Goal: Transaction & Acquisition: Purchase product/service

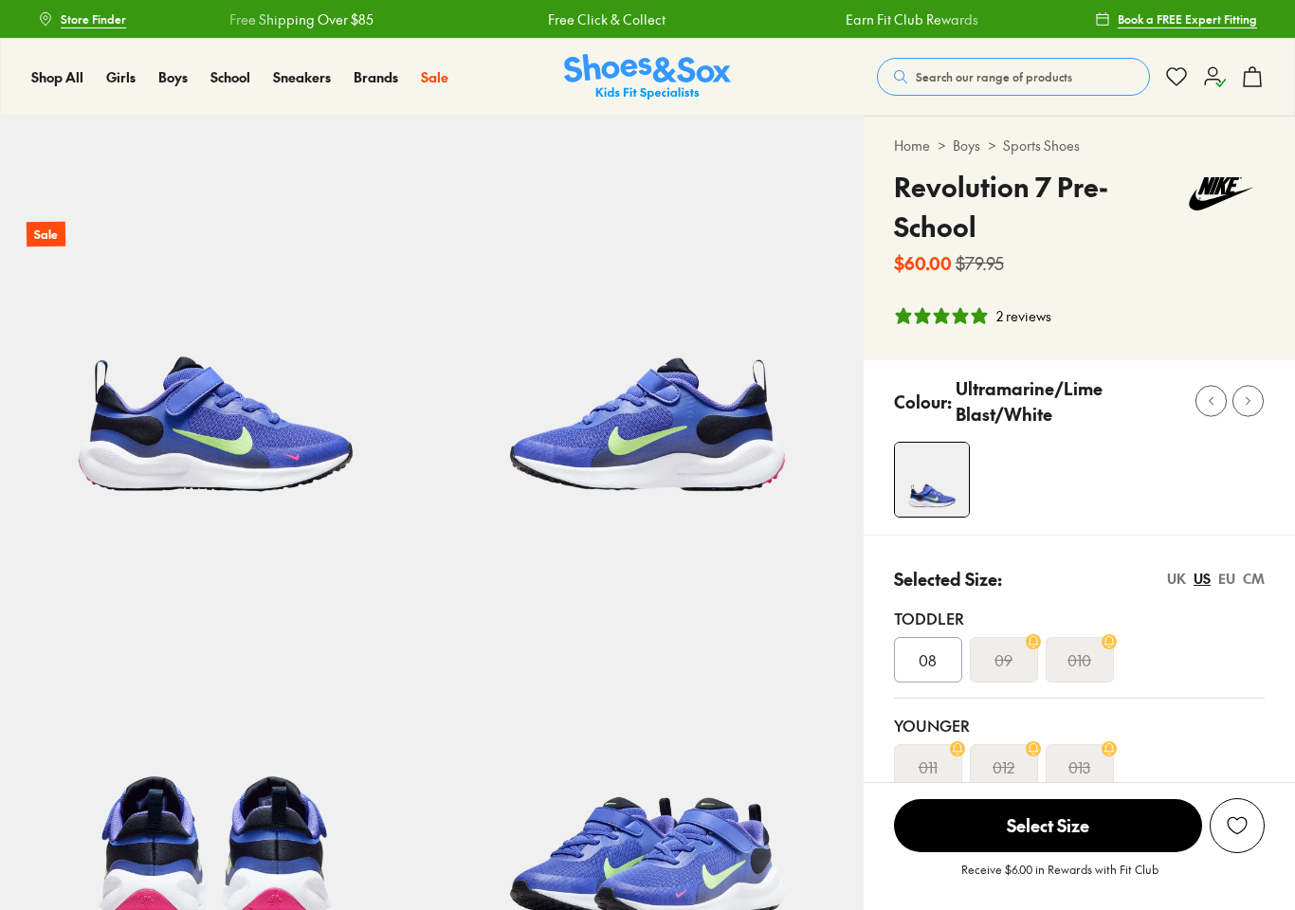
select select "*"
click at [1252, 79] on icon at bounding box center [1252, 76] width 23 height 23
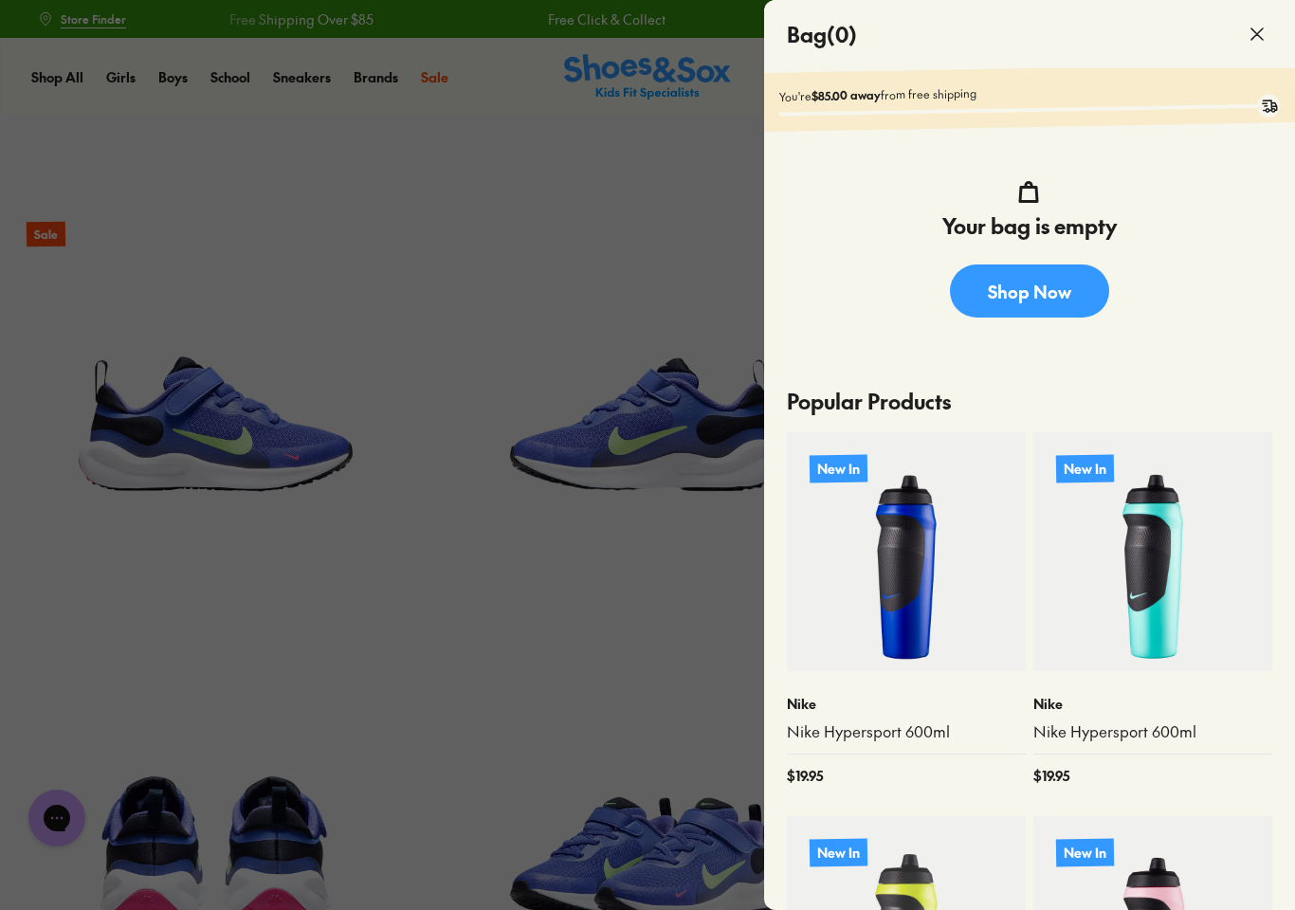
click at [585, 615] on div at bounding box center [647, 455] width 1295 height 910
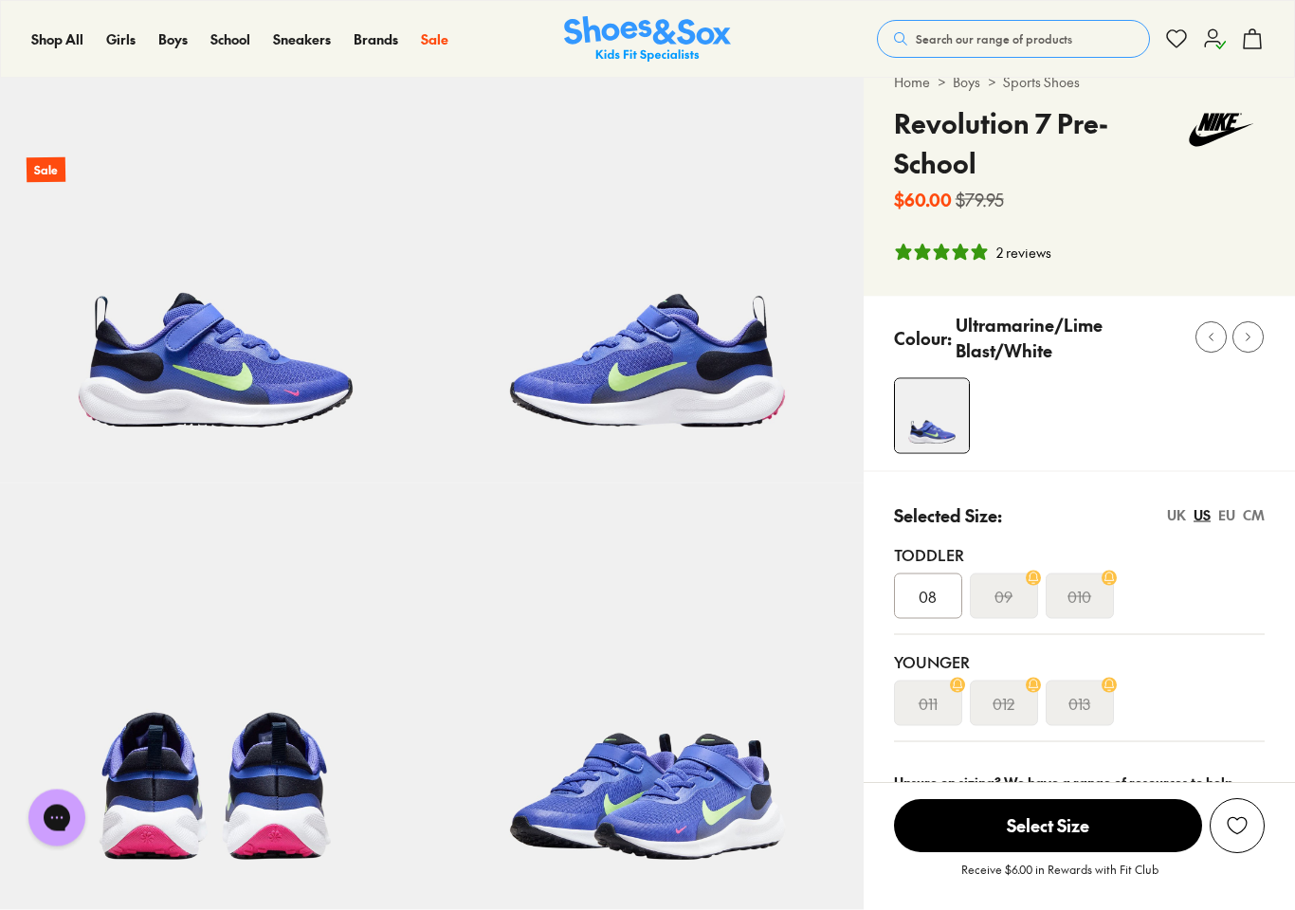
scroll to position [64, 0]
click at [919, 610] on div "08" at bounding box center [928, 596] width 68 height 46
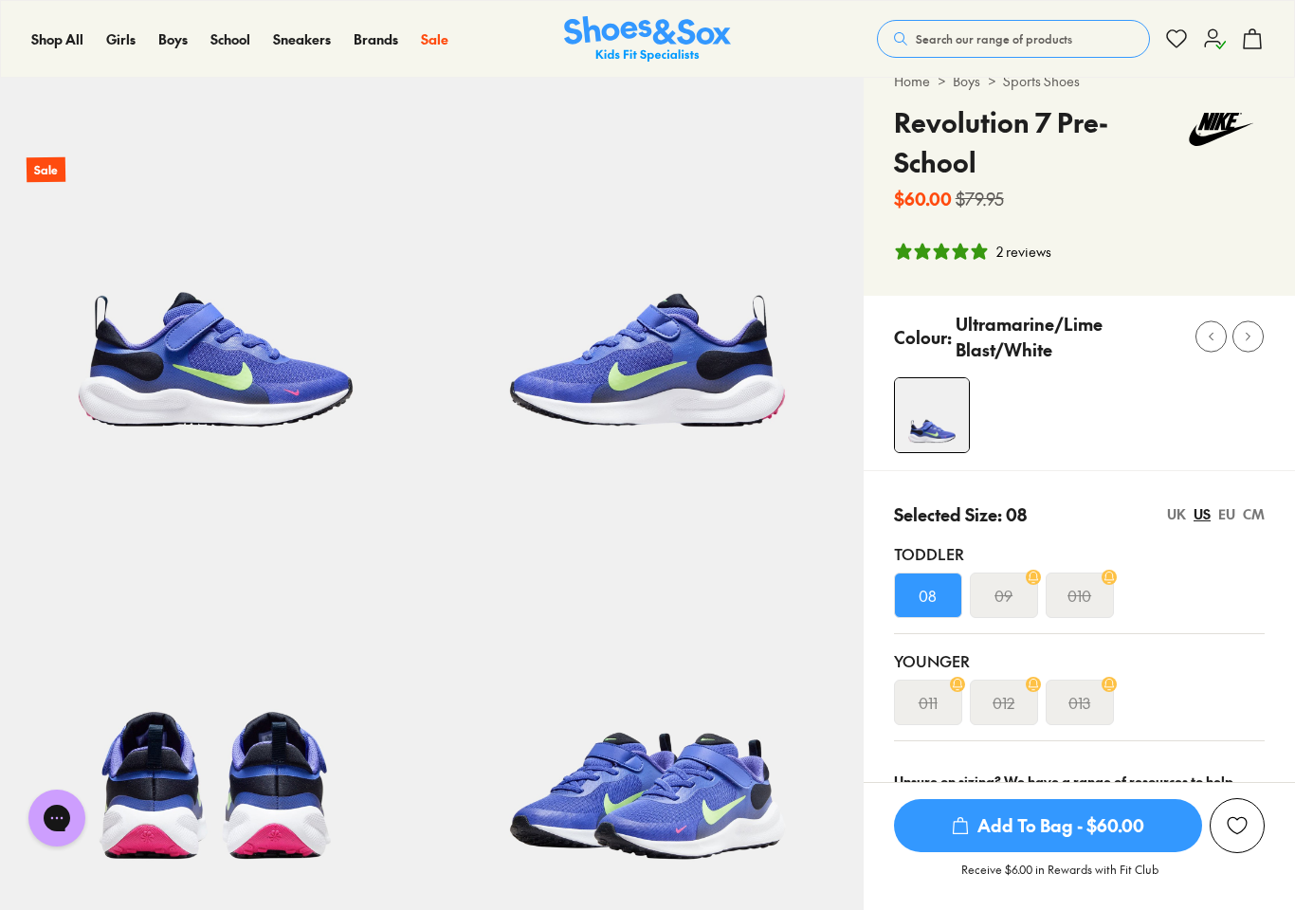
click at [999, 852] on span "Add To Bag - $60.00" at bounding box center [1048, 825] width 308 height 53
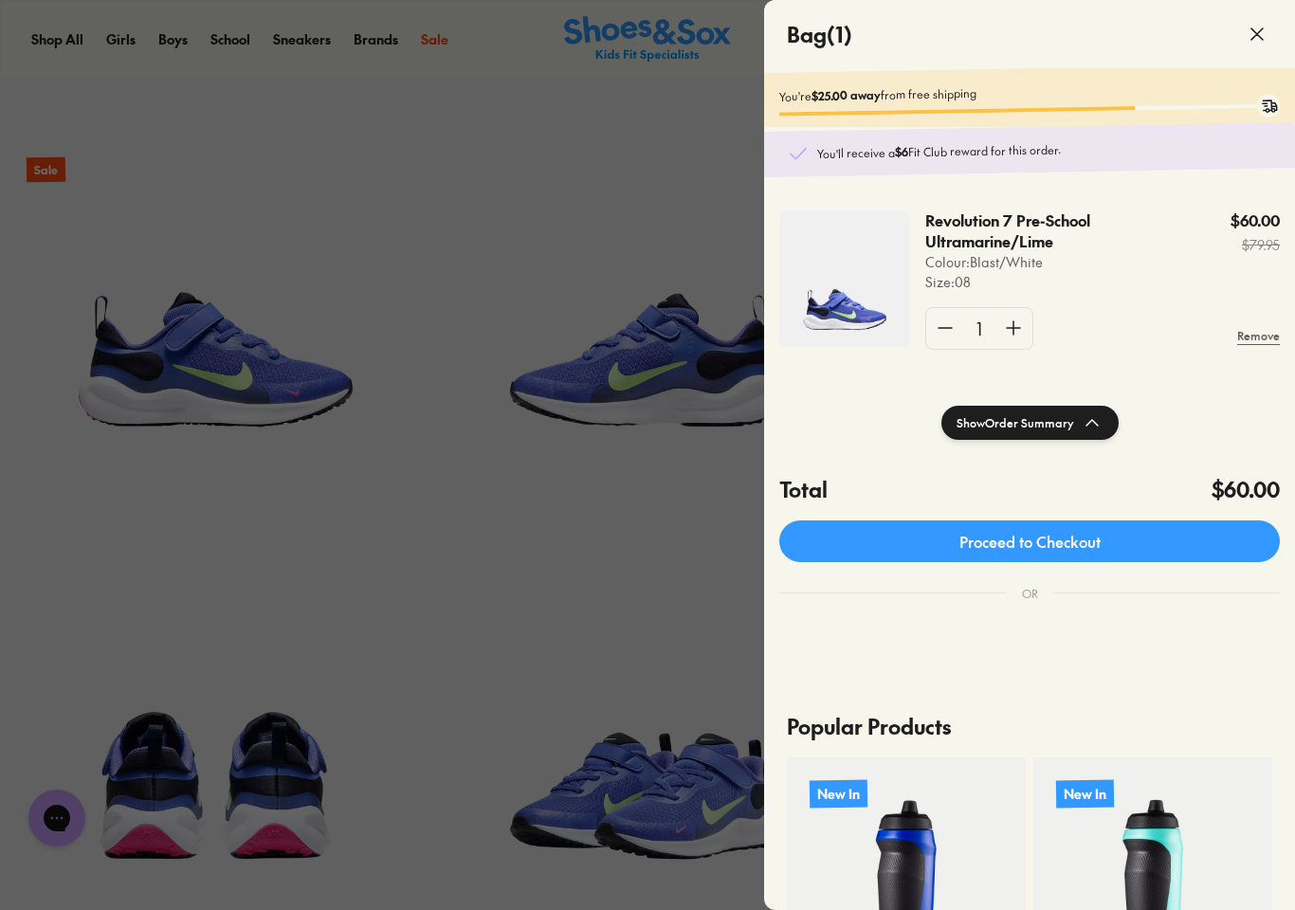
click at [557, 562] on div at bounding box center [647, 455] width 1295 height 910
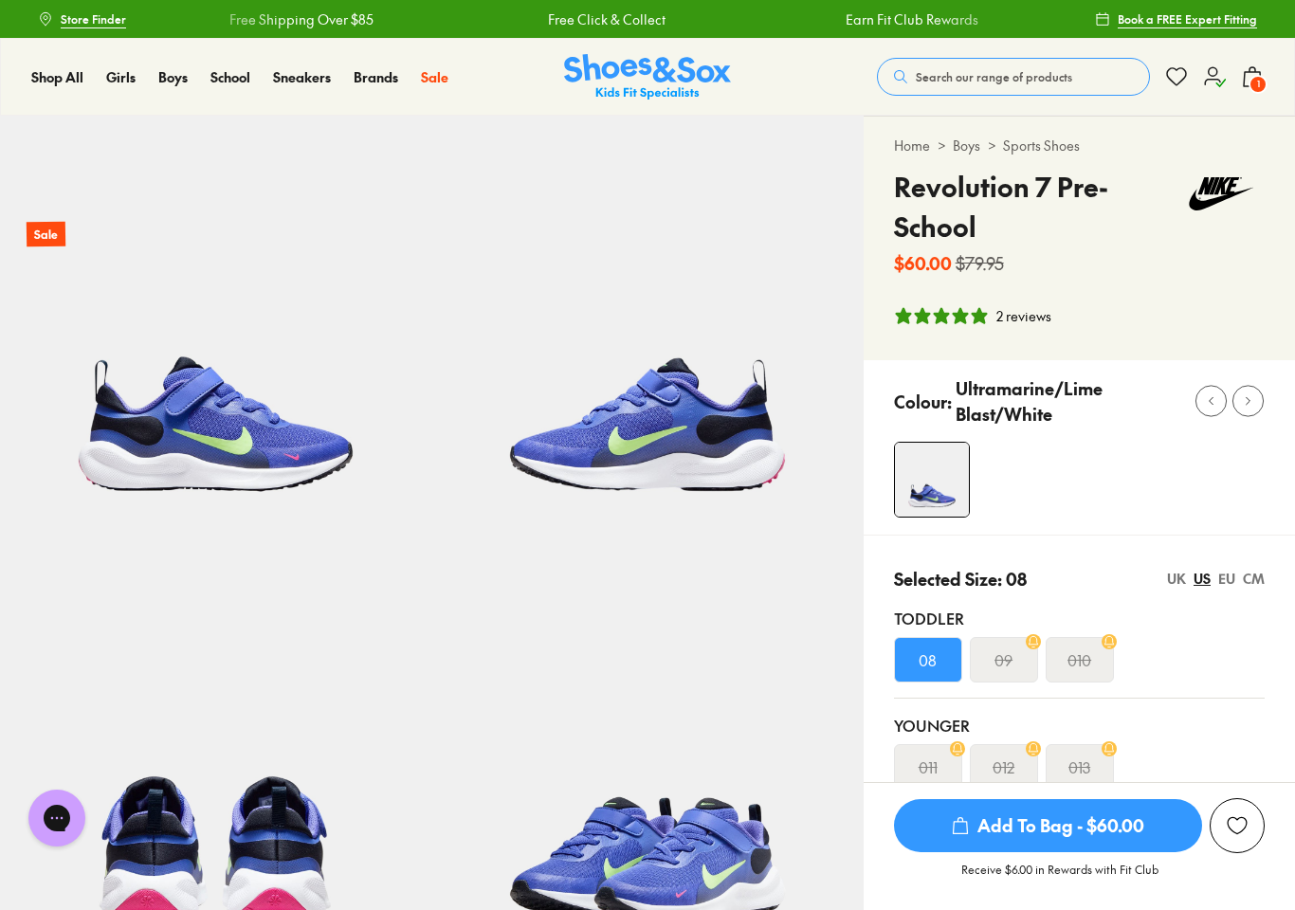
click at [1178, 67] on icon at bounding box center [1176, 76] width 23 height 23
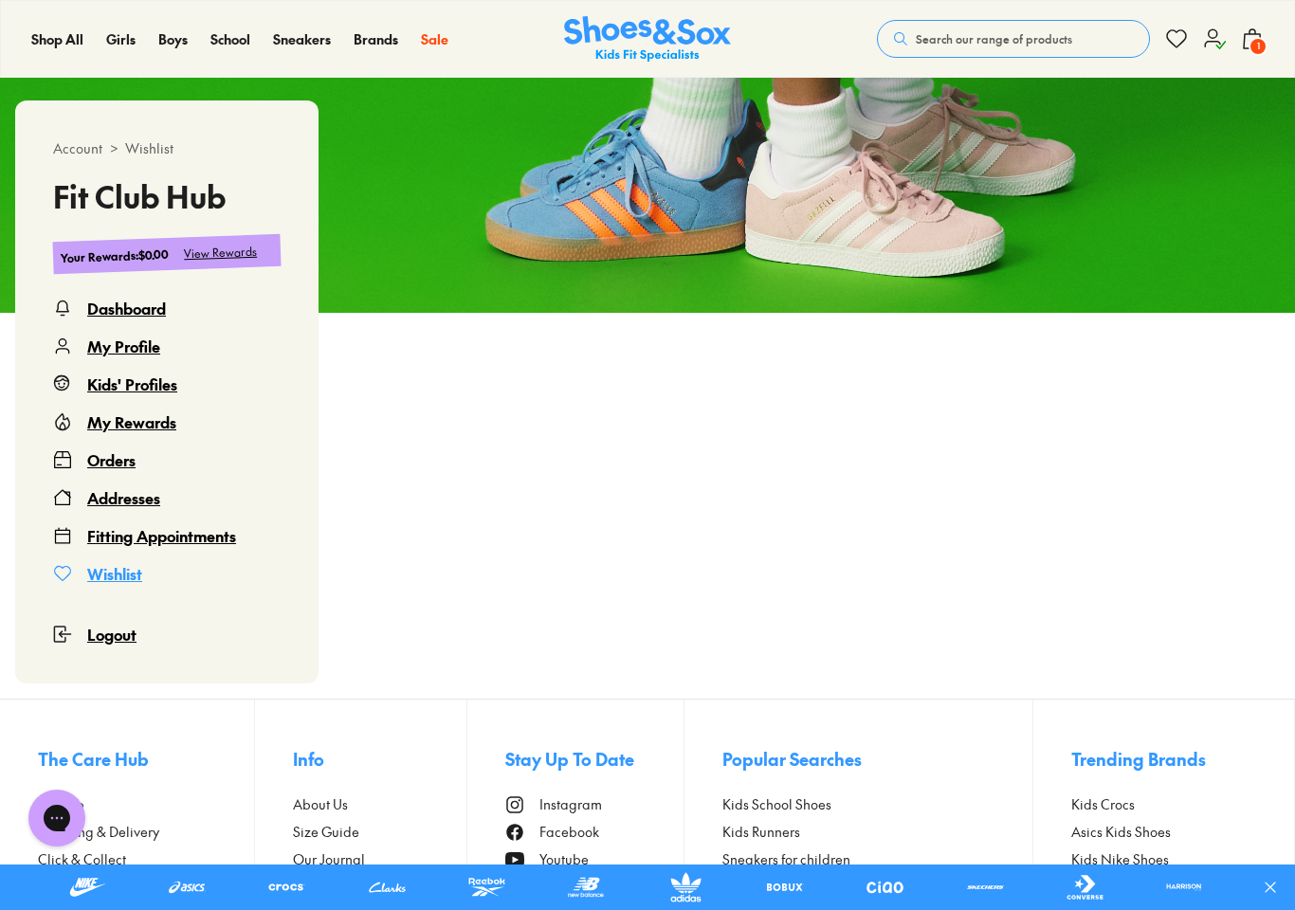
click at [166, 382] on div "Kids' Profiles" at bounding box center [132, 384] width 90 height 23
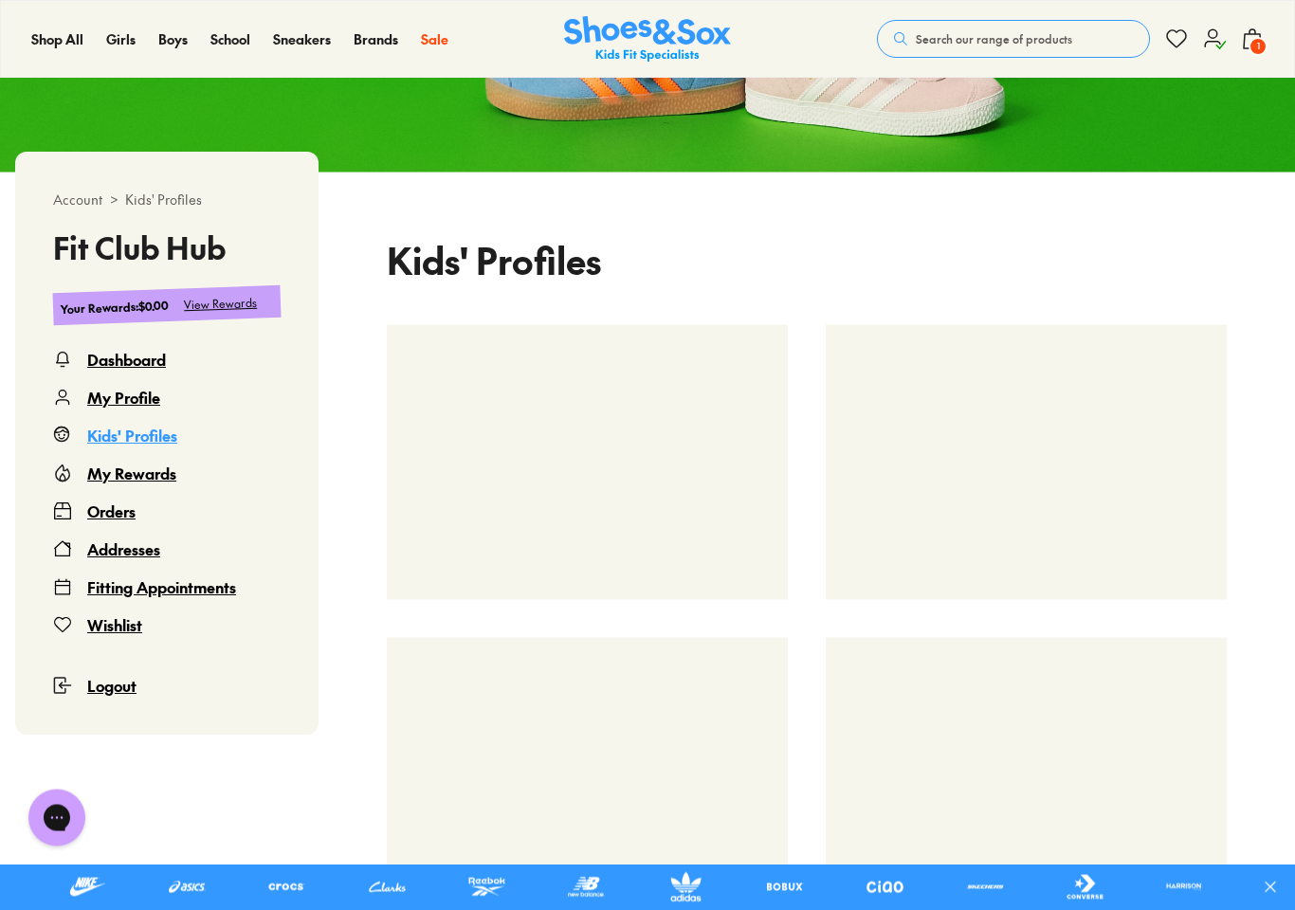
scroll to position [310, 0]
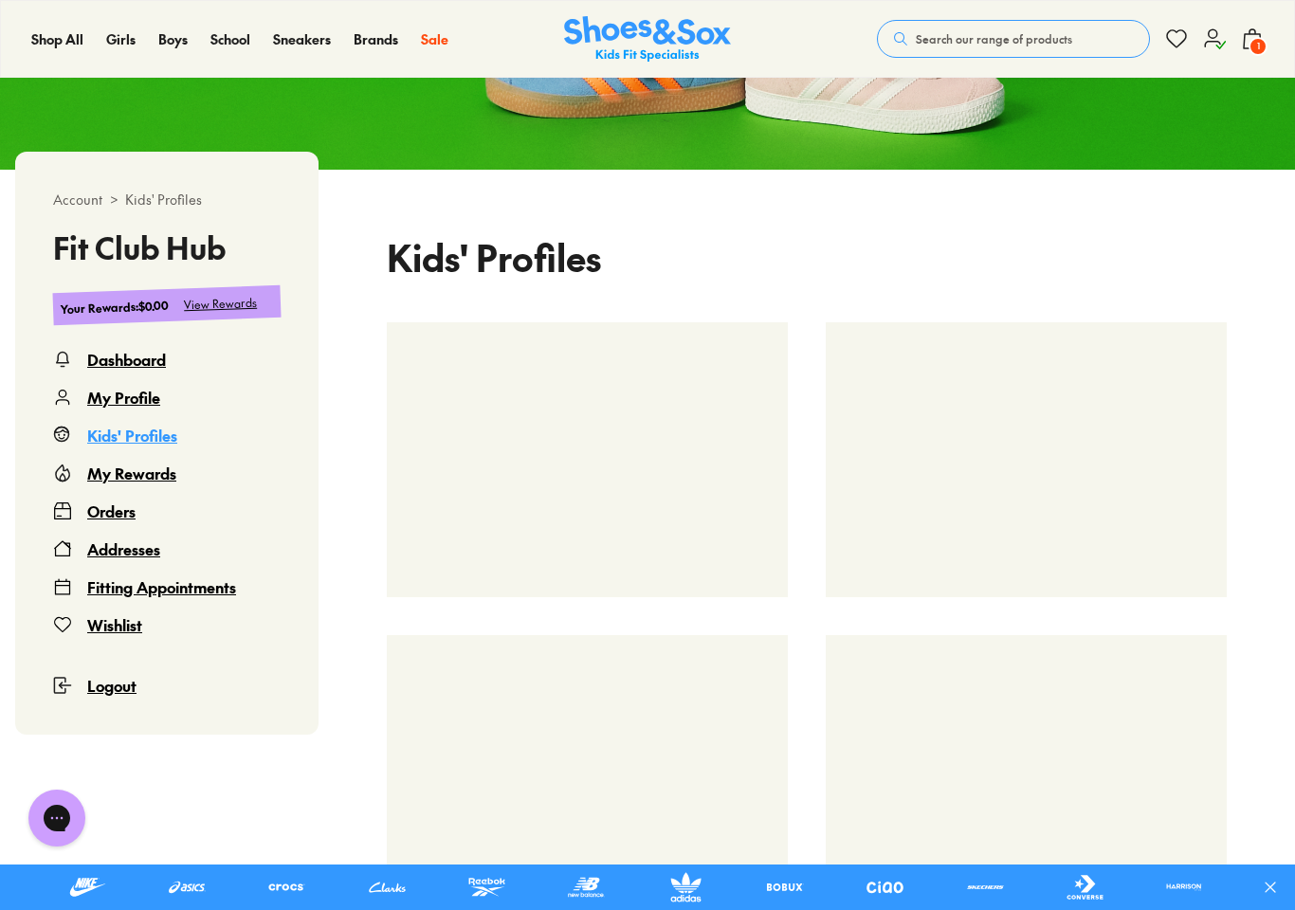
select select
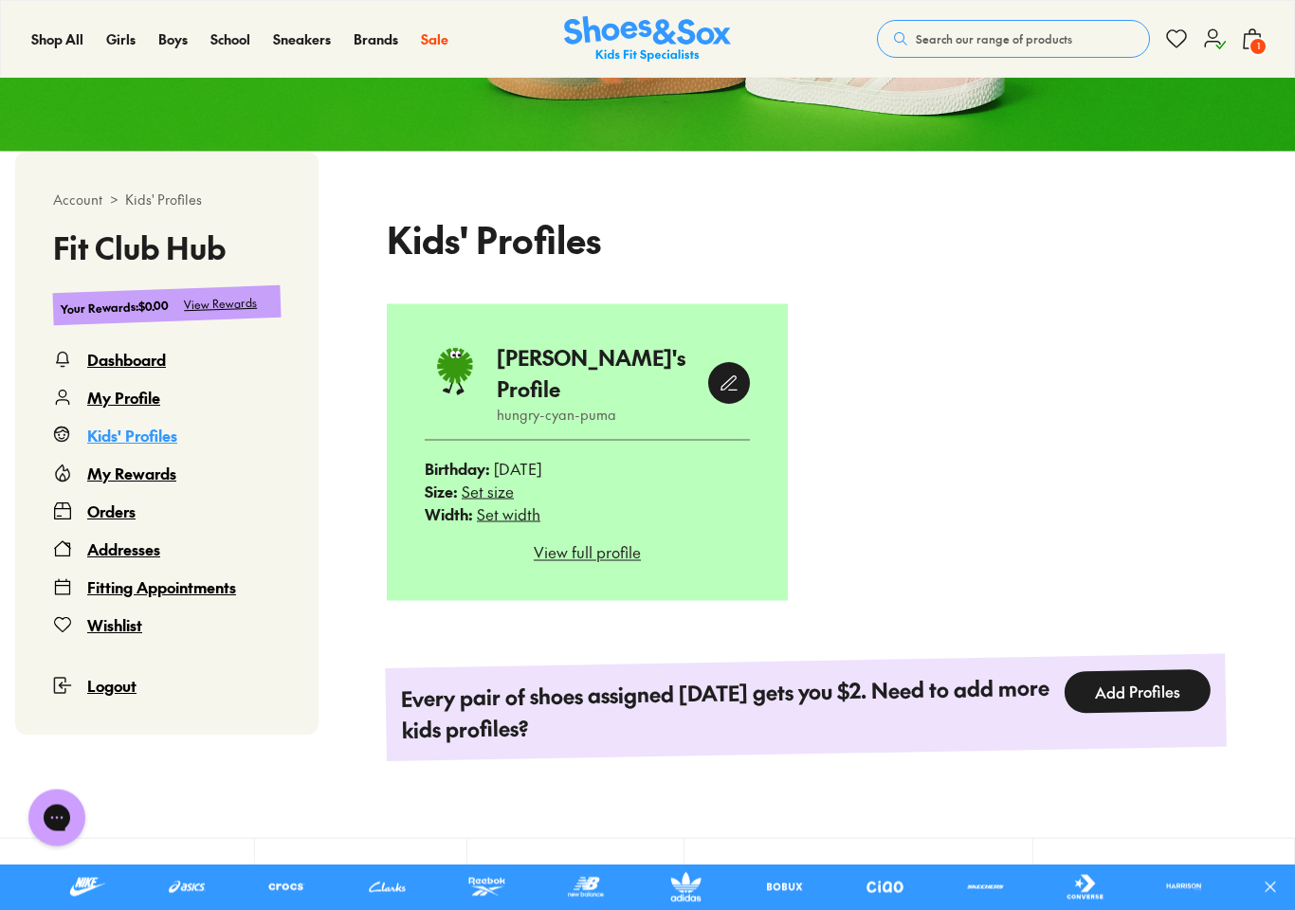
scroll to position [0, 0]
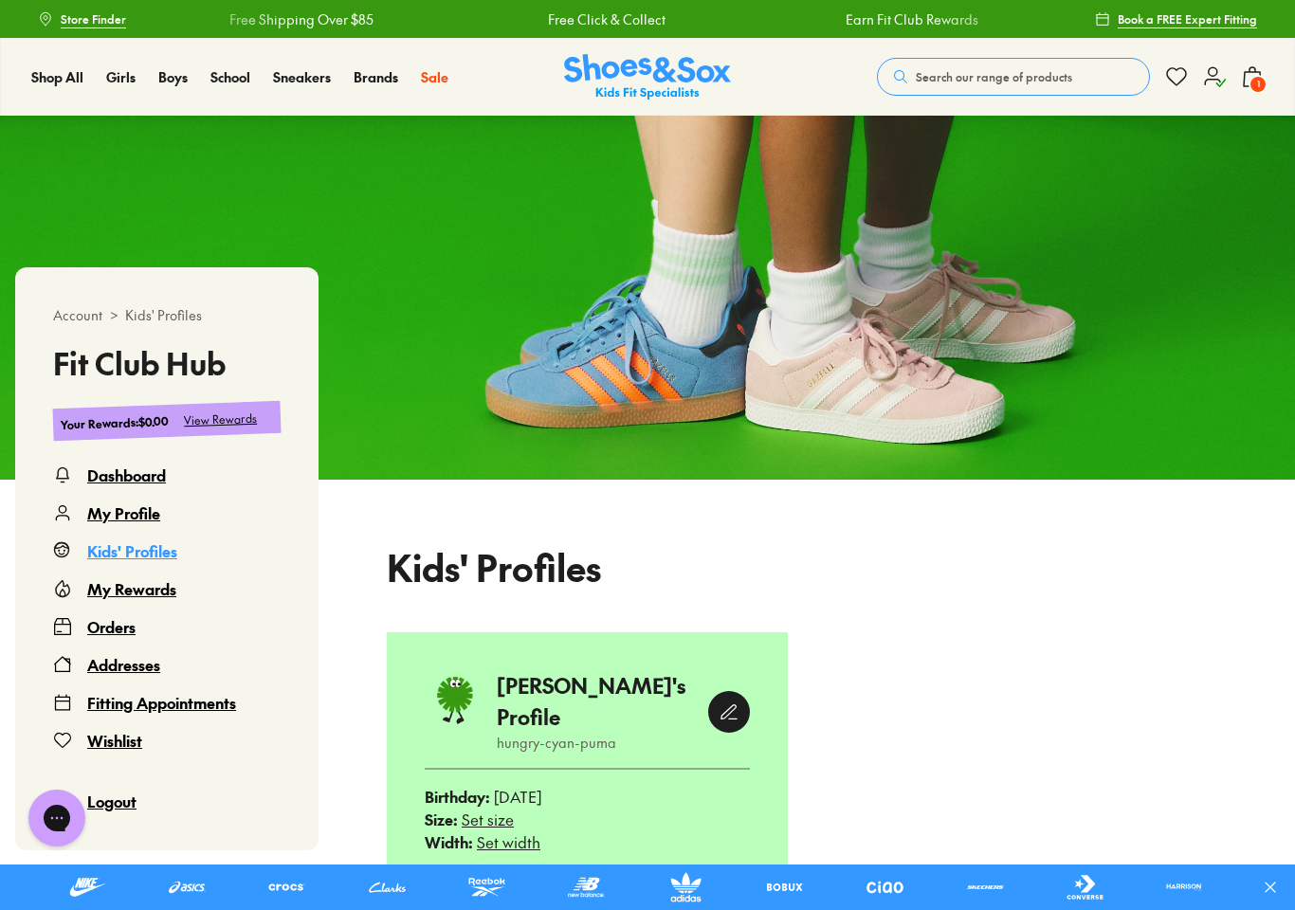
click at [1281, 893] on button at bounding box center [1278, 888] width 34 height 46
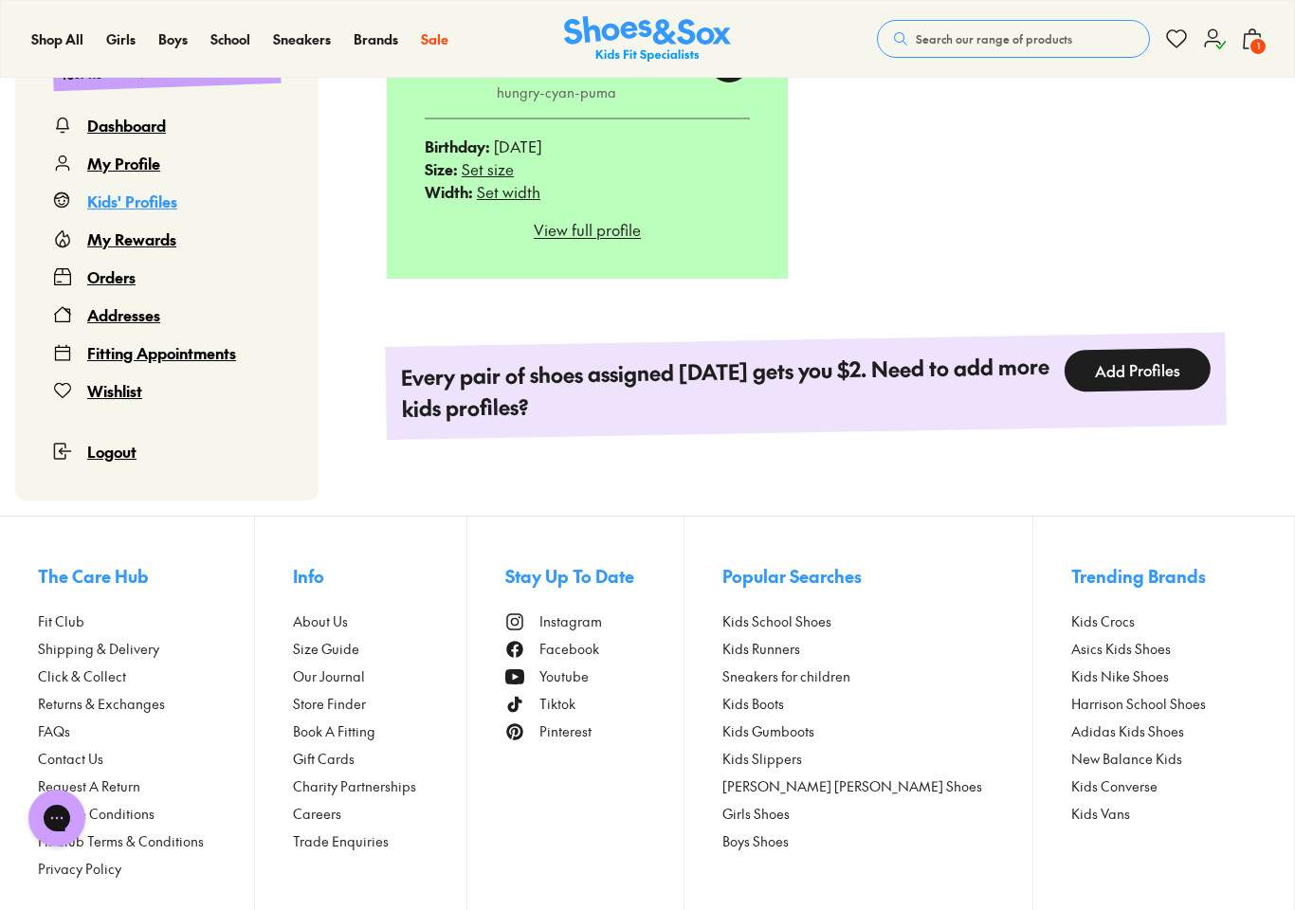
scroll to position [668, 0]
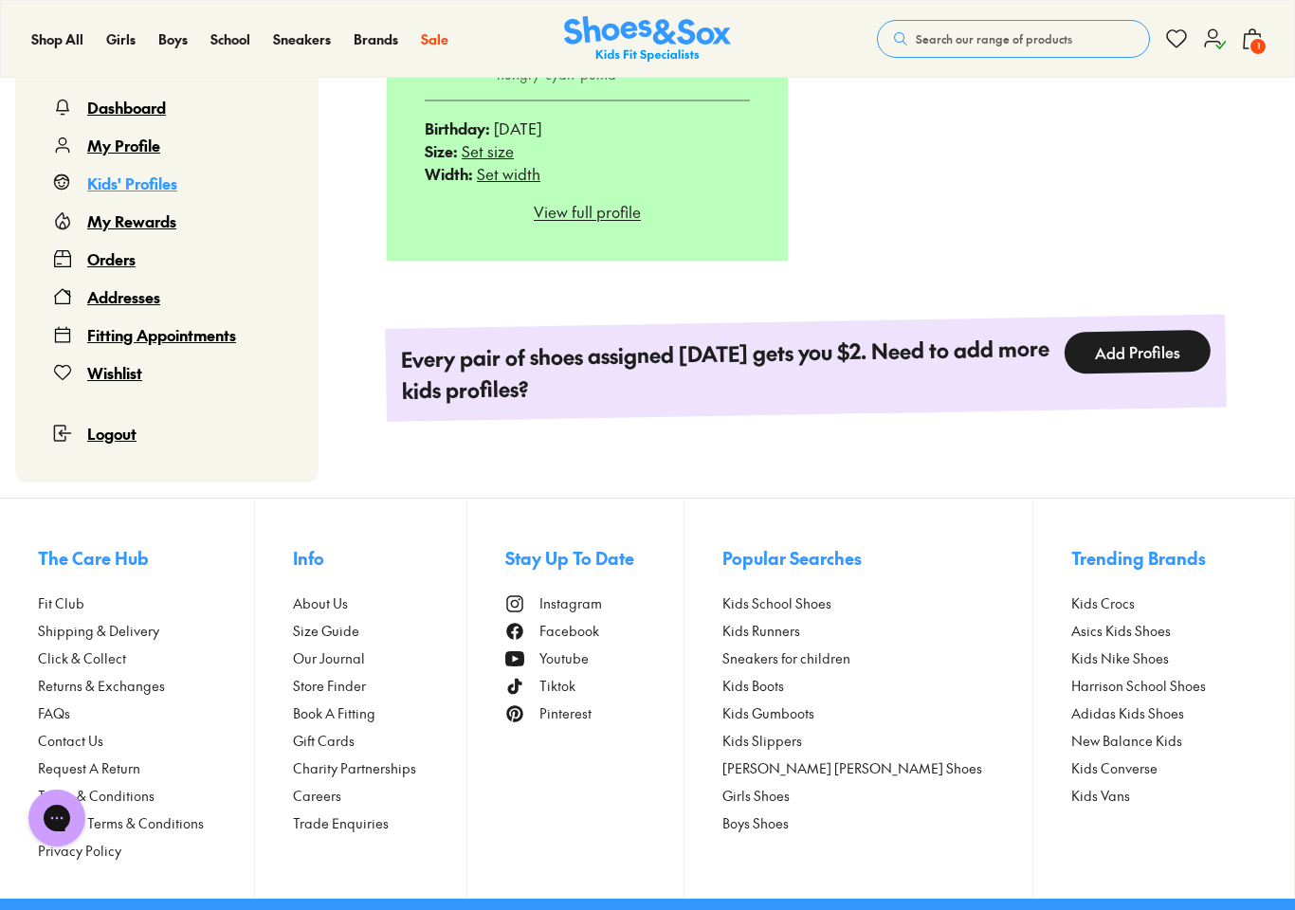
click at [60, 648] on span "Click & Collect" at bounding box center [82, 658] width 88 height 20
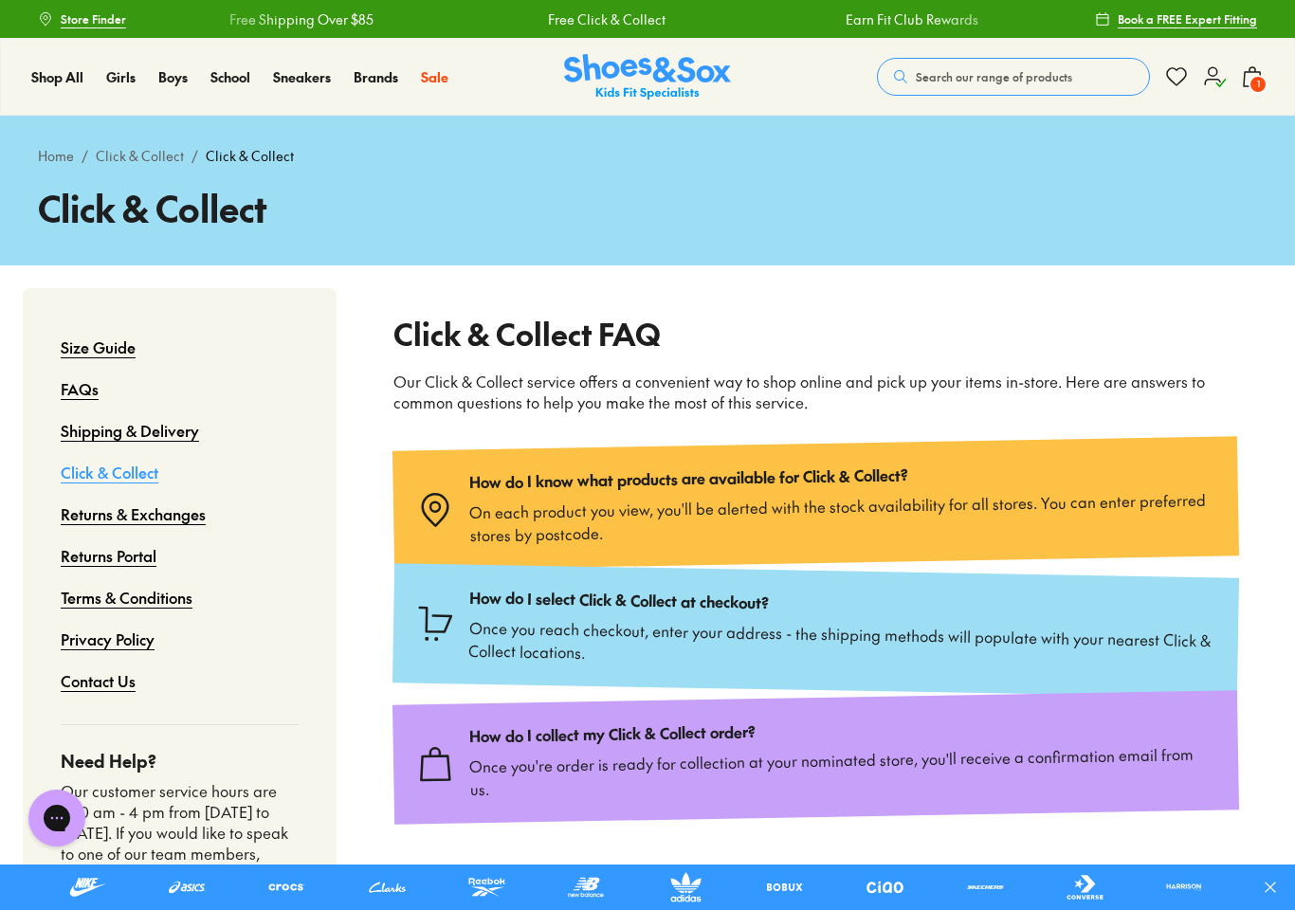
click at [325, 183] on span "Sneakers" at bounding box center [294, 171] width 64 height 23
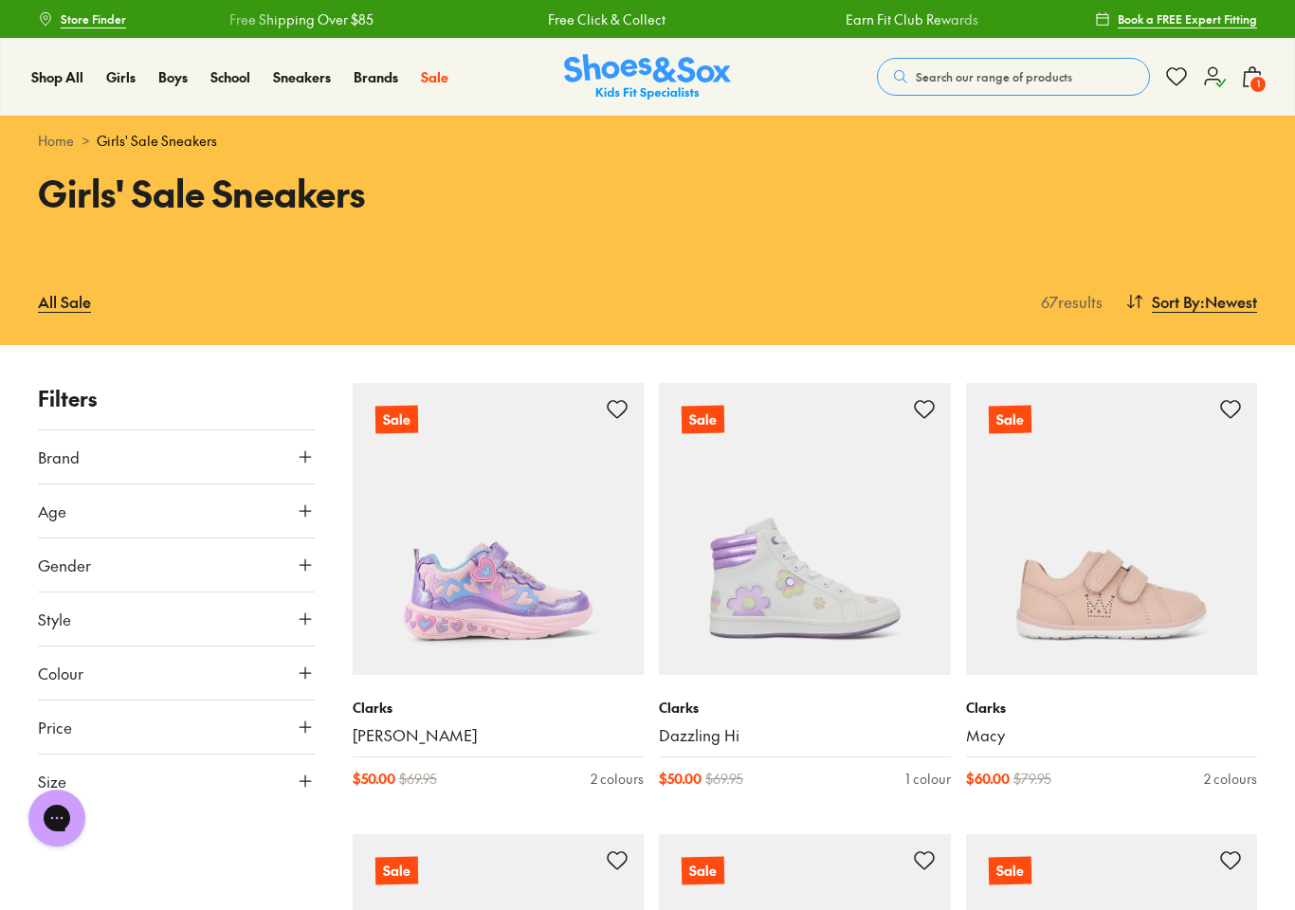
click at [1192, 301] on span "Sort By" at bounding box center [1176, 301] width 48 height 23
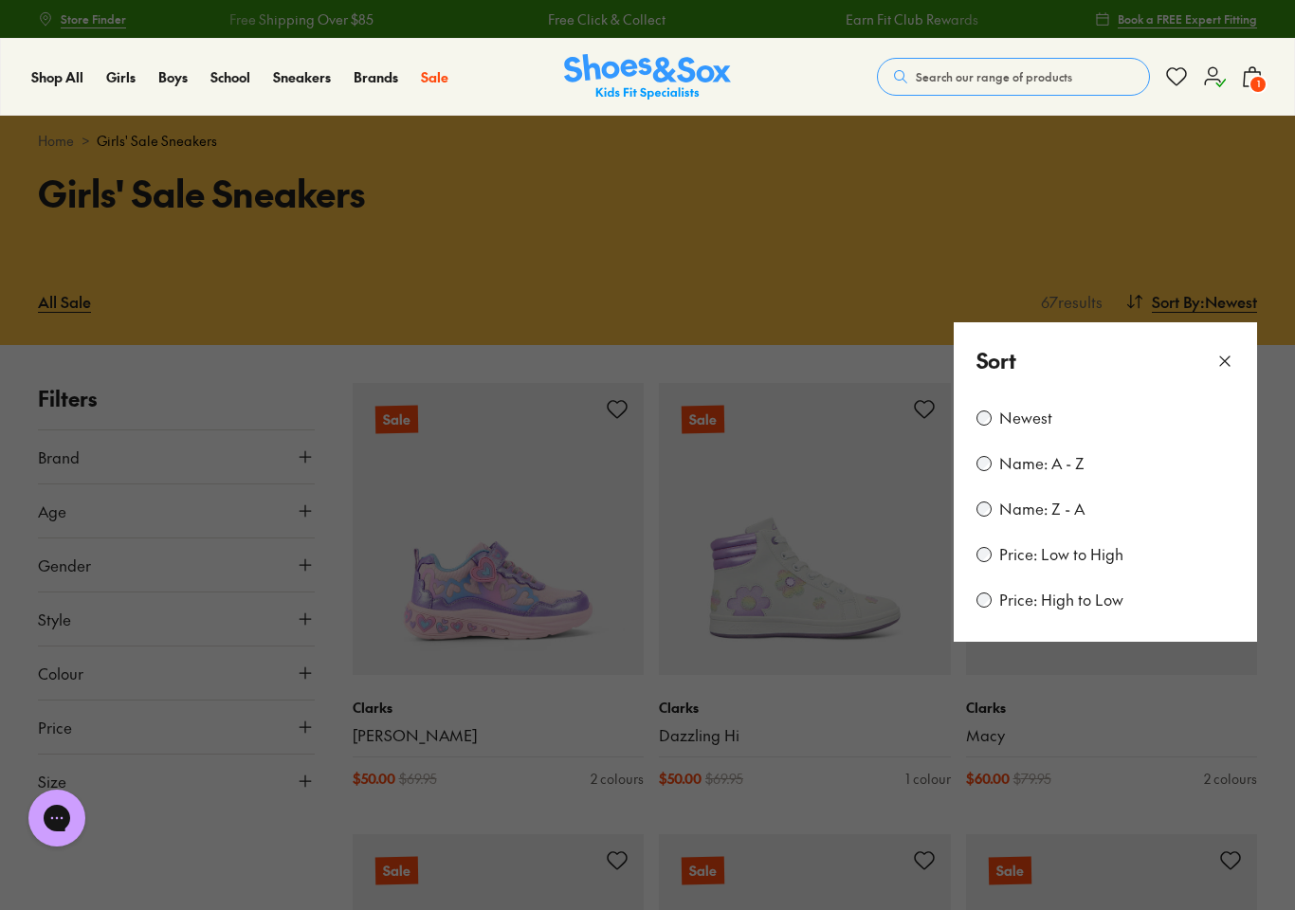
click at [1108, 552] on label "Price: Low to High" at bounding box center [1061, 554] width 124 height 21
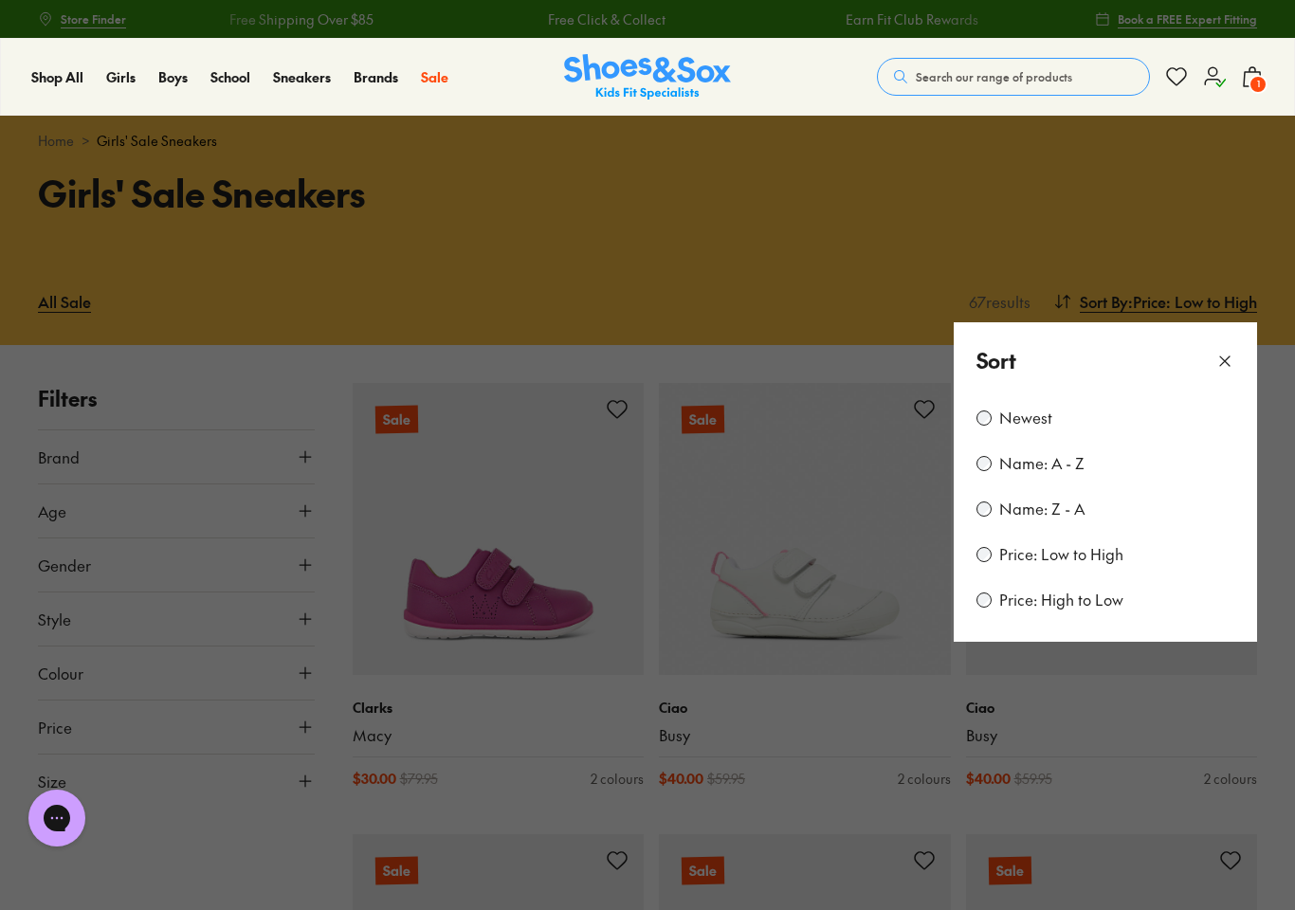
click at [1232, 353] on icon at bounding box center [1224, 361] width 19 height 19
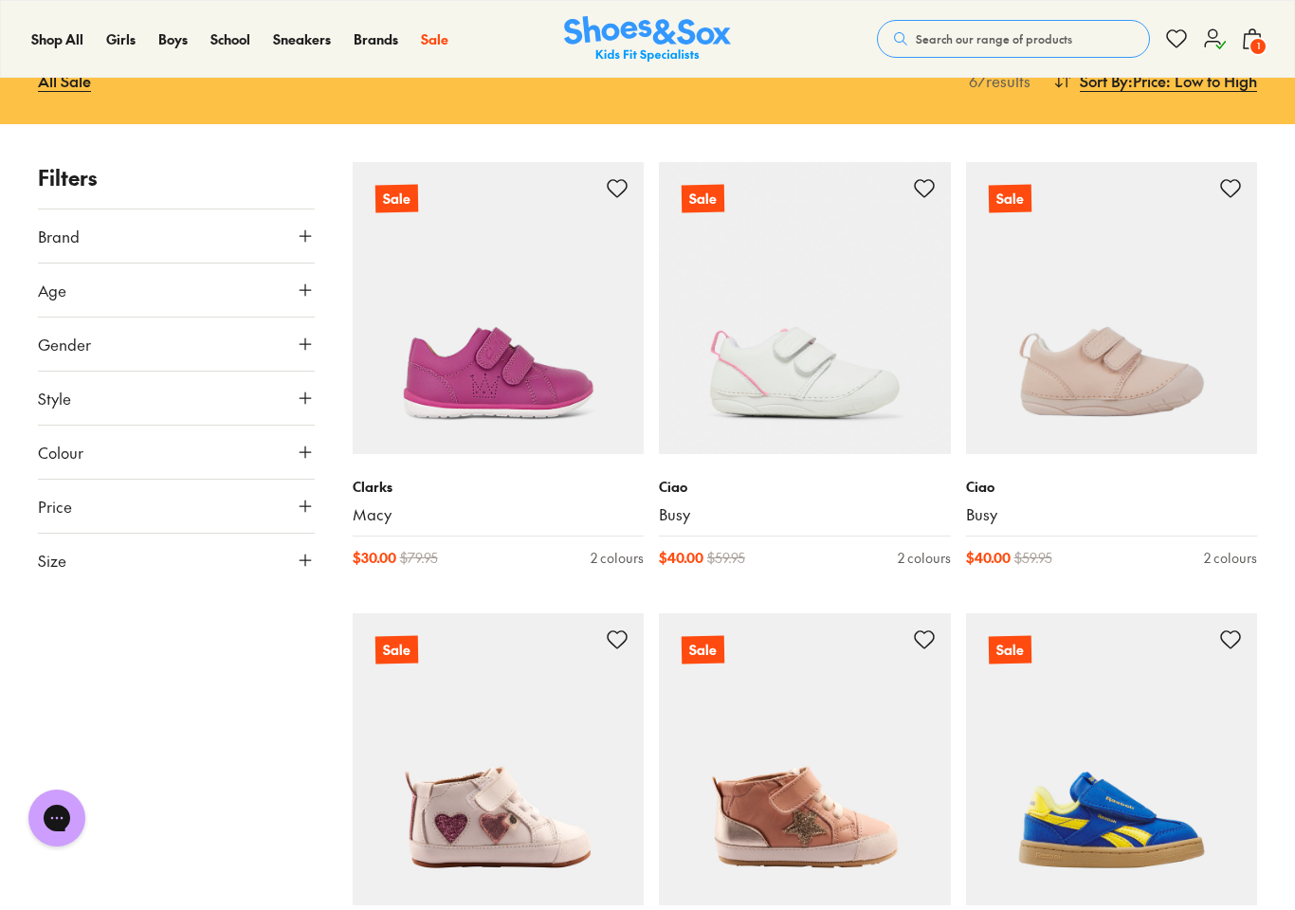
scroll to position [226, 0]
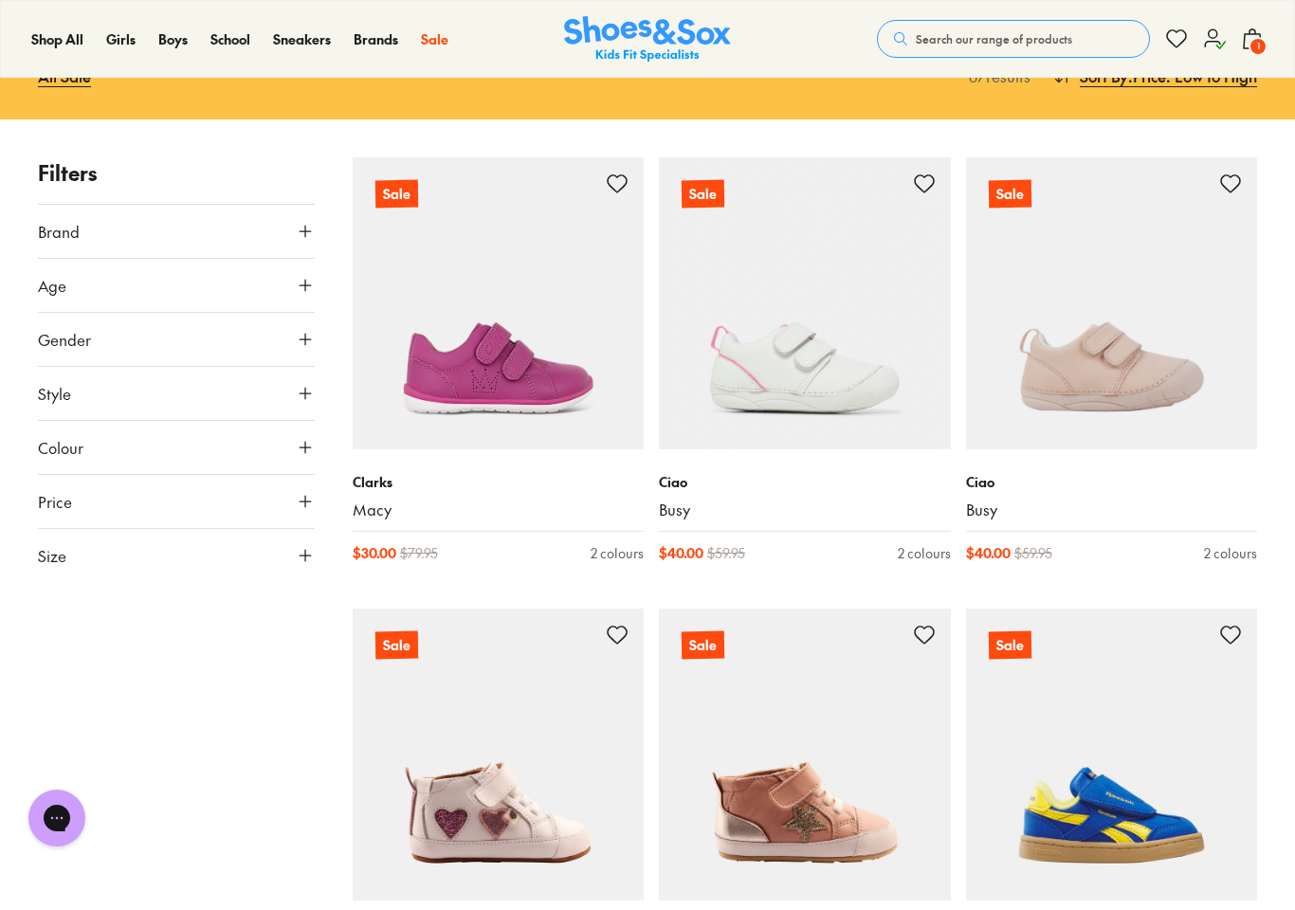
click at [587, 392] on img at bounding box center [499, 303] width 292 height 292
click at [55, 547] on span "Size" at bounding box center [52, 555] width 28 height 23
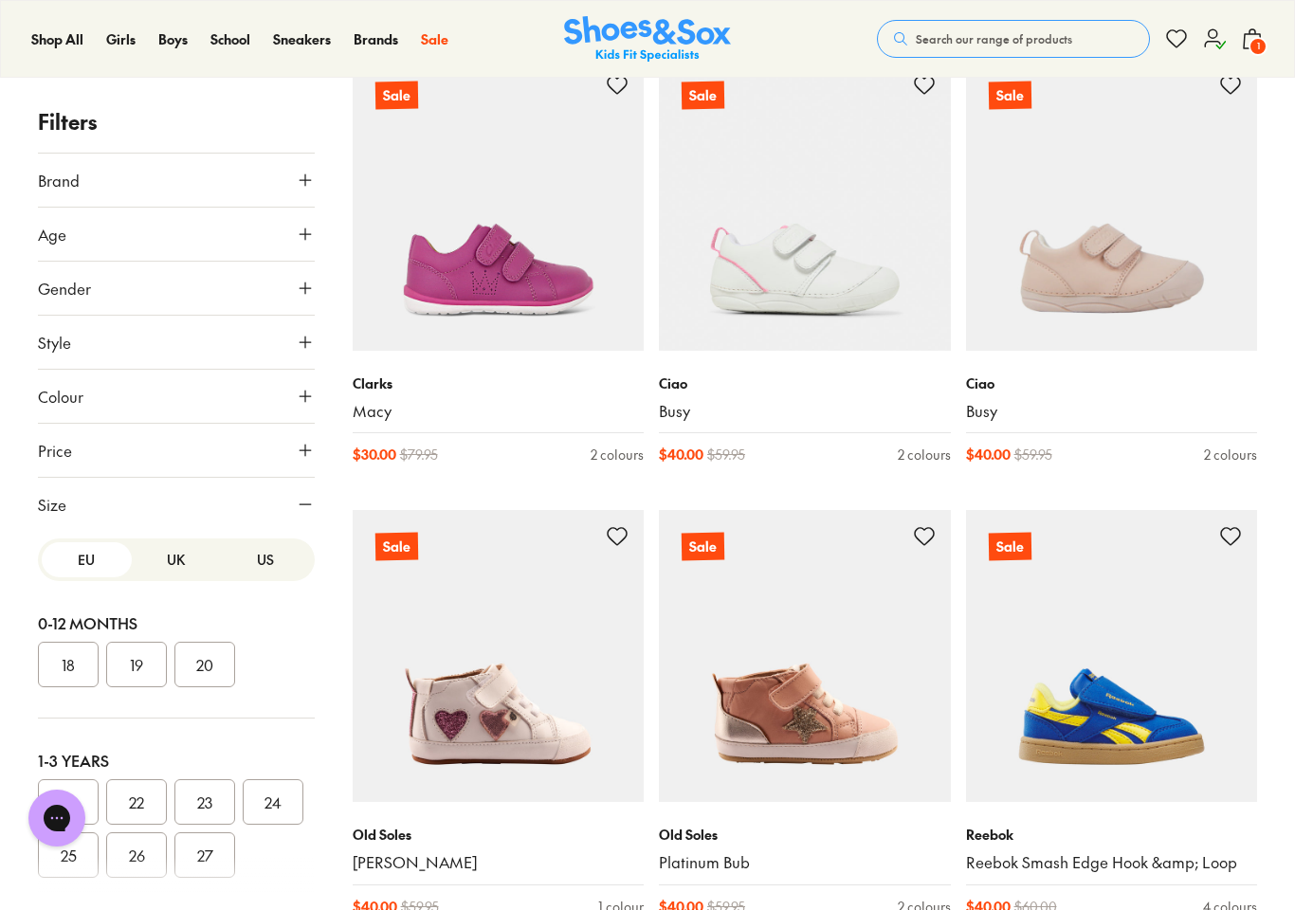
scroll to position [390, 0]
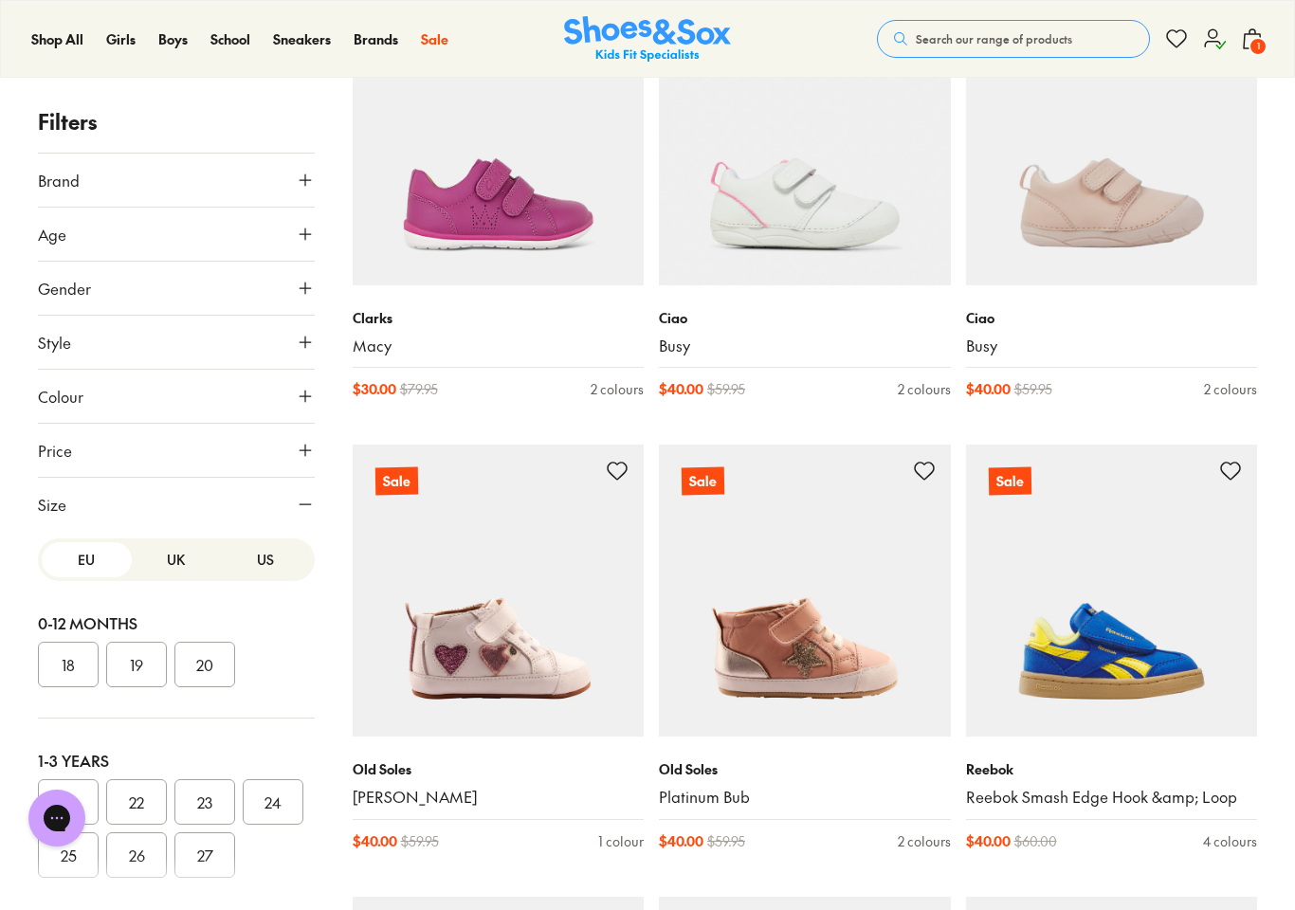
click at [275, 556] on button "US" at bounding box center [266, 559] width 90 height 35
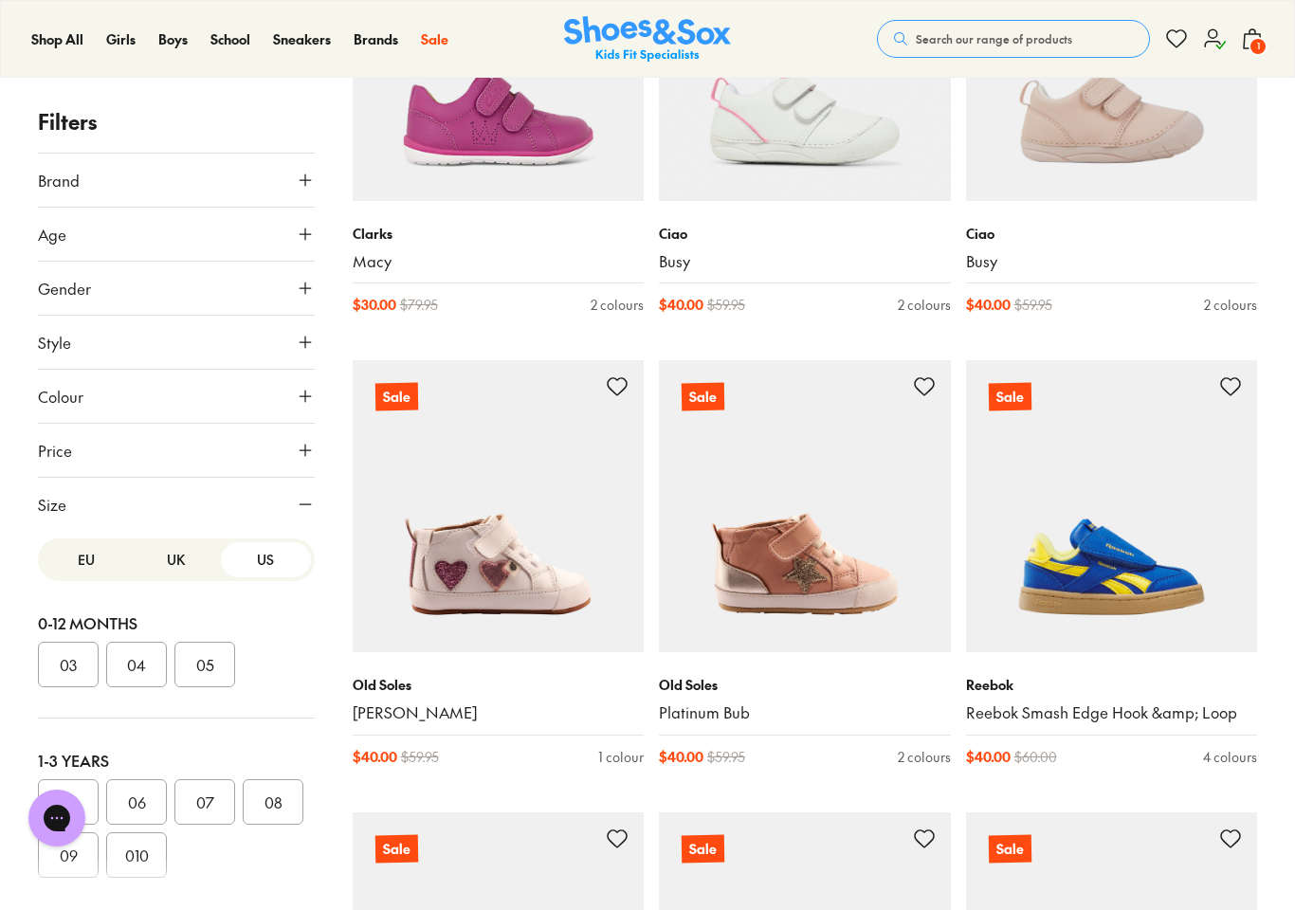
scroll to position [481, 0]
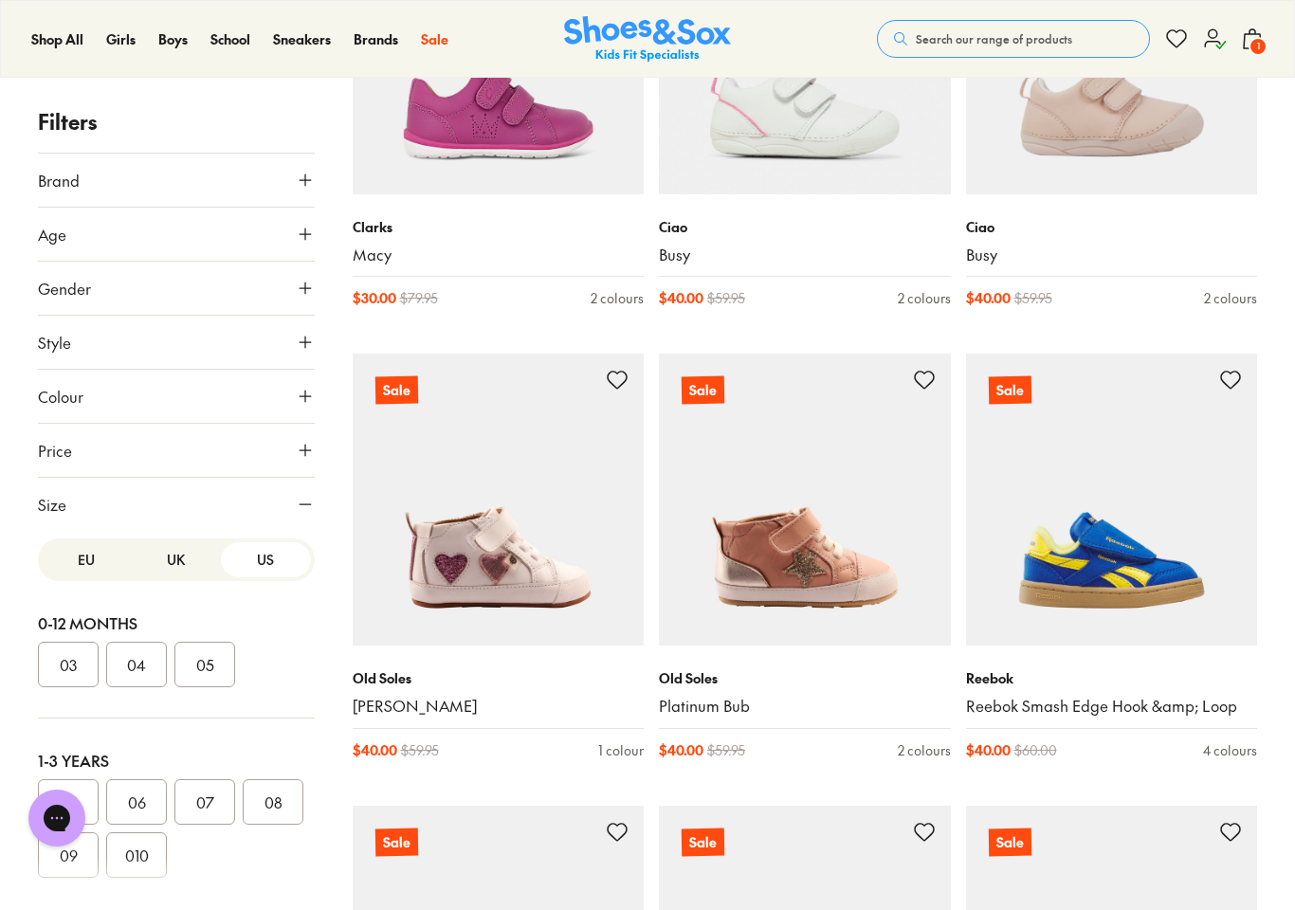
click at [82, 879] on div at bounding box center [176, 876] width 277 height 38
click at [273, 809] on button "08" at bounding box center [273, 802] width 61 height 46
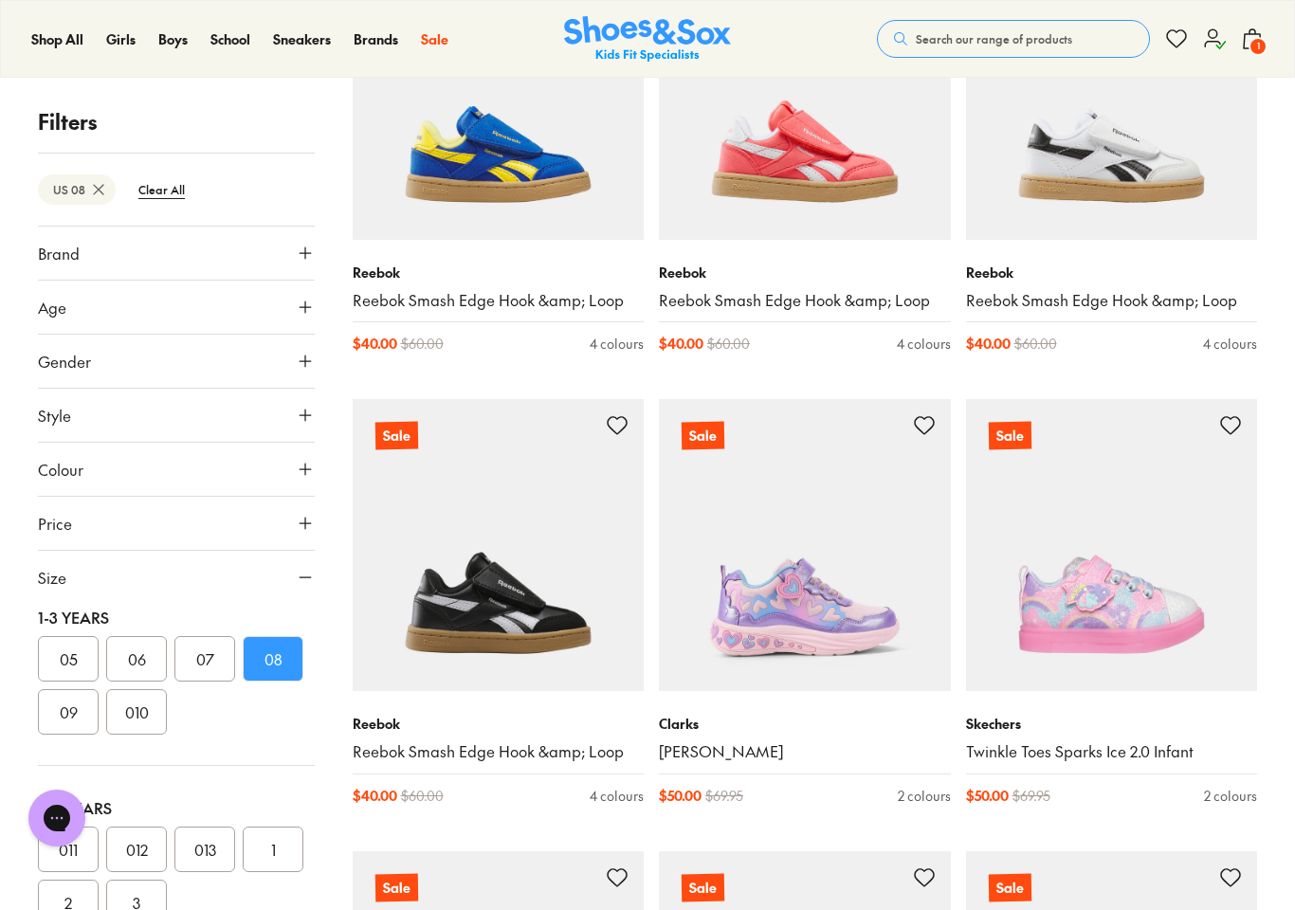
scroll to position [214, 0]
click at [65, 719] on button "09" at bounding box center [68, 714] width 61 height 46
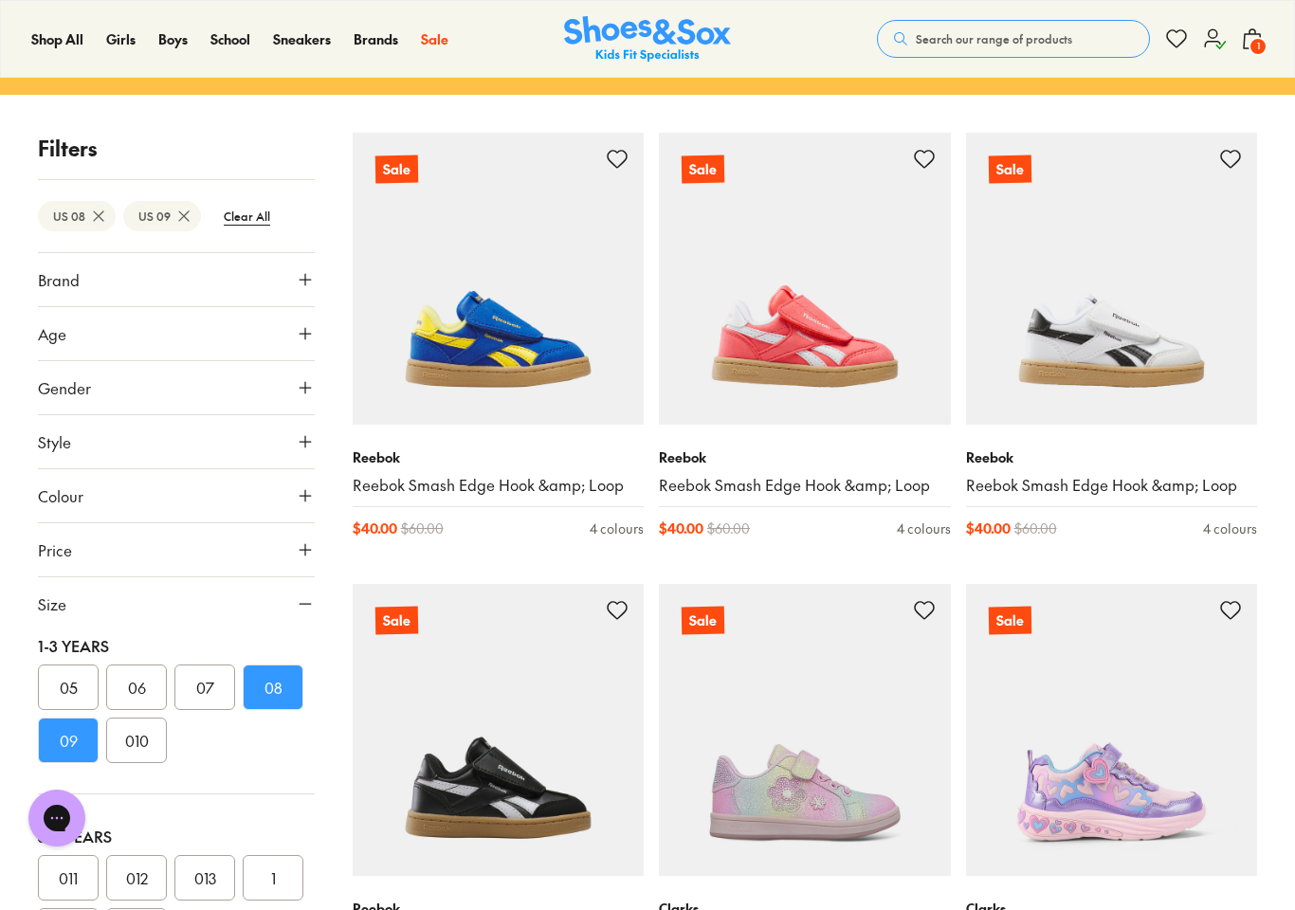
click at [135, 742] on button "010" at bounding box center [136, 741] width 61 height 46
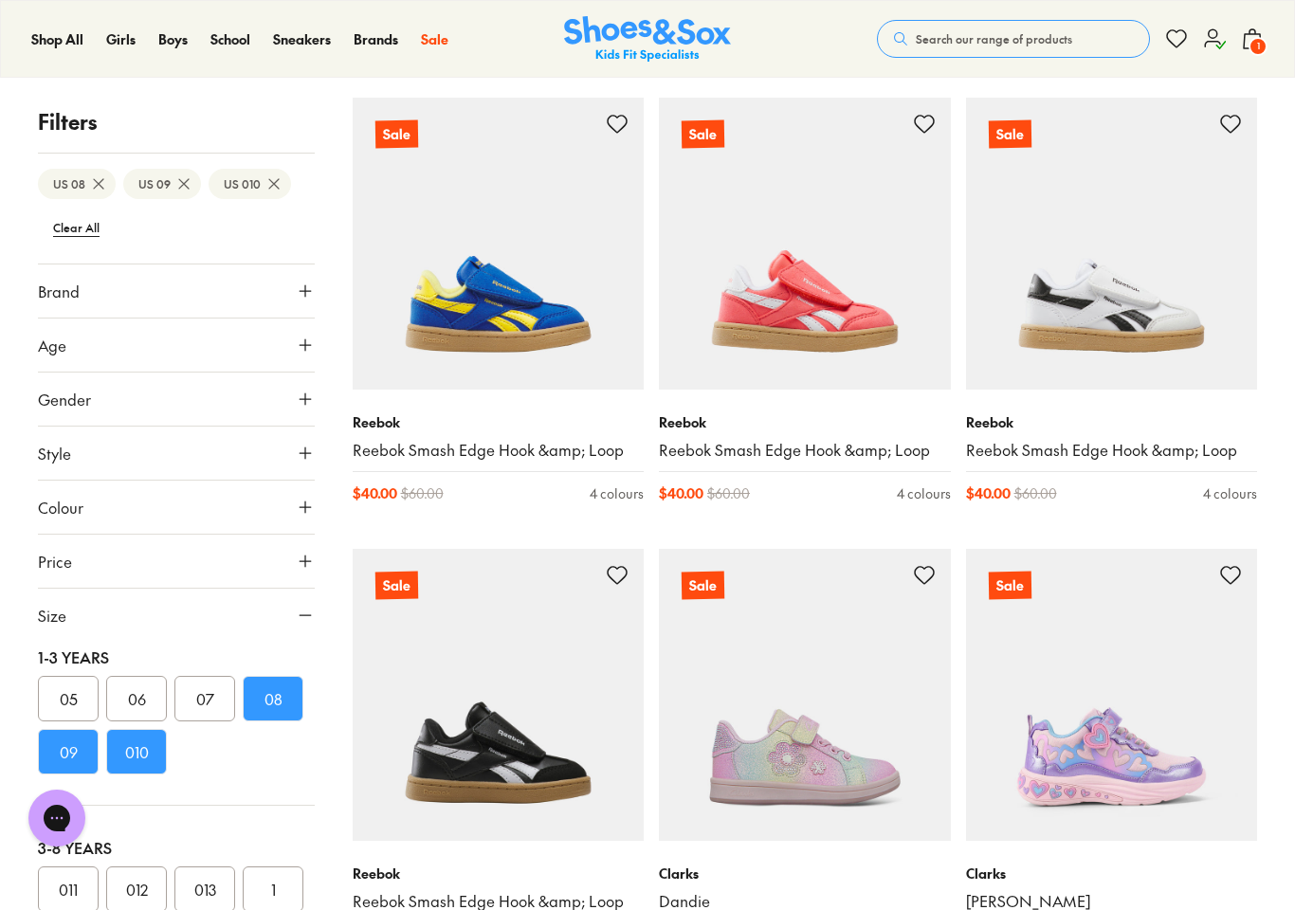
scroll to position [284, 0]
click at [1199, 305] on img at bounding box center [1112, 245] width 292 height 292
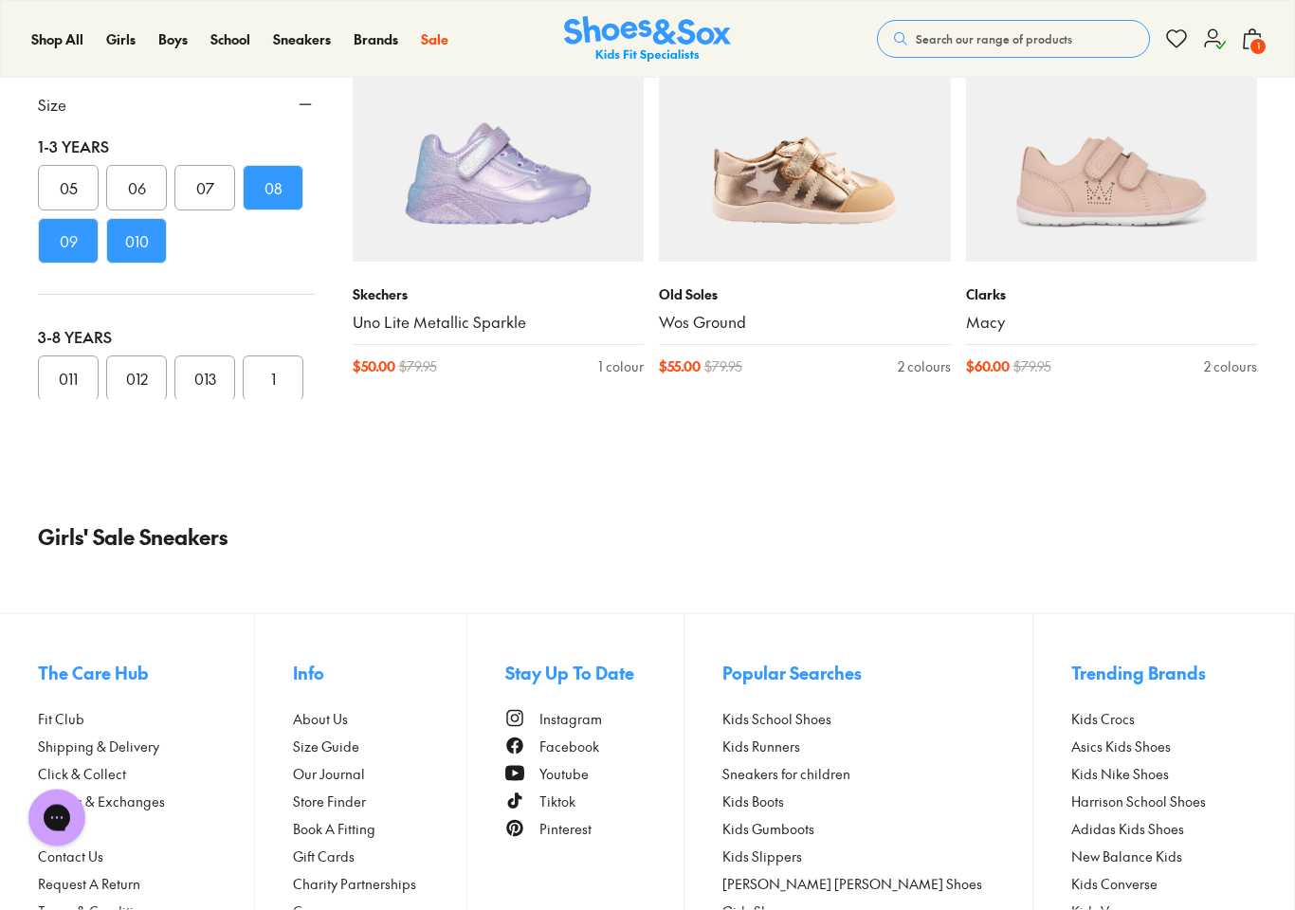
scroll to position [1768, 0]
click at [1201, 493] on div "Girls' Sale Sneakers" at bounding box center [647, 548] width 1295 height 130
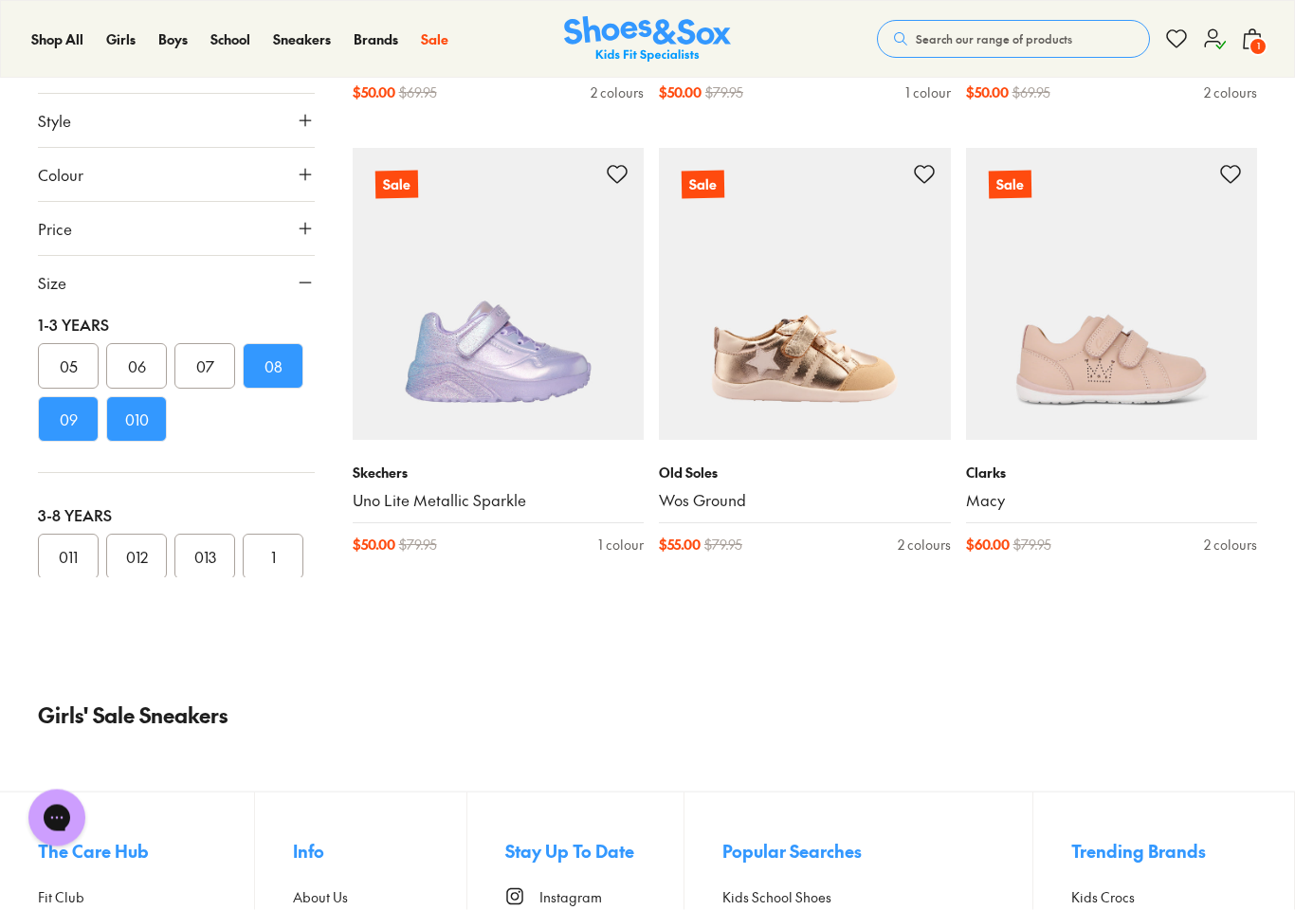
scroll to position [1587, 0]
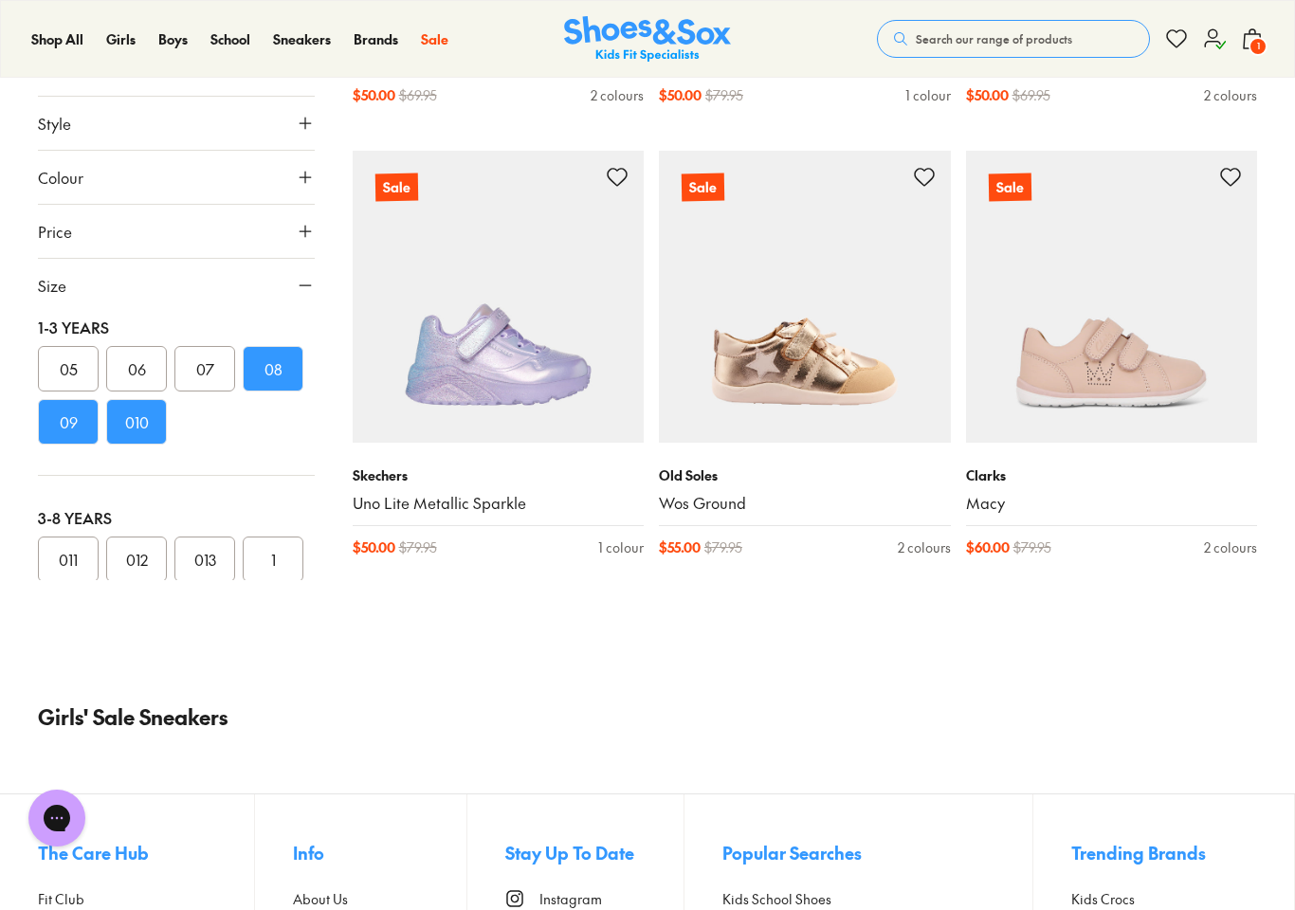
click at [78, 546] on button "011" at bounding box center [68, 560] width 61 height 46
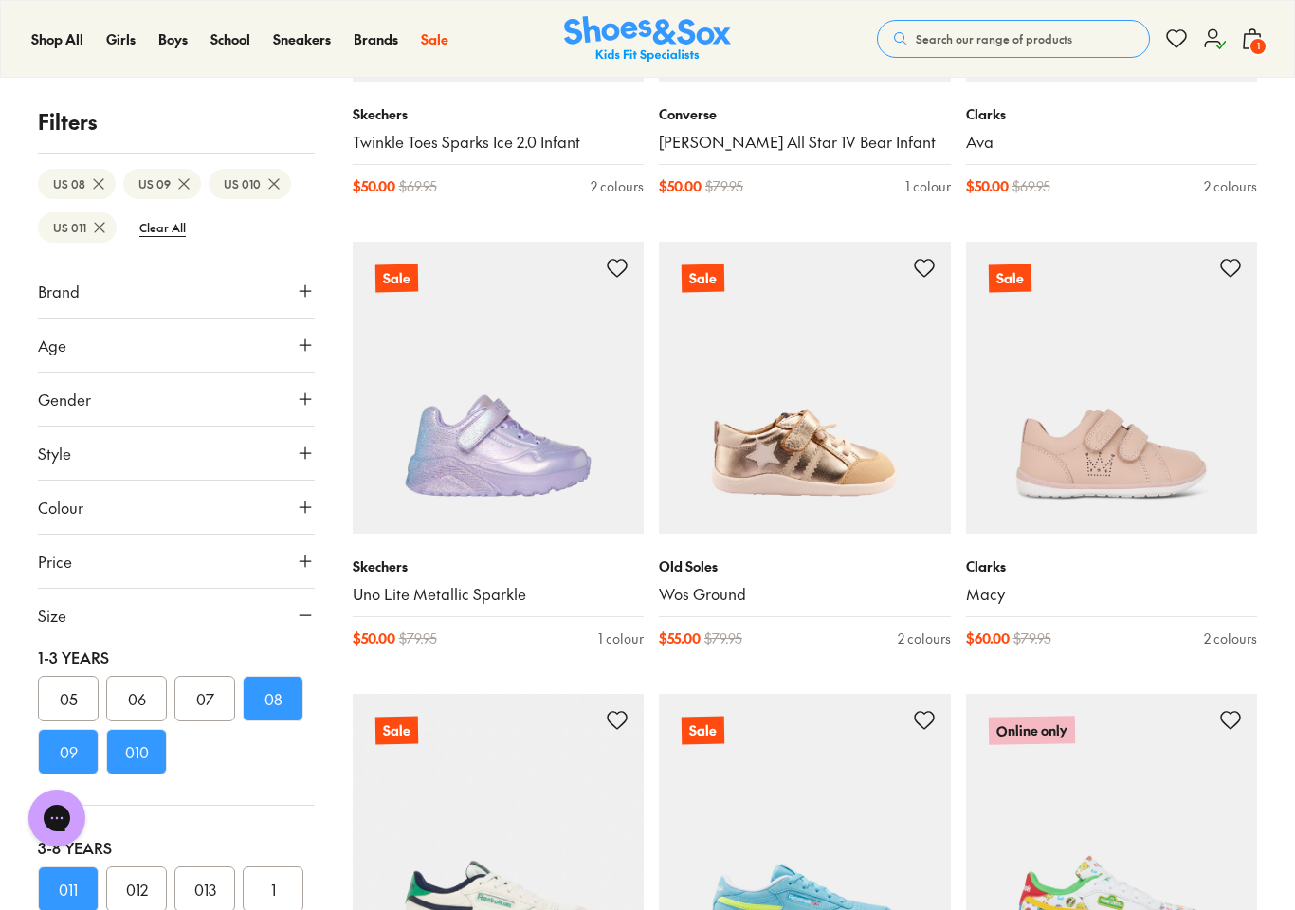
scroll to position [1497, 0]
click at [100, 221] on icon at bounding box center [99, 227] width 19 height 19
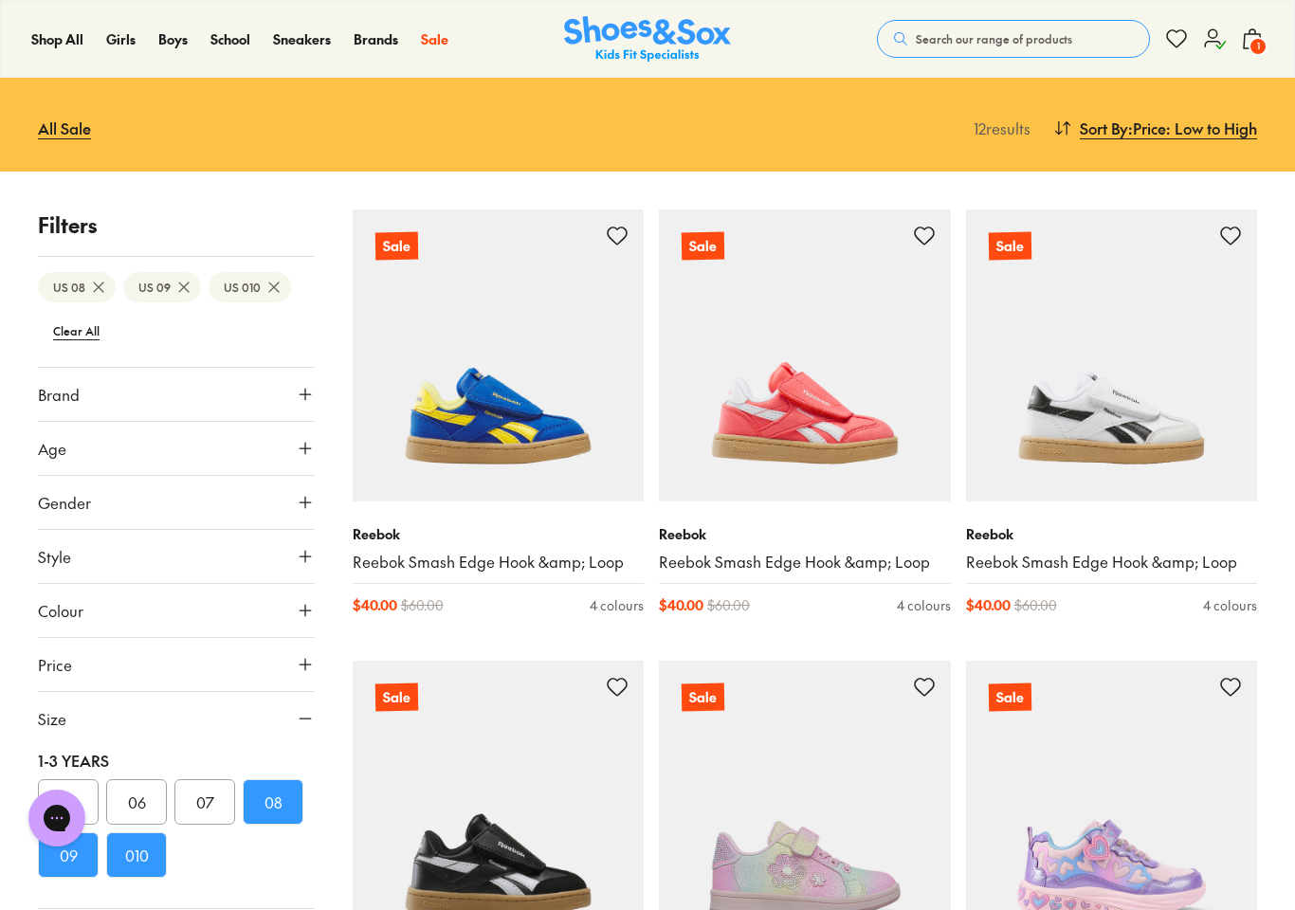
scroll to position [136, 0]
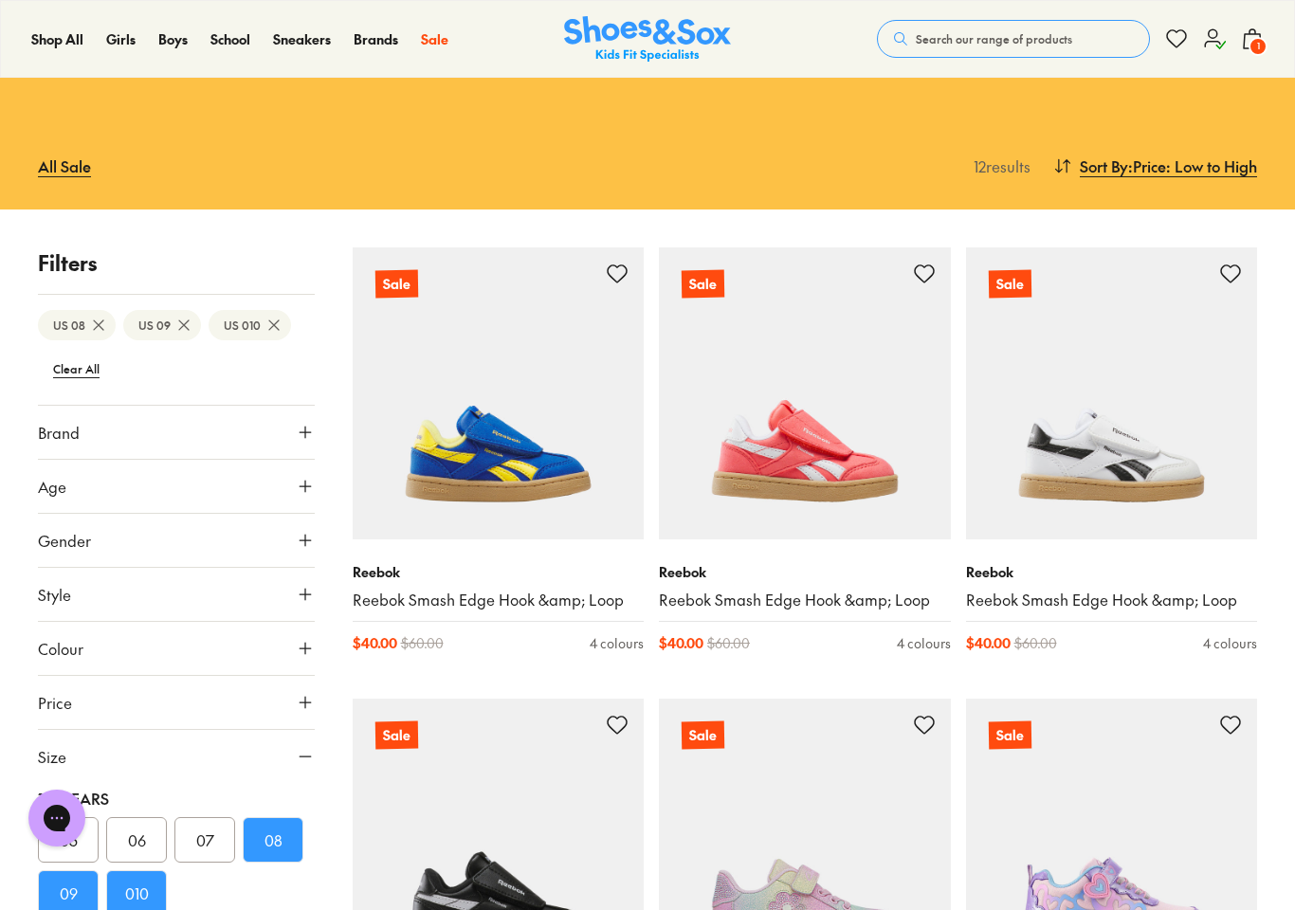
click at [820, 178] on span "Toddler" at bounding box center [846, 189] width 52 height 23
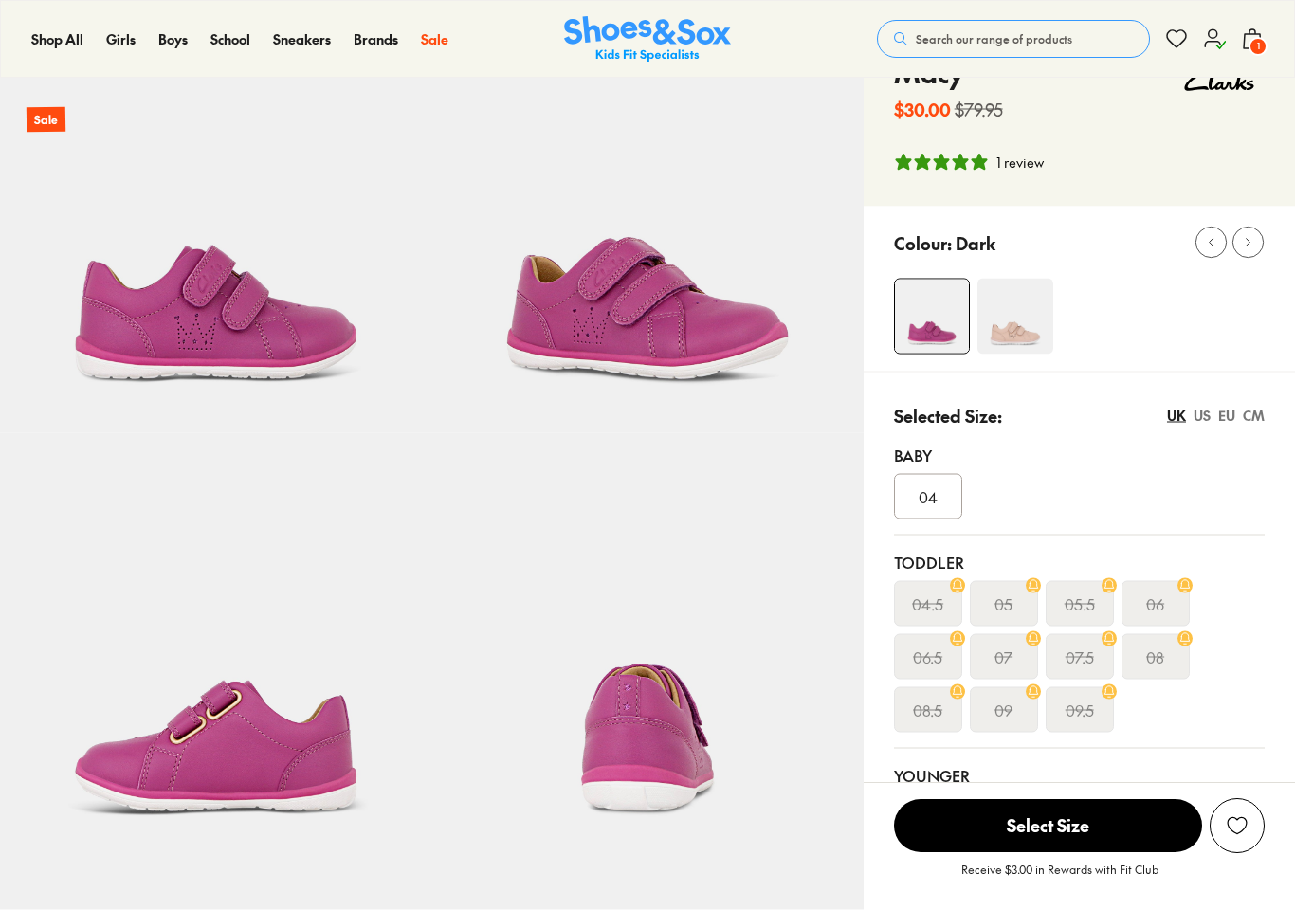
select select "*"
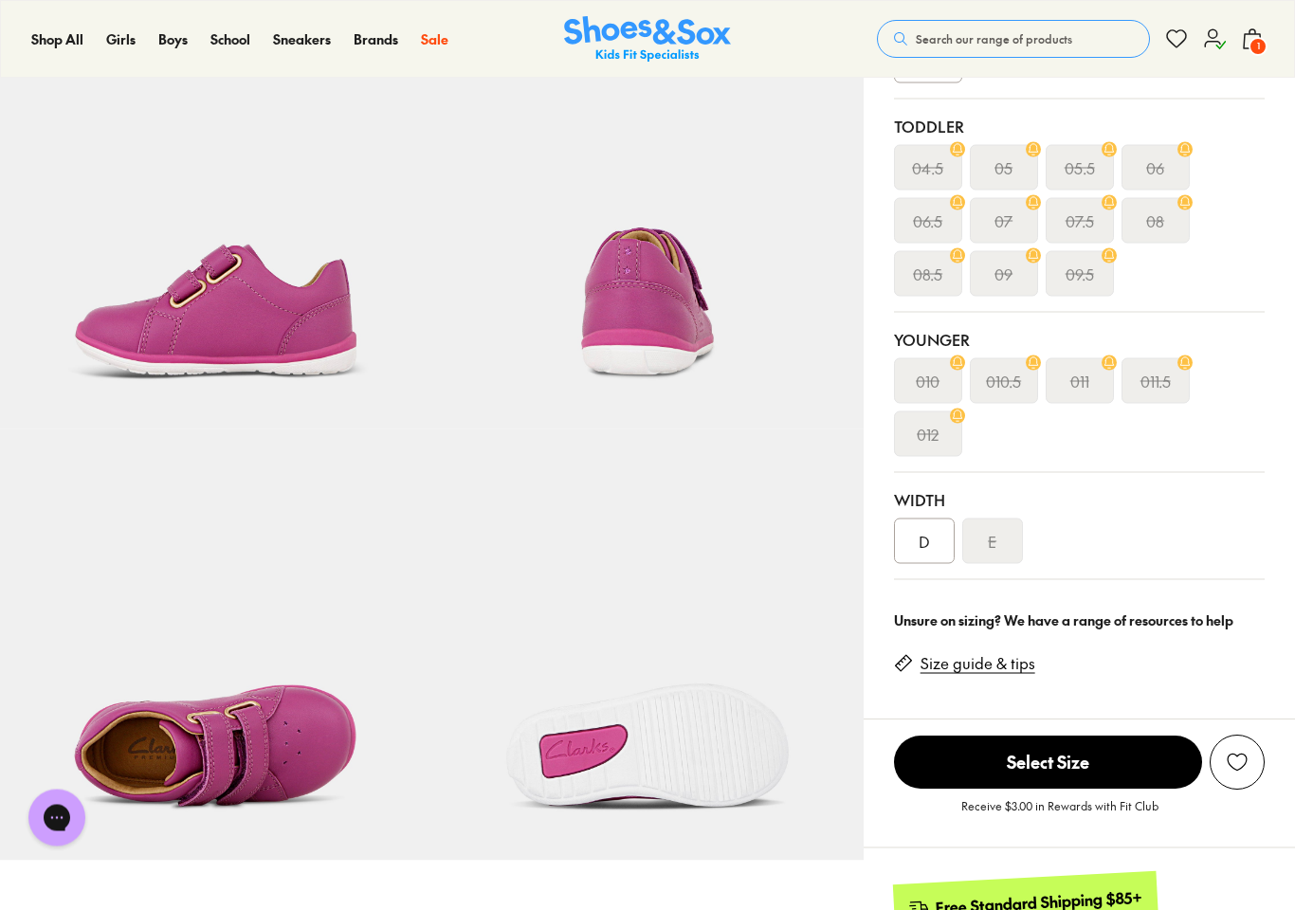
scroll to position [570, 0]
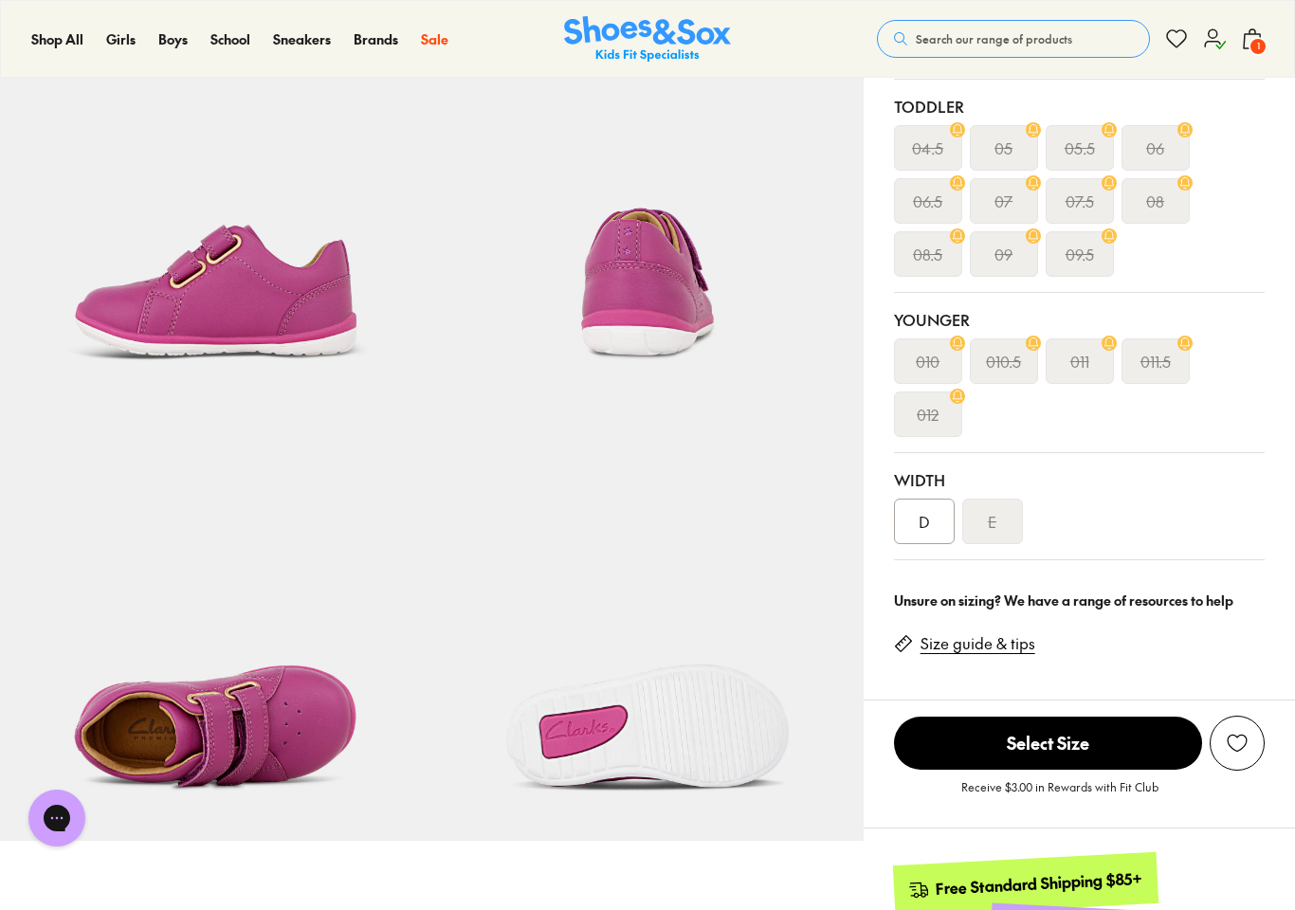
click at [983, 648] on link "Size guide & tips" at bounding box center [978, 643] width 115 height 21
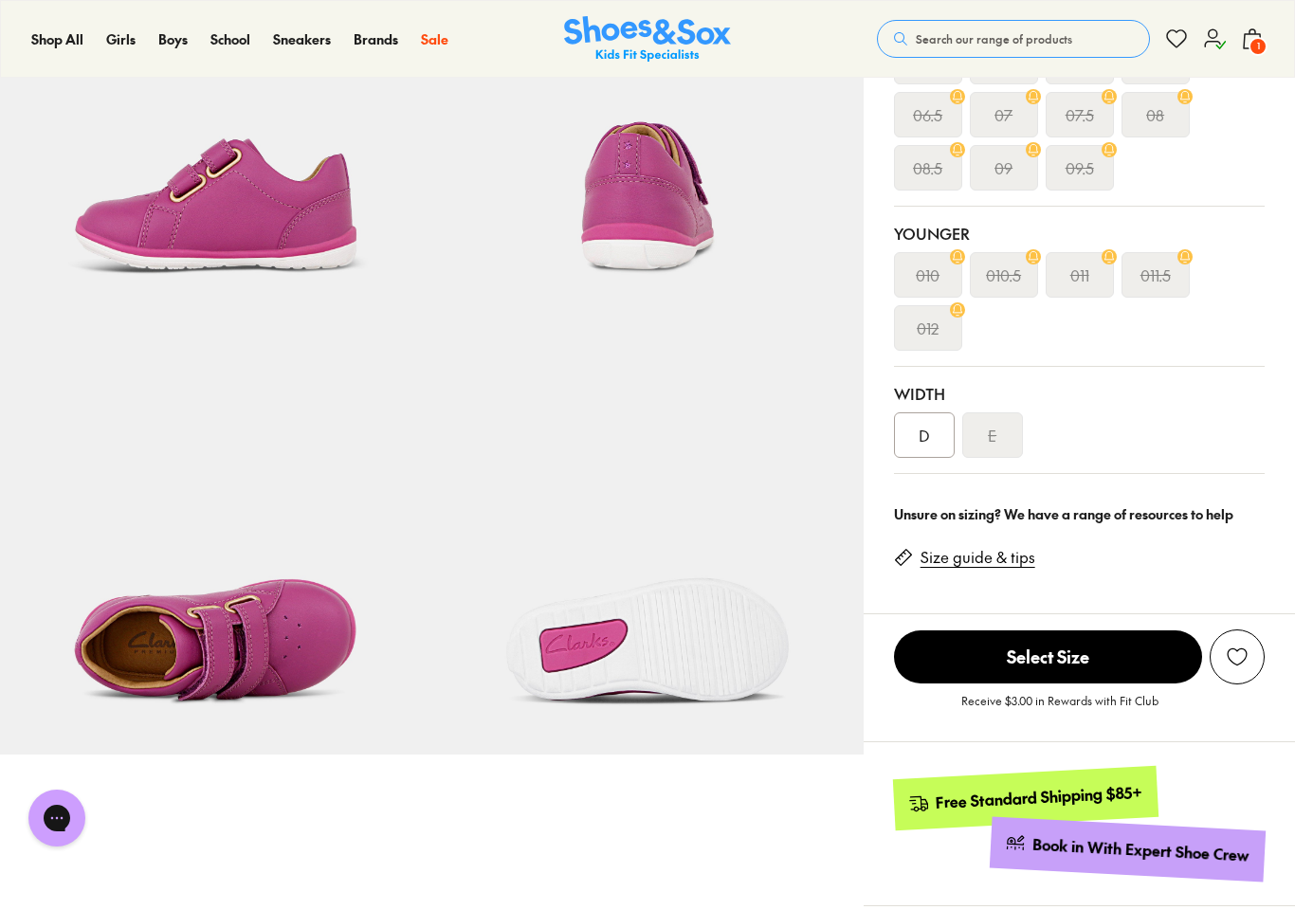
scroll to position [659, 0]
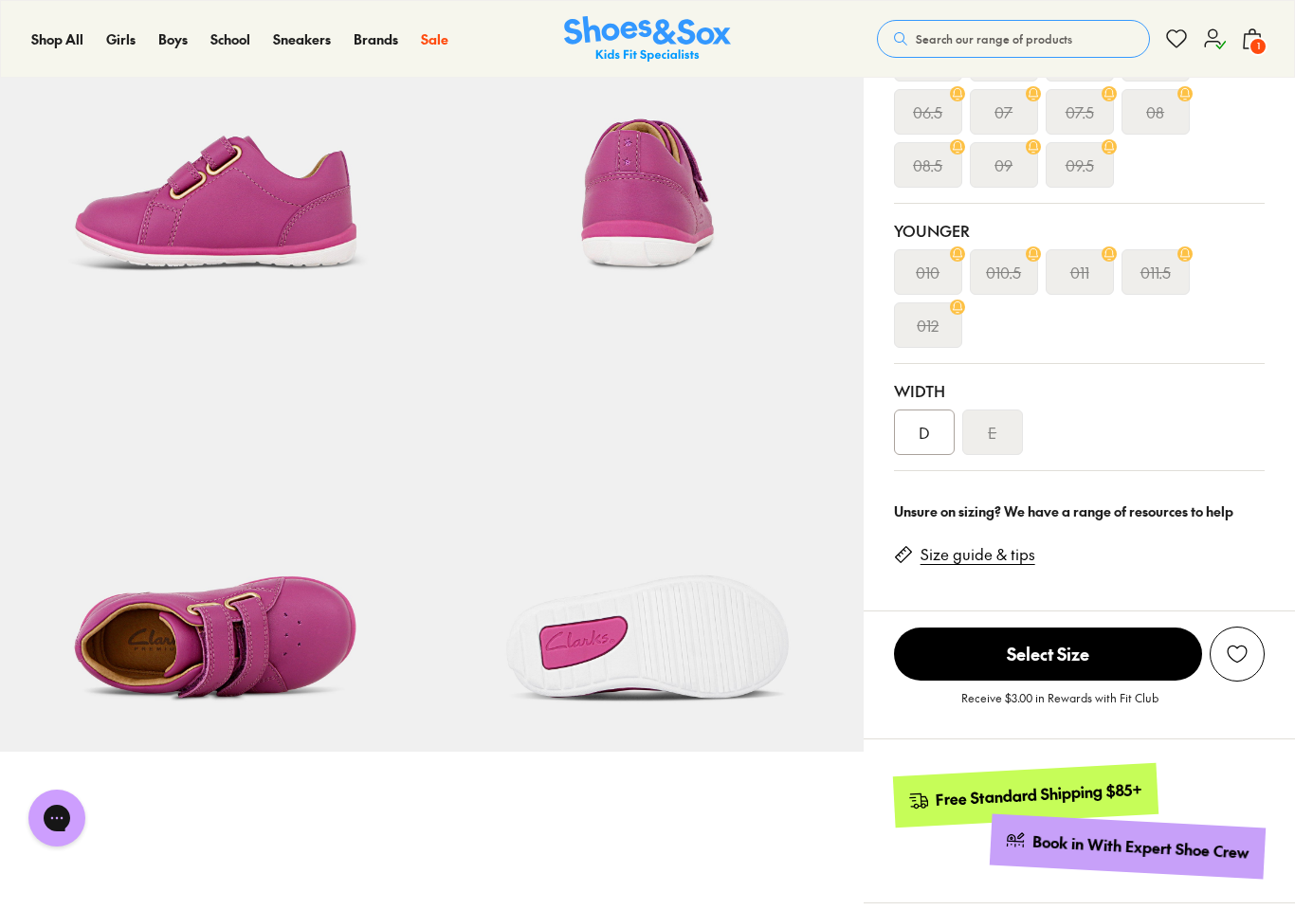
click at [931, 435] on div "D" at bounding box center [924, 433] width 61 height 46
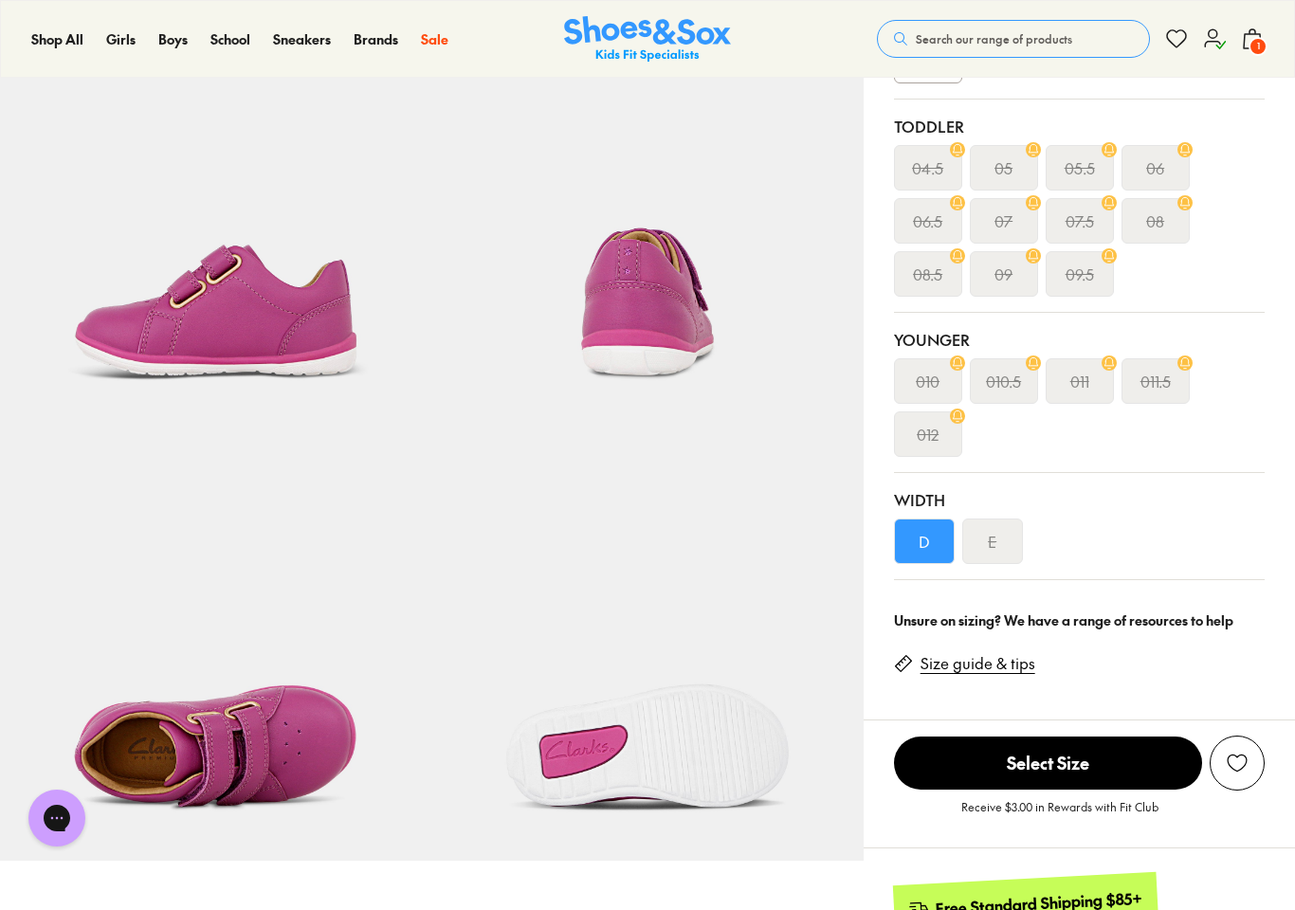
scroll to position [502, 0]
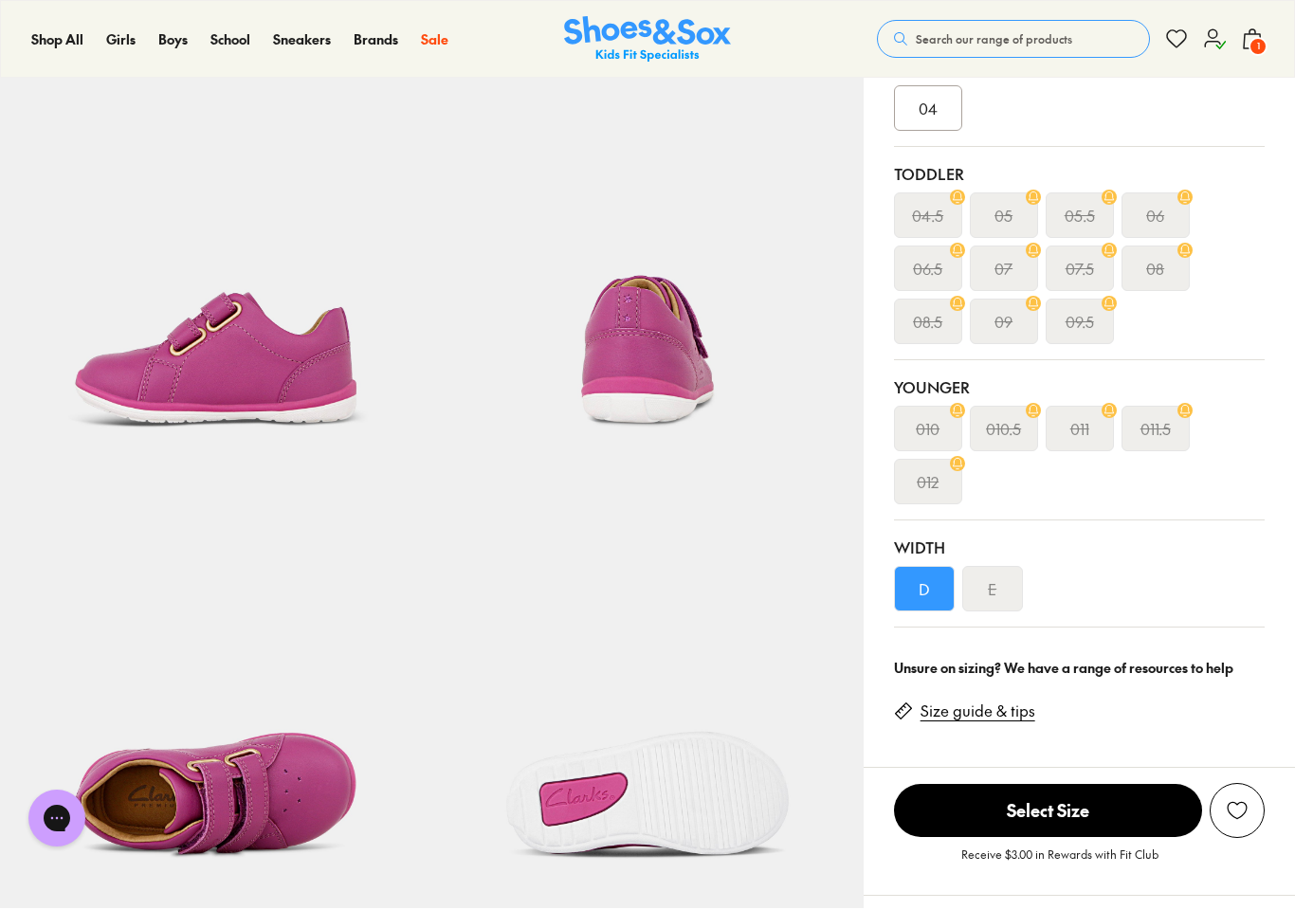
click at [926, 594] on div "D" at bounding box center [924, 589] width 61 height 46
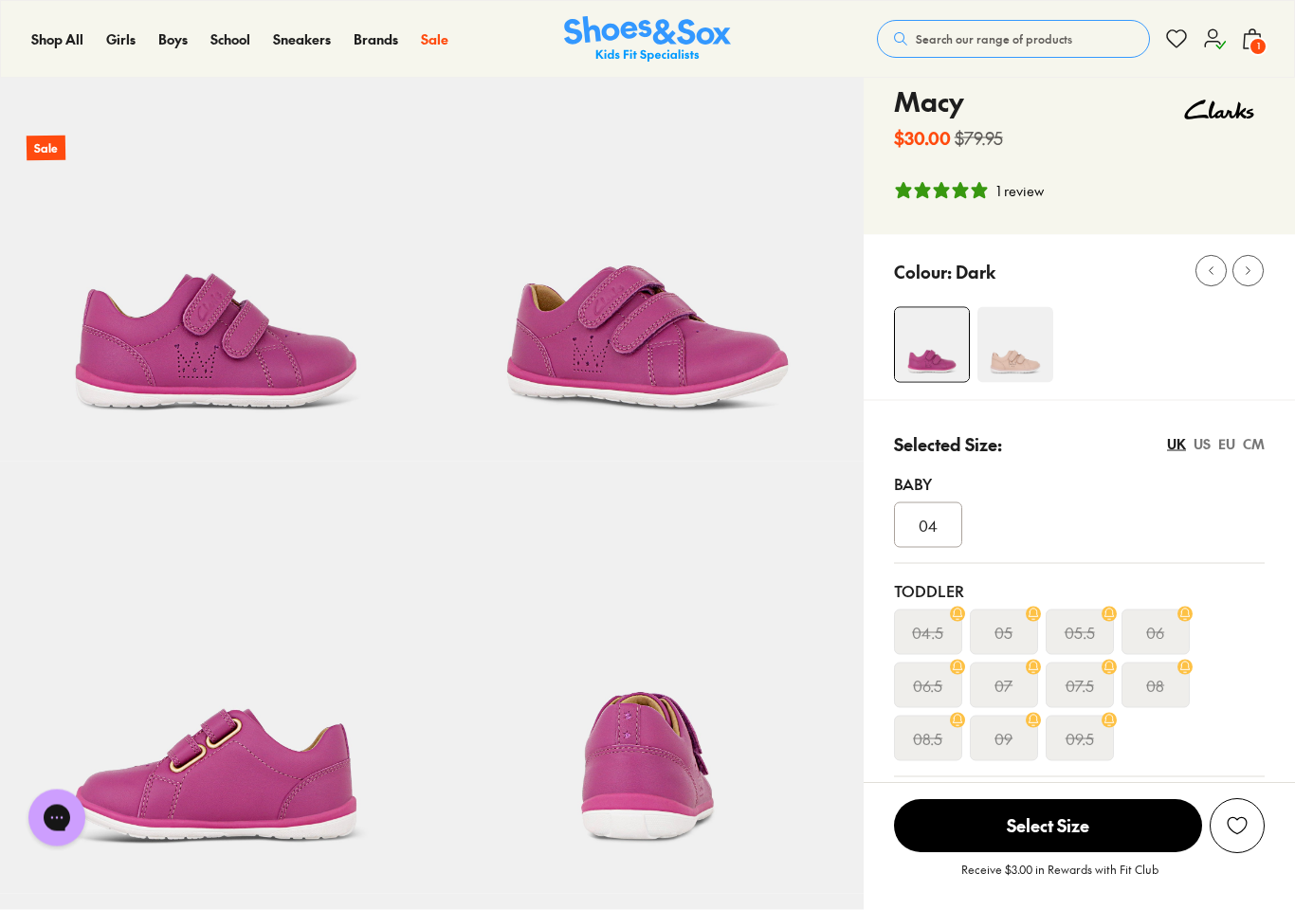
scroll to position [0, 0]
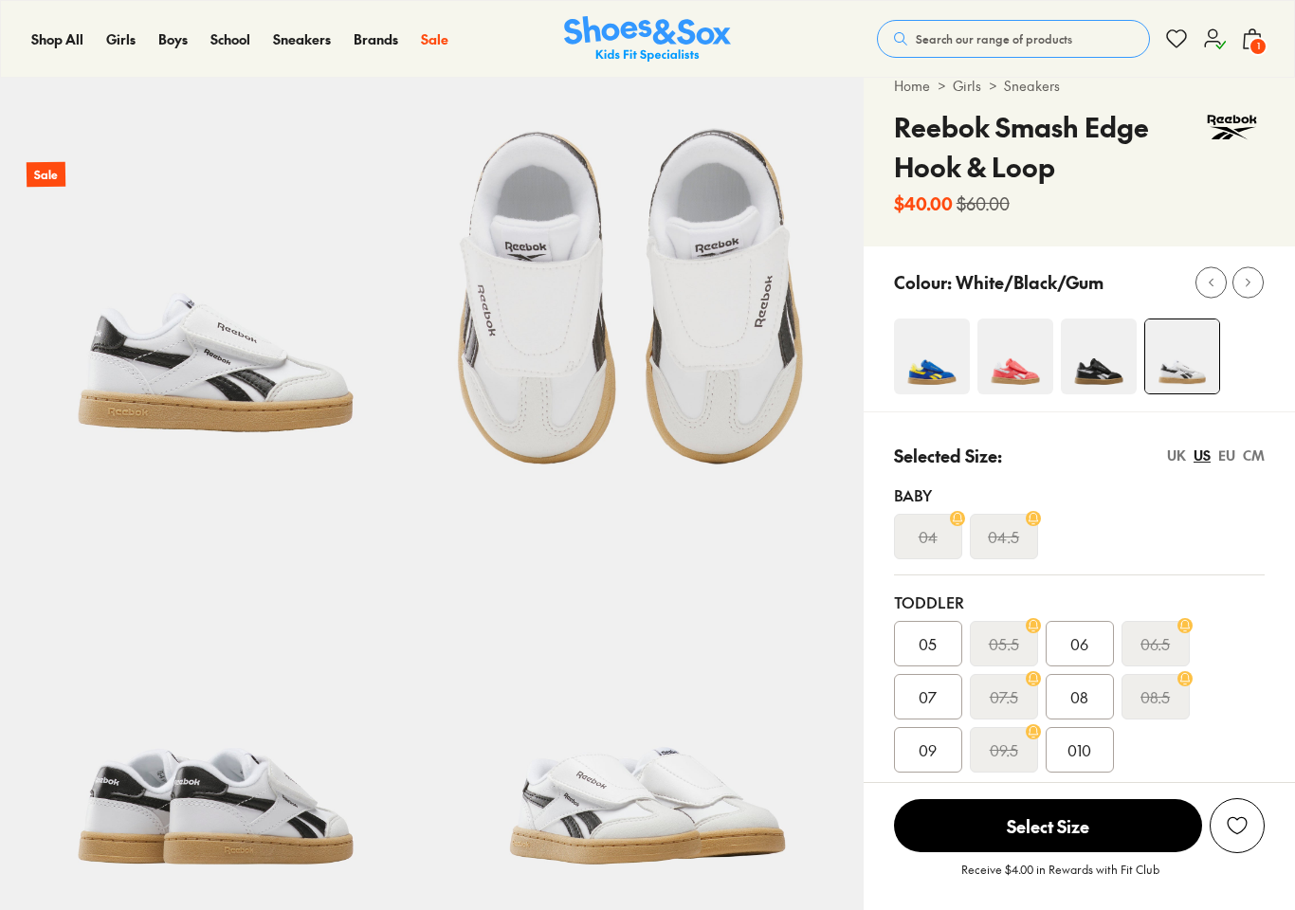
select select "*"
click at [1254, 446] on div "CM" at bounding box center [1254, 456] width 22 height 20
click at [1210, 457] on div "US" at bounding box center [1202, 456] width 17 height 20
click at [1260, 450] on div "CM" at bounding box center [1254, 456] width 22 height 20
click at [932, 754] on span "15" at bounding box center [928, 750] width 13 height 23
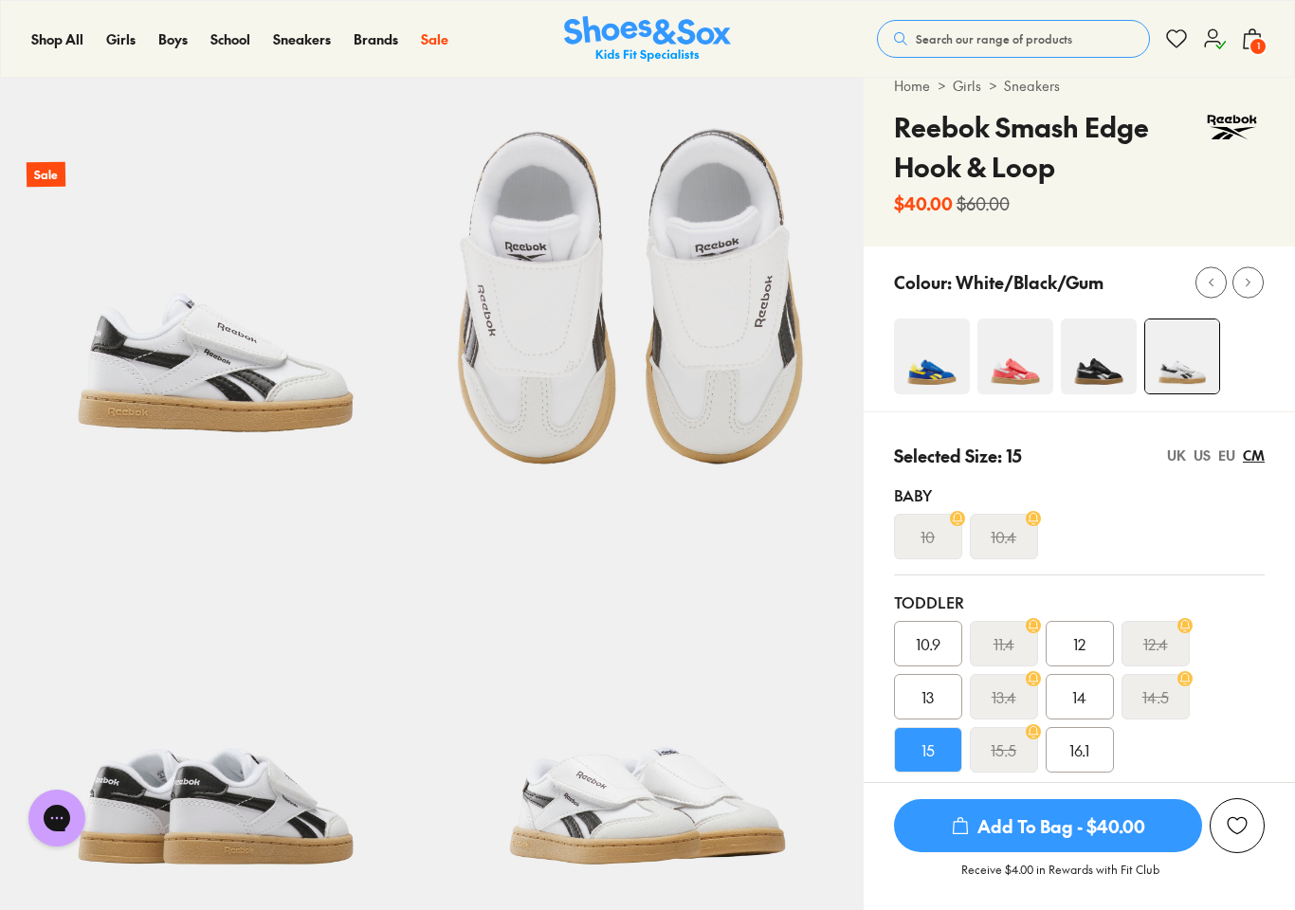
click at [1206, 456] on div "US" at bounding box center [1202, 456] width 17 height 20
click at [1258, 457] on div "CM" at bounding box center [1254, 456] width 22 height 20
click at [1039, 839] on span "Add To Bag - $40.00" at bounding box center [1048, 825] width 308 height 53
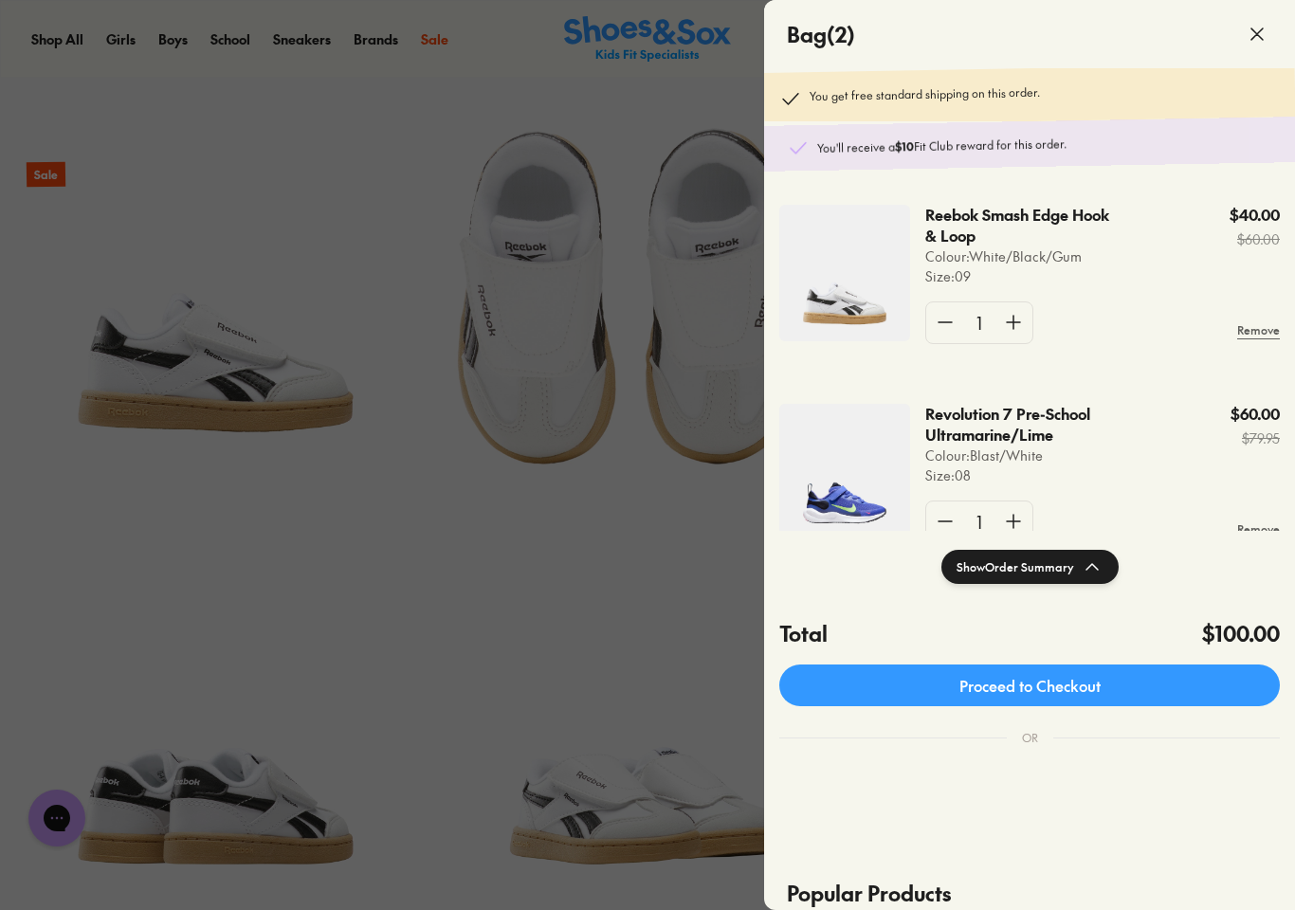
click at [417, 502] on div at bounding box center [647, 455] width 1295 height 910
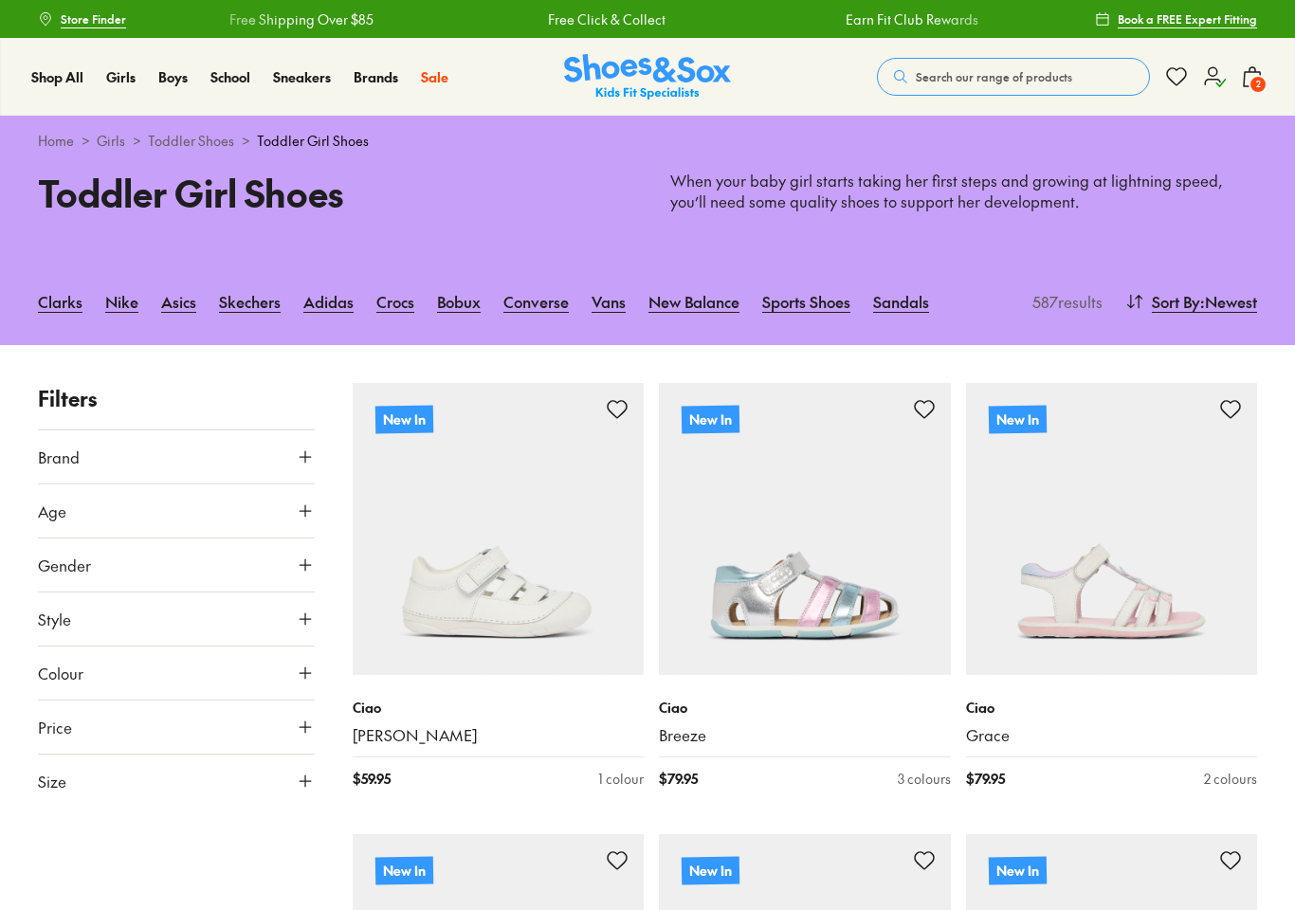
click at [1183, 307] on span "Sort By" at bounding box center [1176, 301] width 48 height 23
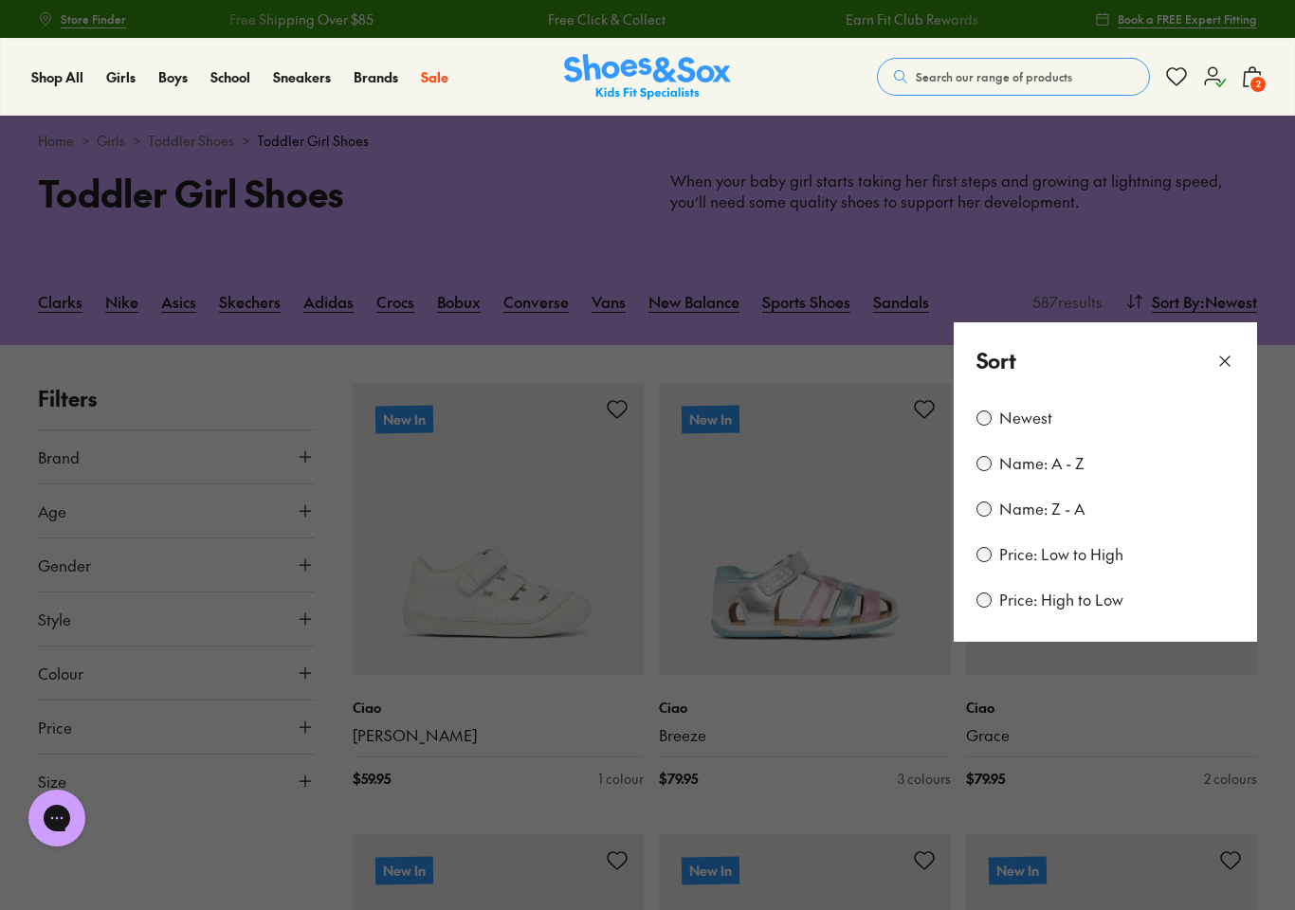
click at [1058, 548] on label "Price: Low to High" at bounding box center [1061, 554] width 124 height 21
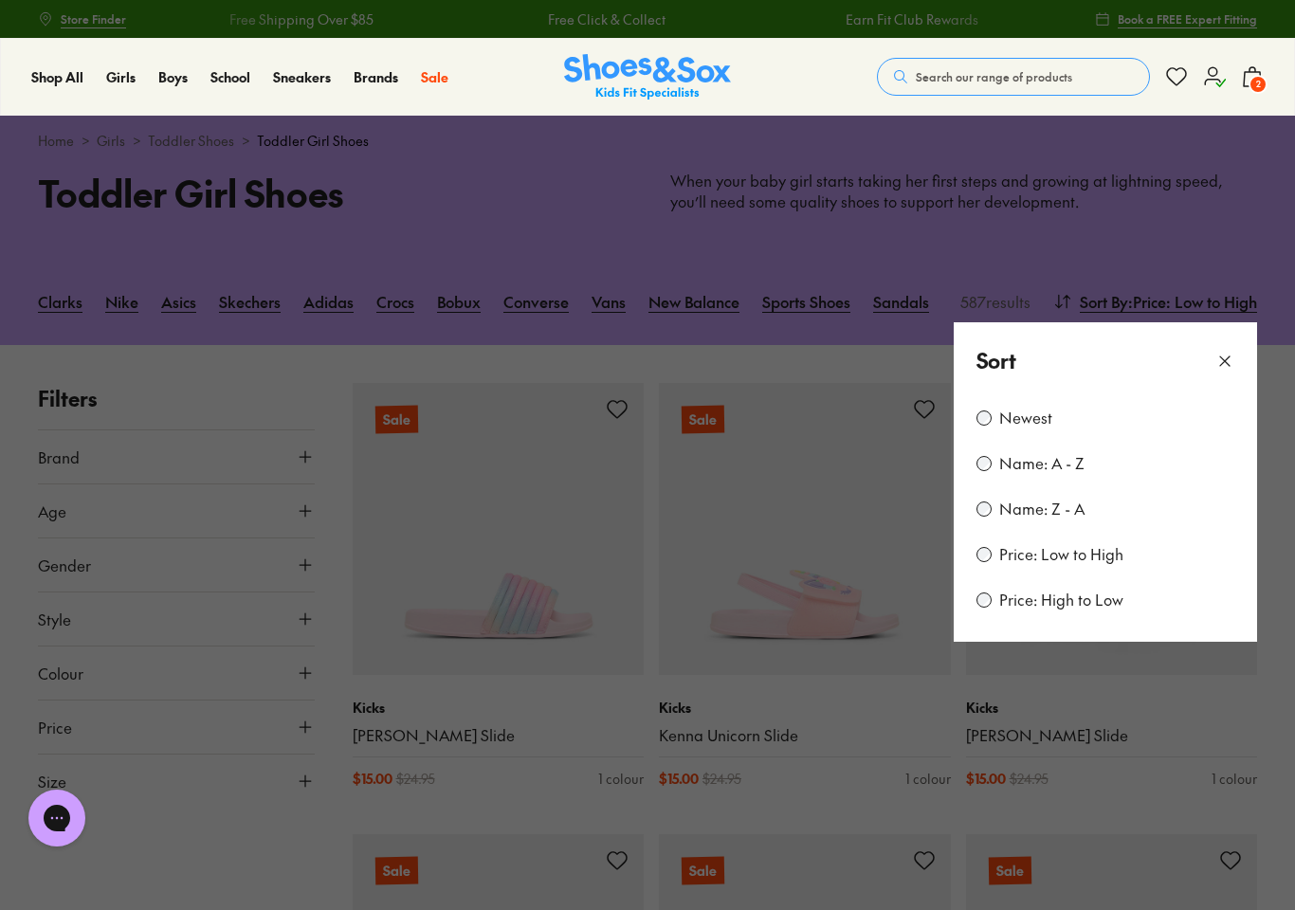
click at [1229, 355] on icon at bounding box center [1224, 361] width 19 height 19
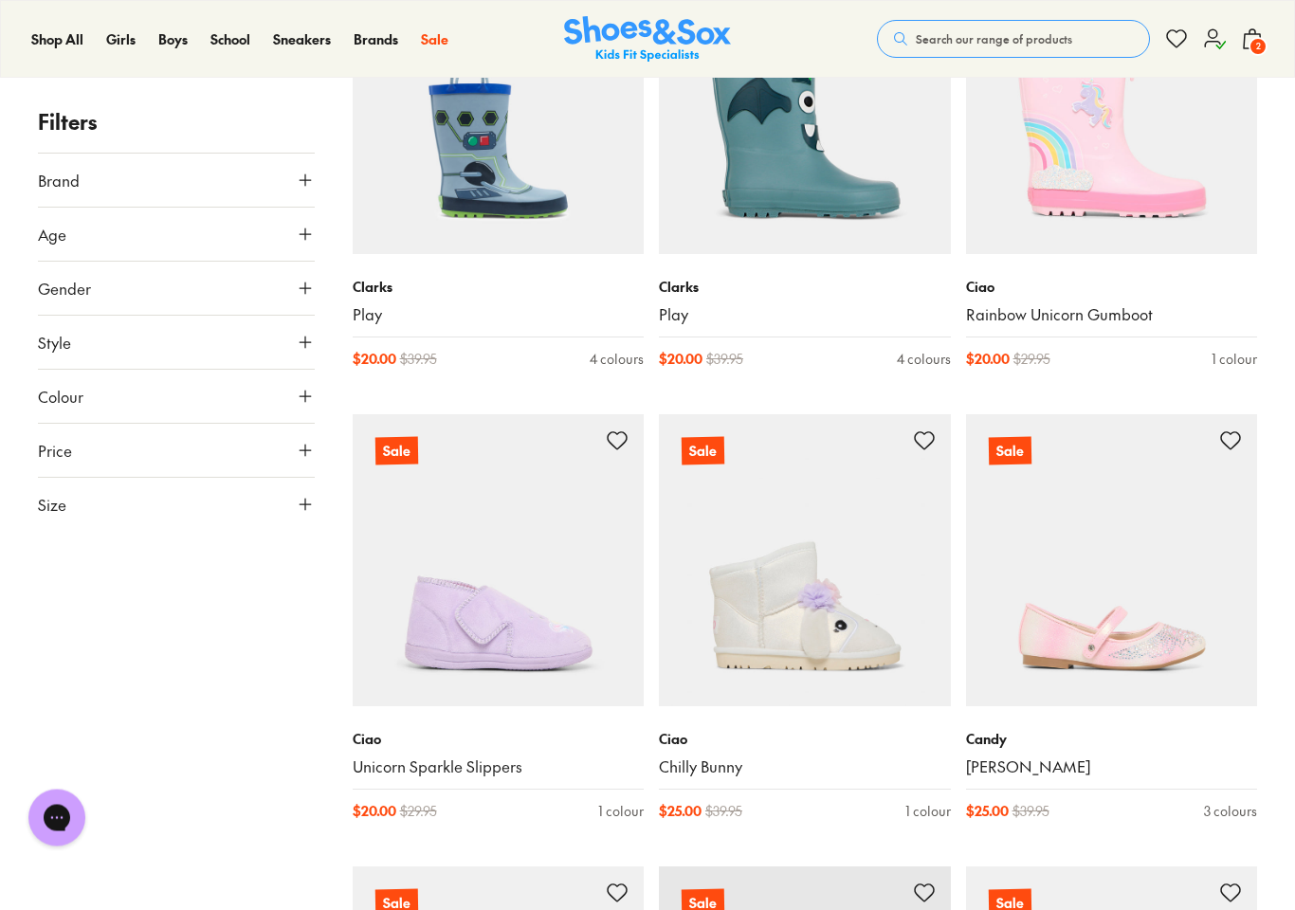
scroll to position [2322, 0]
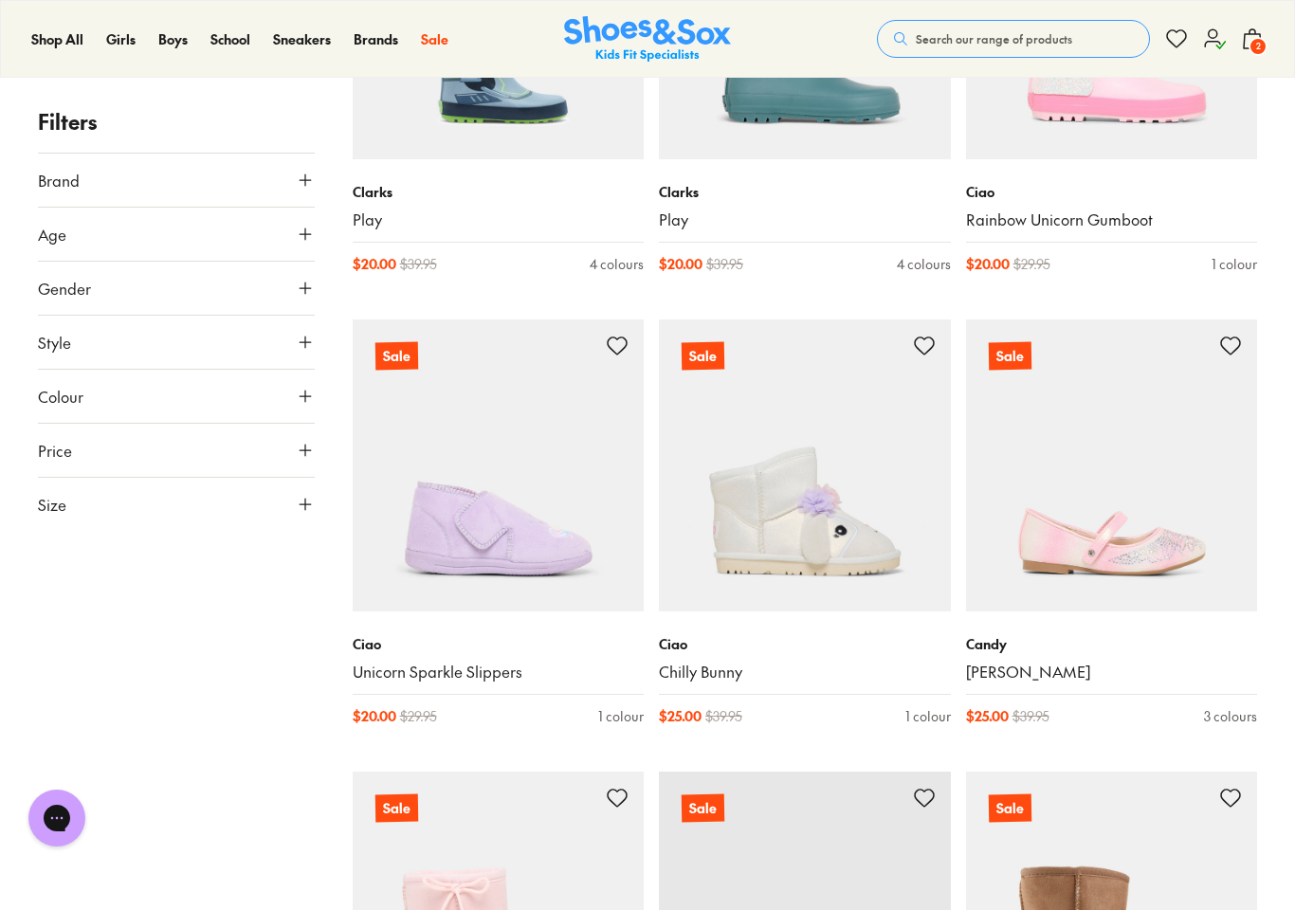
click at [305, 516] on button "Size" at bounding box center [176, 504] width 277 height 53
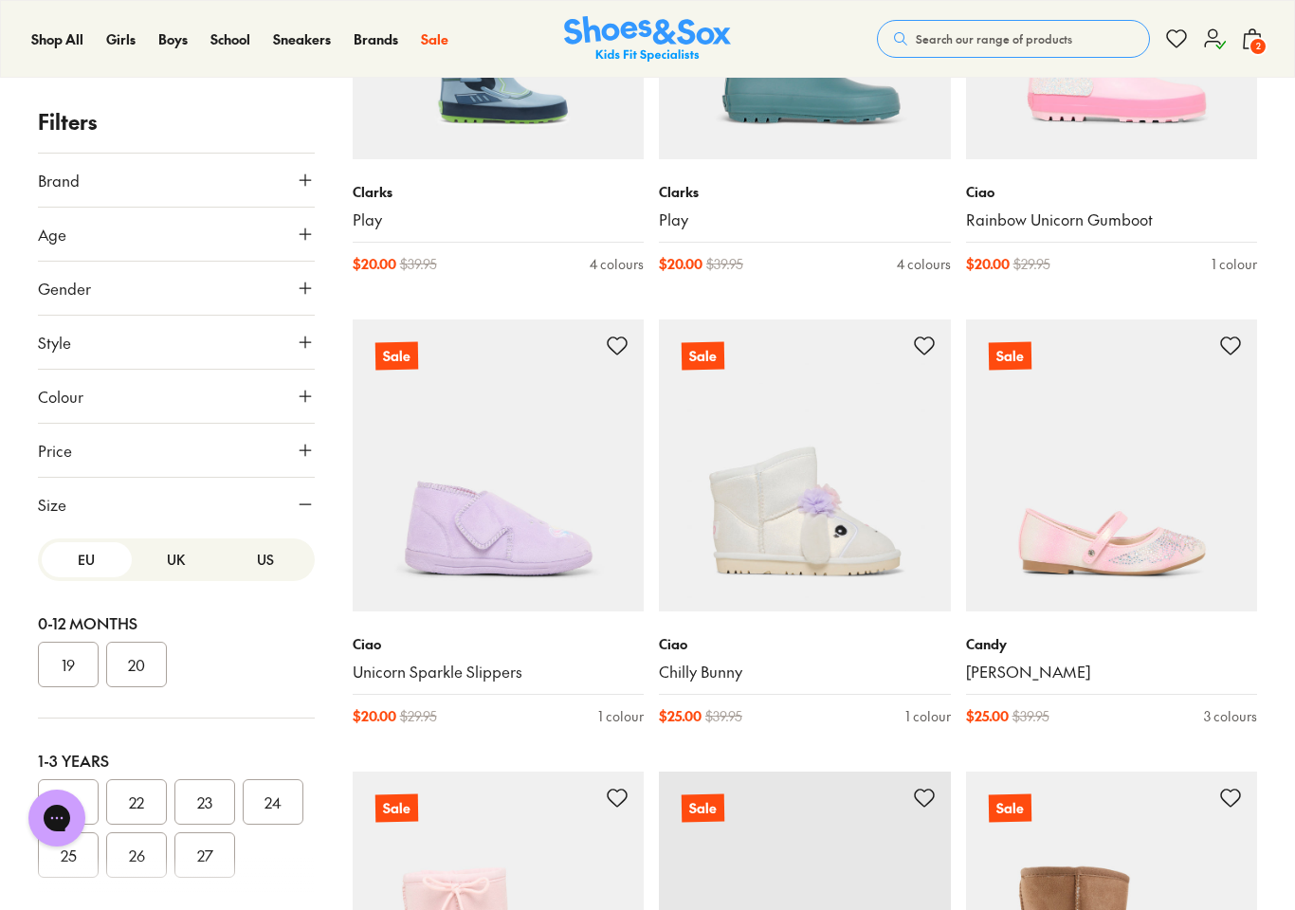
scroll to position [0, 0]
click at [283, 560] on button "US" at bounding box center [266, 559] width 90 height 35
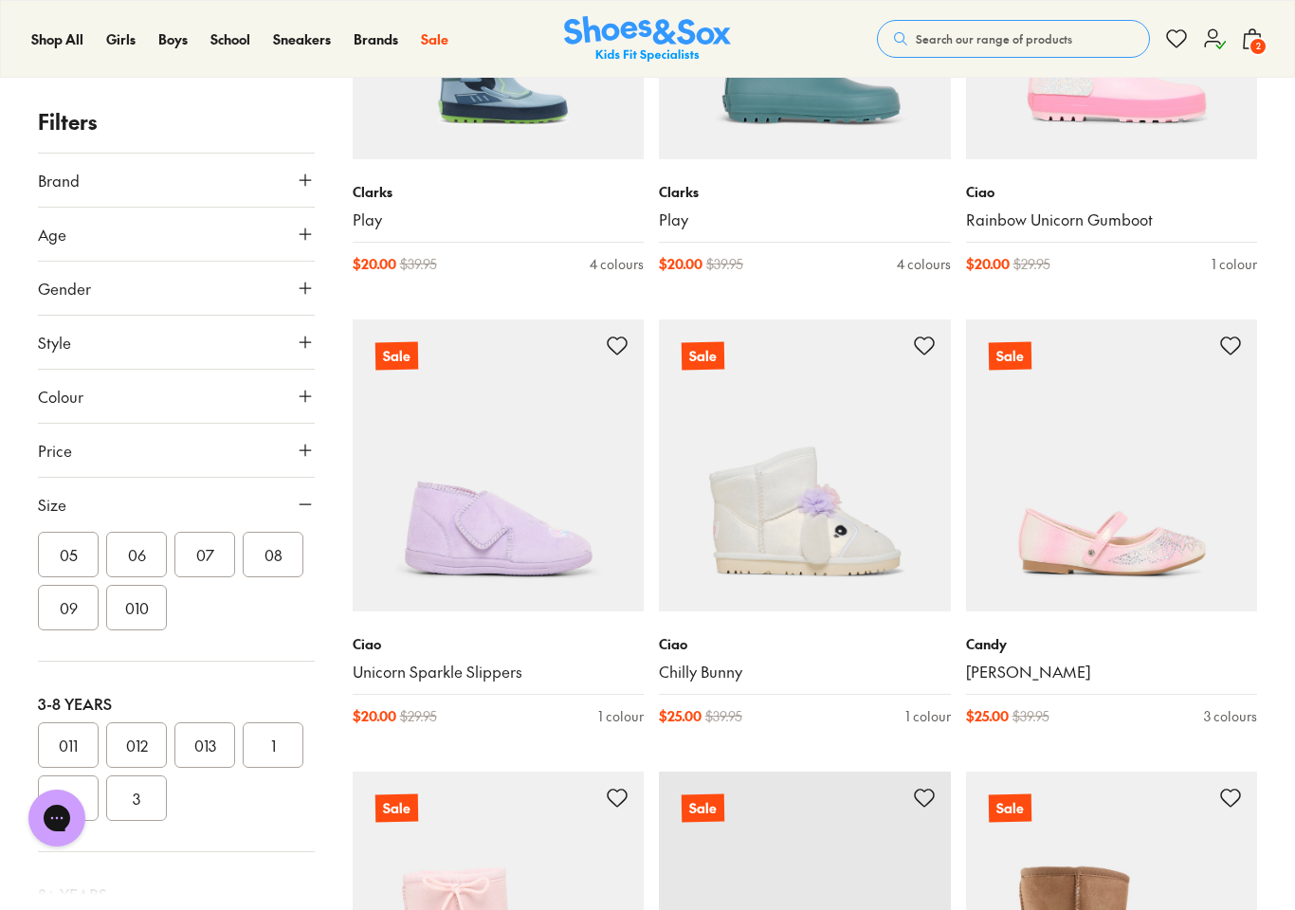
scroll to position [224, 0]
click at [284, 578] on button "08" at bounding box center [273, 579] width 61 height 46
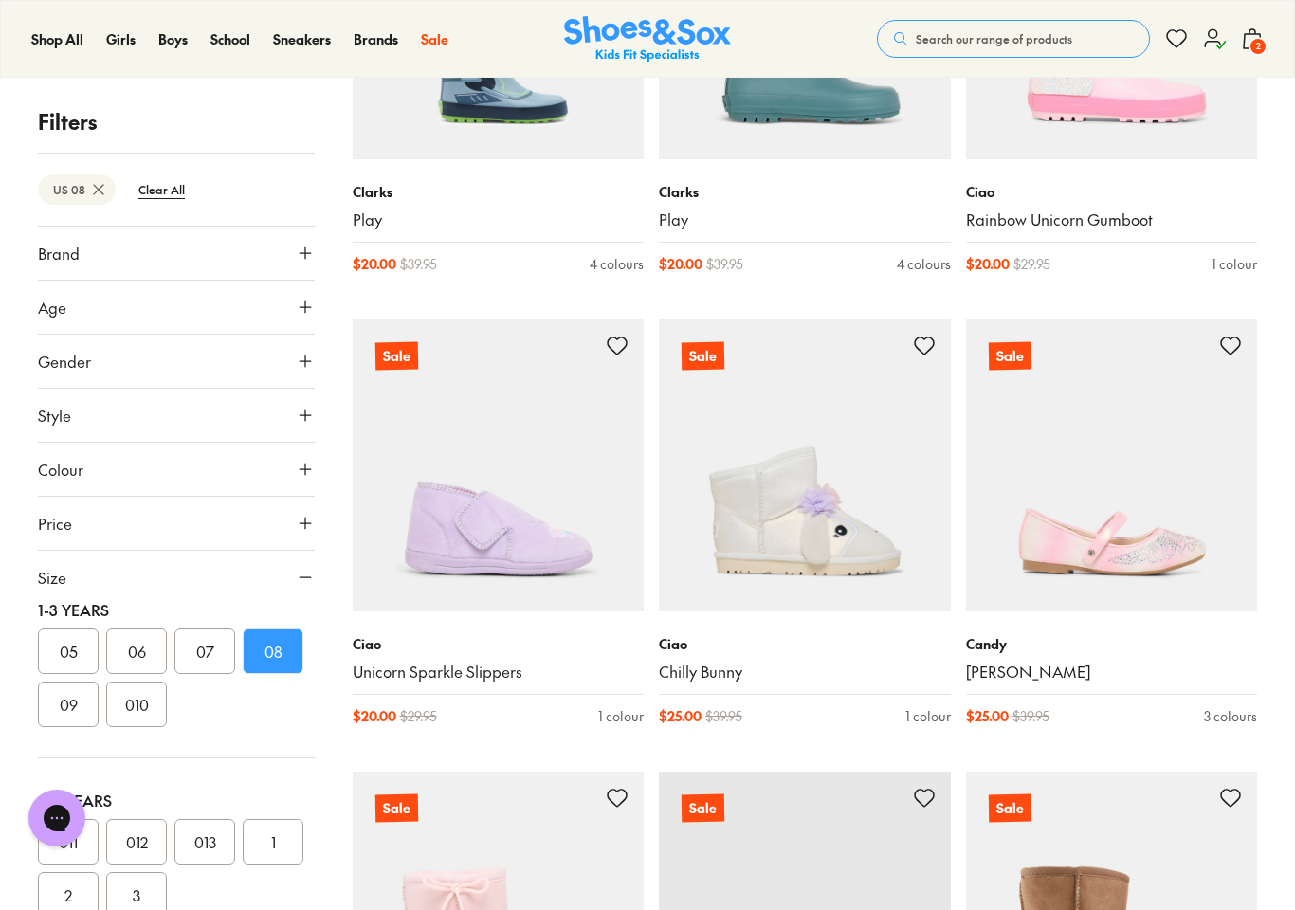
scroll to position [250, 0]
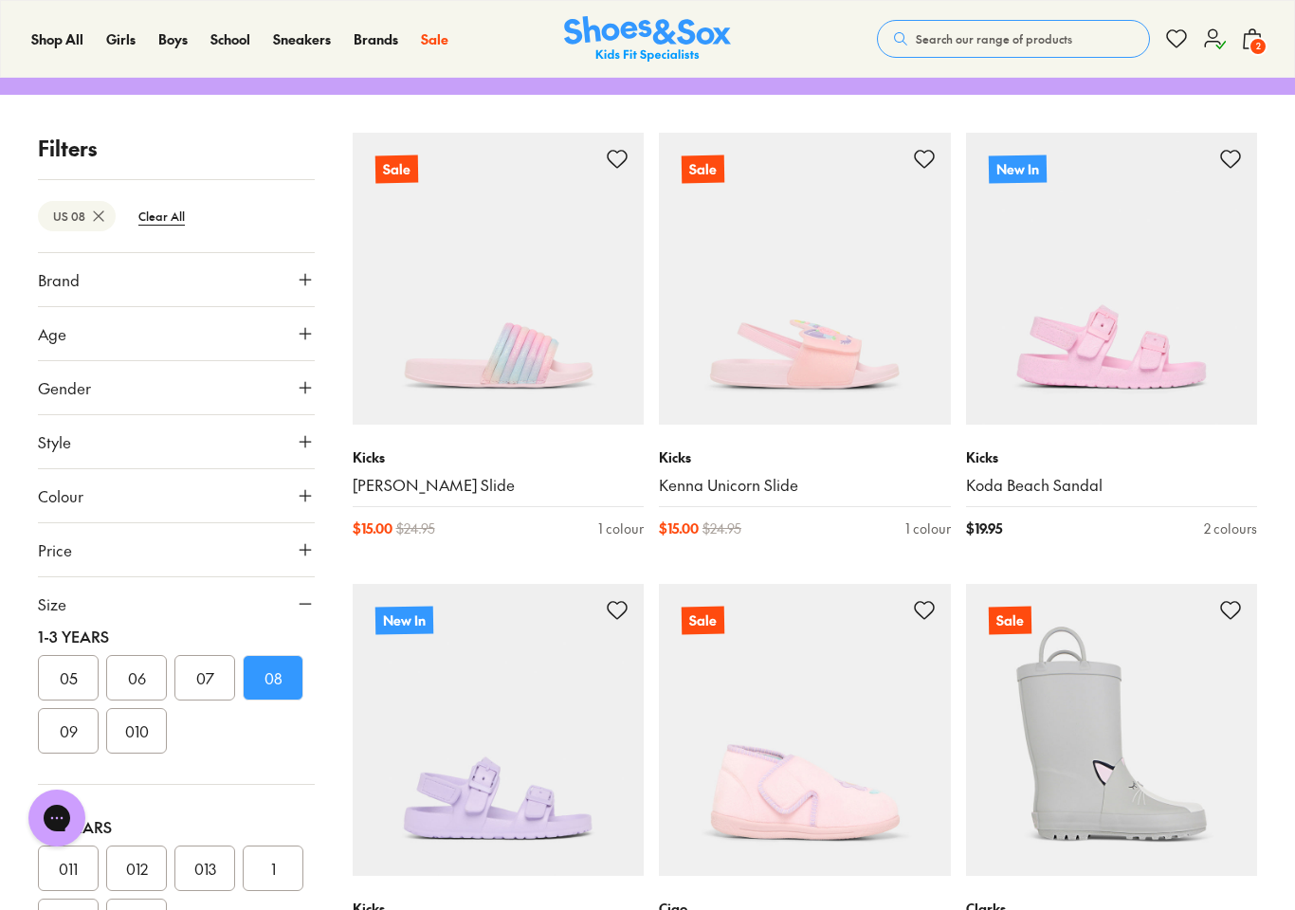
click at [69, 737] on button "09" at bounding box center [68, 731] width 61 height 46
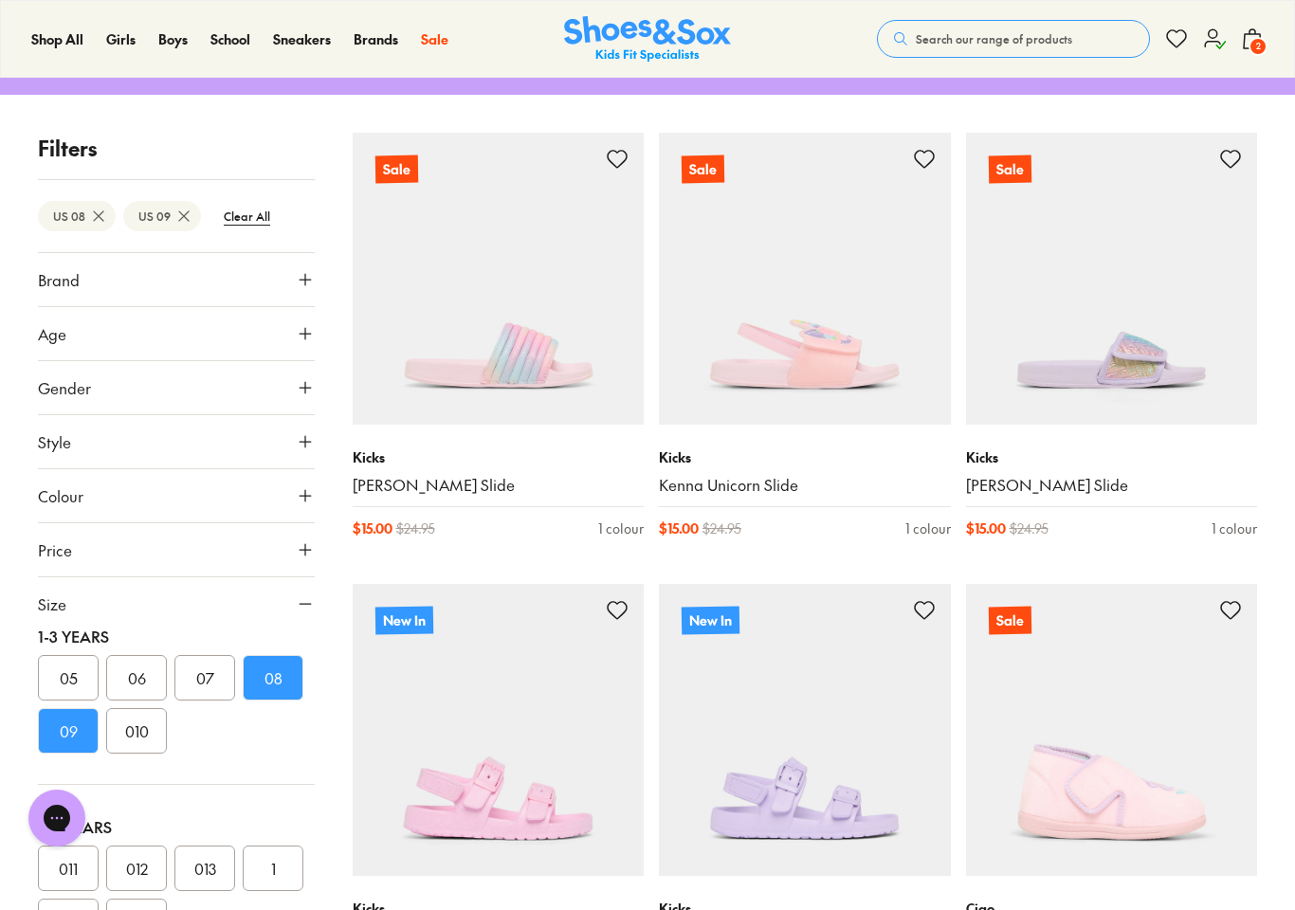
click at [140, 740] on button "010" at bounding box center [136, 731] width 61 height 46
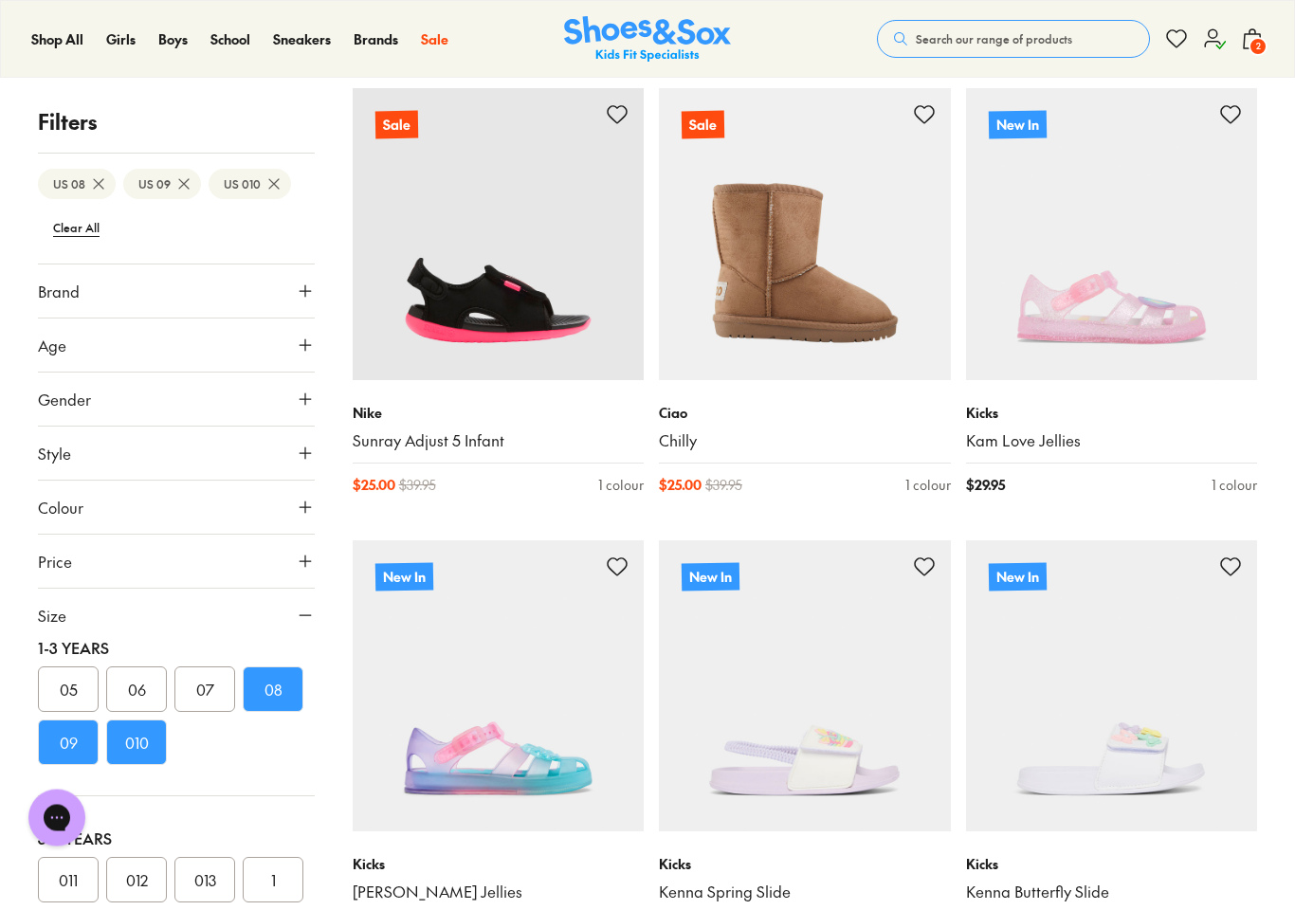
scroll to position [2519, 0]
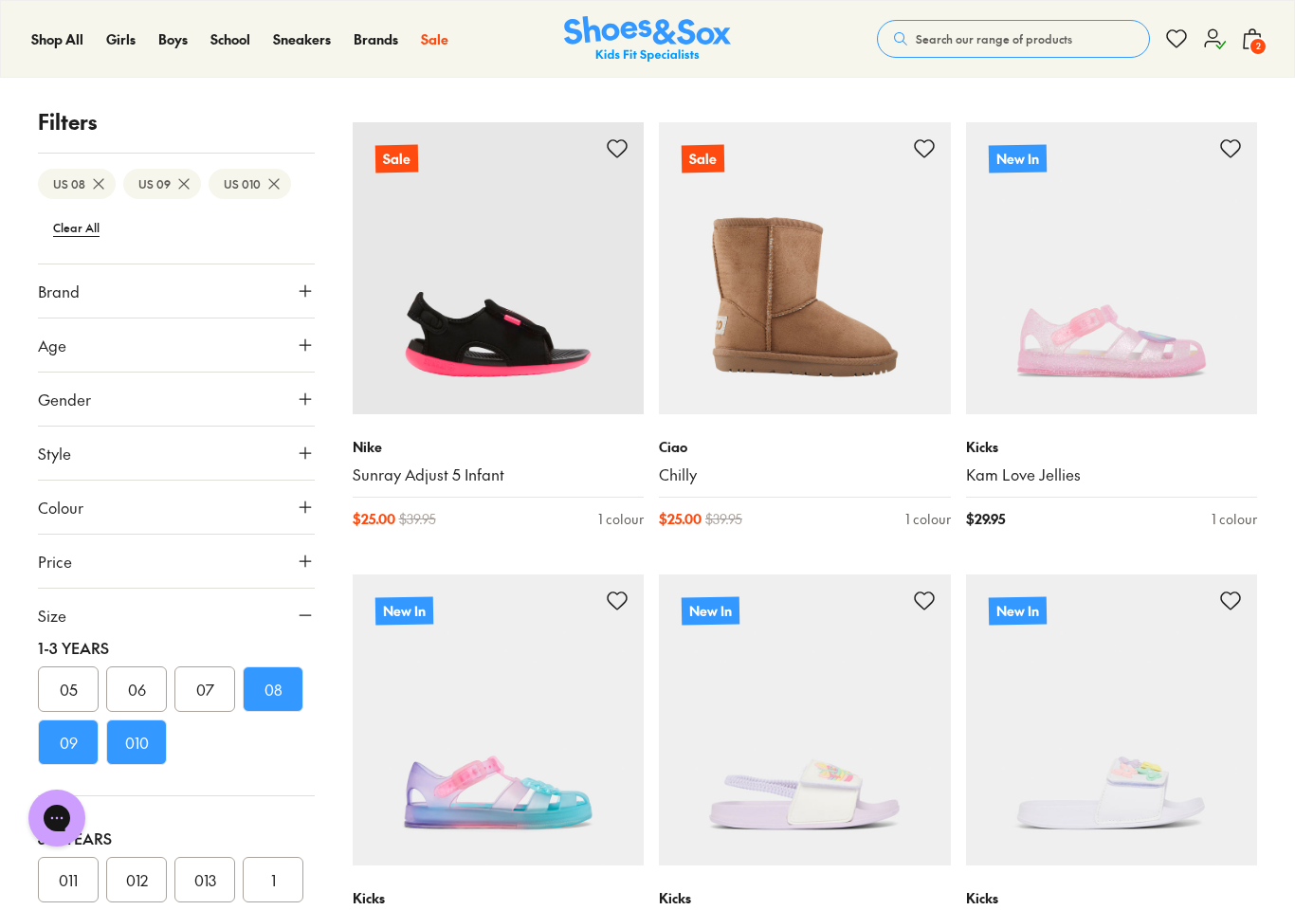
click at [540, 324] on img at bounding box center [499, 268] width 292 height 292
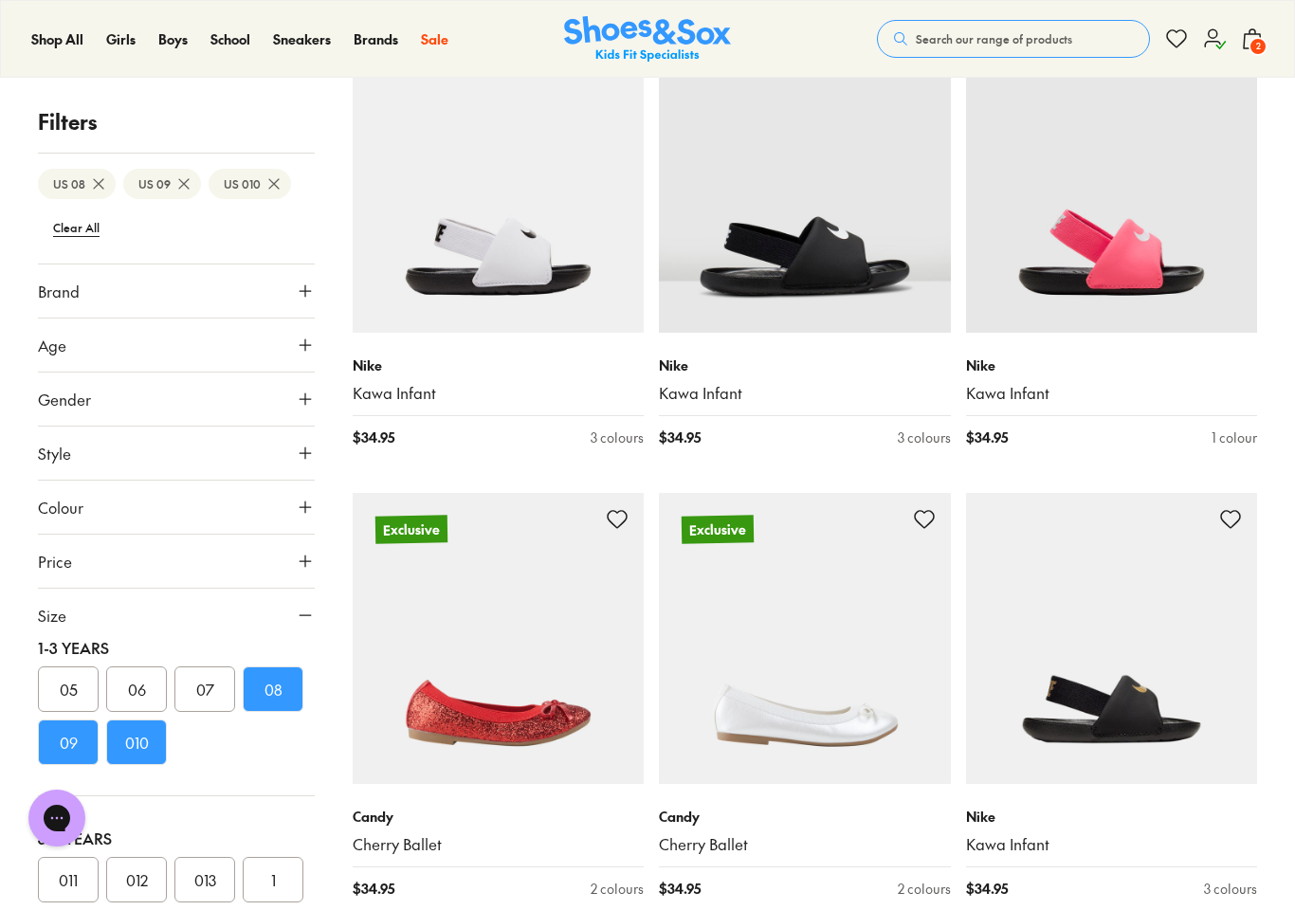
scroll to position [3957, 0]
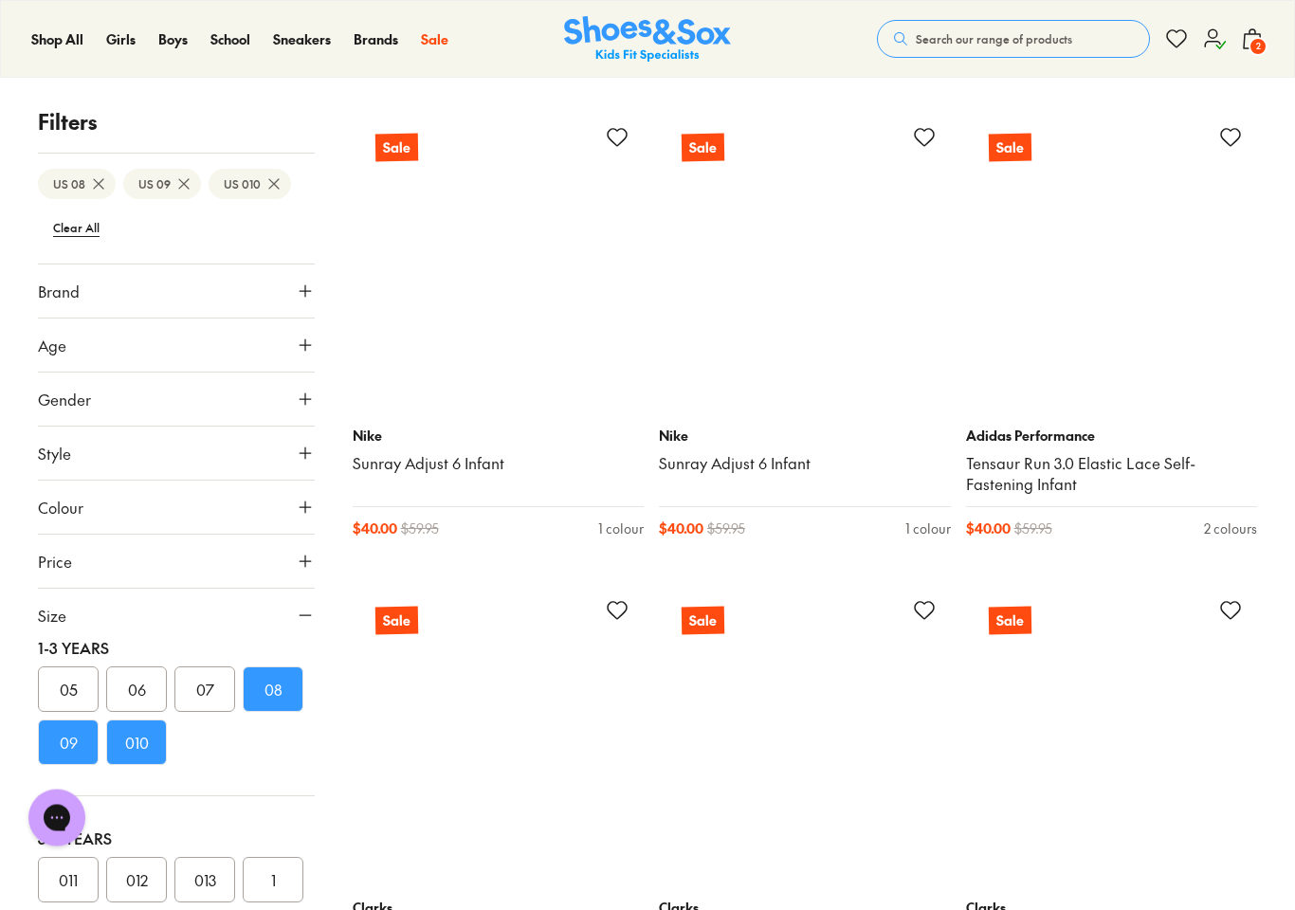
scroll to position [7923, 0]
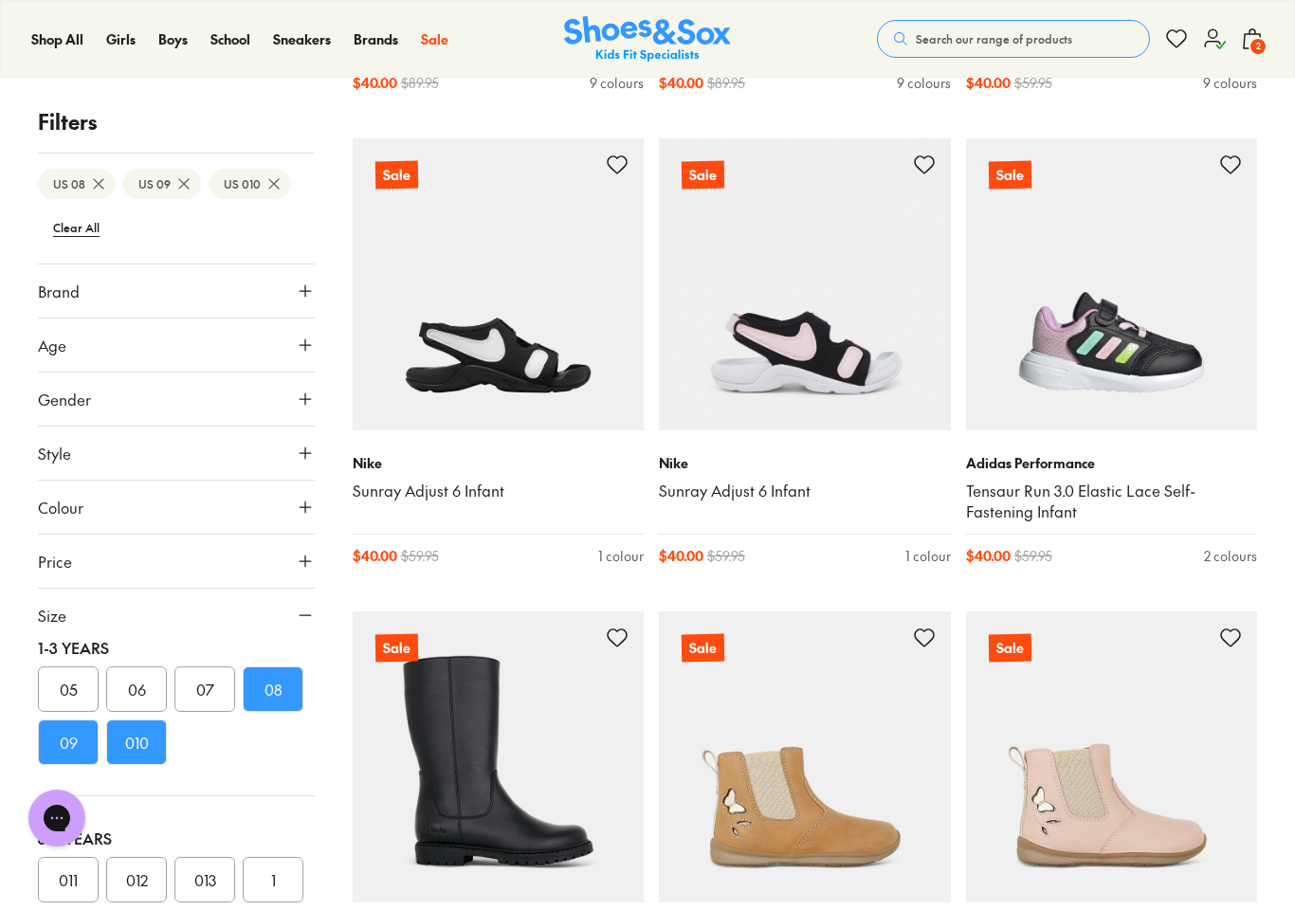
click at [1178, 365] on img at bounding box center [1112, 284] width 292 height 292
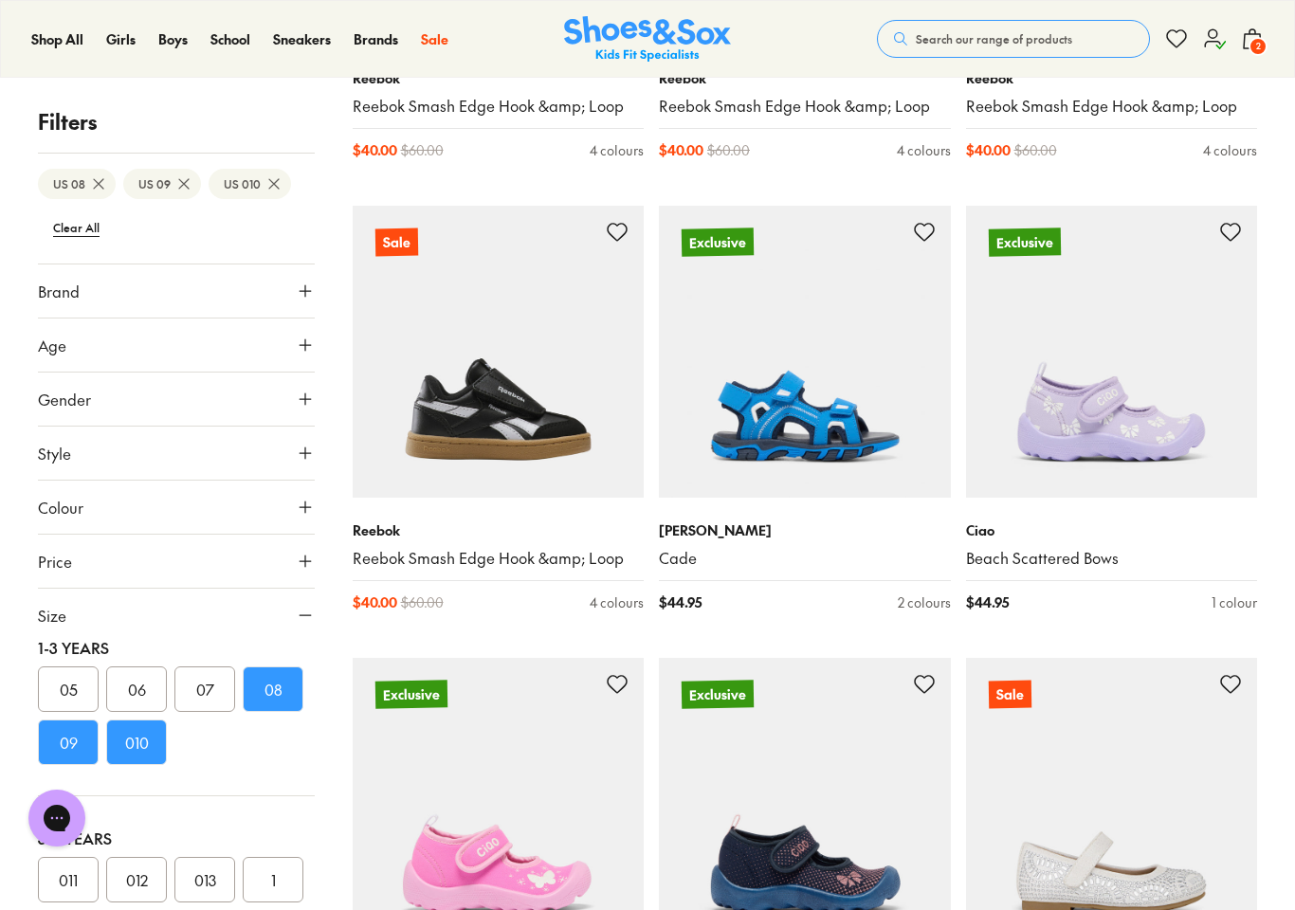
scroll to position [9232, 0]
click at [1254, 45] on span "2" at bounding box center [1258, 46] width 19 height 19
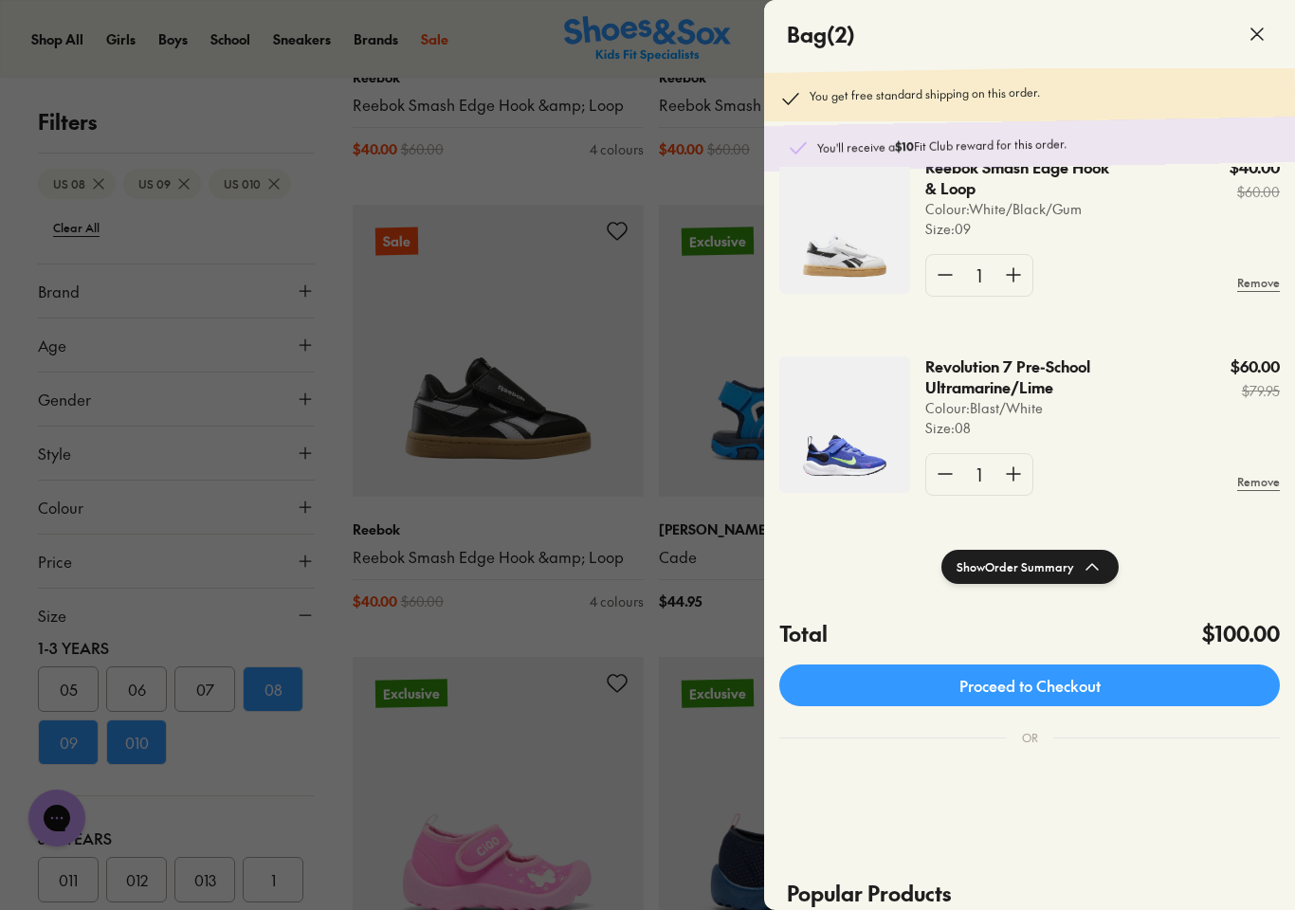
scroll to position [46, 0]
click at [616, 623] on div at bounding box center [647, 455] width 1295 height 910
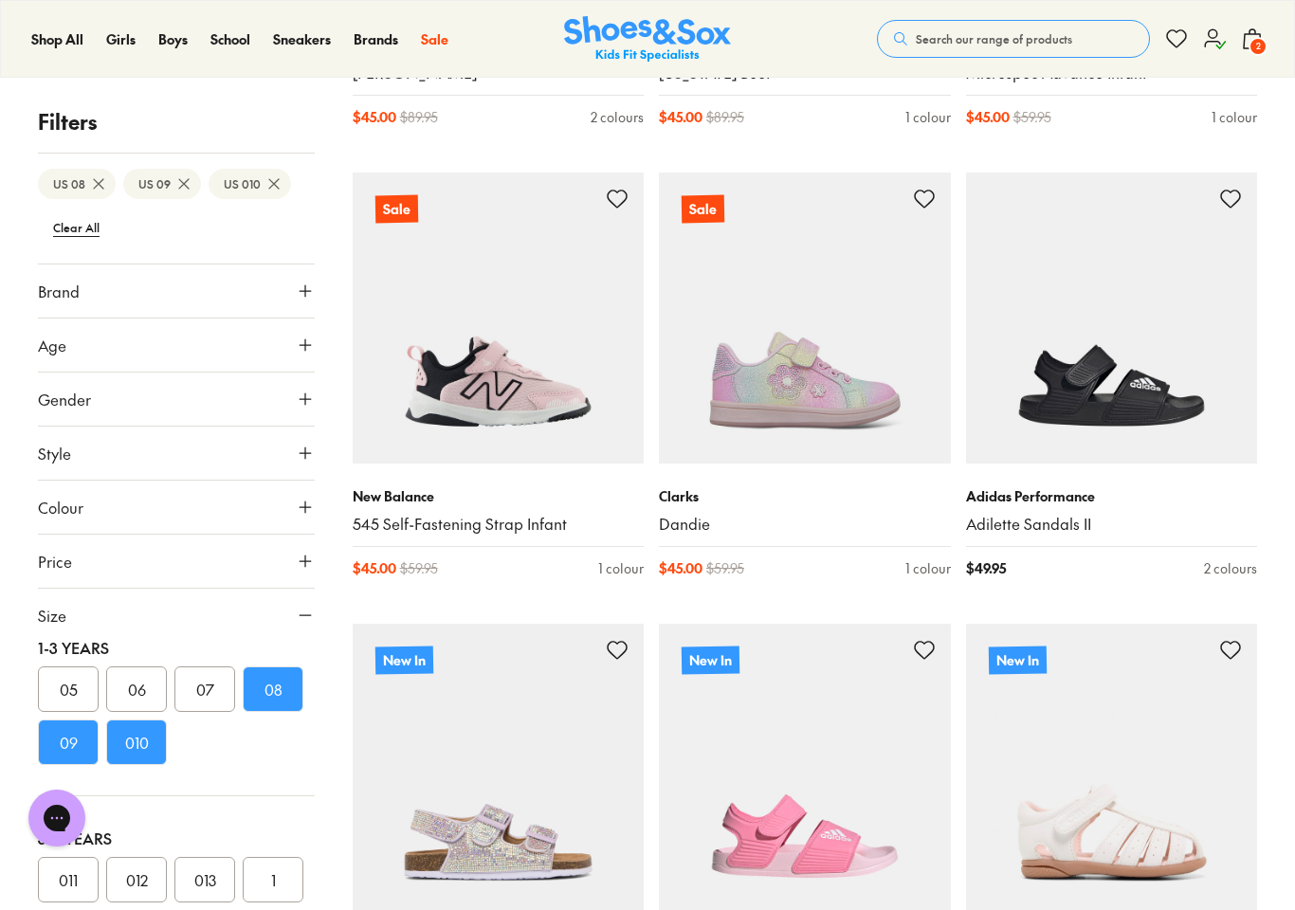
scroll to position [11978, 0]
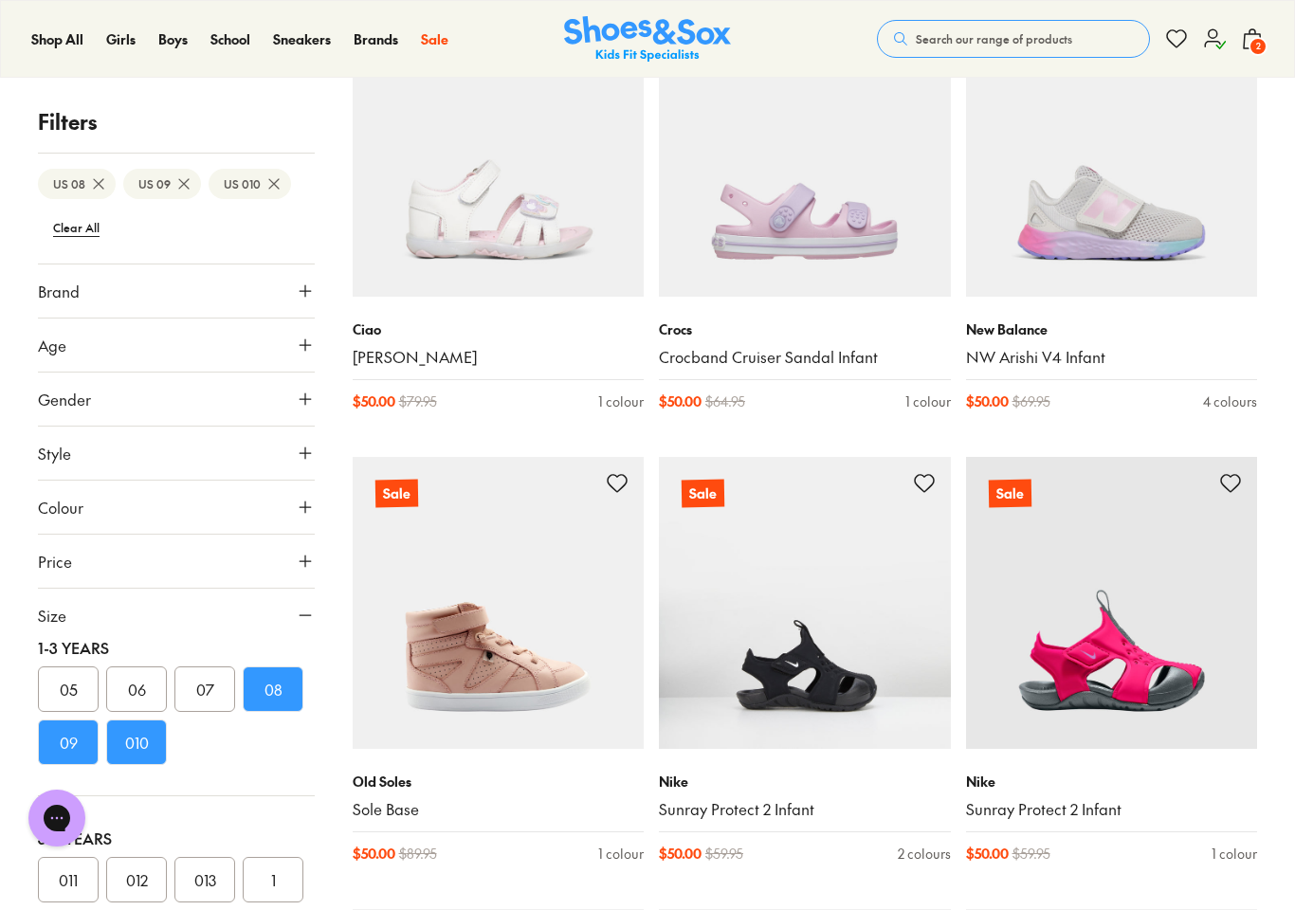
scroll to position [16189, 0]
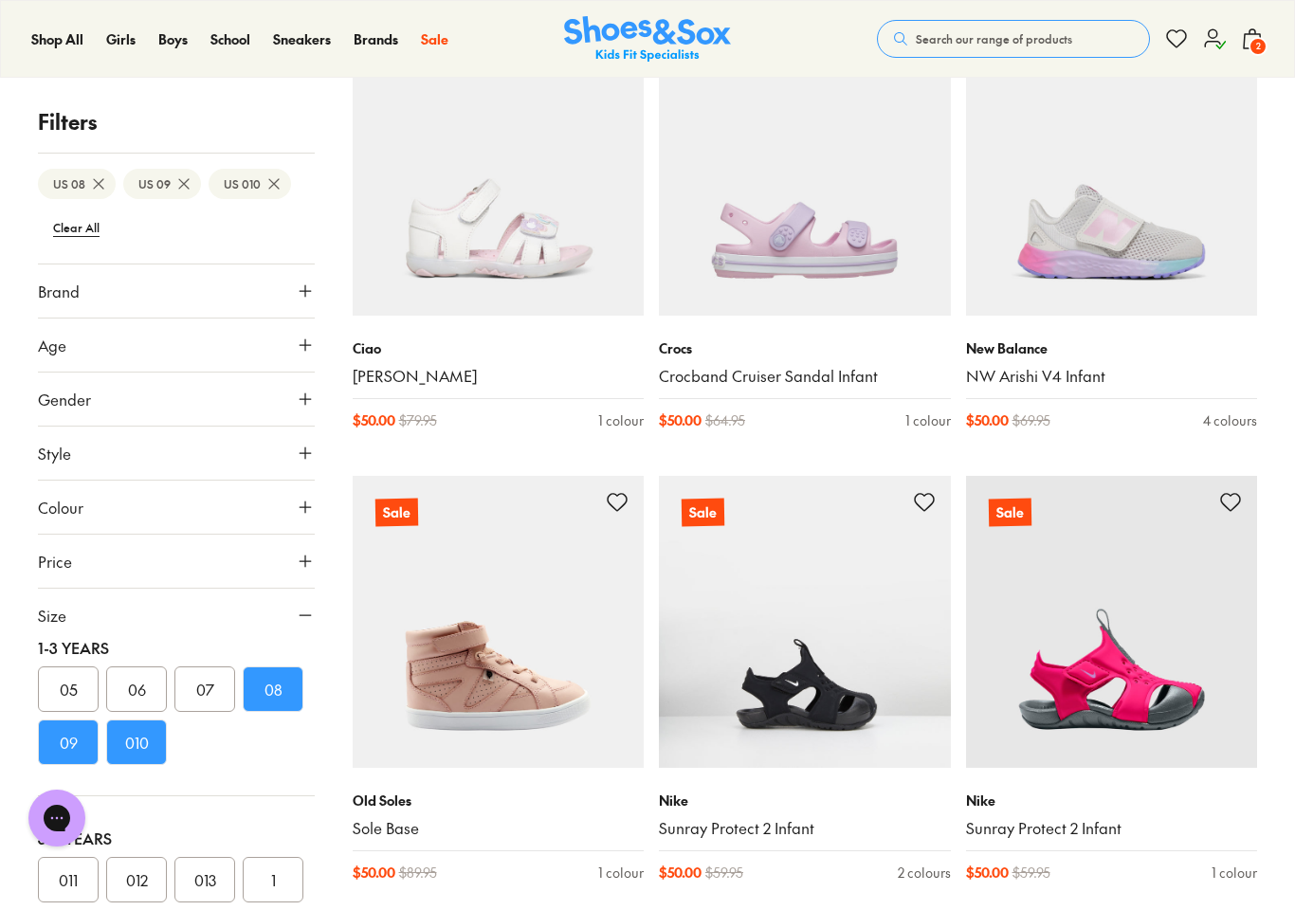
click at [1167, 231] on img at bounding box center [1112, 171] width 292 height 292
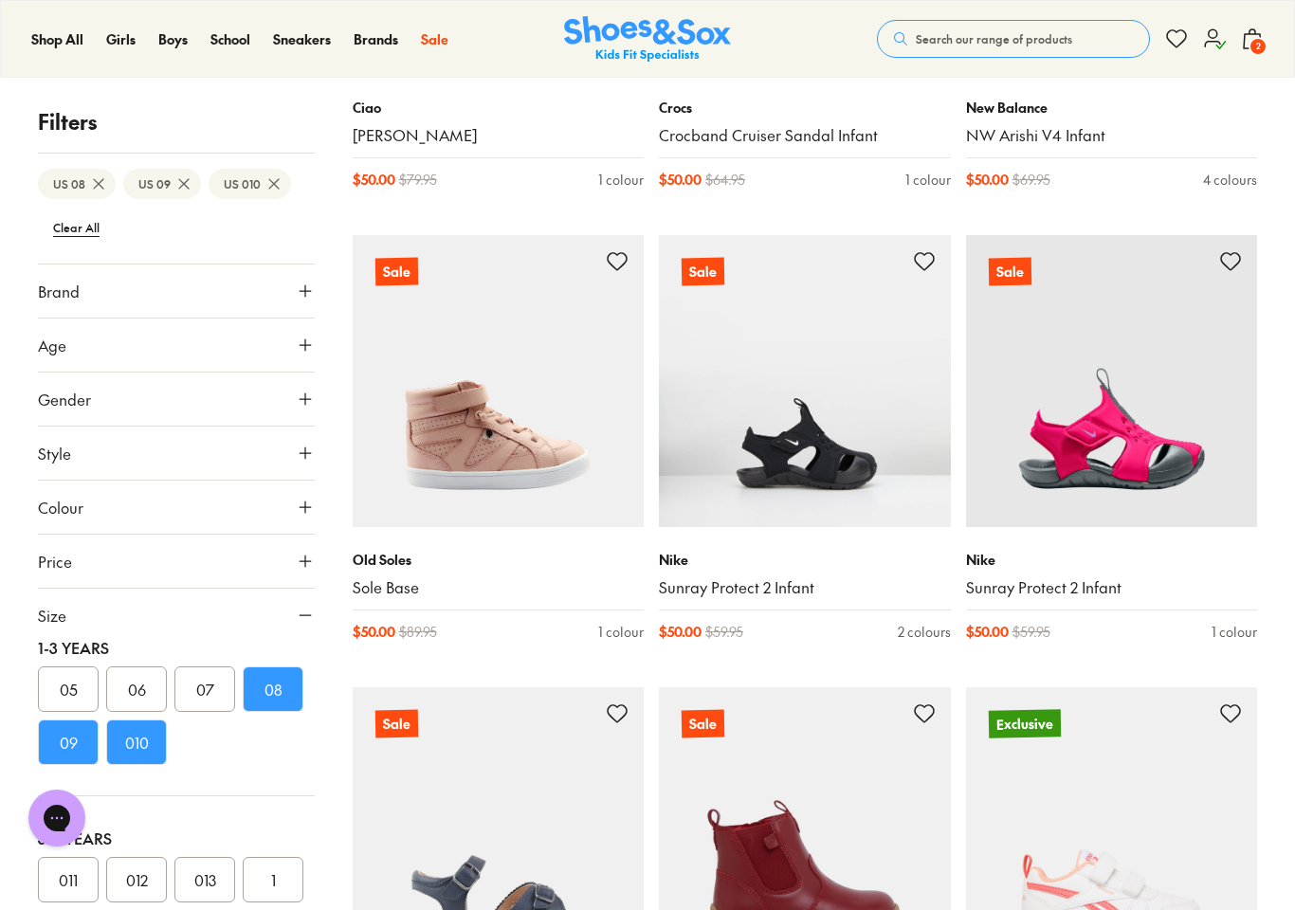
scroll to position [16405, 0]
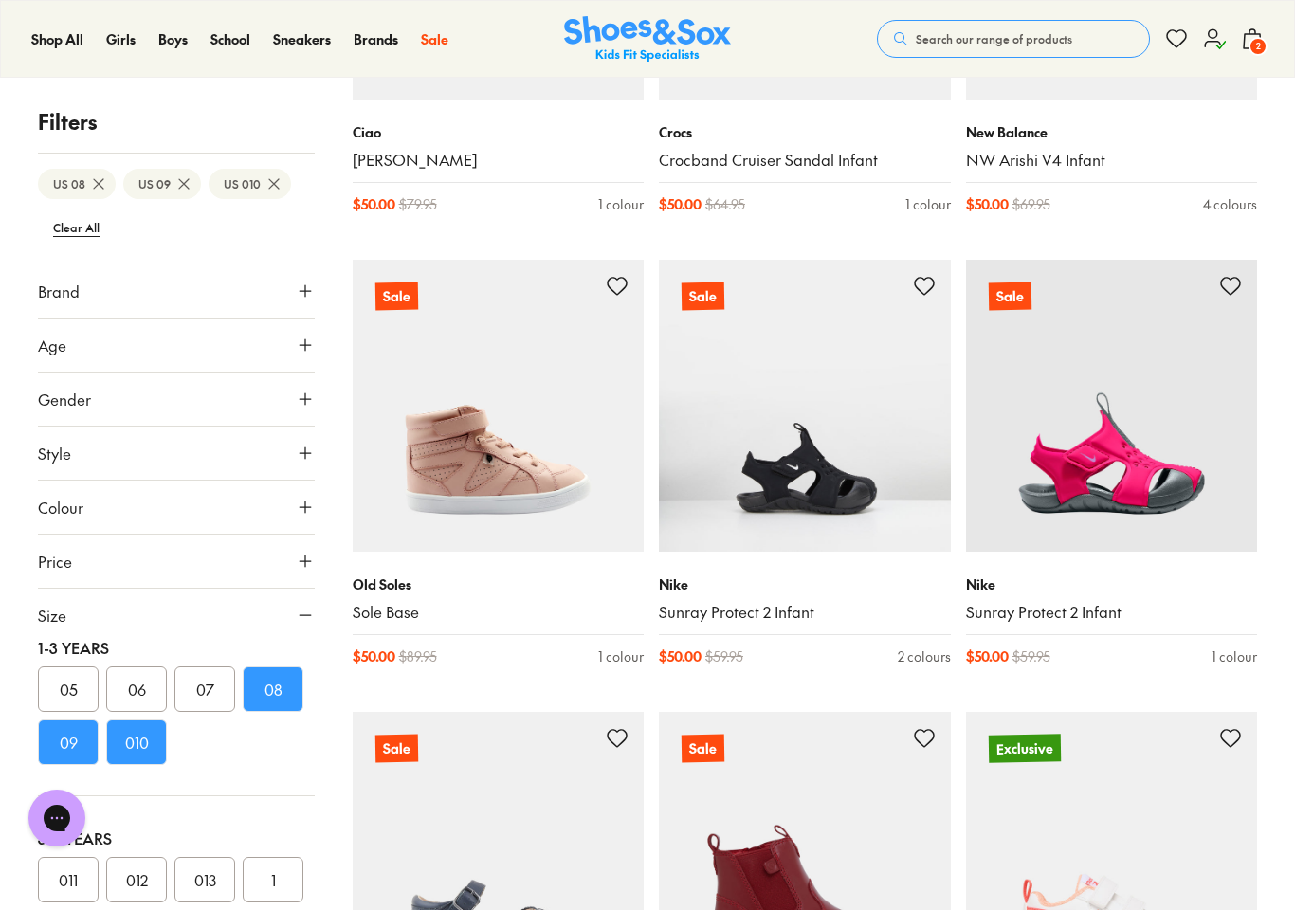
click at [1144, 447] on img at bounding box center [1112, 406] width 292 height 292
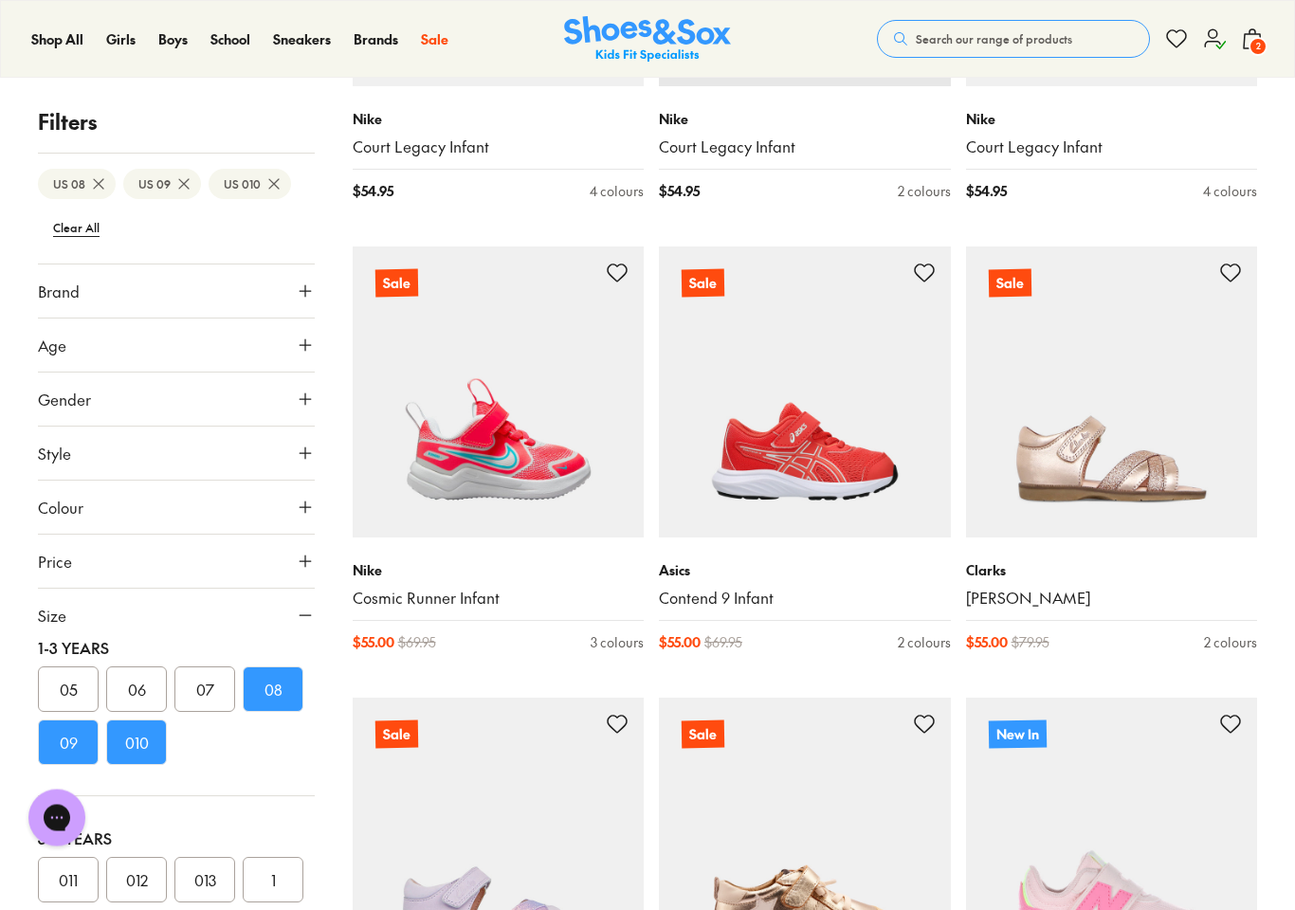
scroll to position [19628, 0]
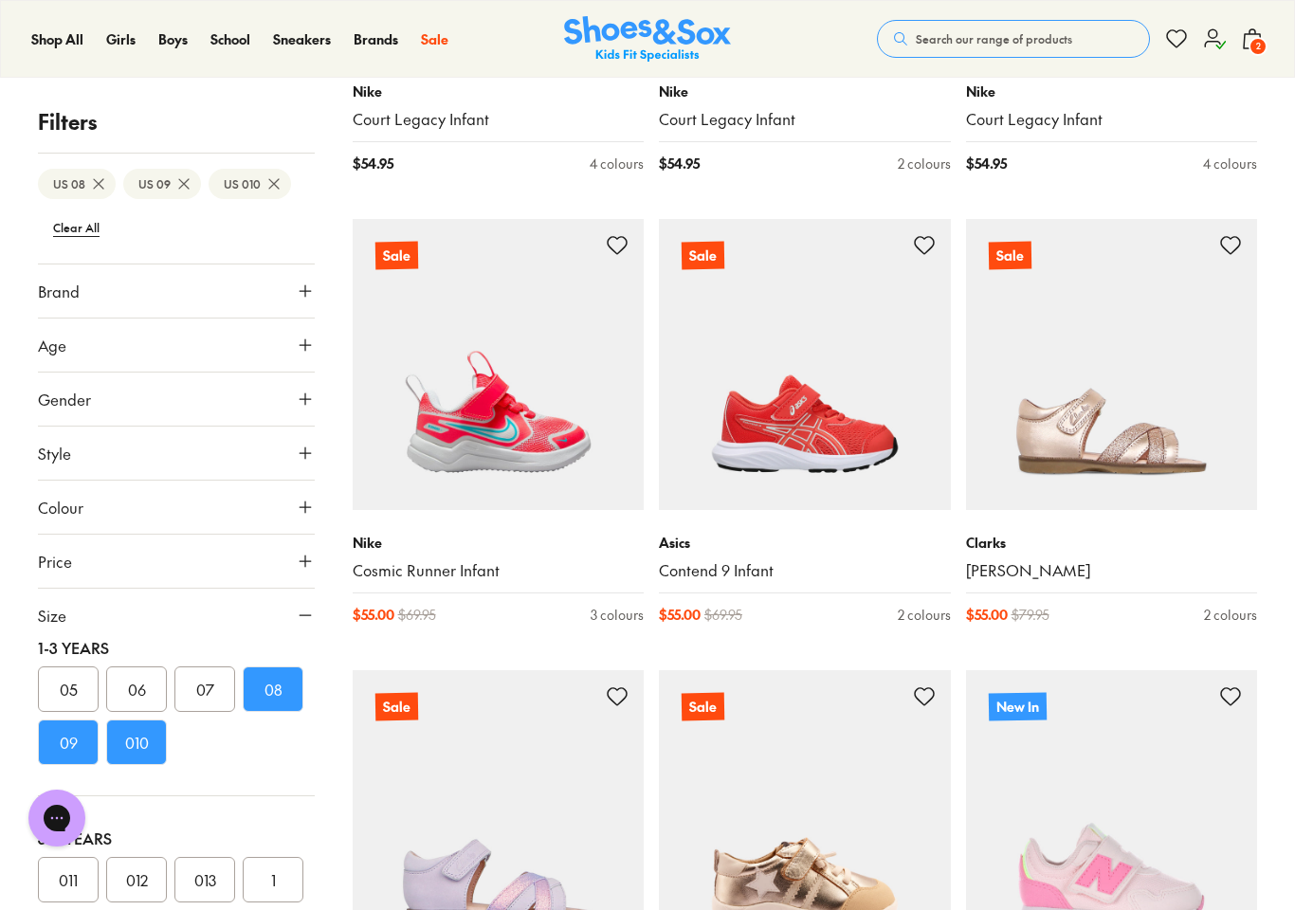
click at [1255, 36] on icon at bounding box center [1252, 38] width 23 height 23
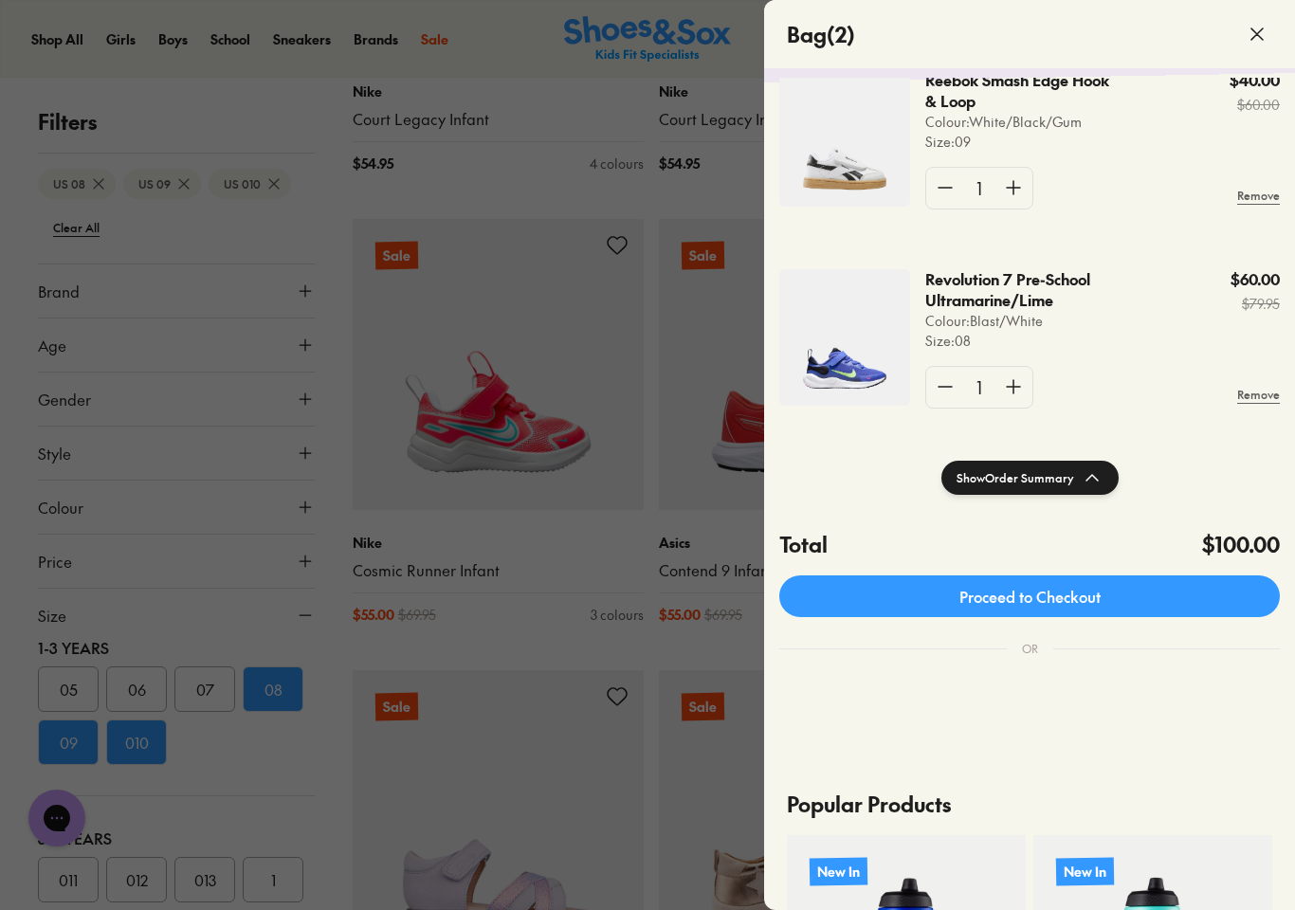
scroll to position [109, 0]
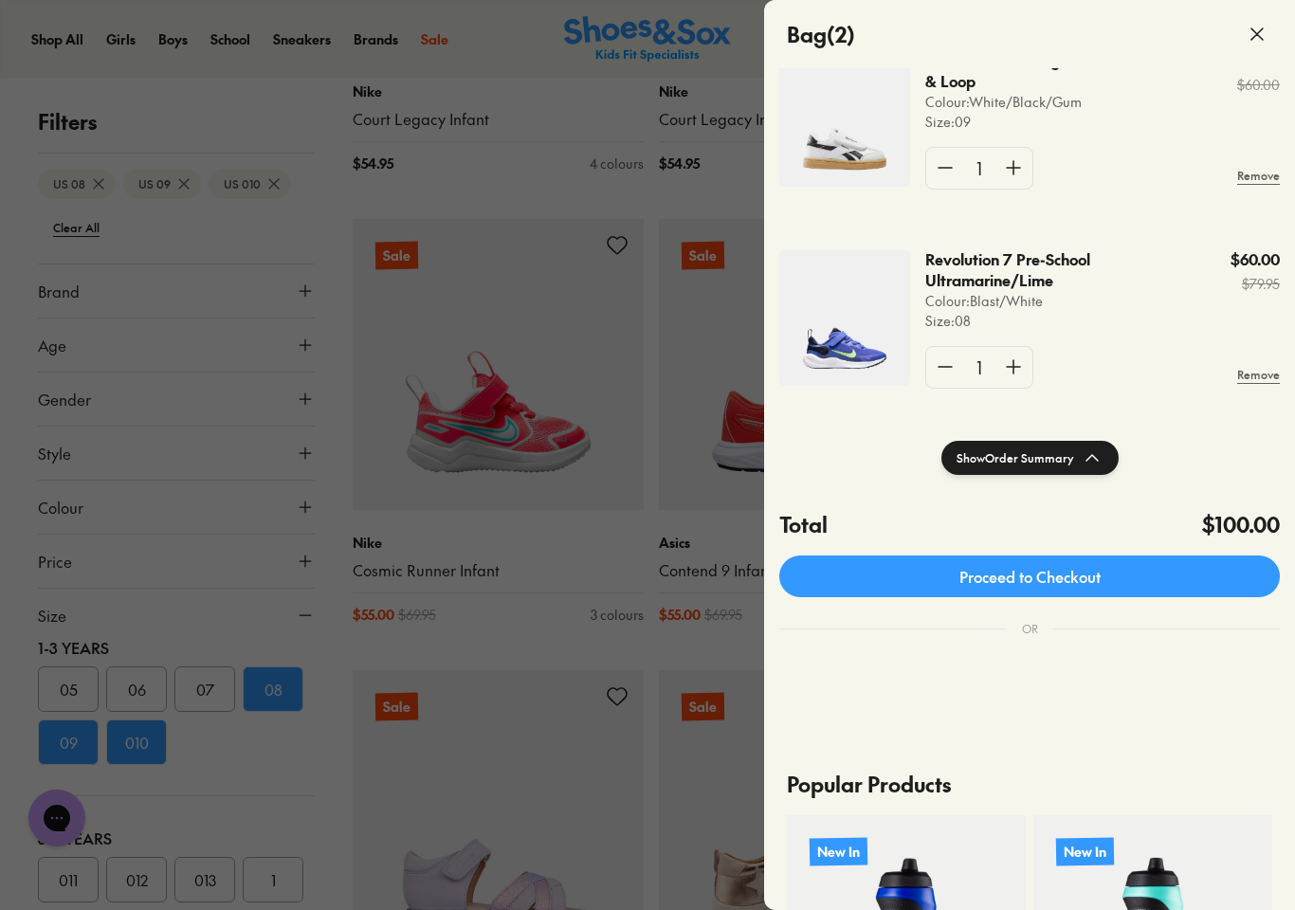
click at [614, 500] on div at bounding box center [647, 455] width 1295 height 910
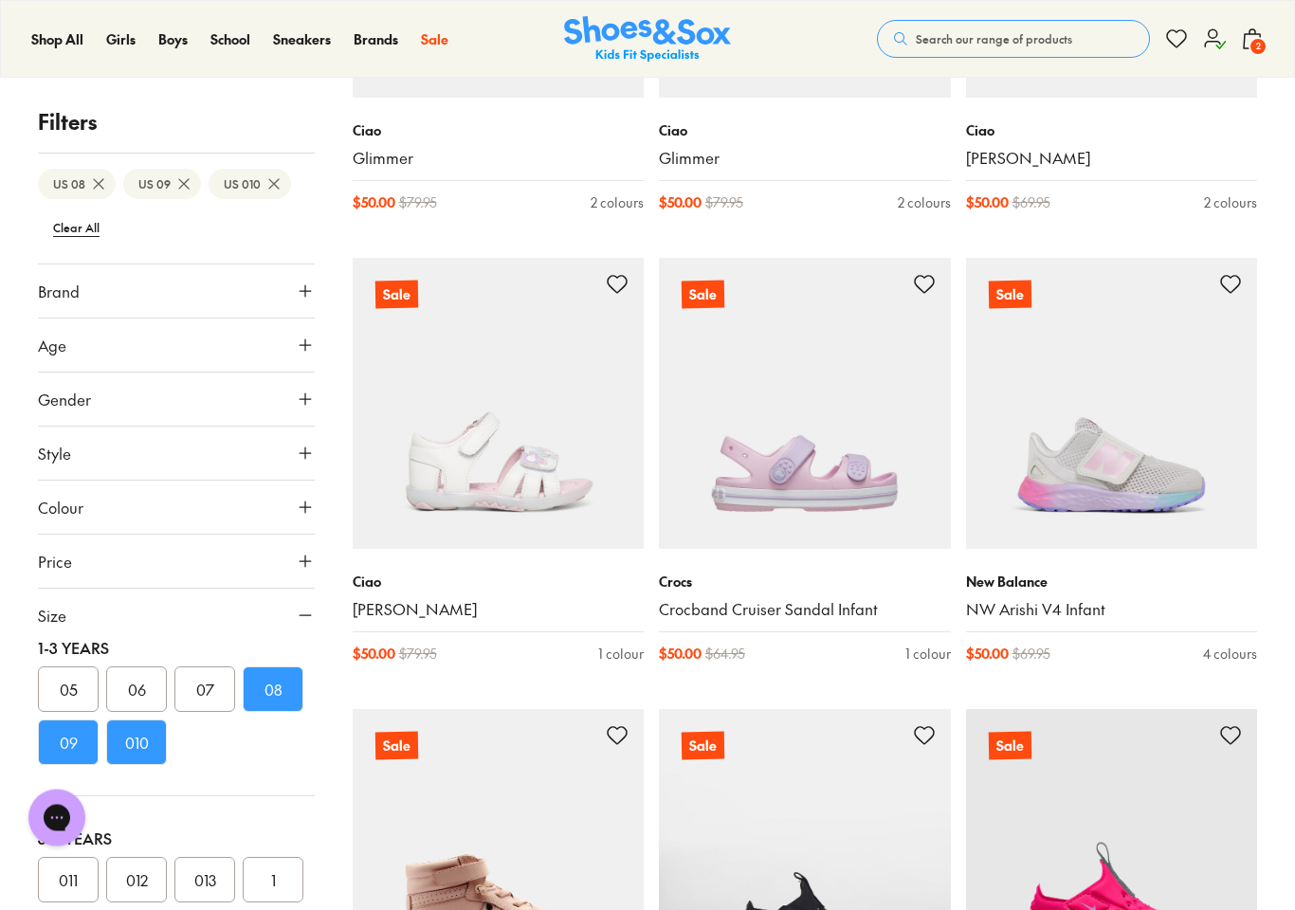
scroll to position [15910, 0]
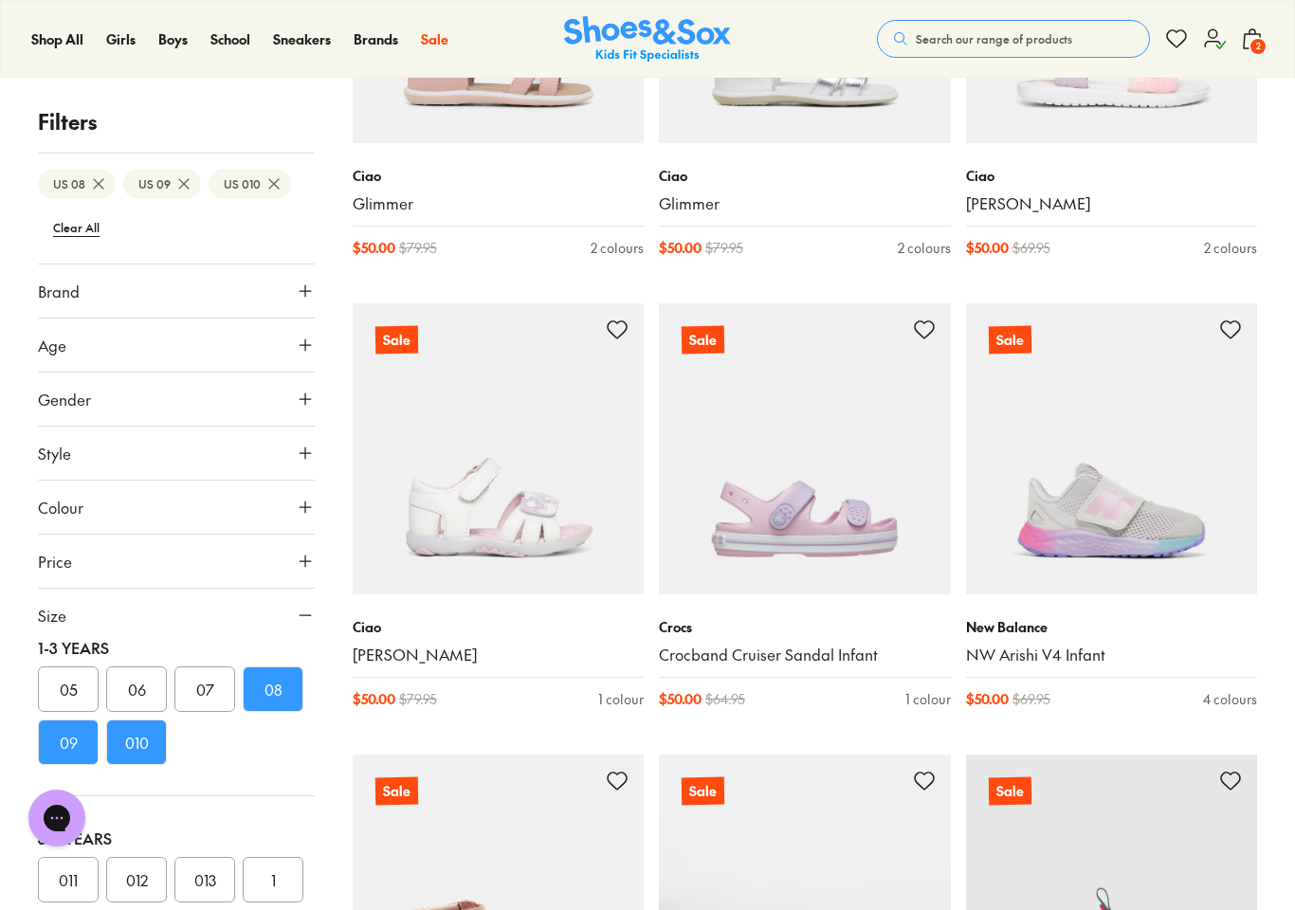
click at [1172, 493] on img at bounding box center [1112, 449] width 292 height 292
click at [1257, 46] on span "2" at bounding box center [1258, 46] width 19 height 19
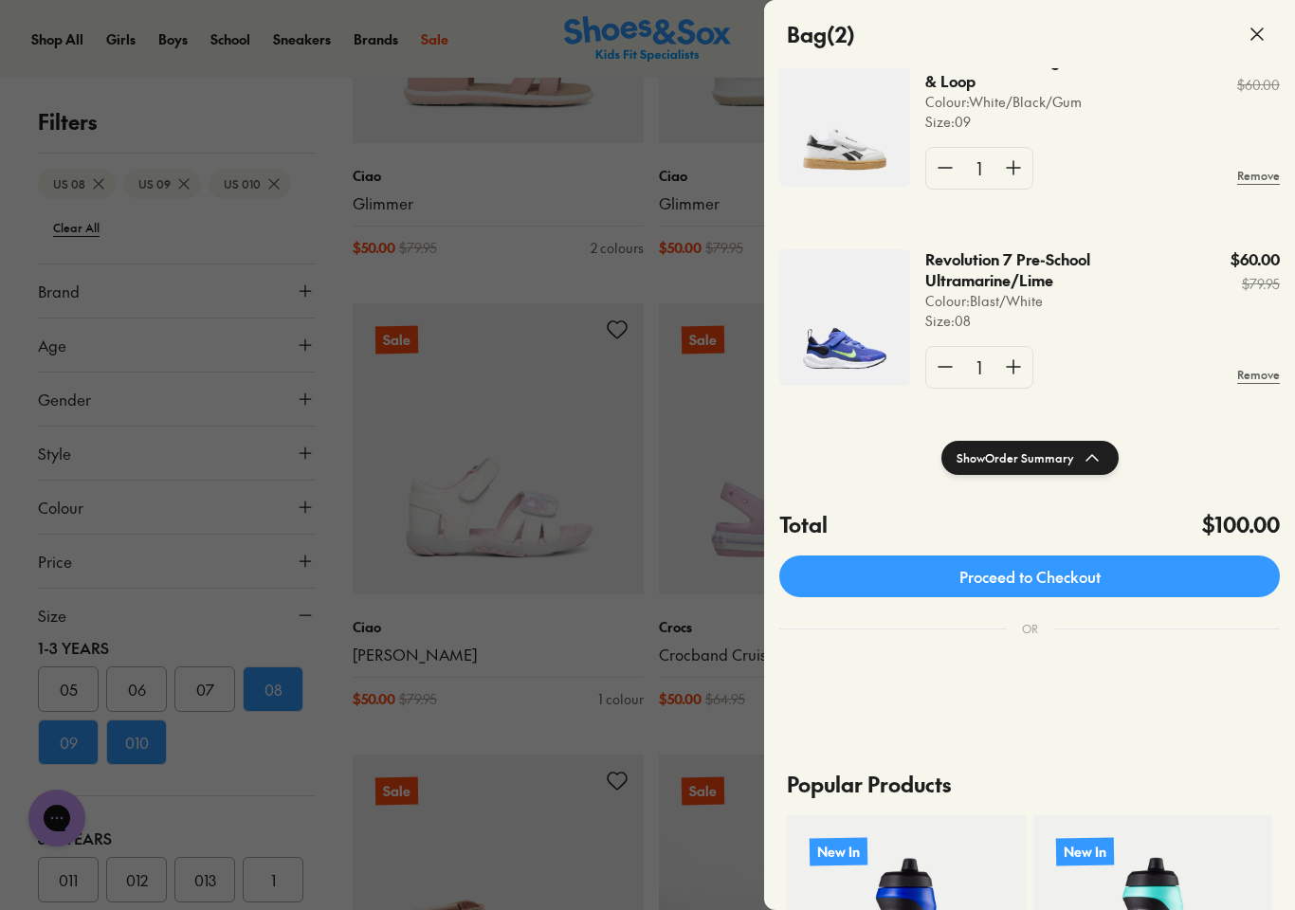
click at [582, 671] on div at bounding box center [647, 455] width 1295 height 910
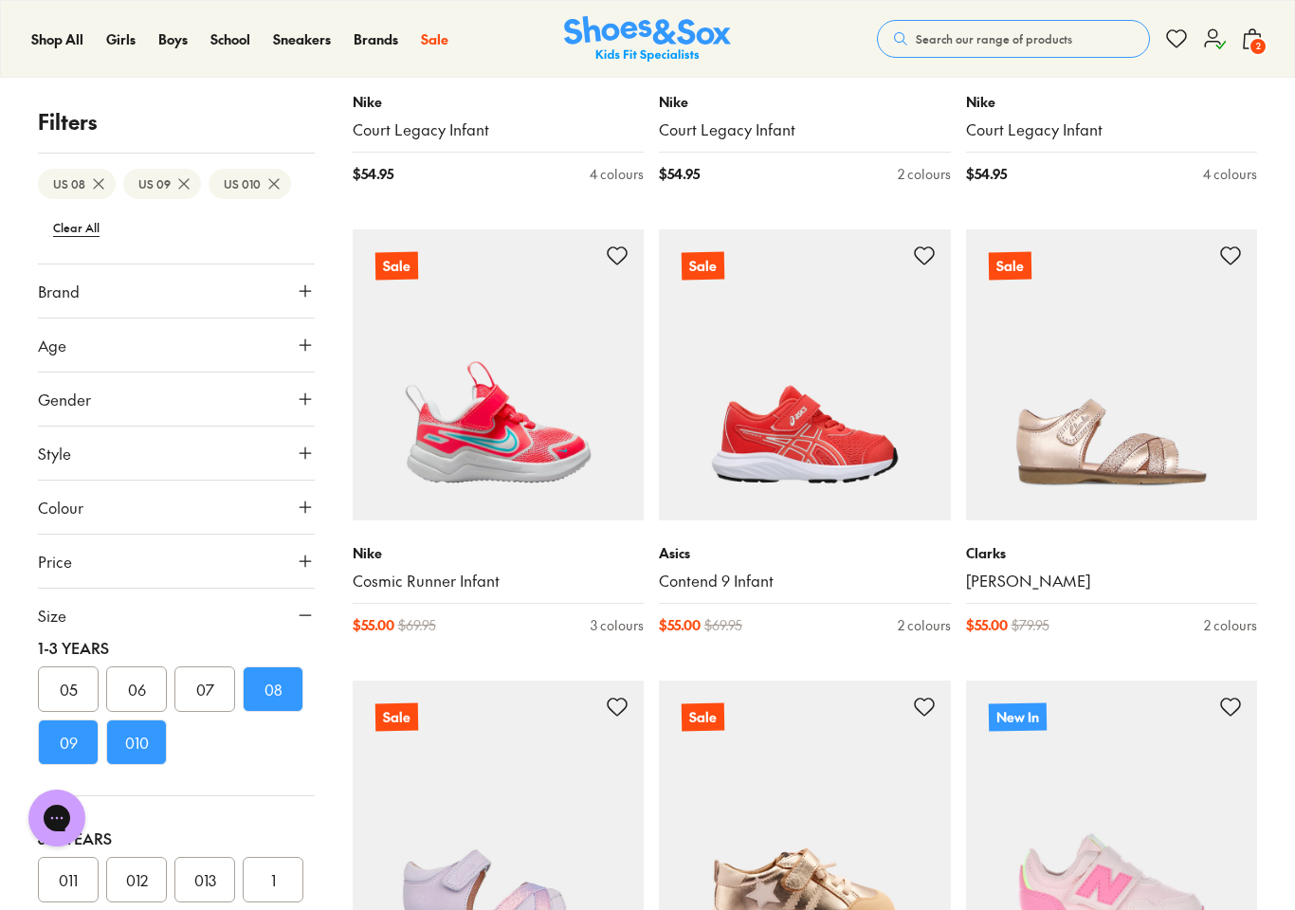
scroll to position [19606, 0]
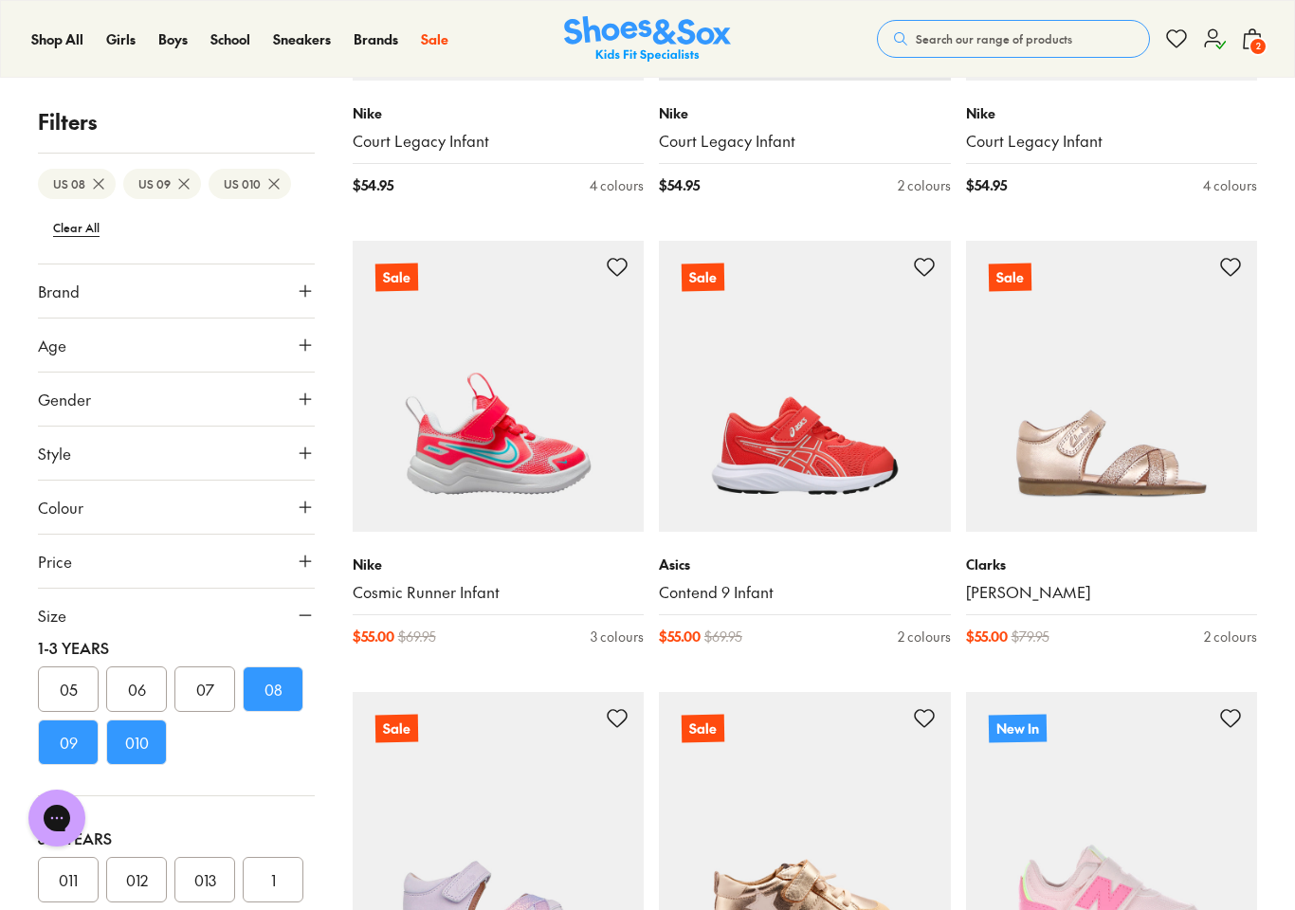
click at [803, 327] on img at bounding box center [805, 387] width 292 height 292
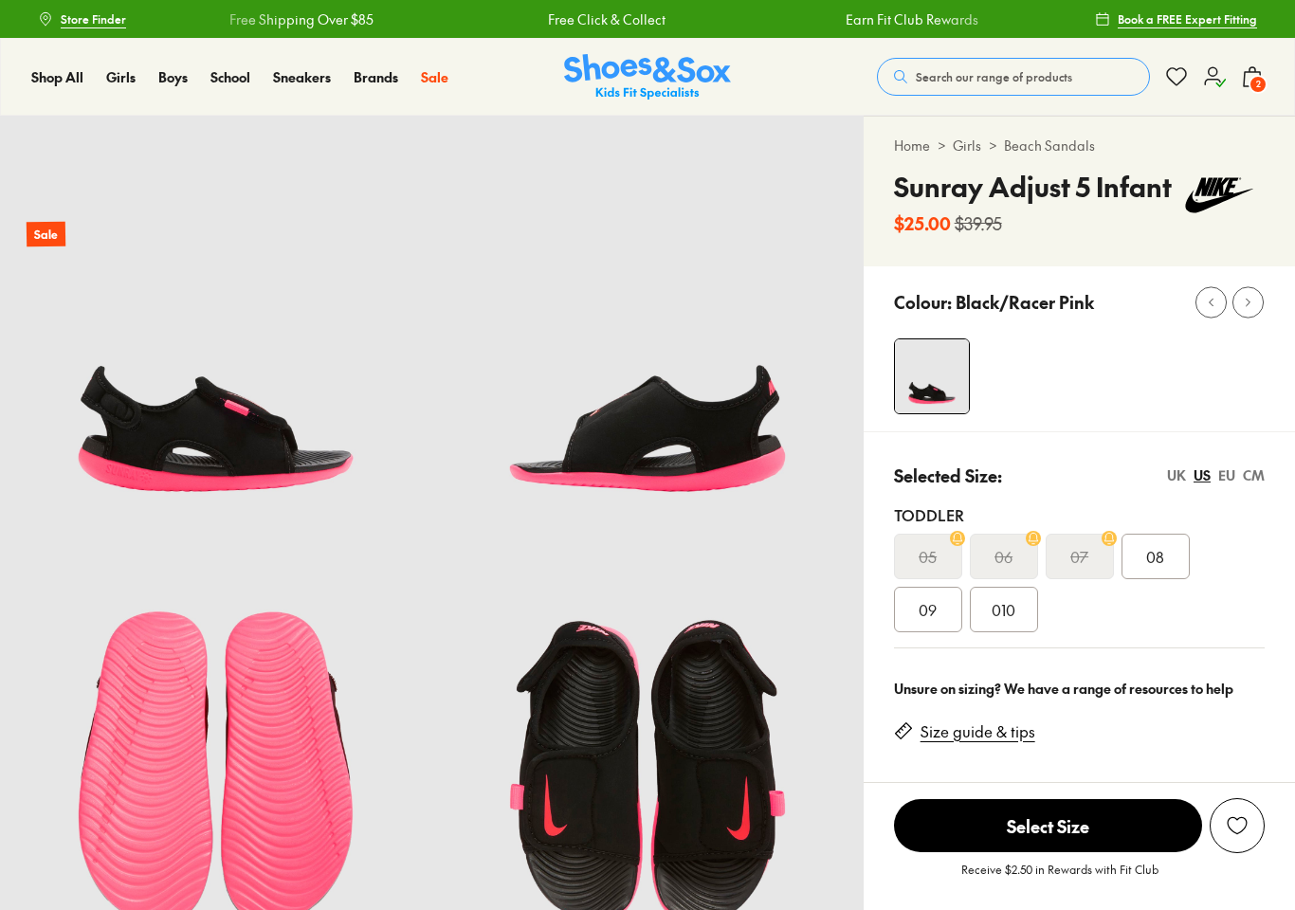
click at [1258, 466] on div "CM" at bounding box center [1254, 476] width 22 height 20
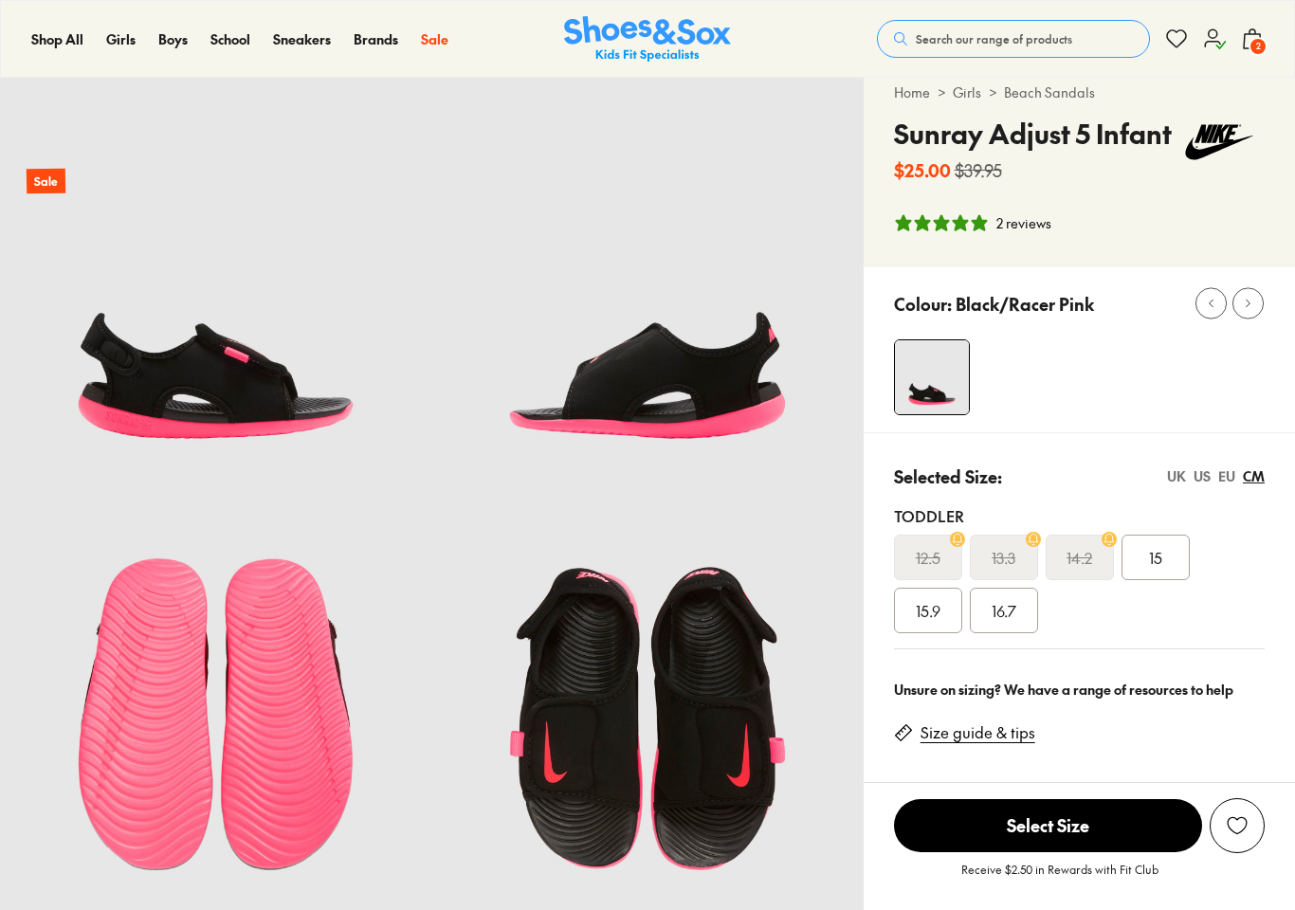
select select "*"
click at [1202, 480] on div "US" at bounding box center [1202, 476] width 17 height 20
click at [1254, 481] on div "CM" at bounding box center [1254, 476] width 22 height 20
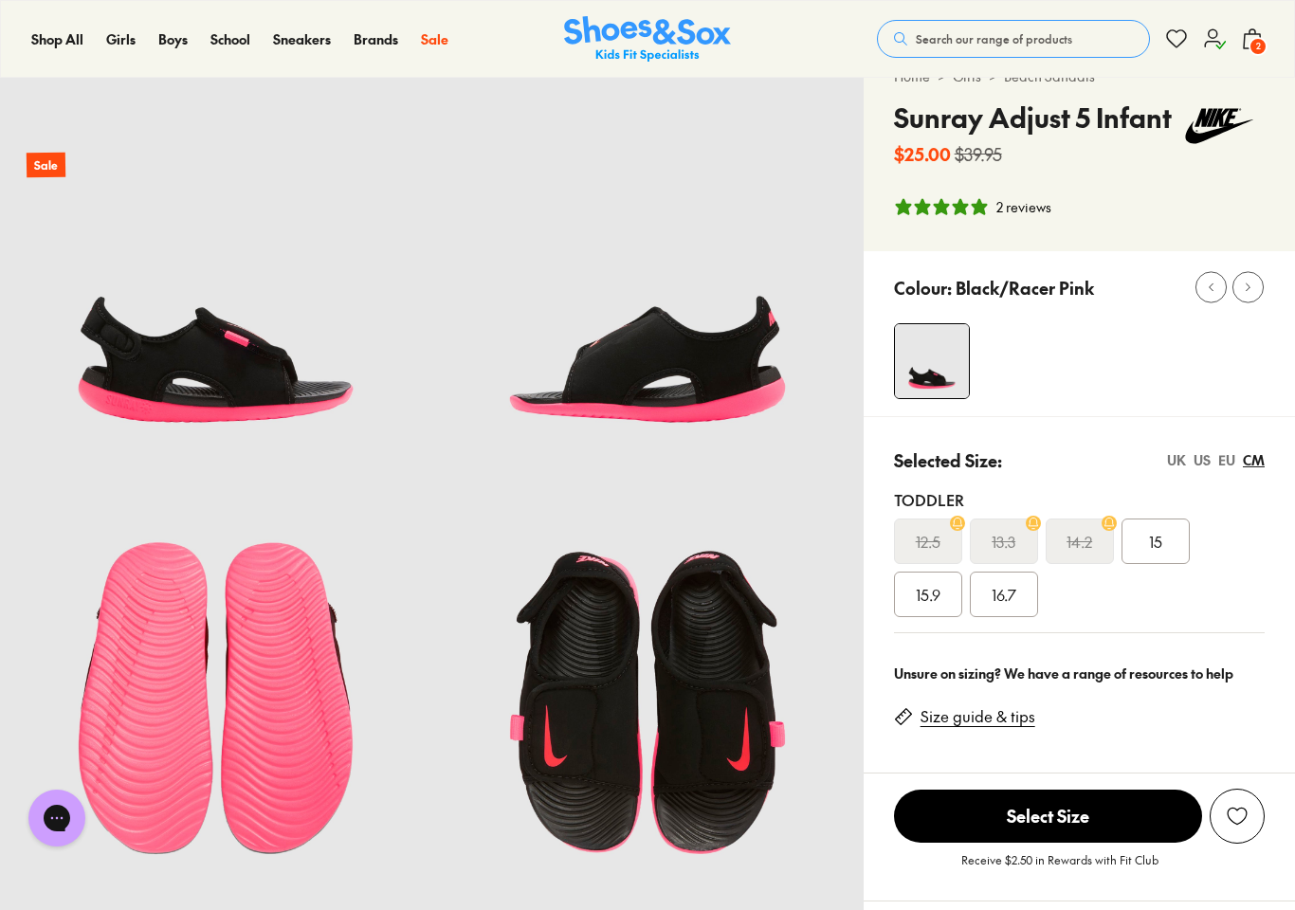
scroll to position [75, 0]
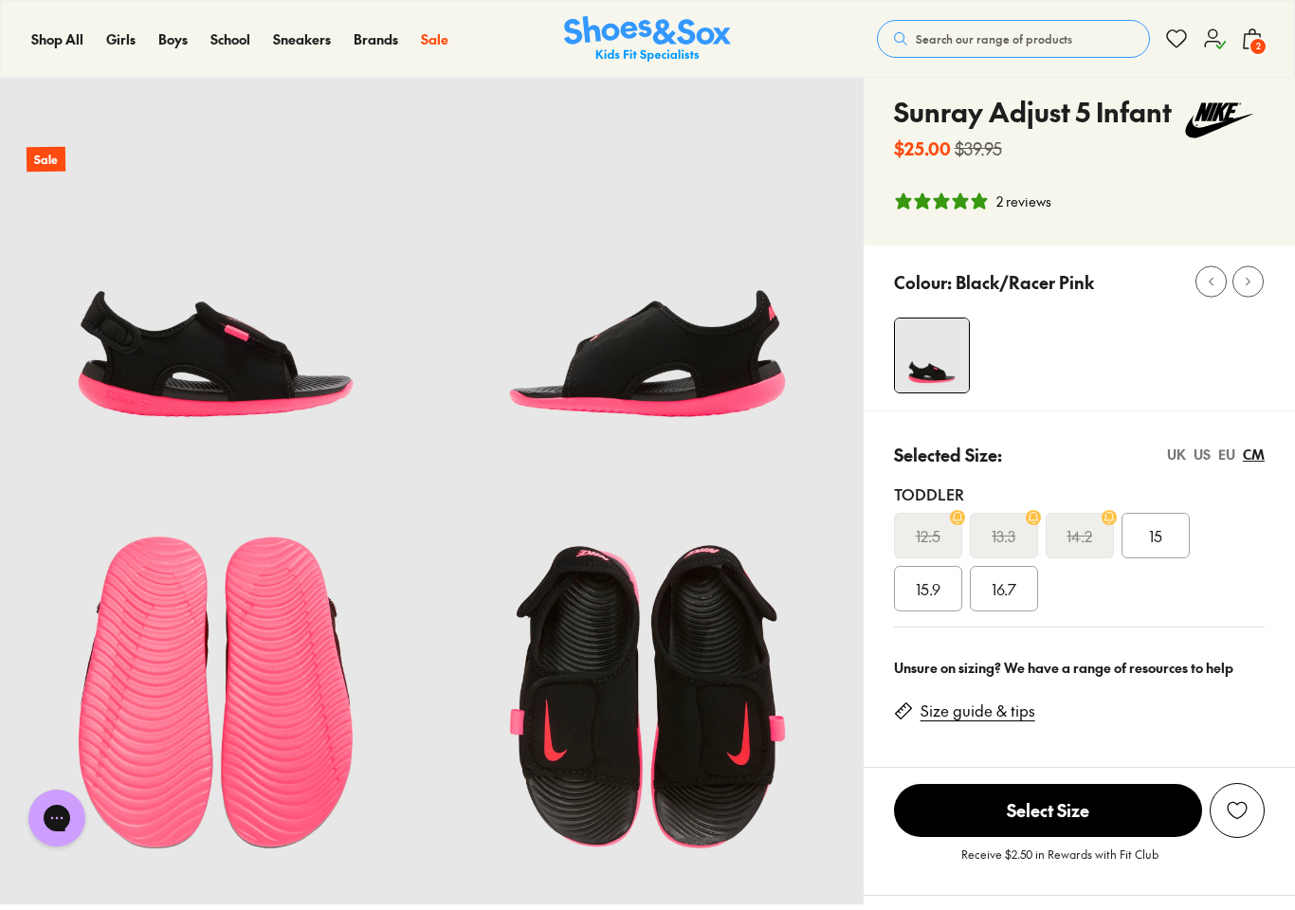
click at [1169, 534] on div "15" at bounding box center [1156, 536] width 68 height 46
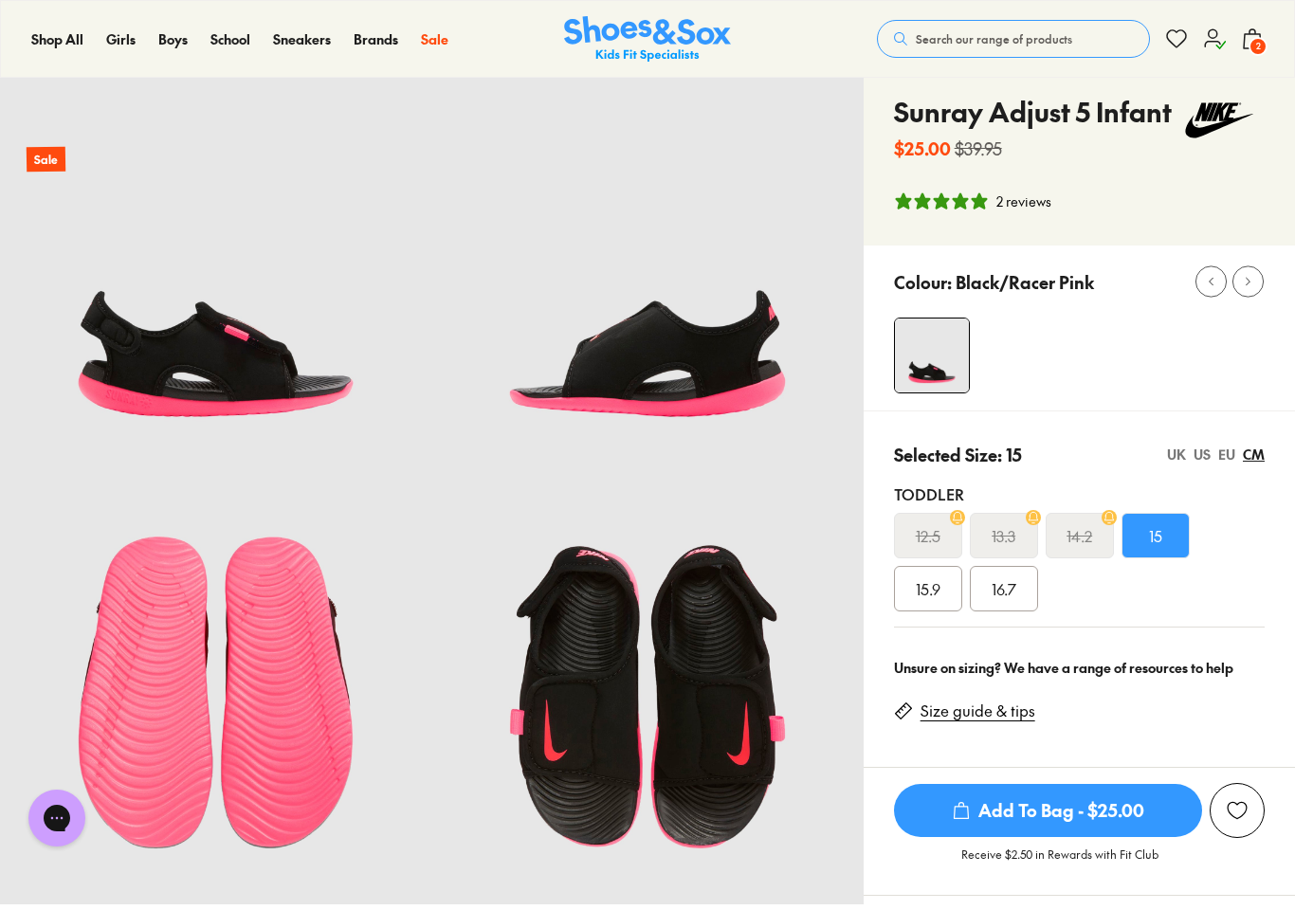
click at [1204, 461] on div "US" at bounding box center [1202, 455] width 17 height 20
click at [1253, 459] on div "CM" at bounding box center [1254, 455] width 22 height 20
click at [1061, 802] on span "Add To Bag - $25.00" at bounding box center [1048, 810] width 308 height 53
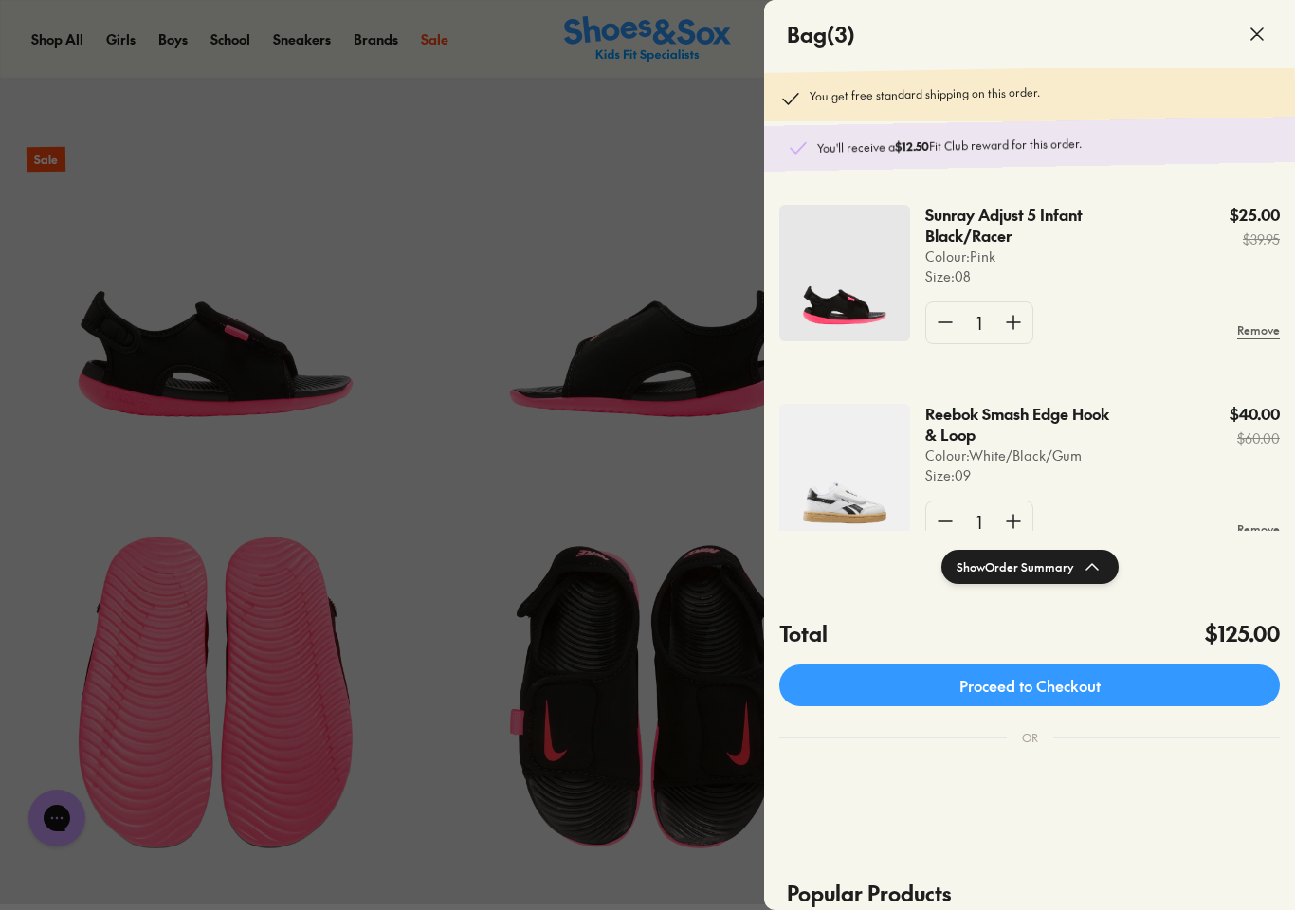
click at [446, 498] on div at bounding box center [647, 455] width 1295 height 910
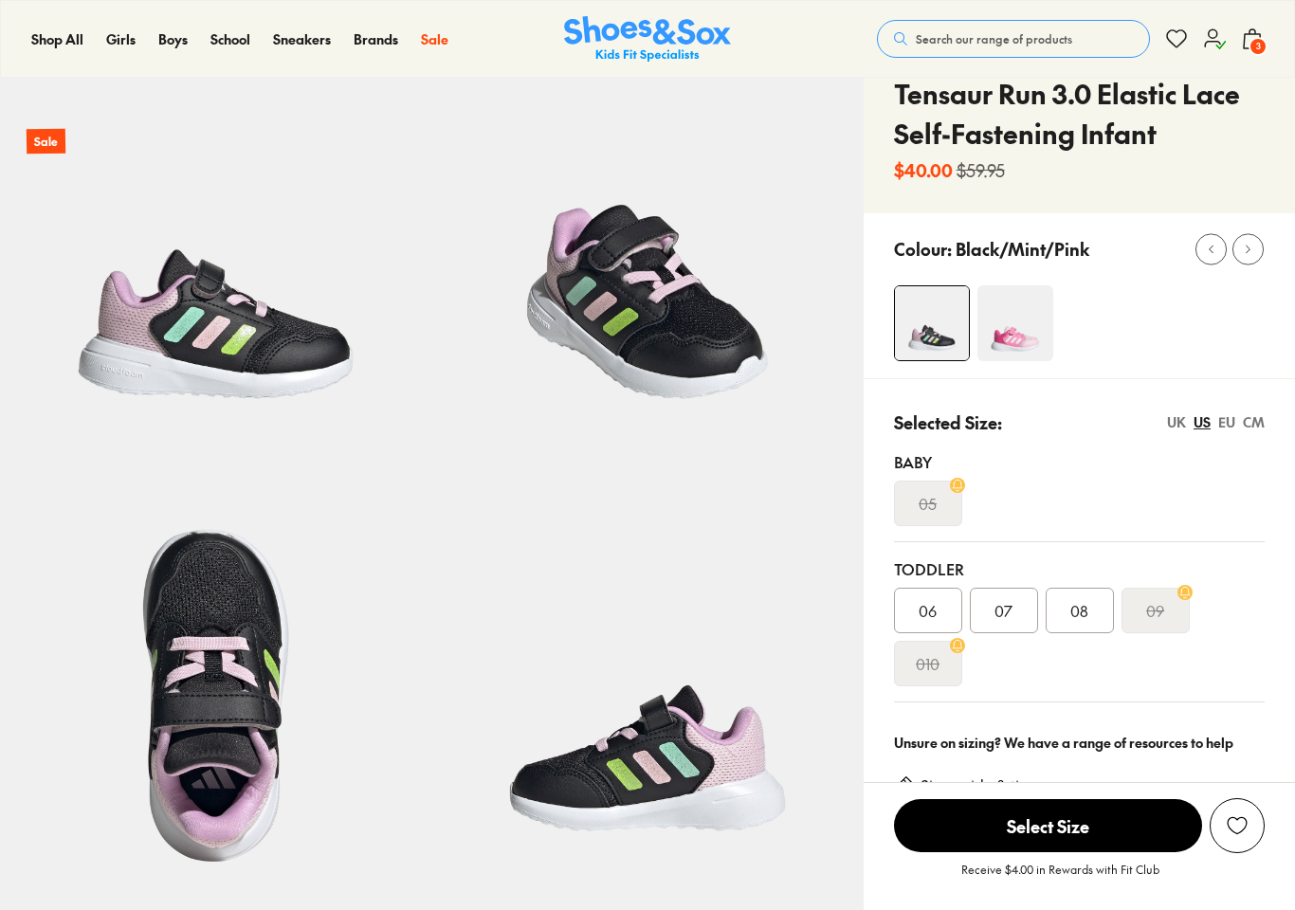
select select "*"
click at [1255, 419] on div "CM" at bounding box center [1254, 422] width 22 height 20
click at [1226, 429] on div "EU" at bounding box center [1226, 422] width 17 height 20
click at [1208, 427] on div "US" at bounding box center [1202, 422] width 17 height 20
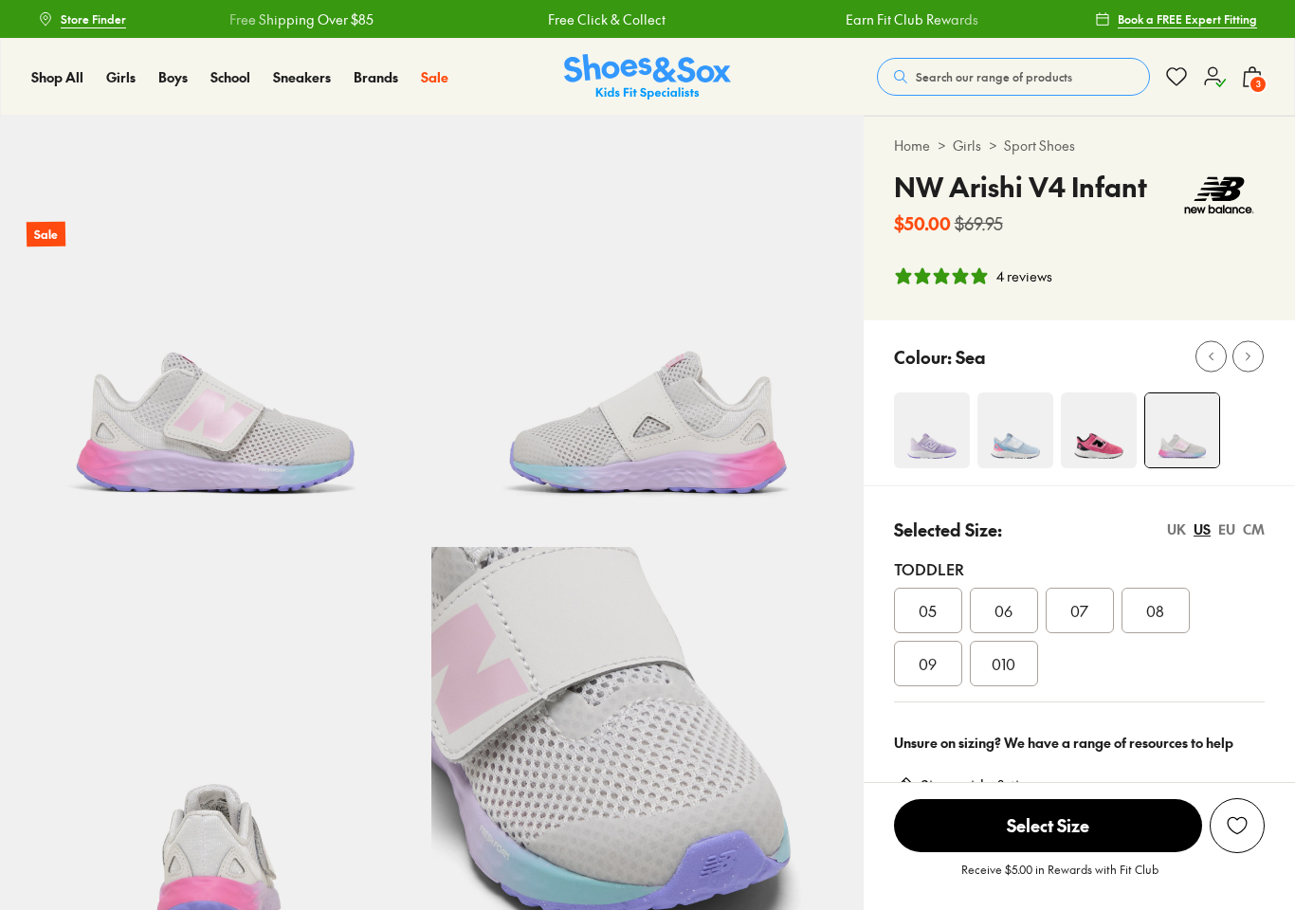
select select "*"
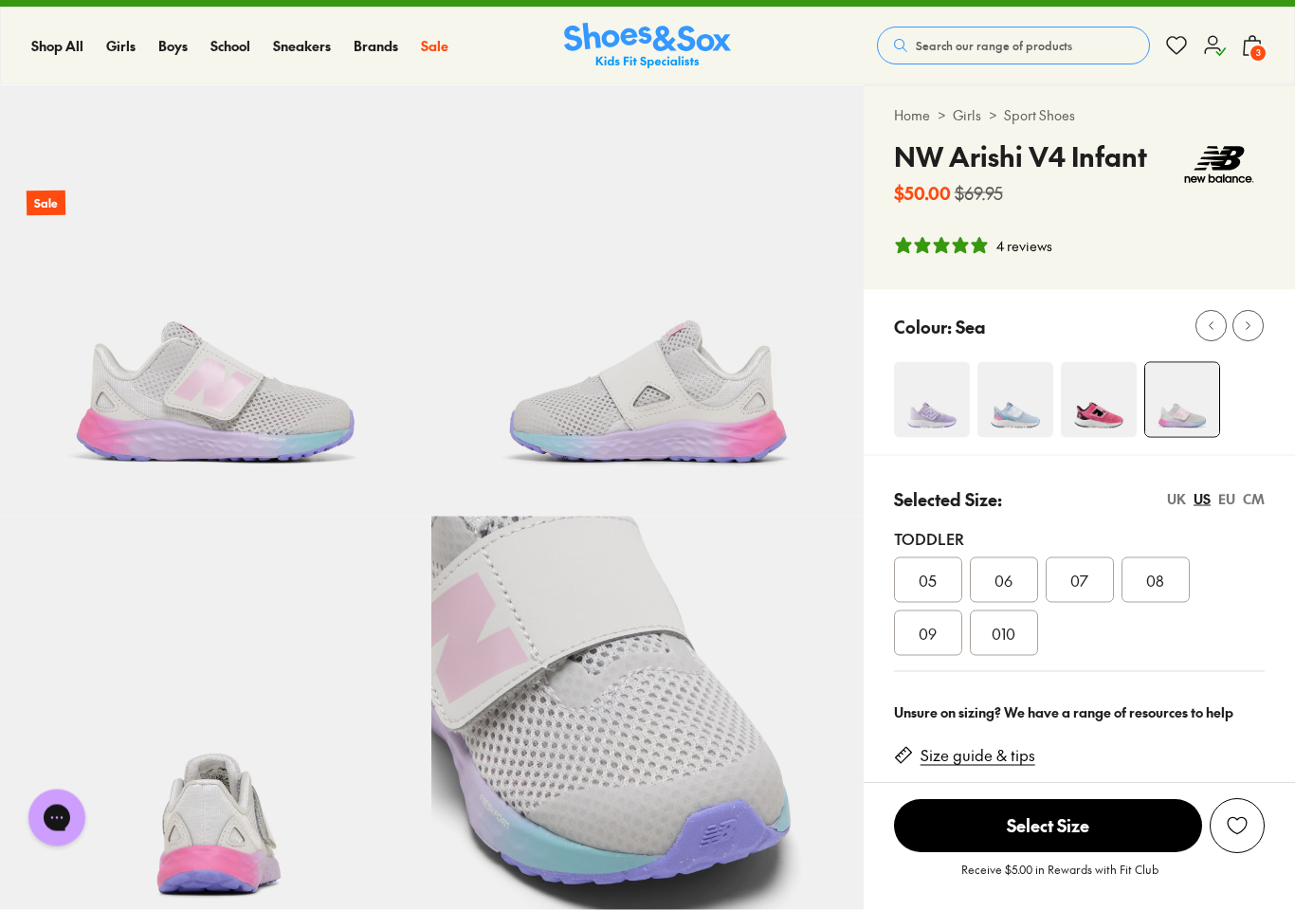
scroll to position [31, 0]
click at [1013, 640] on span "010" at bounding box center [1004, 632] width 24 height 23
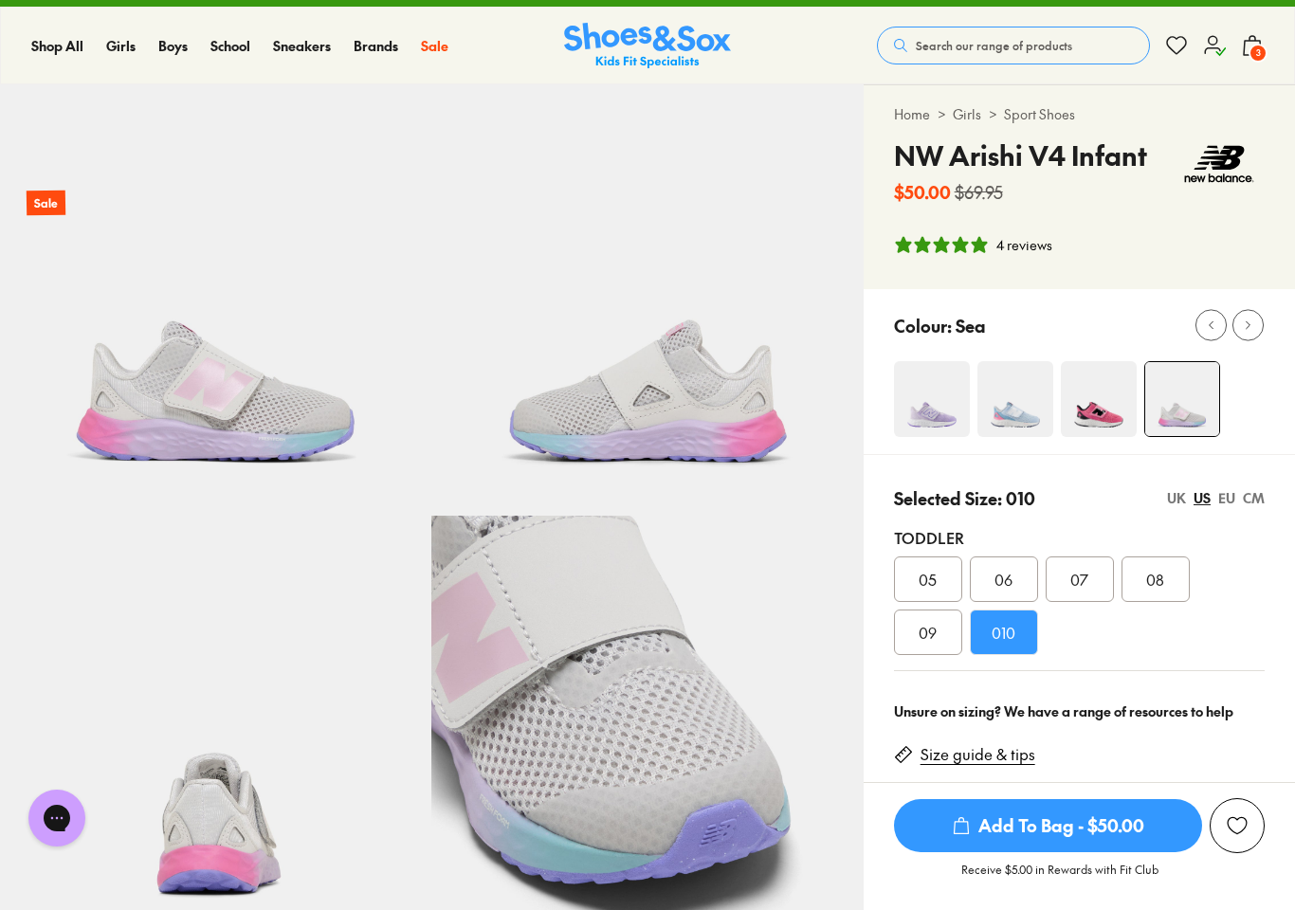
click at [1061, 844] on span "Add To Bag - $50.00" at bounding box center [1048, 825] width 308 height 53
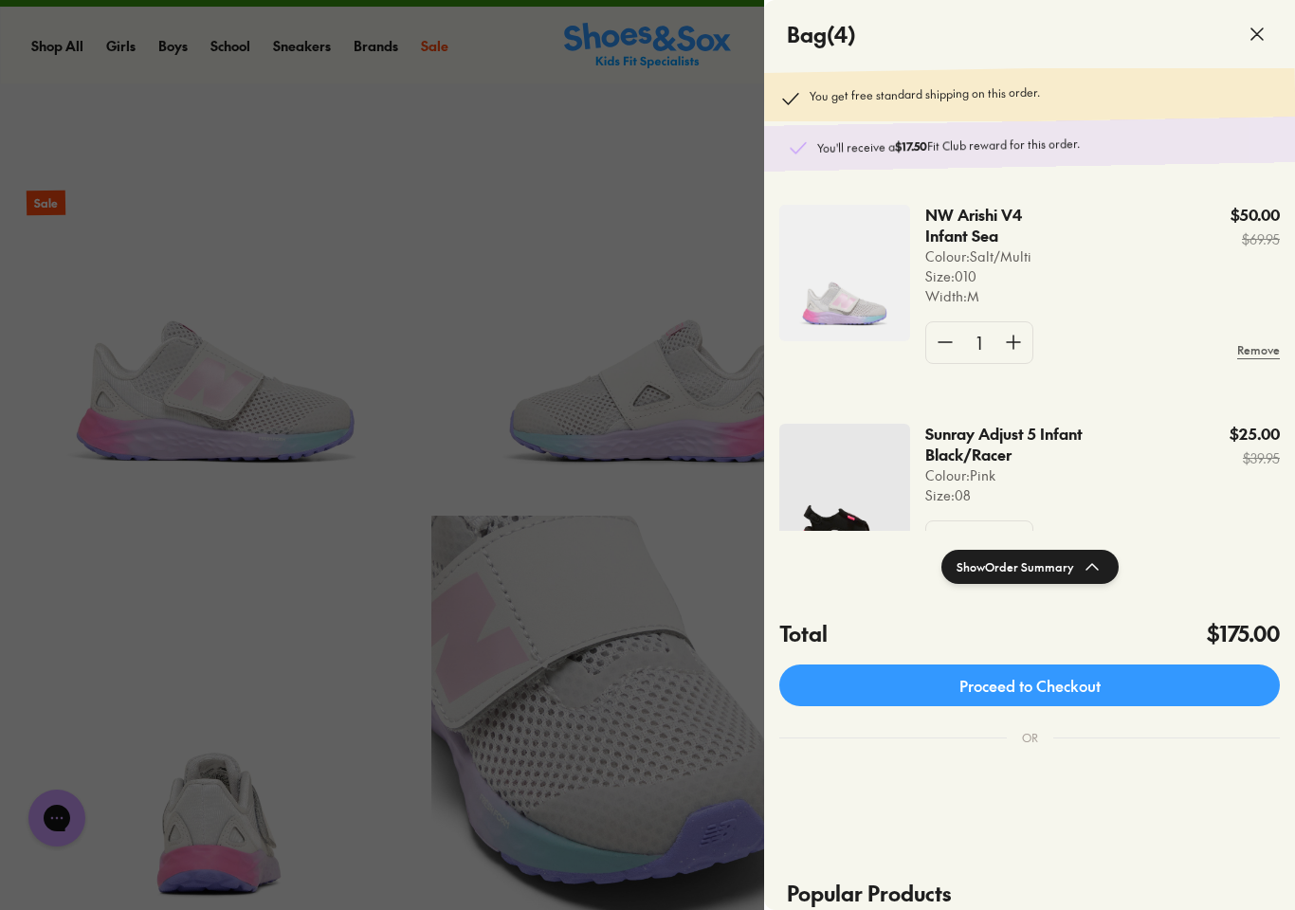
click at [692, 499] on div at bounding box center [647, 455] width 1295 height 910
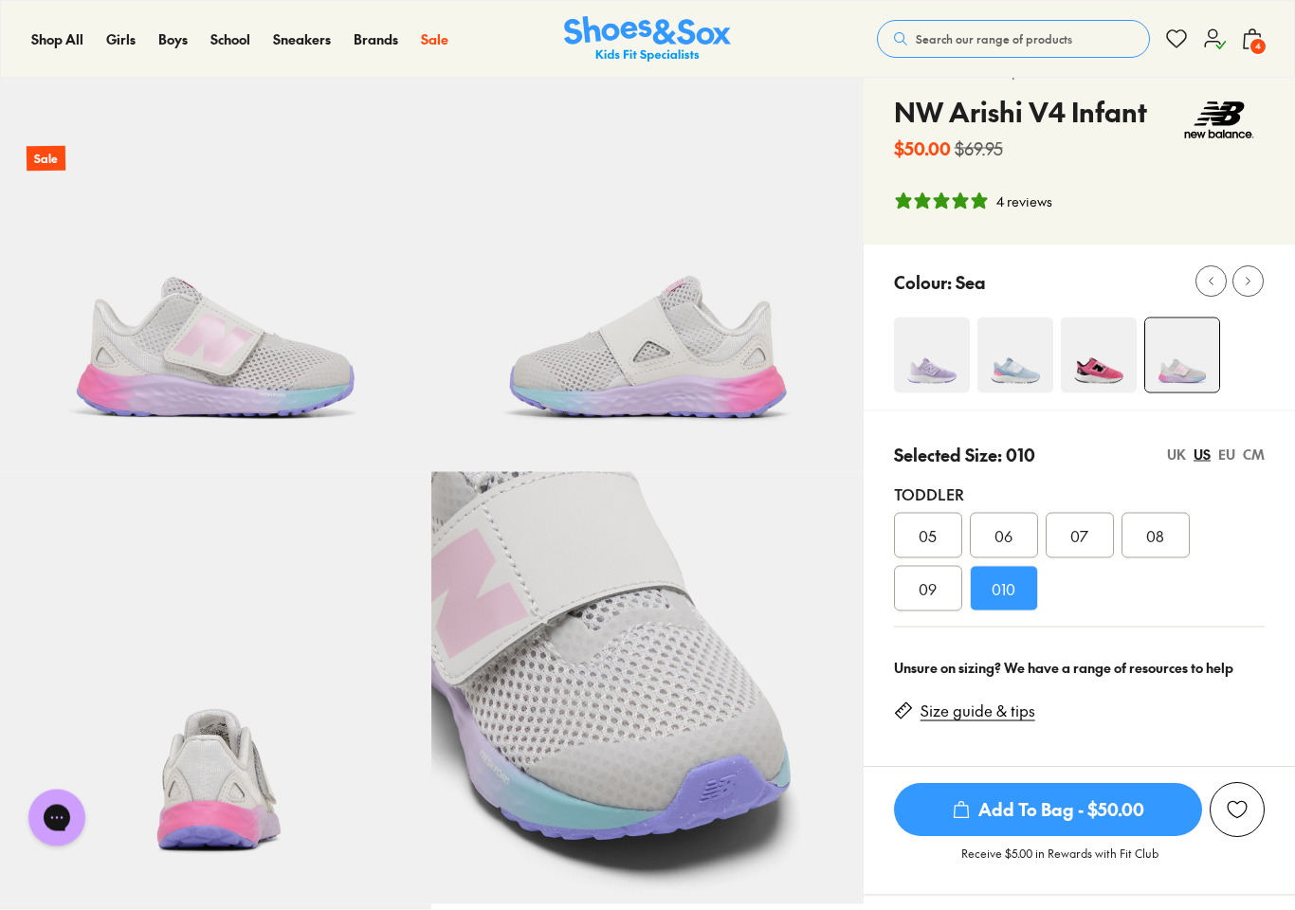
scroll to position [48, 0]
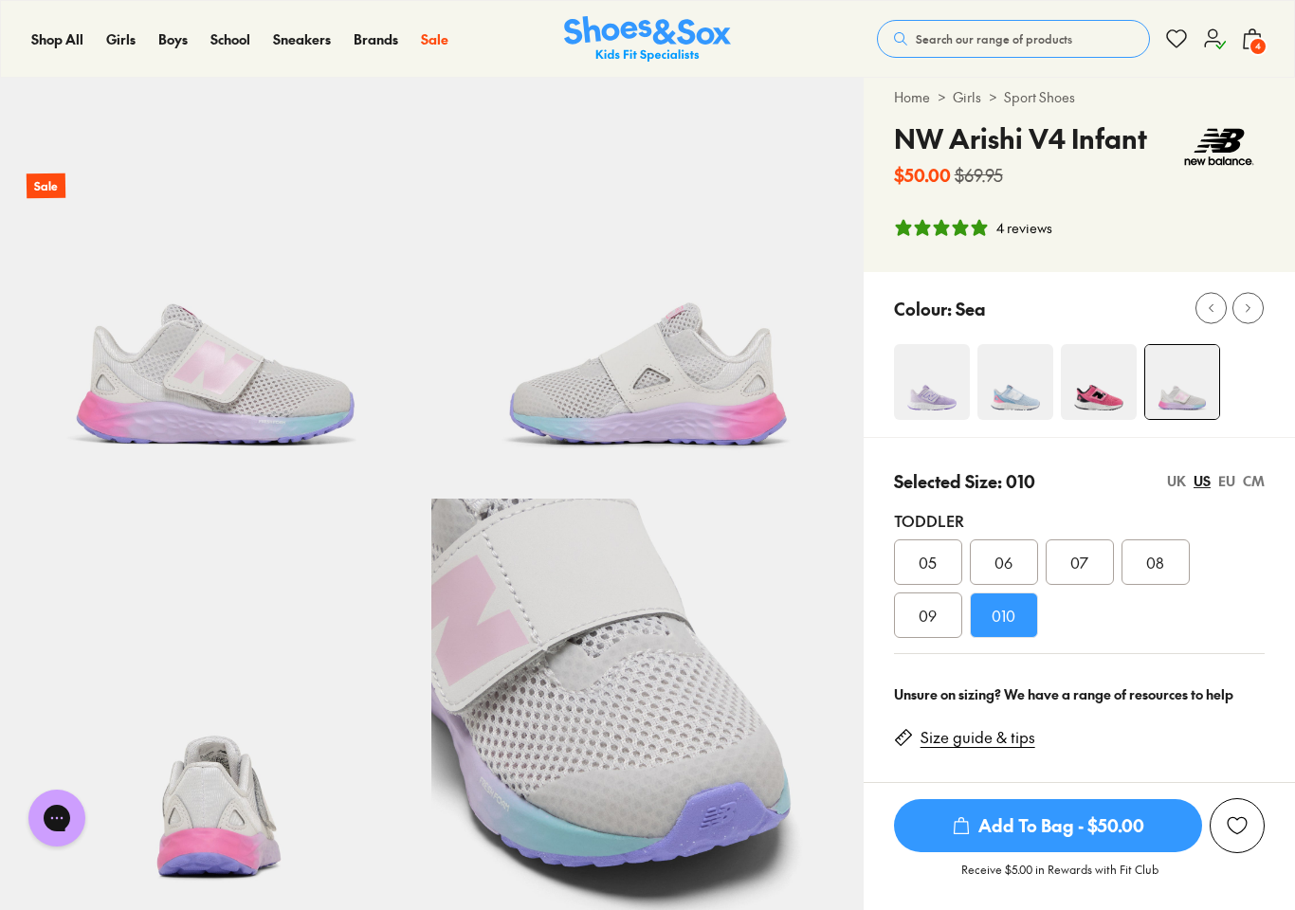
click at [1253, 483] on div "CM" at bounding box center [1254, 481] width 22 height 20
click at [1197, 486] on div "US" at bounding box center [1202, 481] width 17 height 20
click at [1256, 483] on div "CM" at bounding box center [1254, 481] width 22 height 20
click at [1203, 481] on div "US" at bounding box center [1202, 481] width 17 height 20
click at [1256, 483] on div "CM" at bounding box center [1254, 481] width 22 height 20
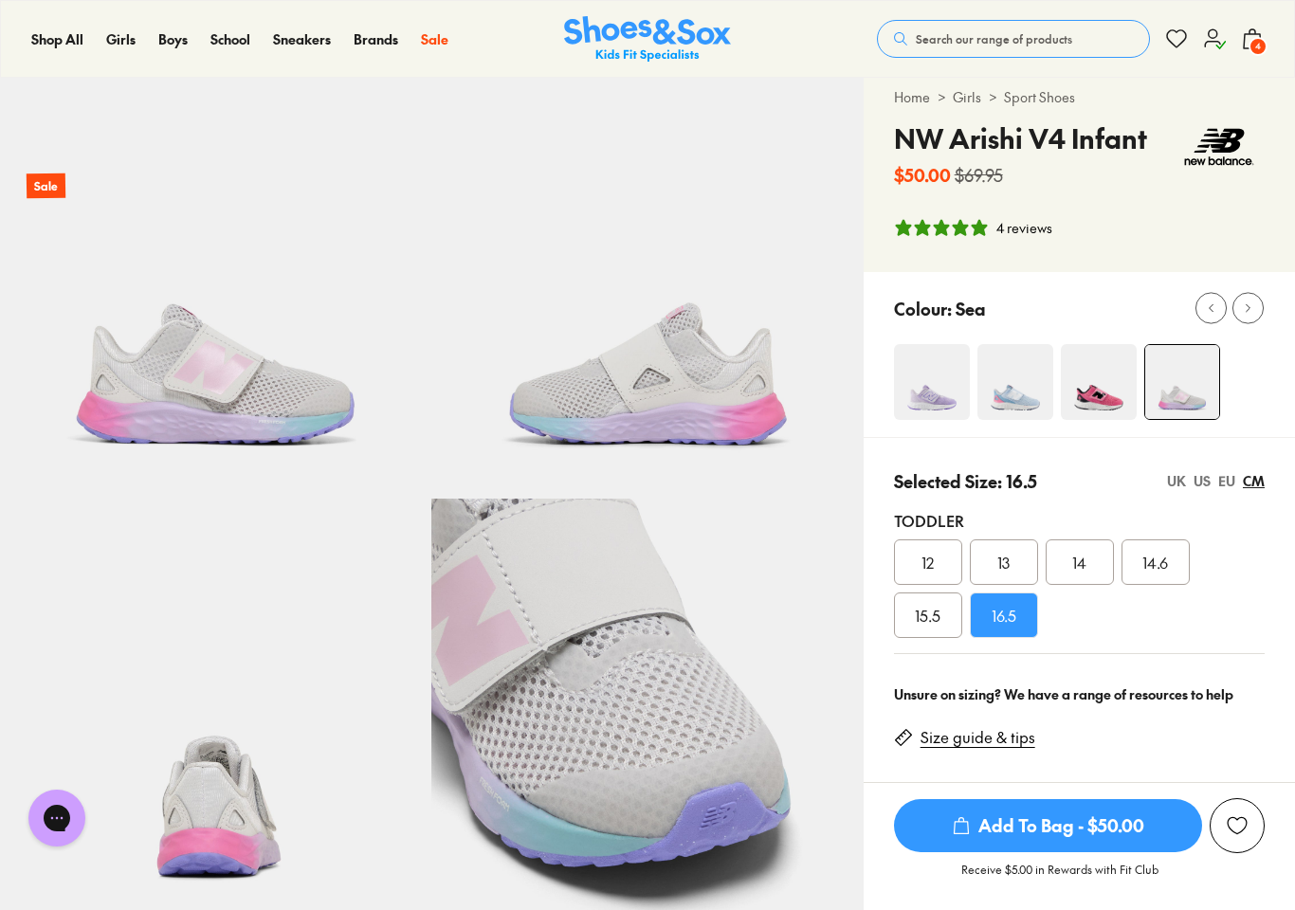
click at [1203, 483] on div "US" at bounding box center [1202, 481] width 17 height 20
click at [1258, 478] on div "CM" at bounding box center [1254, 481] width 22 height 20
click at [1249, 32] on icon at bounding box center [1252, 38] width 23 height 23
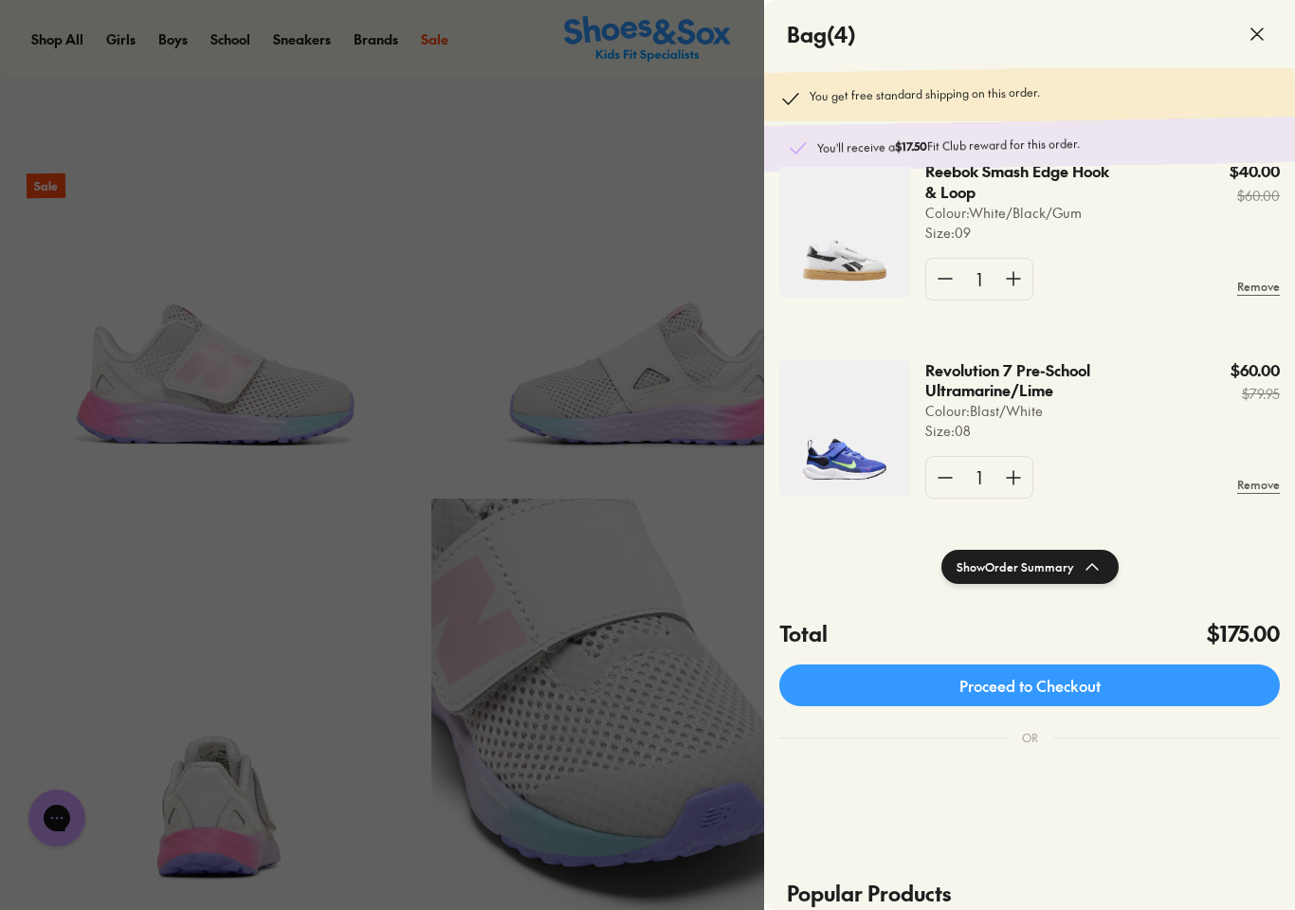
scroll to position [460, 0]
click at [510, 278] on div at bounding box center [647, 455] width 1295 height 910
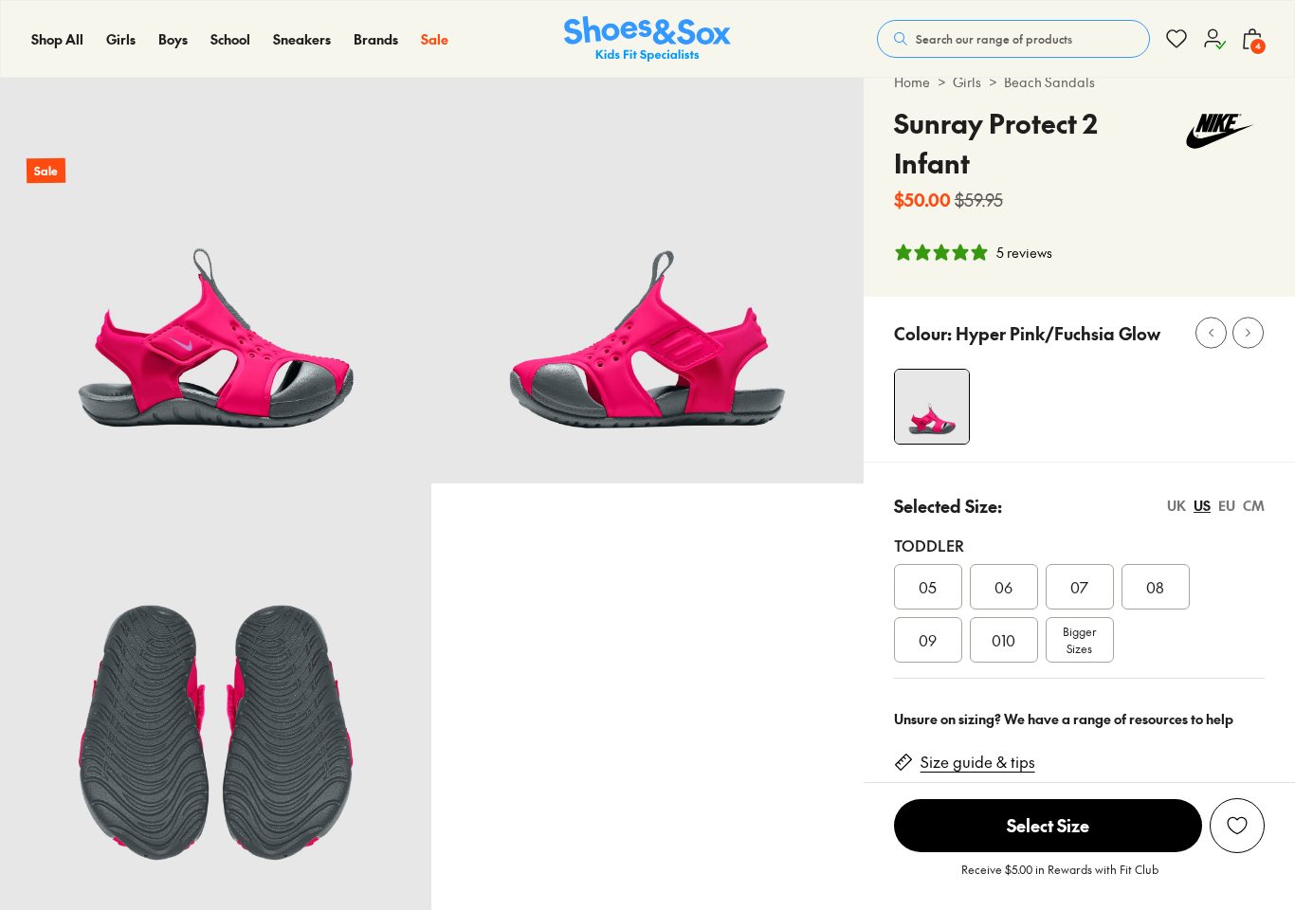
scroll to position [135, 0]
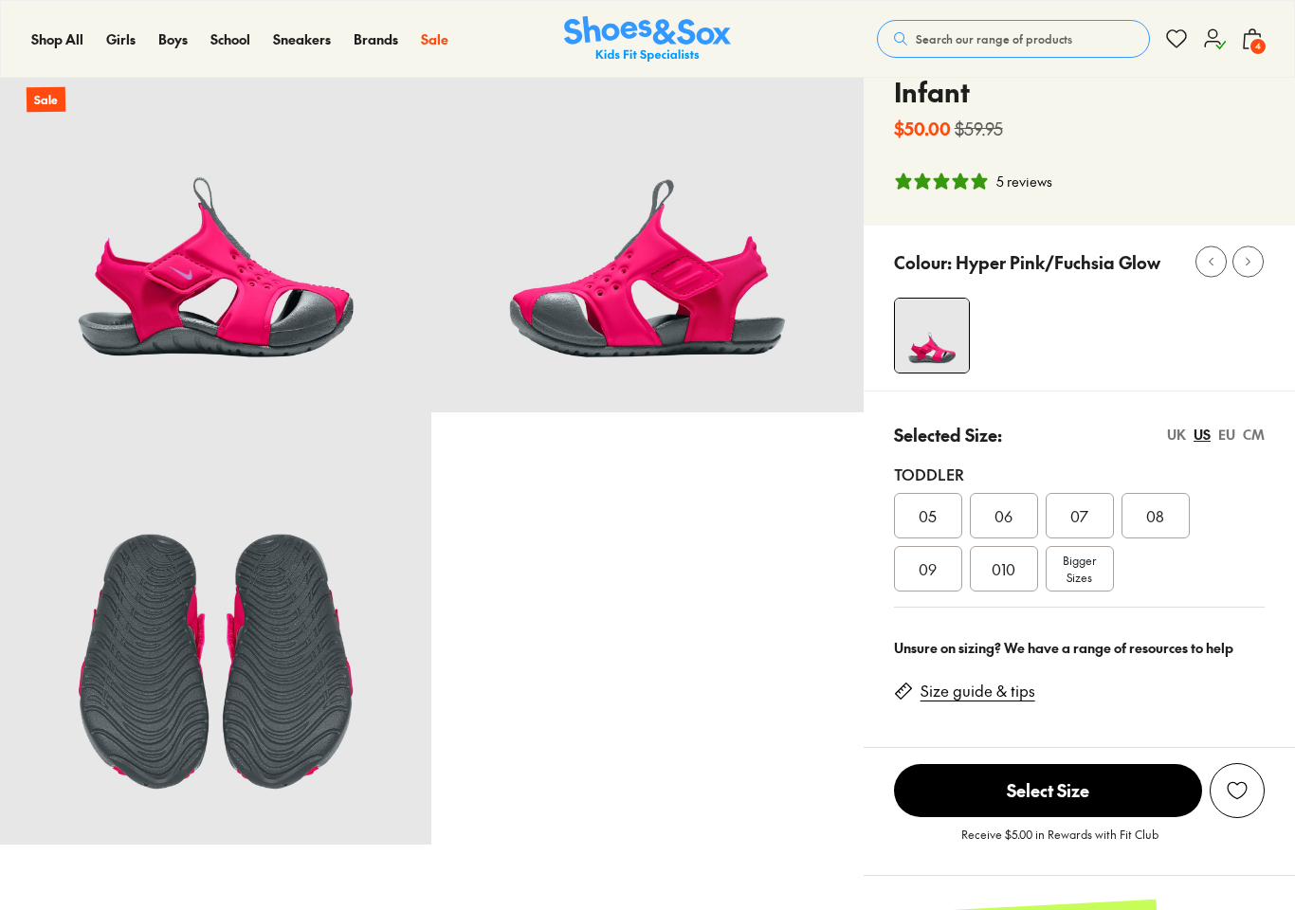
select select "*"
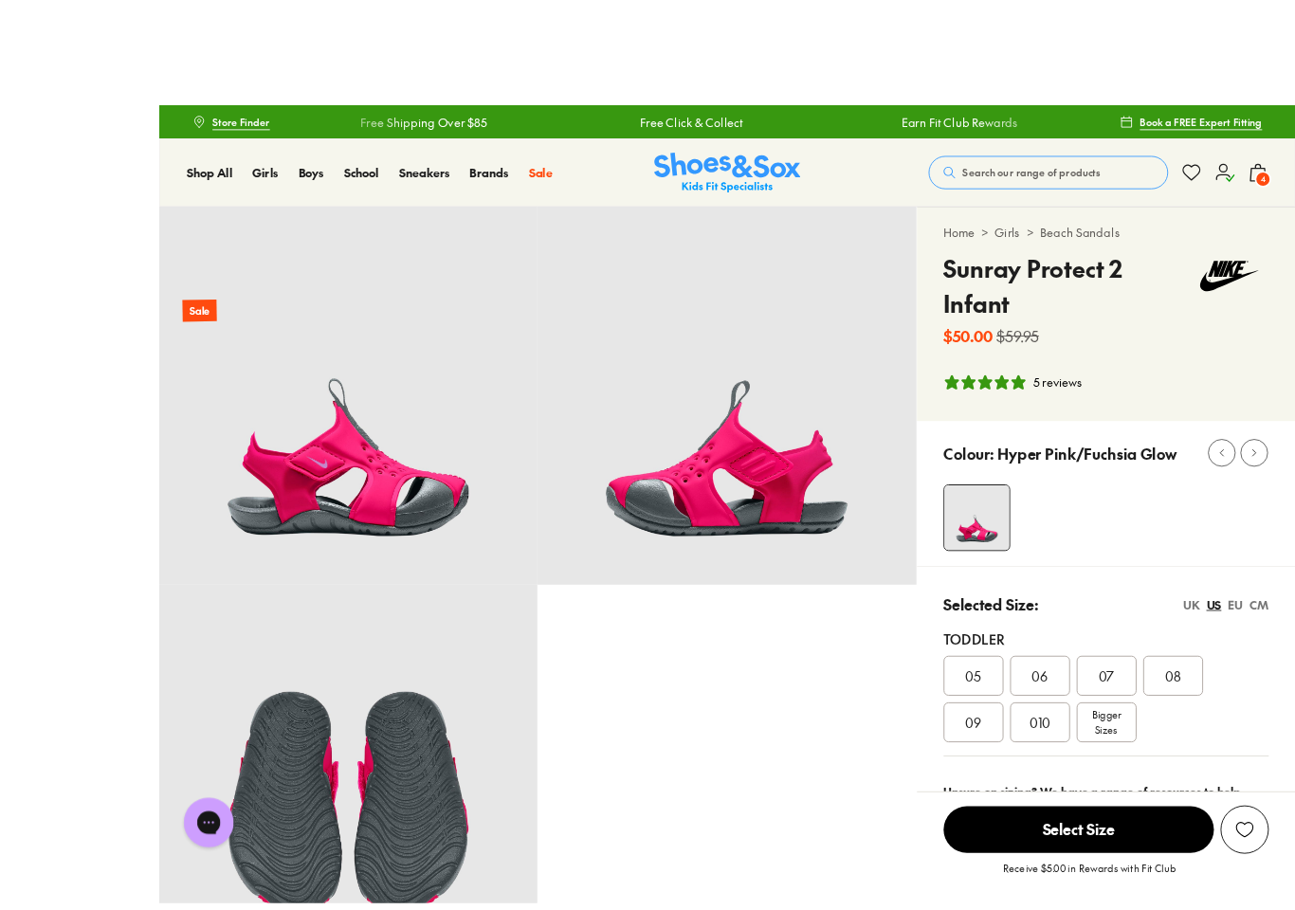
scroll to position [6, 0]
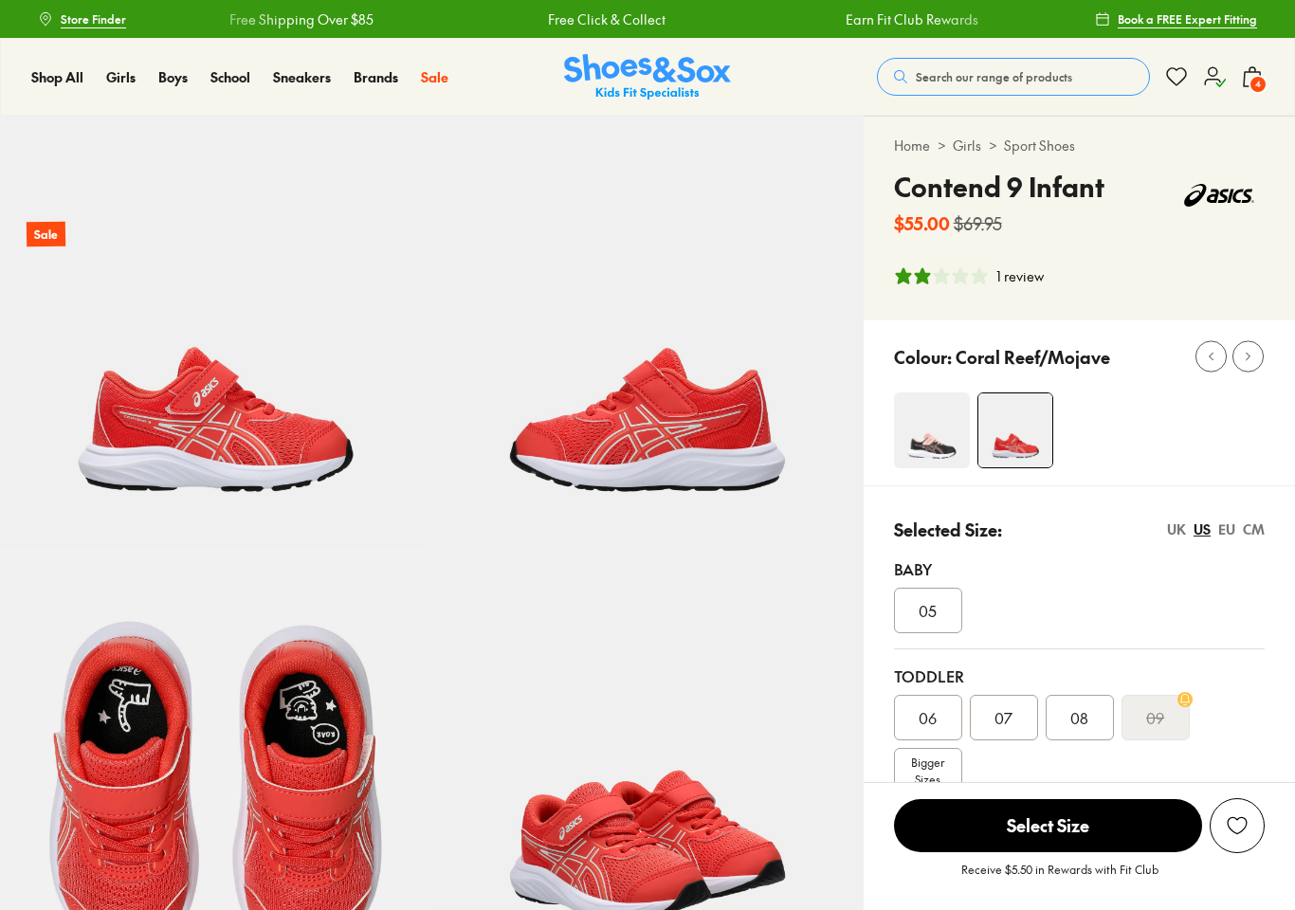
scroll to position [65, 0]
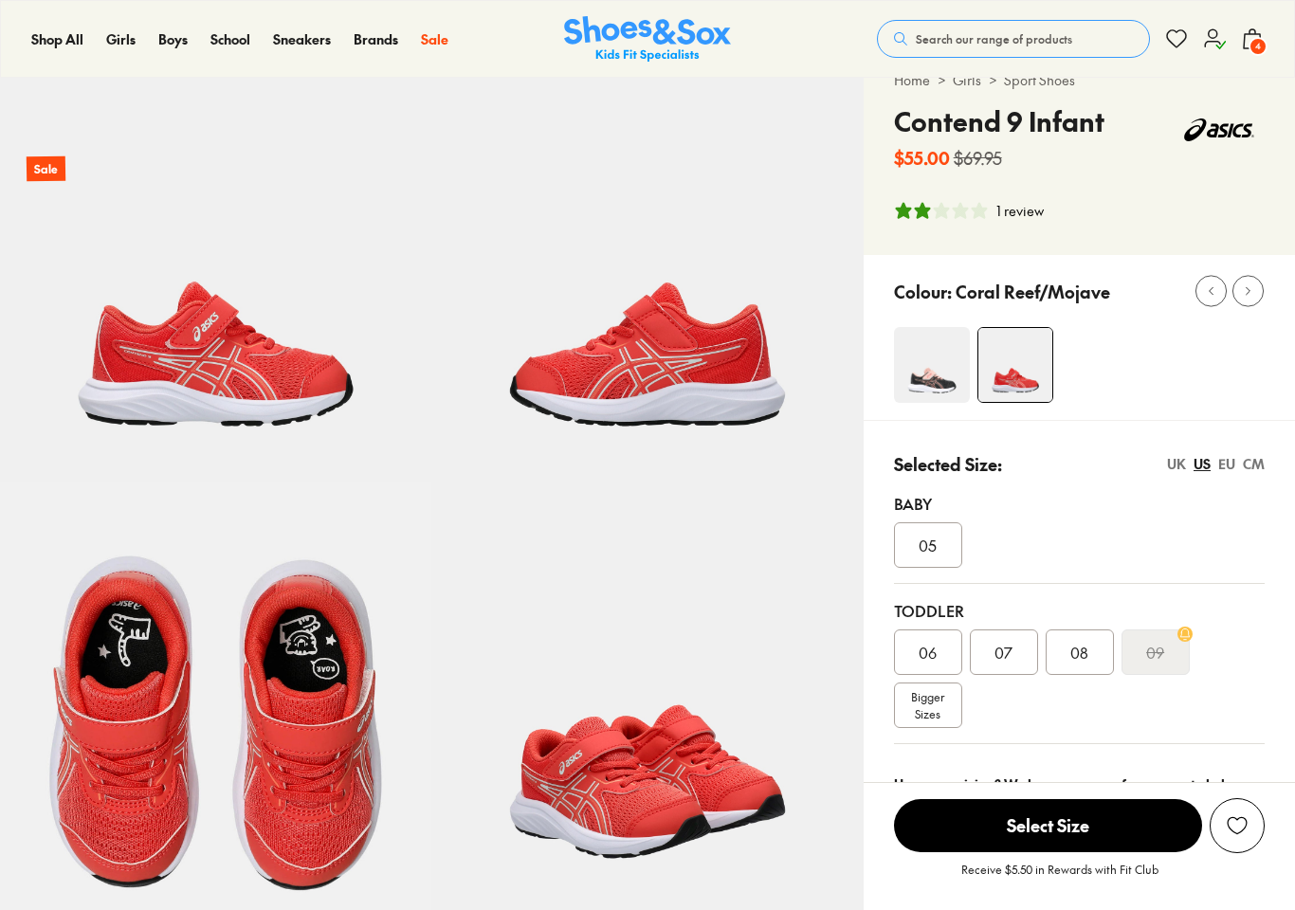
click at [1252, 403] on div at bounding box center [1094, 366] width 401 height 78
select select "*"
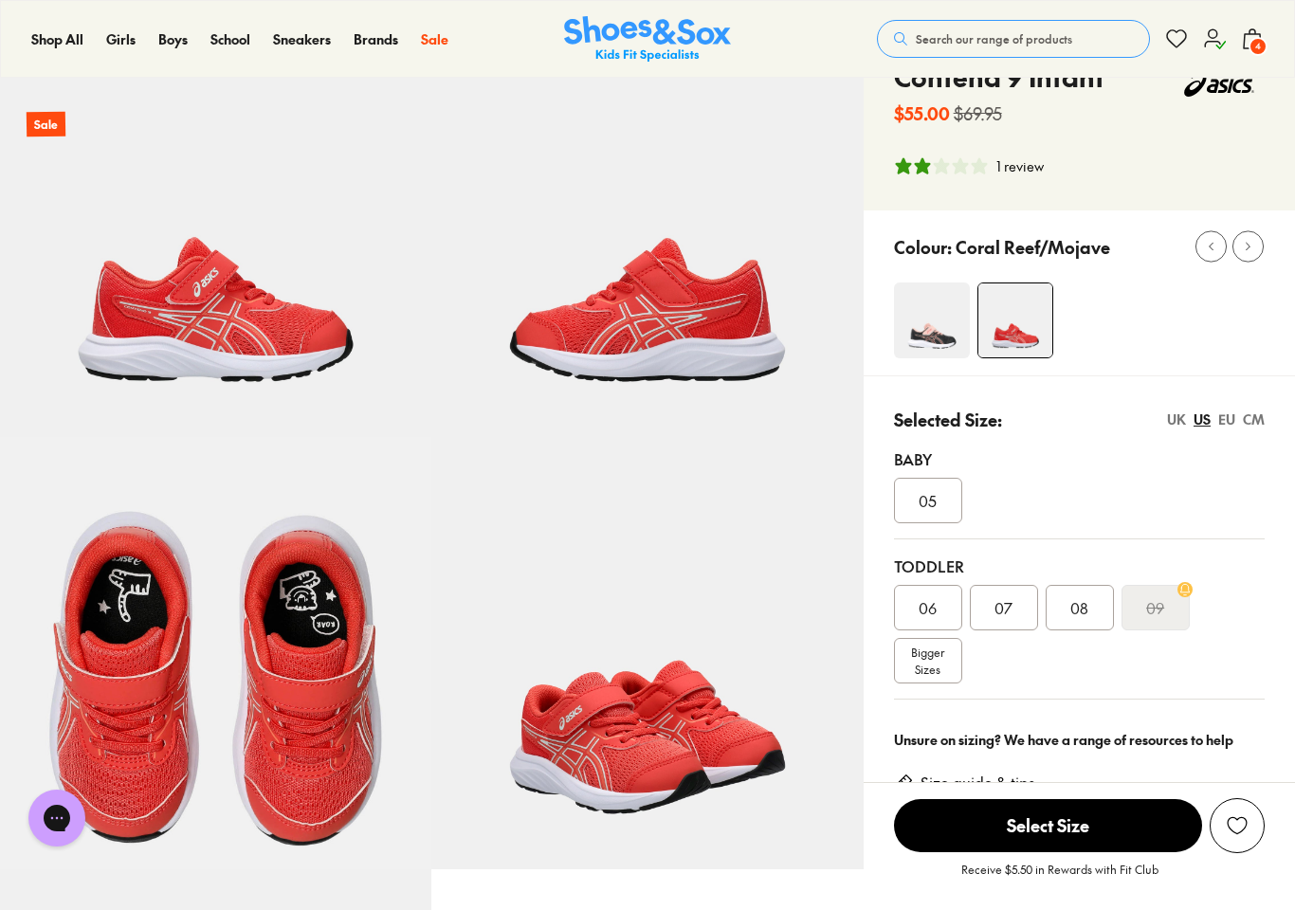
scroll to position [111, 0]
click at [1256, 420] on div "CM" at bounding box center [1254, 419] width 22 height 20
click at [1207, 428] on div "US" at bounding box center [1202, 419] width 17 height 20
click at [1252, 423] on div "CM" at bounding box center [1254, 419] width 22 height 20
click at [958, 340] on img at bounding box center [932, 320] width 76 height 76
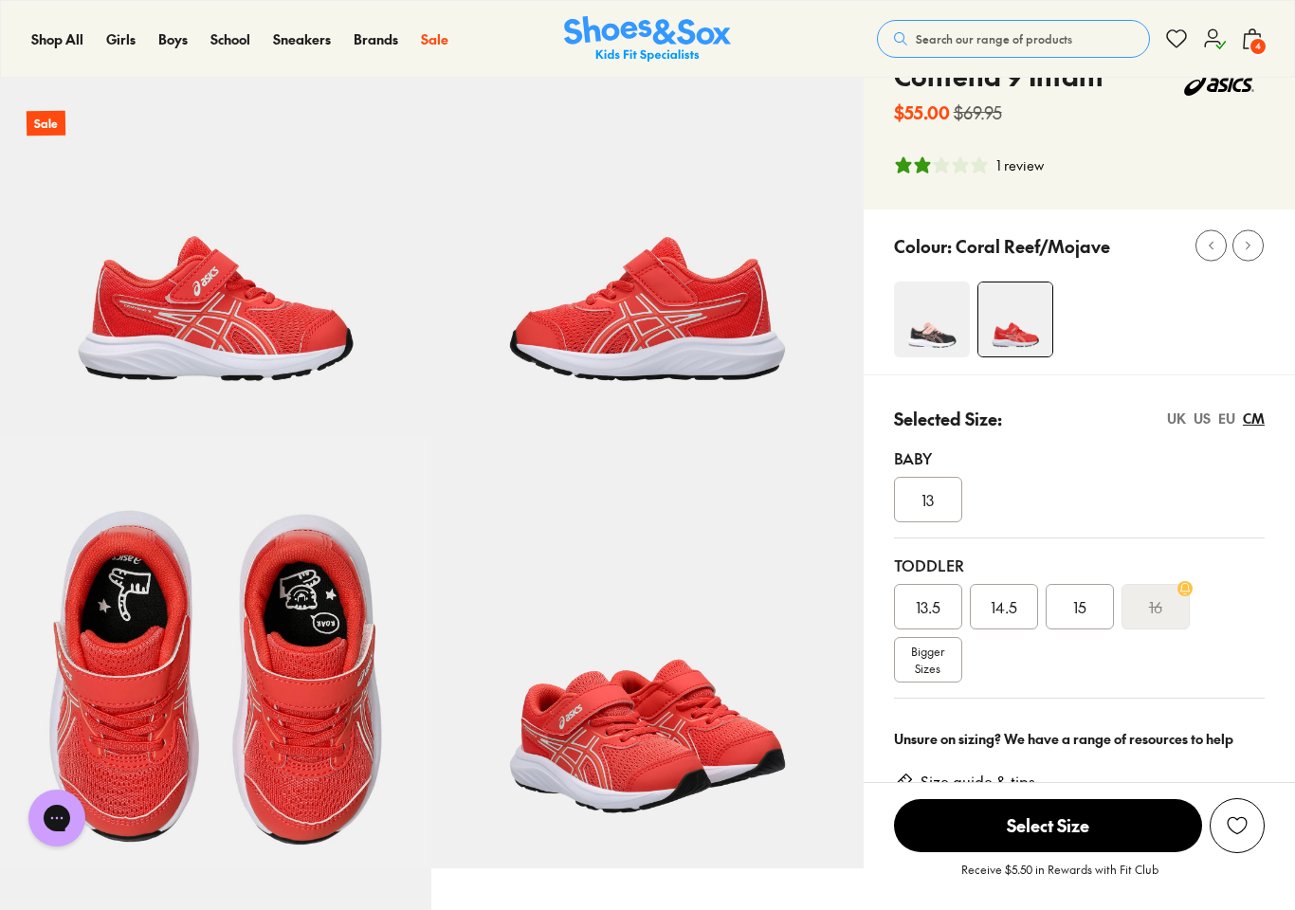
scroll to position [135, 0]
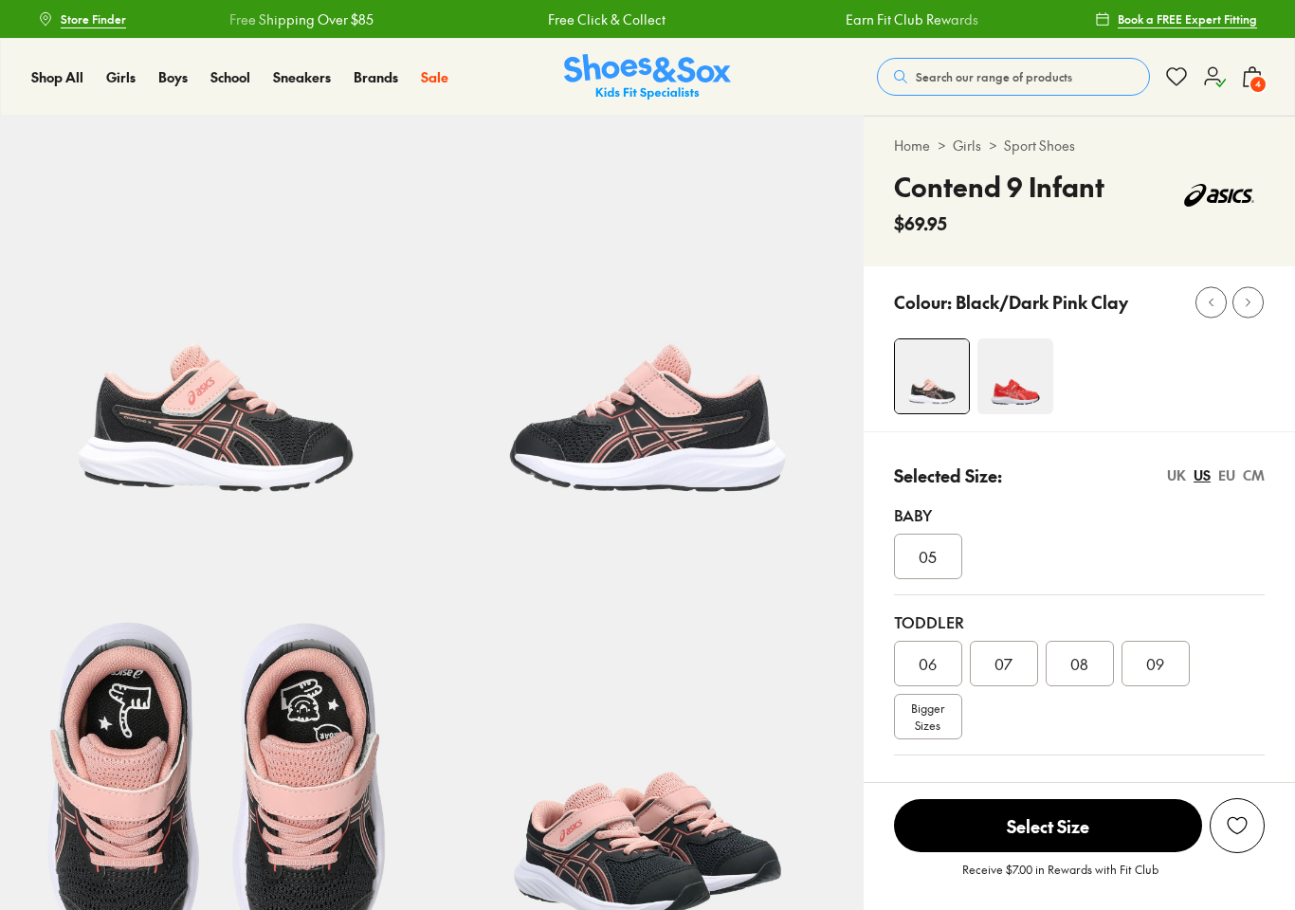
select select "*"
click at [1249, 84] on span "4" at bounding box center [1258, 84] width 19 height 19
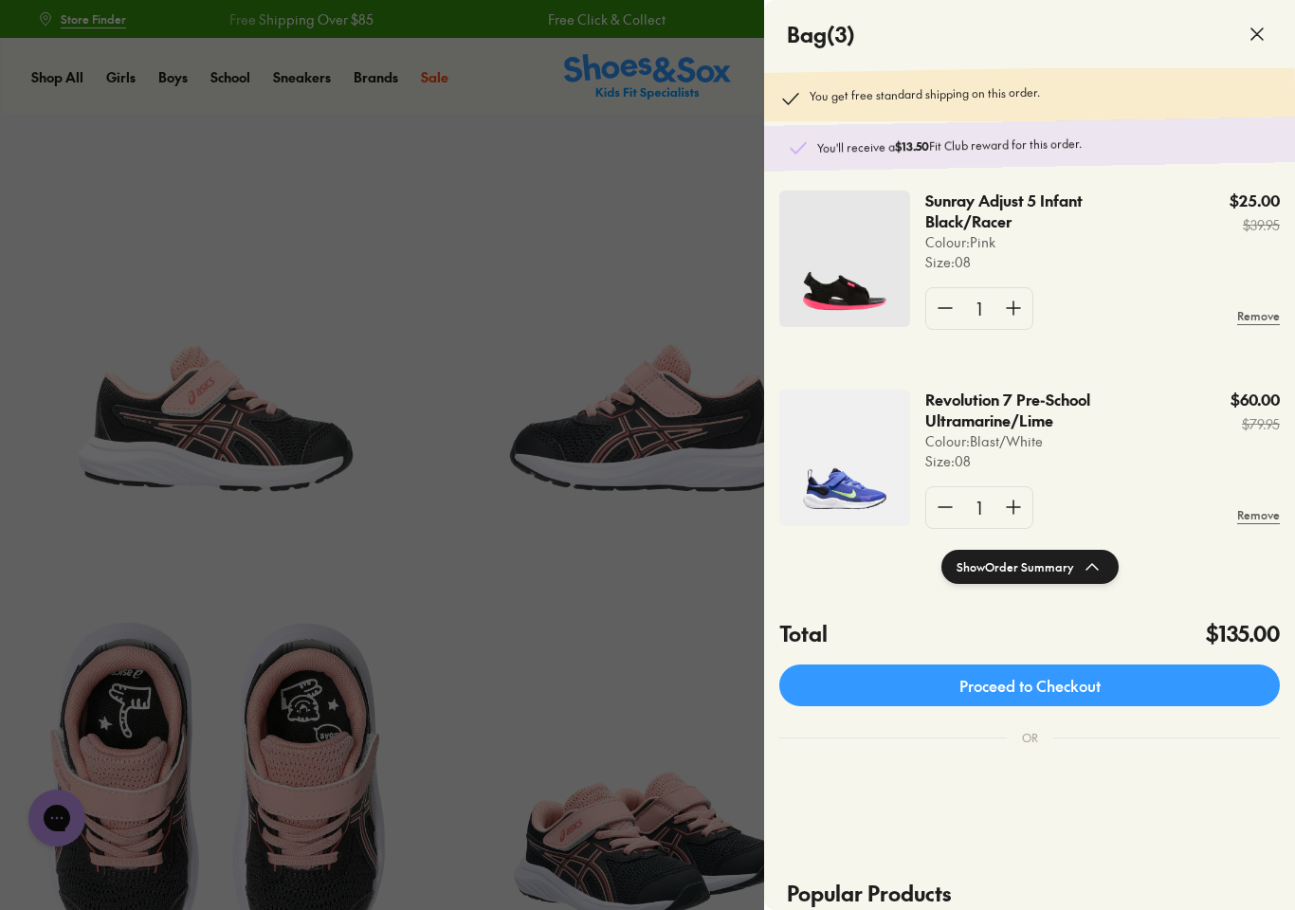
scroll to position [248, 0]
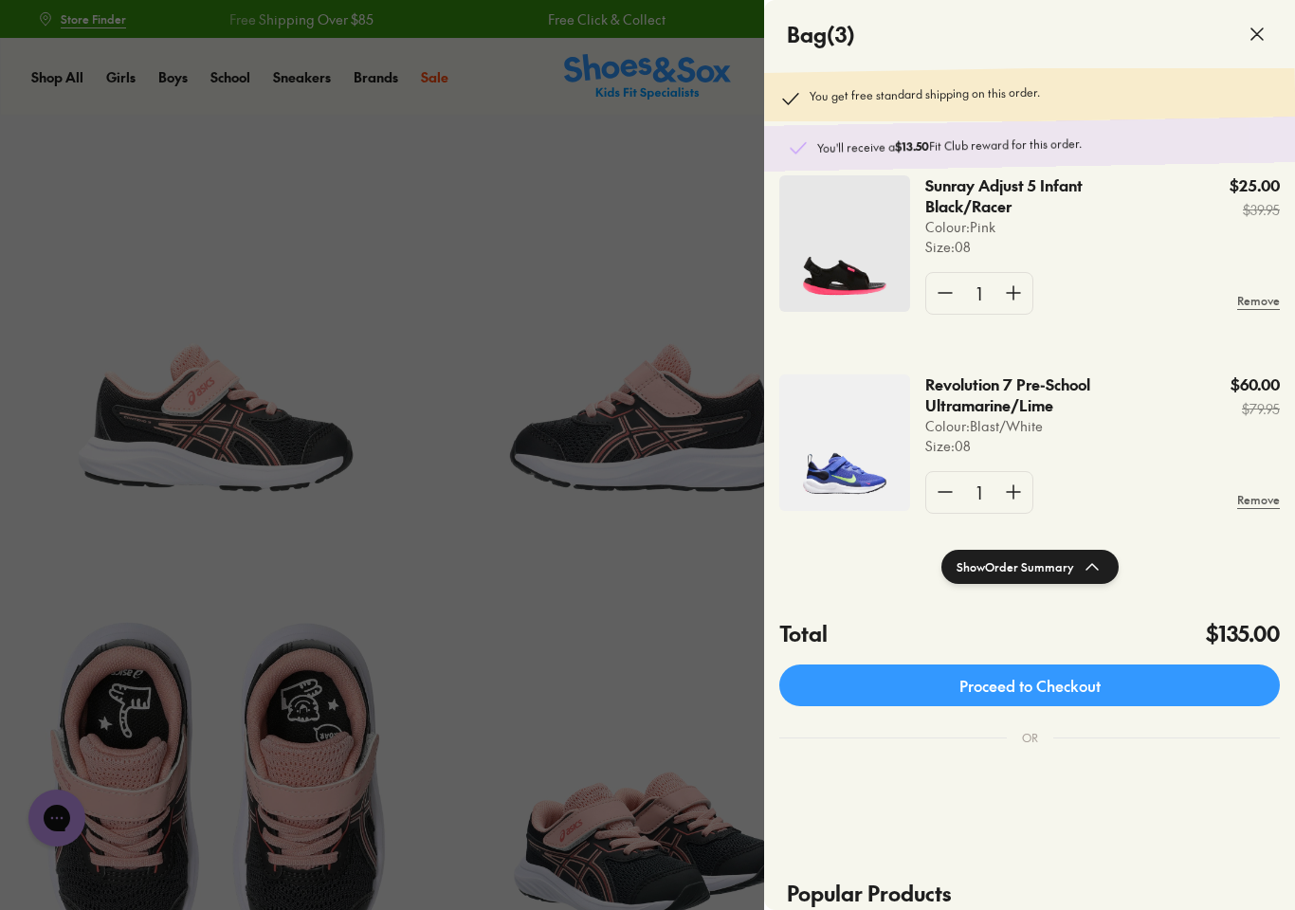
click at [598, 578] on div at bounding box center [647, 455] width 1295 height 910
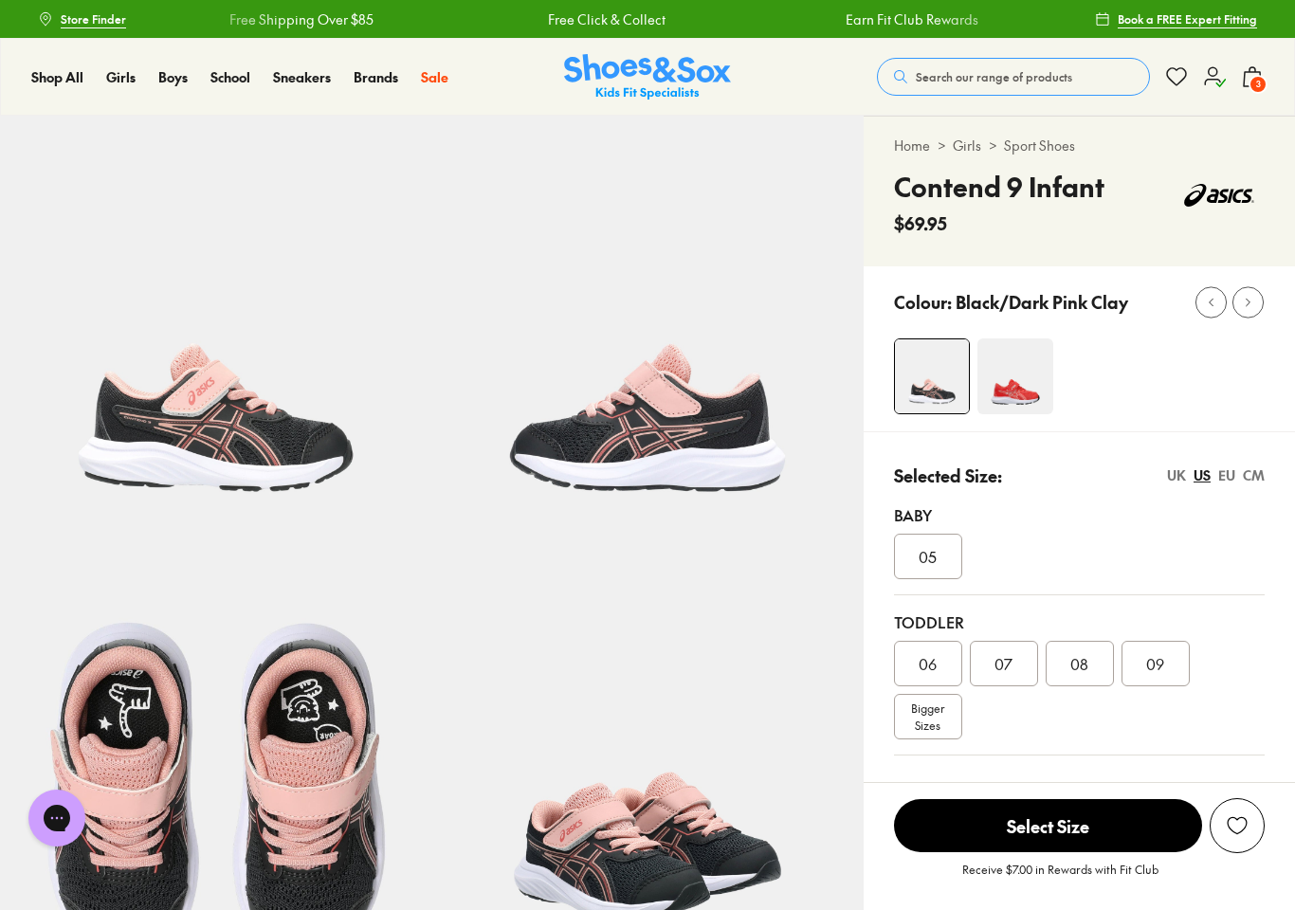
click at [1156, 670] on span "09" at bounding box center [1155, 663] width 18 height 23
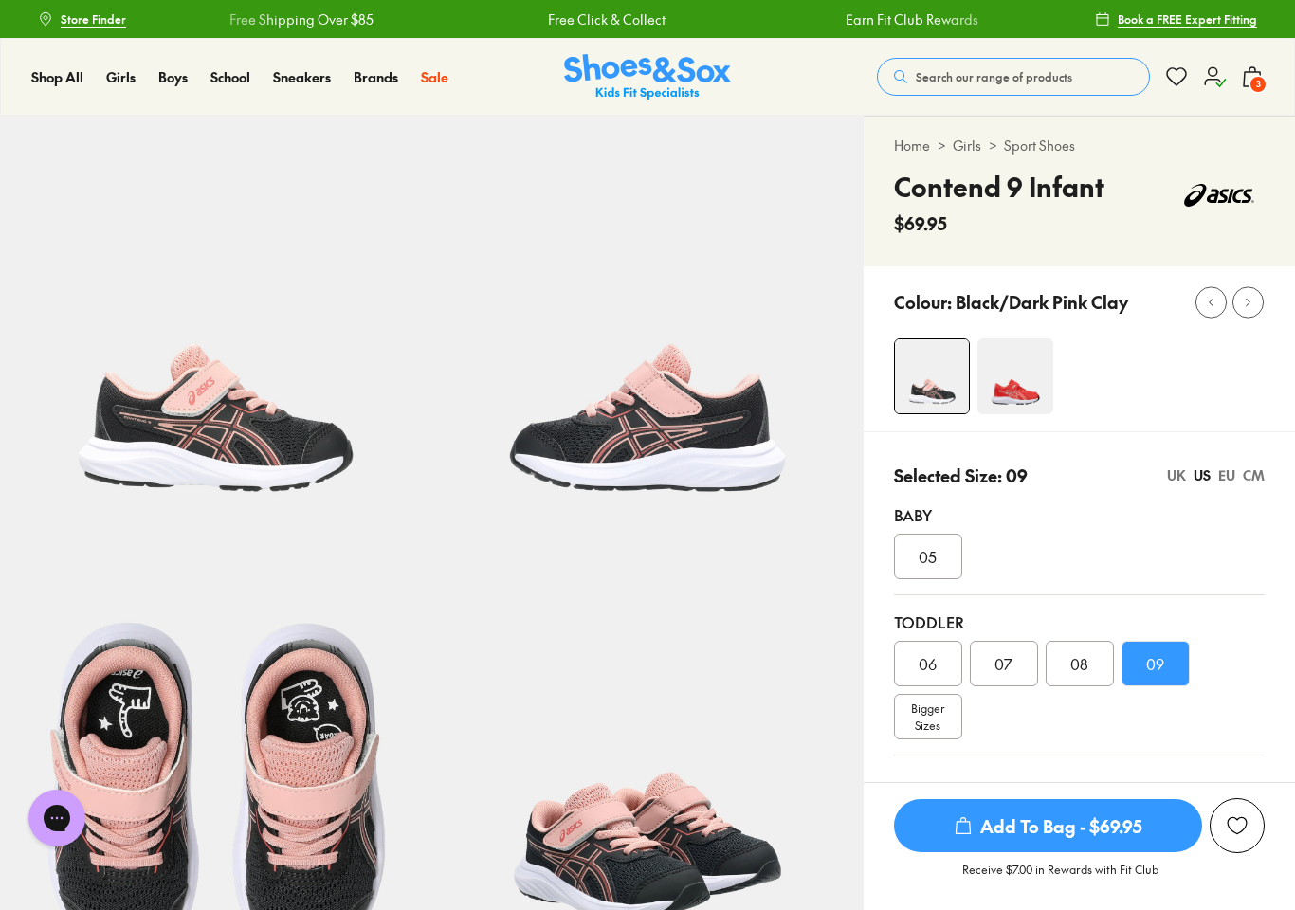
click at [1256, 477] on div "CM" at bounding box center [1254, 476] width 22 height 20
click at [1260, 478] on div "CM" at bounding box center [1254, 476] width 22 height 20
click at [1047, 844] on span "Add To Bag - $69.95" at bounding box center [1048, 825] width 308 height 53
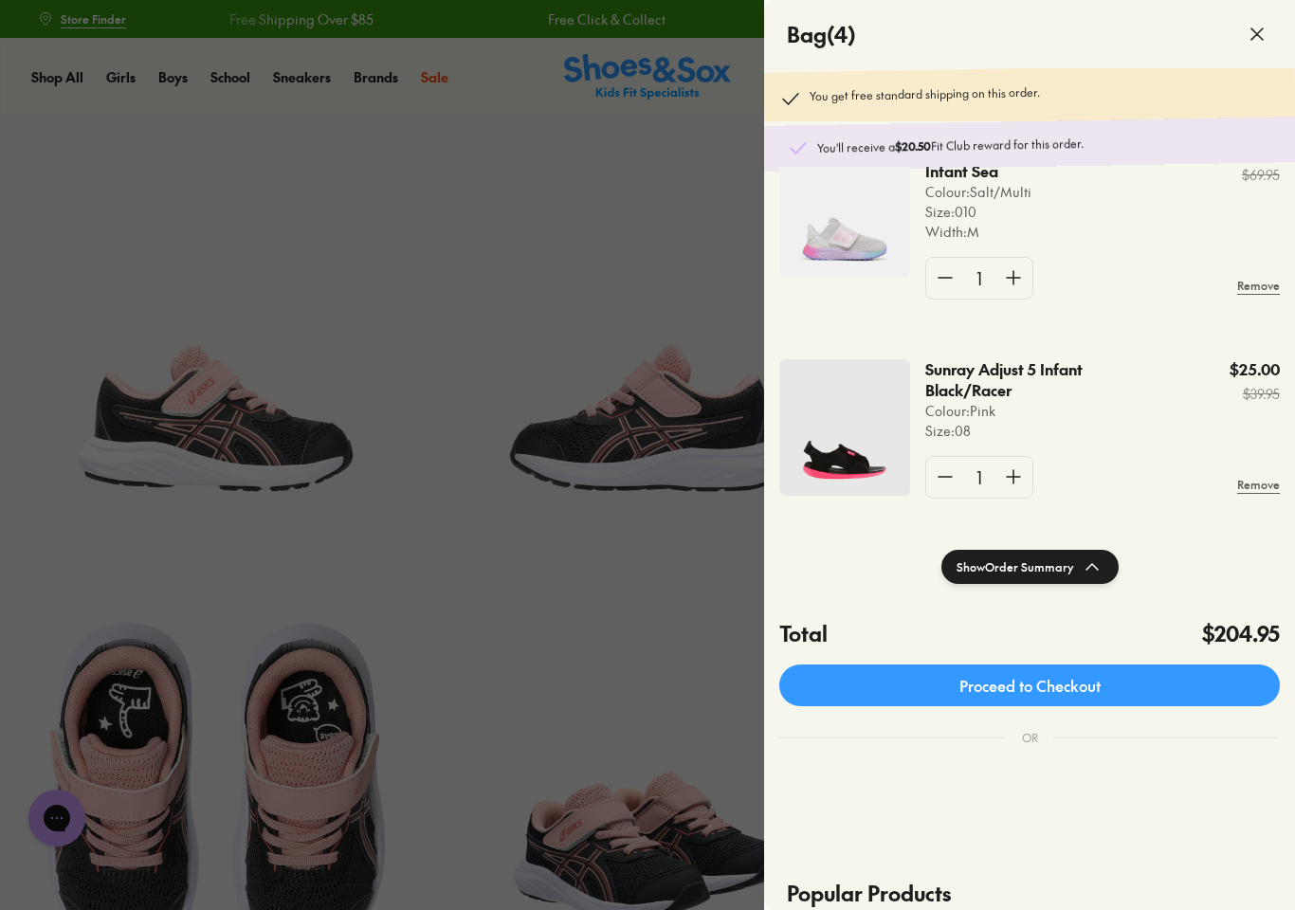
scroll to position [281, 0]
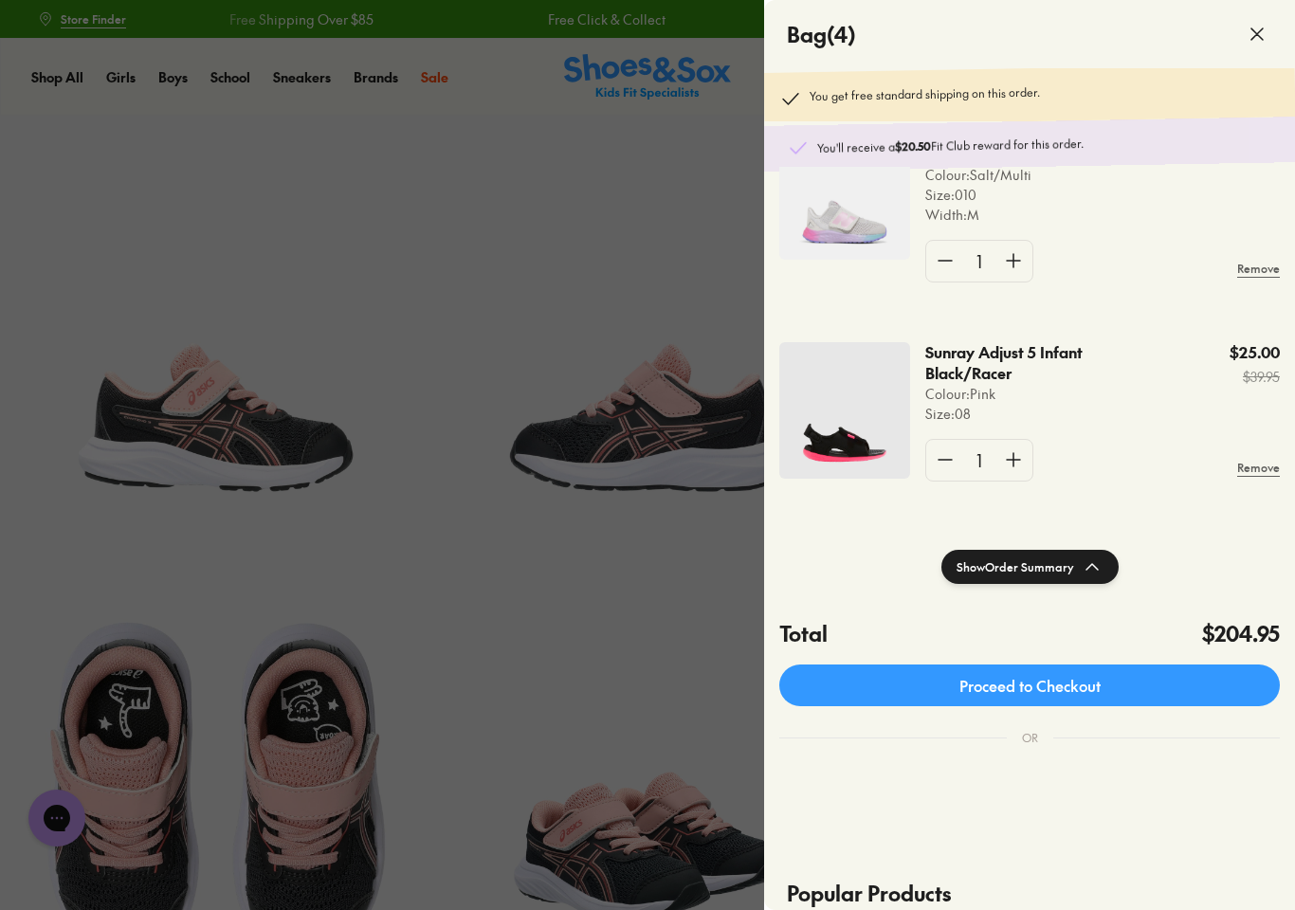
click at [673, 616] on div at bounding box center [647, 455] width 1295 height 910
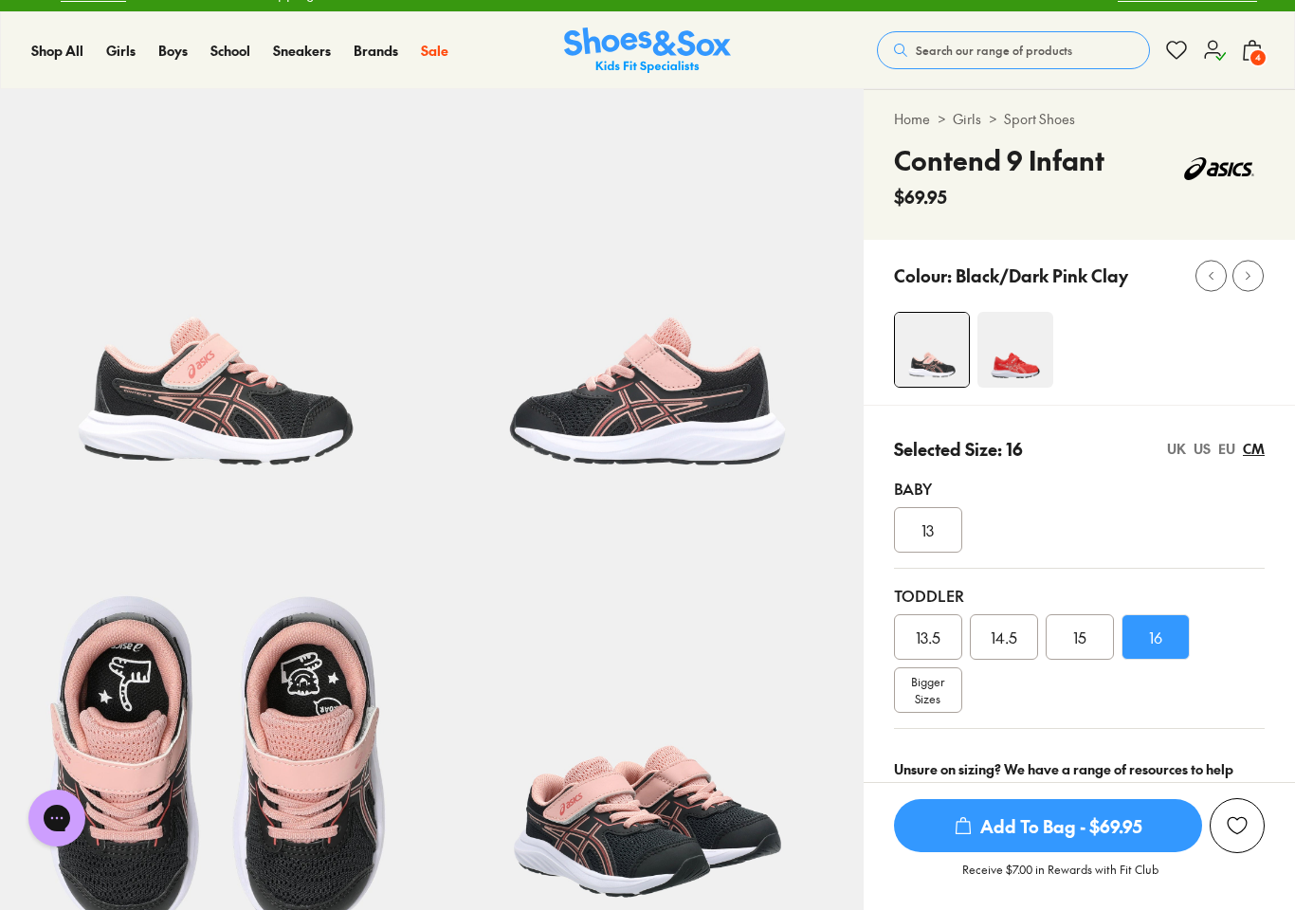
scroll to position [0, 0]
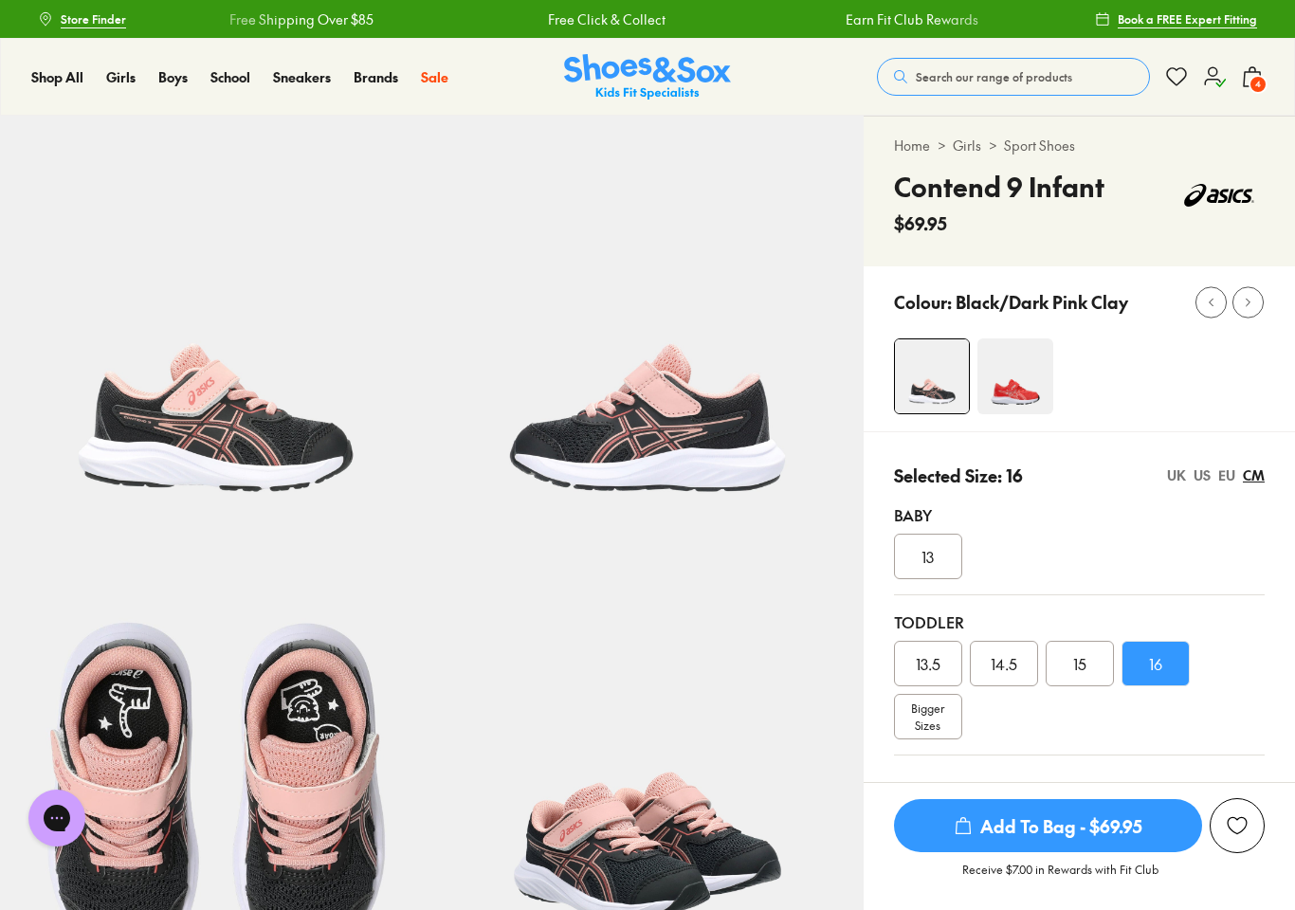
click at [1266, 82] on span "4" at bounding box center [1258, 84] width 19 height 19
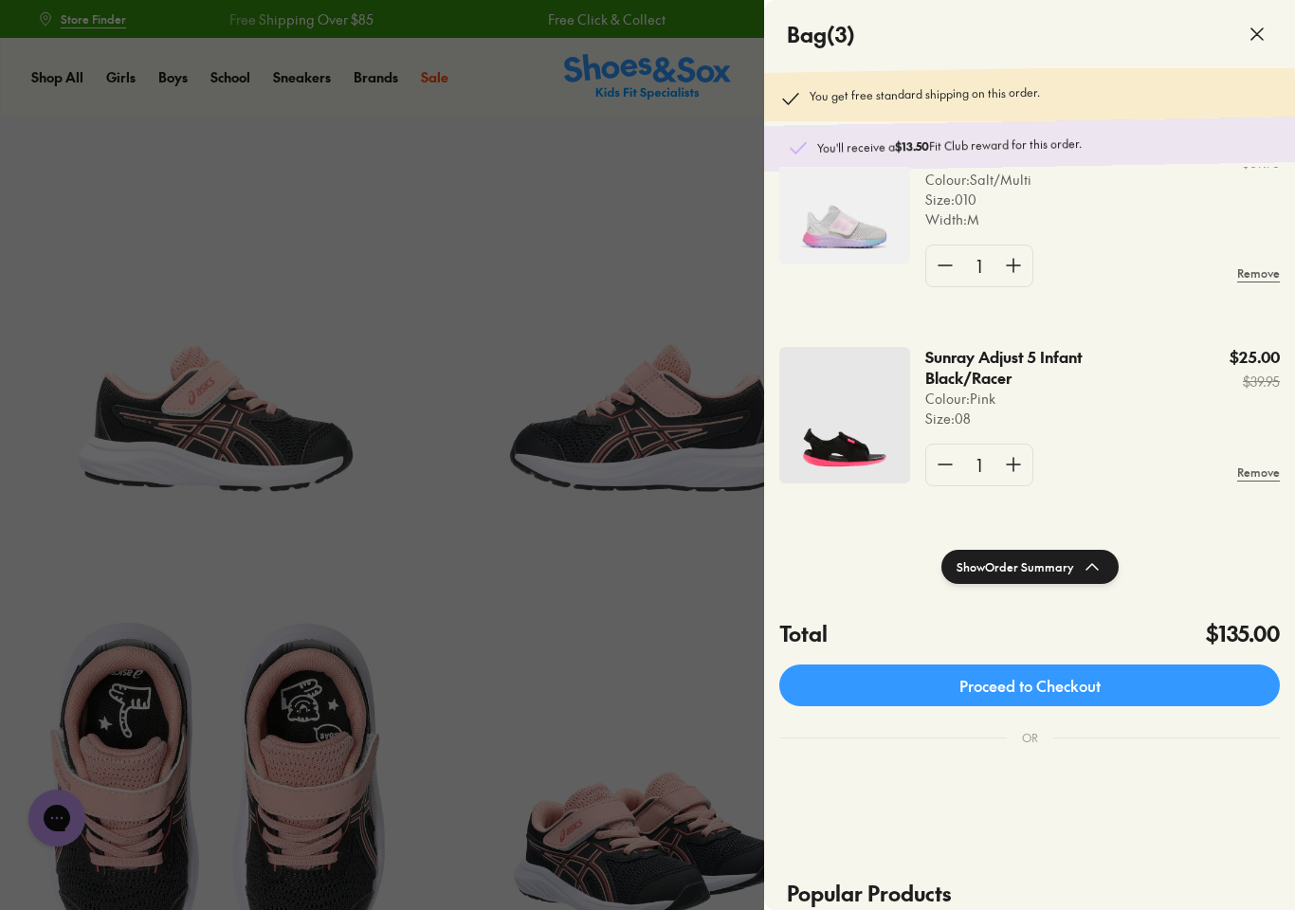
scroll to position [82, 0]
click at [655, 562] on div at bounding box center [647, 455] width 1295 height 910
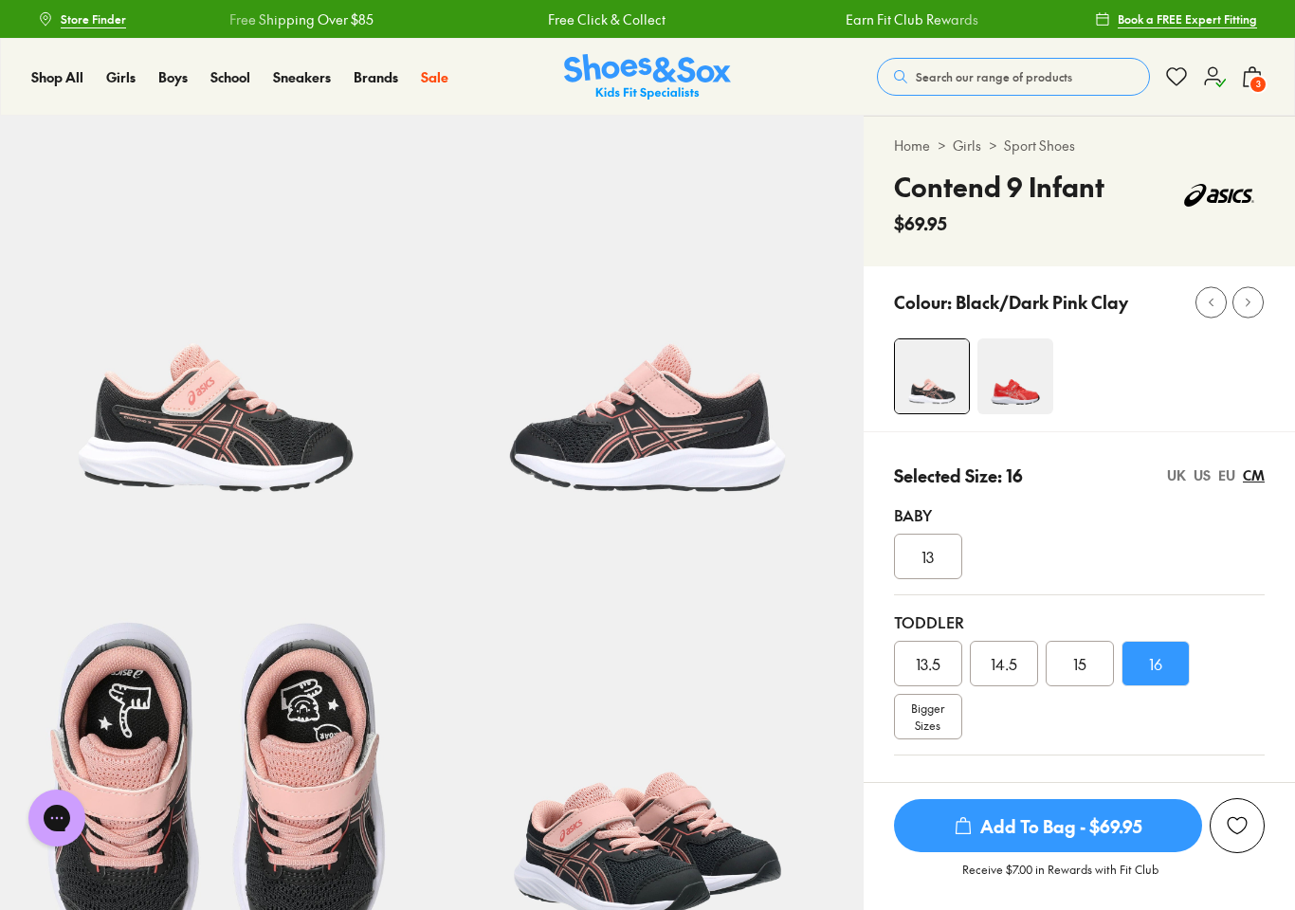
click at [970, 825] on icon "submit" at bounding box center [963, 825] width 19 height 19
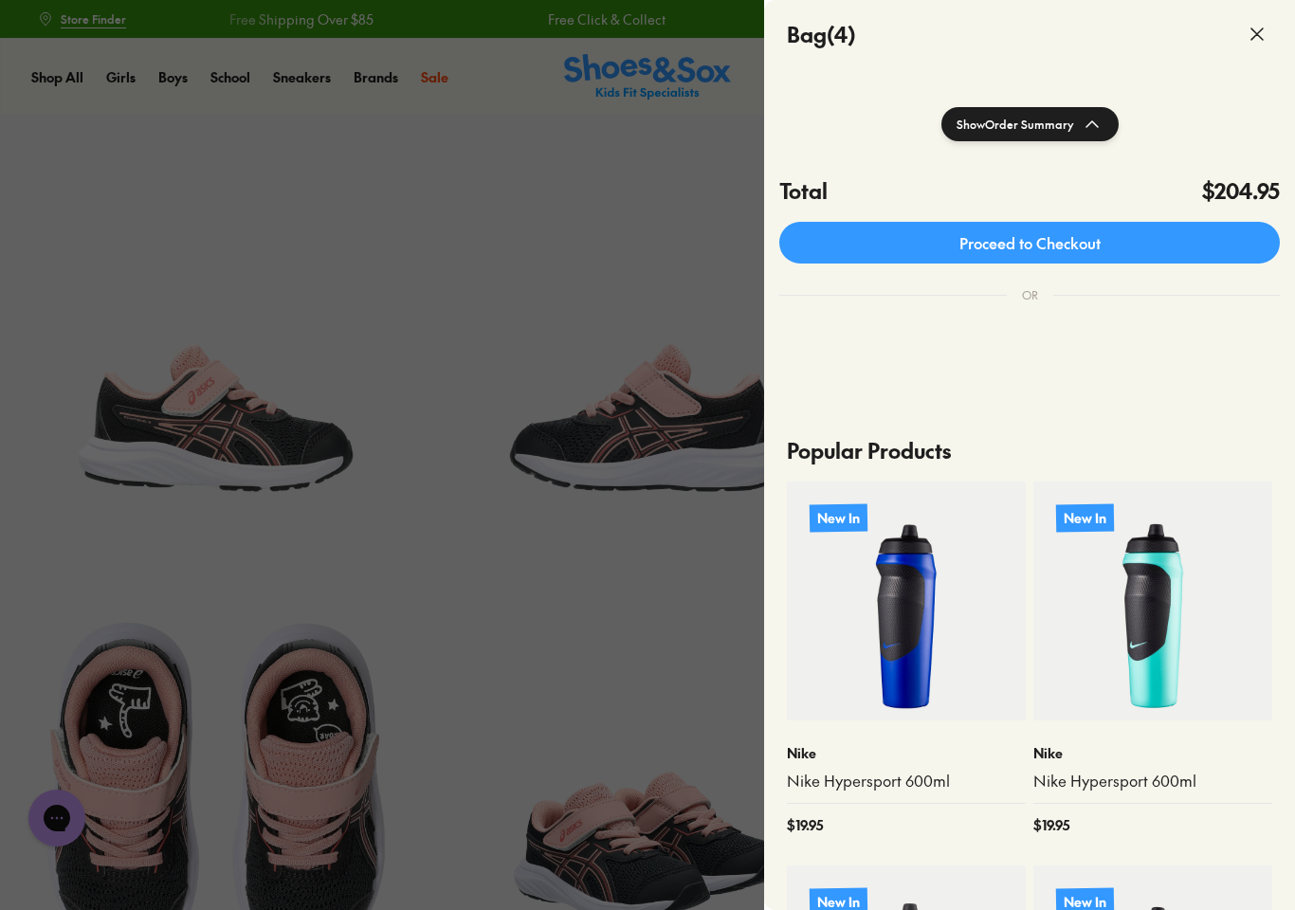
scroll to position [409, 0]
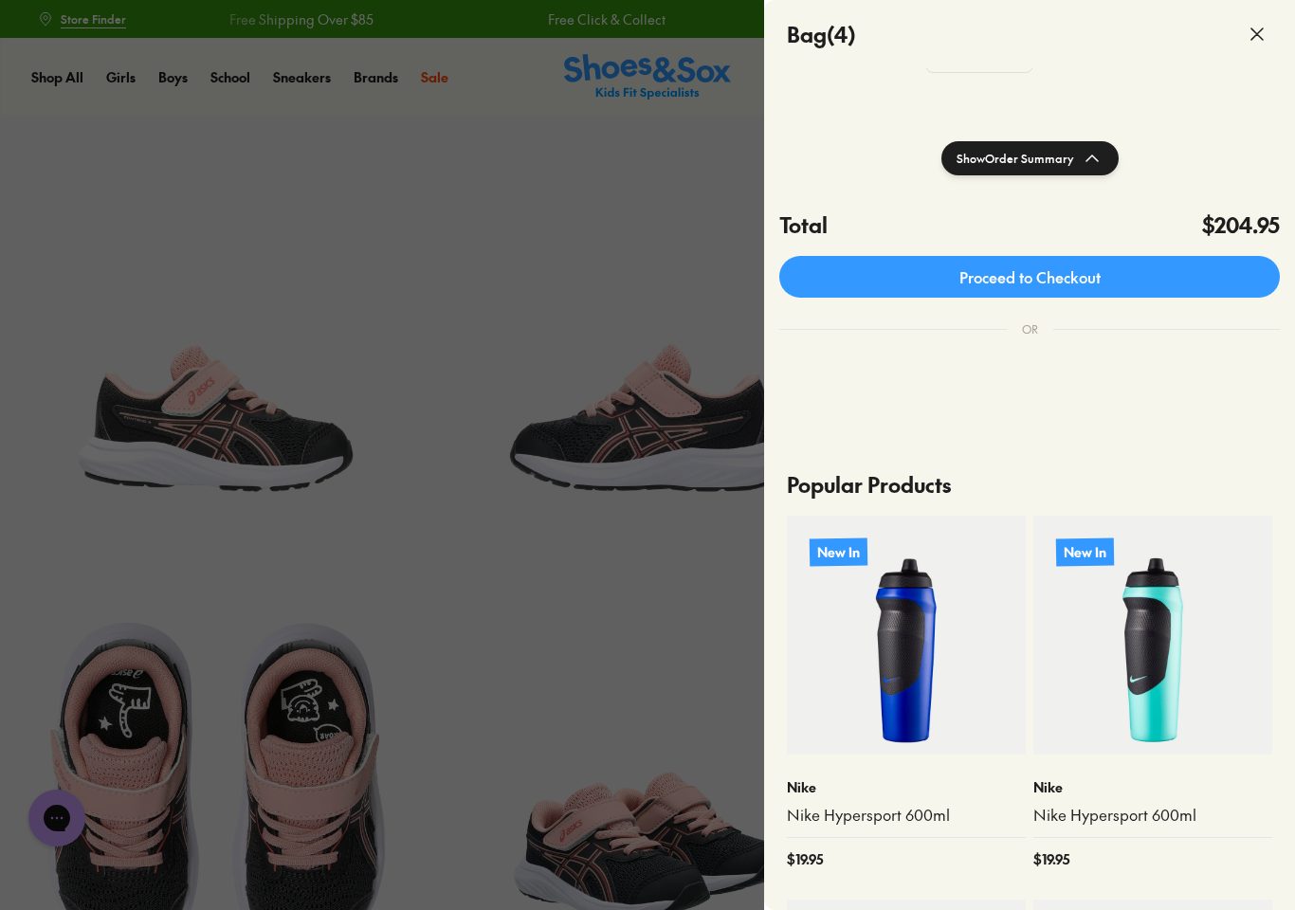
click at [1072, 166] on button "Show Order Summary" at bounding box center [1029, 158] width 177 height 34
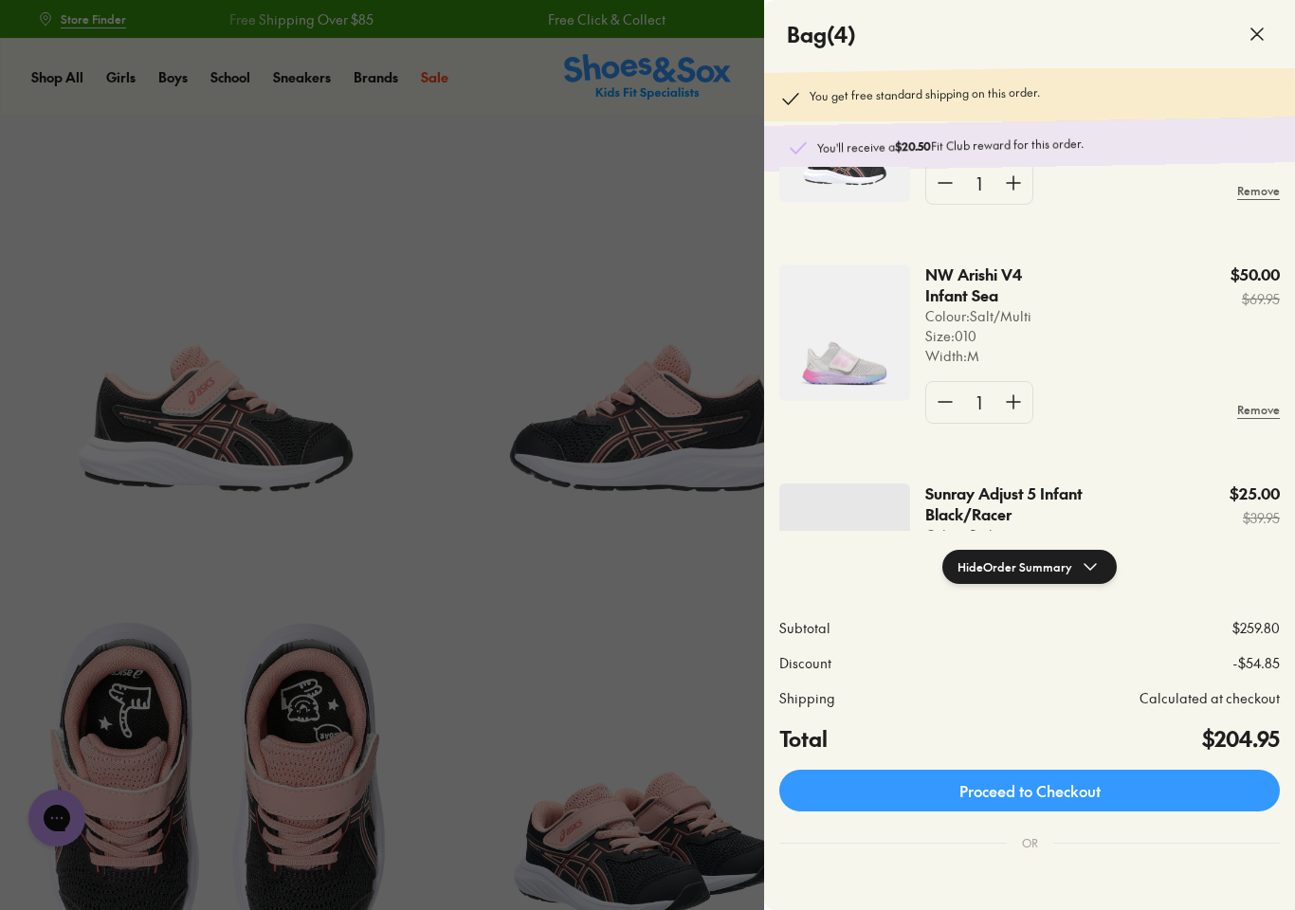
scroll to position [140, 0]
click at [657, 585] on div at bounding box center [647, 455] width 1295 height 910
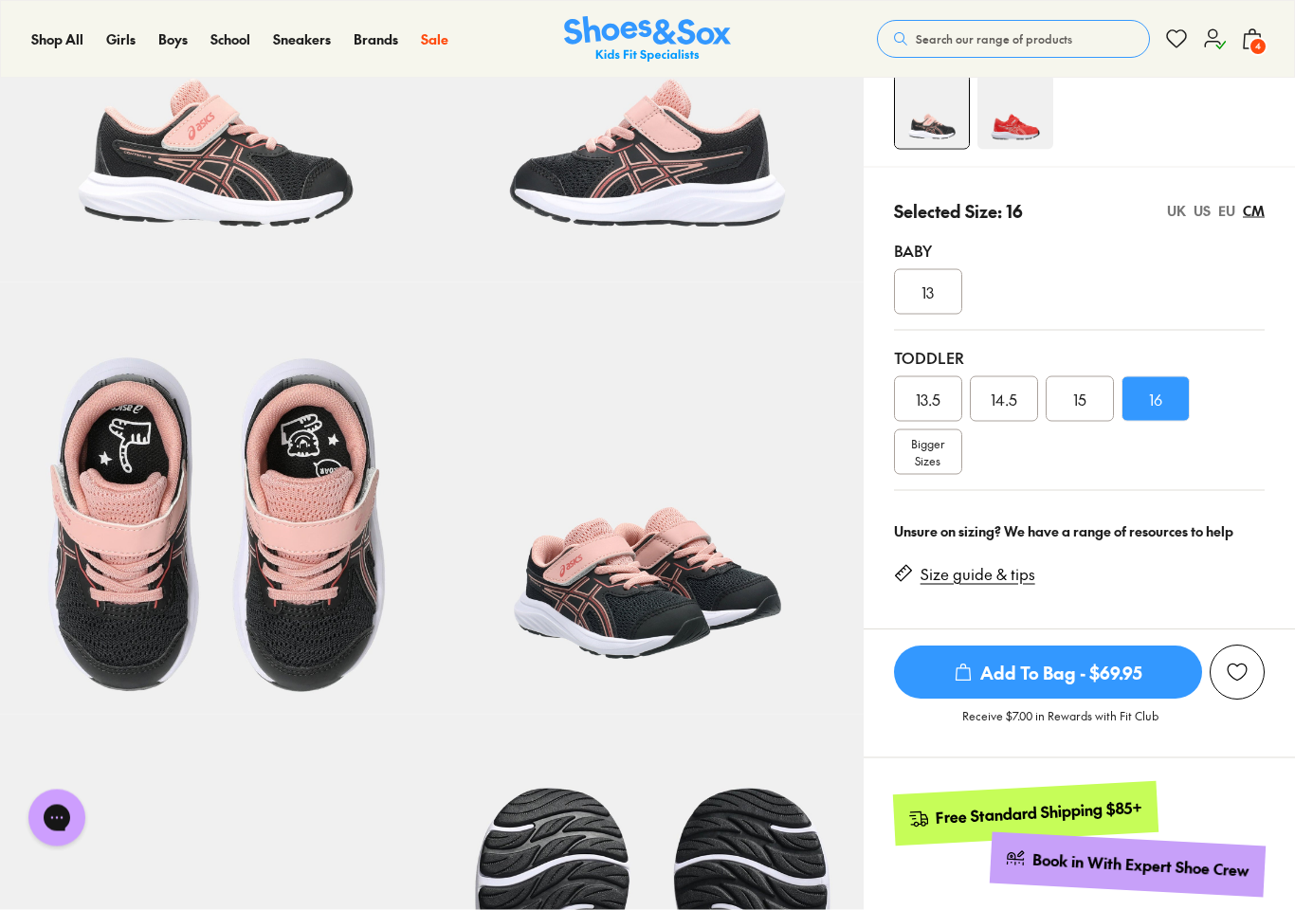
scroll to position [265, 0]
click at [1258, 34] on use at bounding box center [1252, 38] width 17 height 19
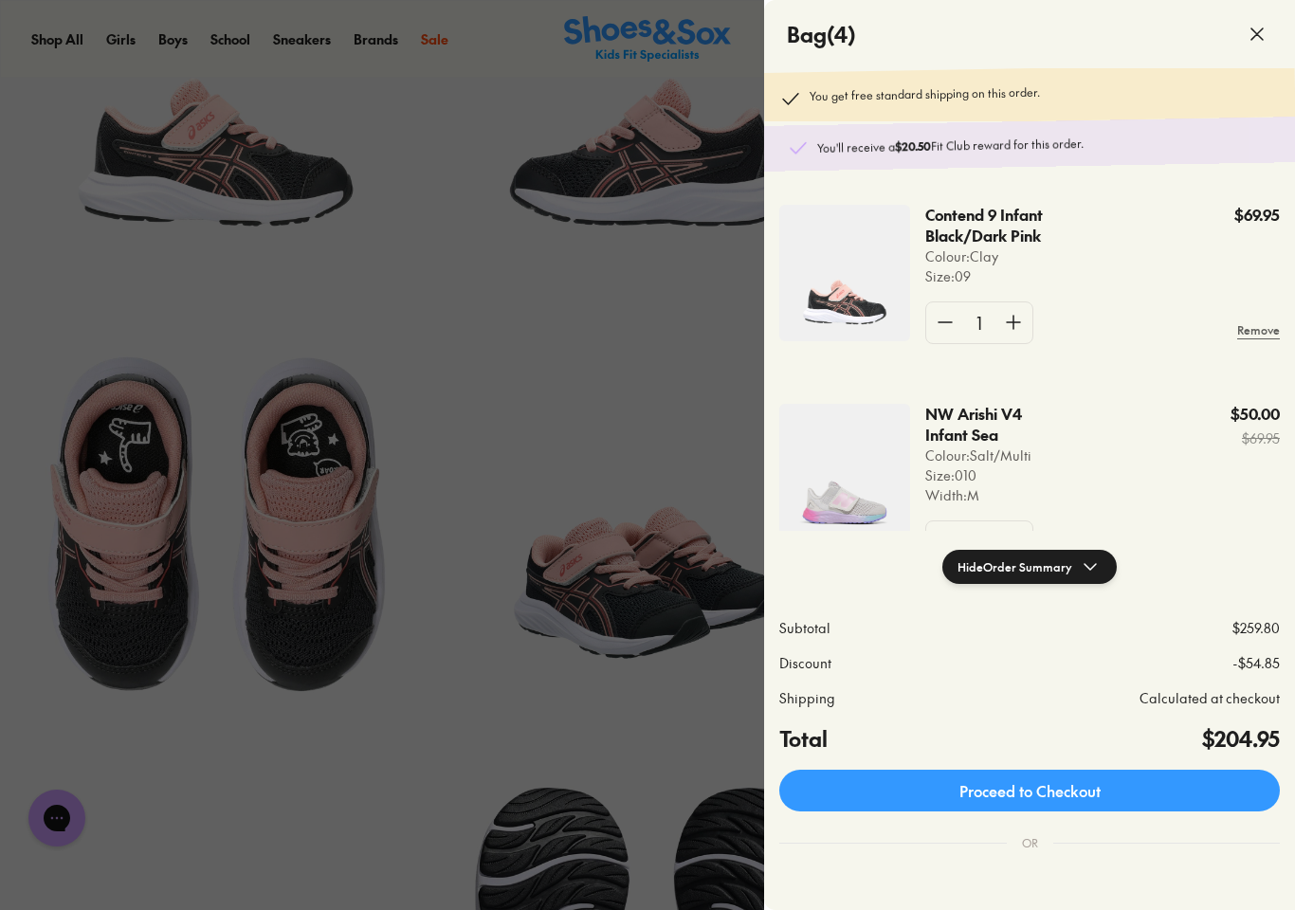
scroll to position [0, 0]
click at [662, 450] on div at bounding box center [647, 455] width 1295 height 910
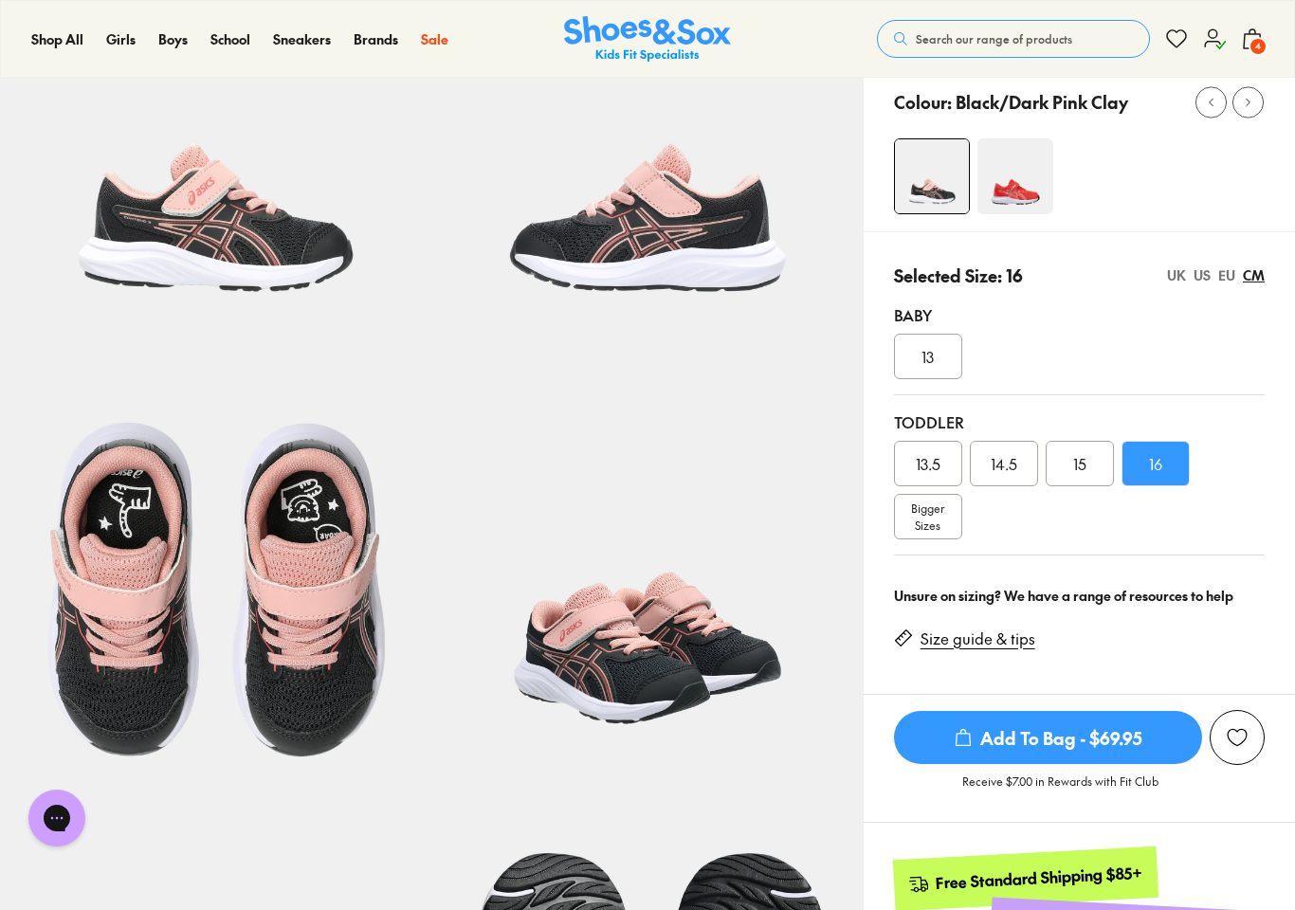
scroll to position [174, 0]
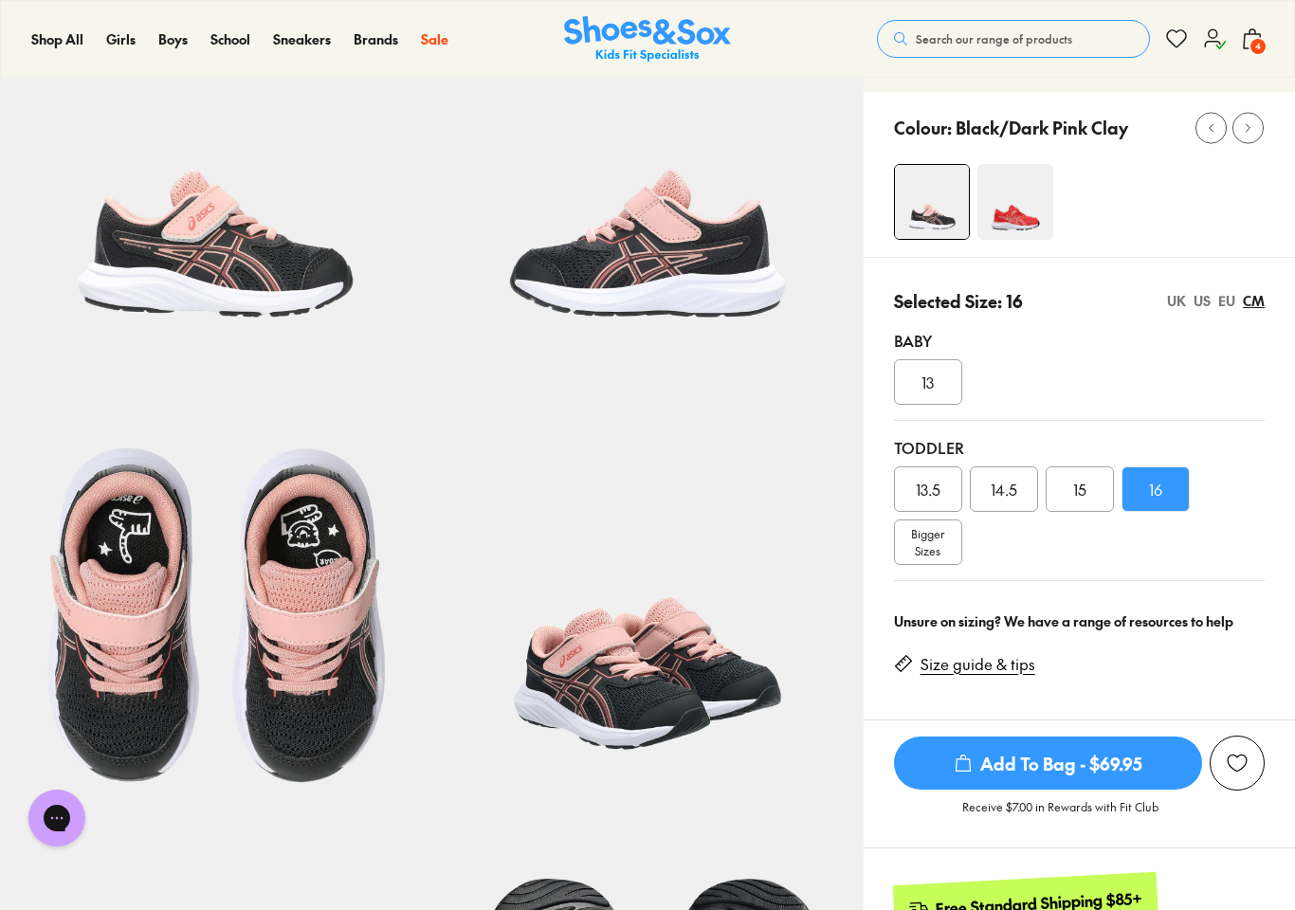
click at [1259, 43] on span "4" at bounding box center [1258, 46] width 19 height 19
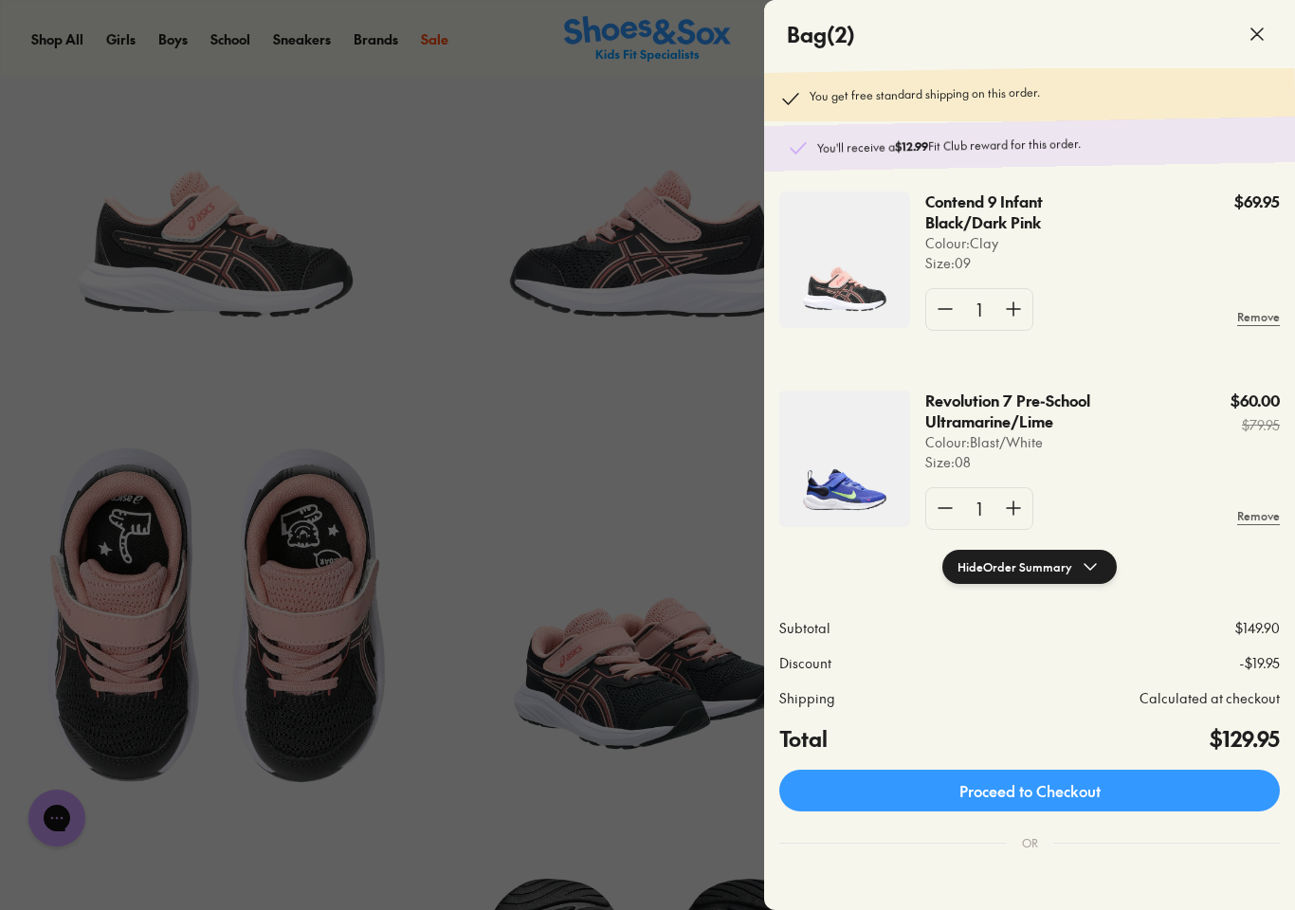
scroll to position [12, 0]
click at [623, 484] on div at bounding box center [647, 455] width 1295 height 910
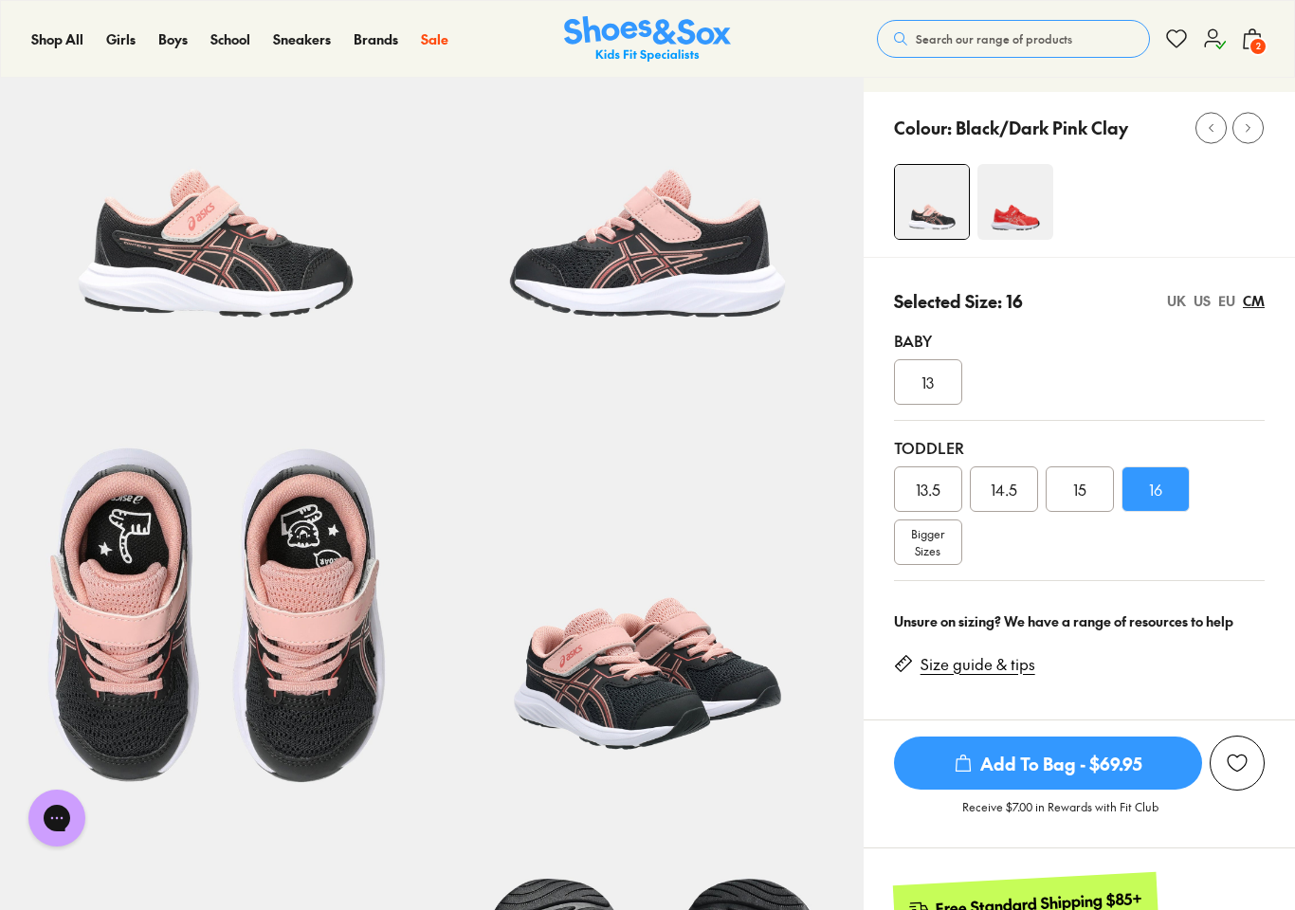
click at [1209, 304] on div "US" at bounding box center [1202, 301] width 17 height 20
click at [1258, 307] on div "CM" at bounding box center [1254, 301] width 22 height 20
click at [1203, 306] on div "US" at bounding box center [1202, 301] width 17 height 20
click at [1253, 47] on span "2" at bounding box center [1258, 46] width 19 height 19
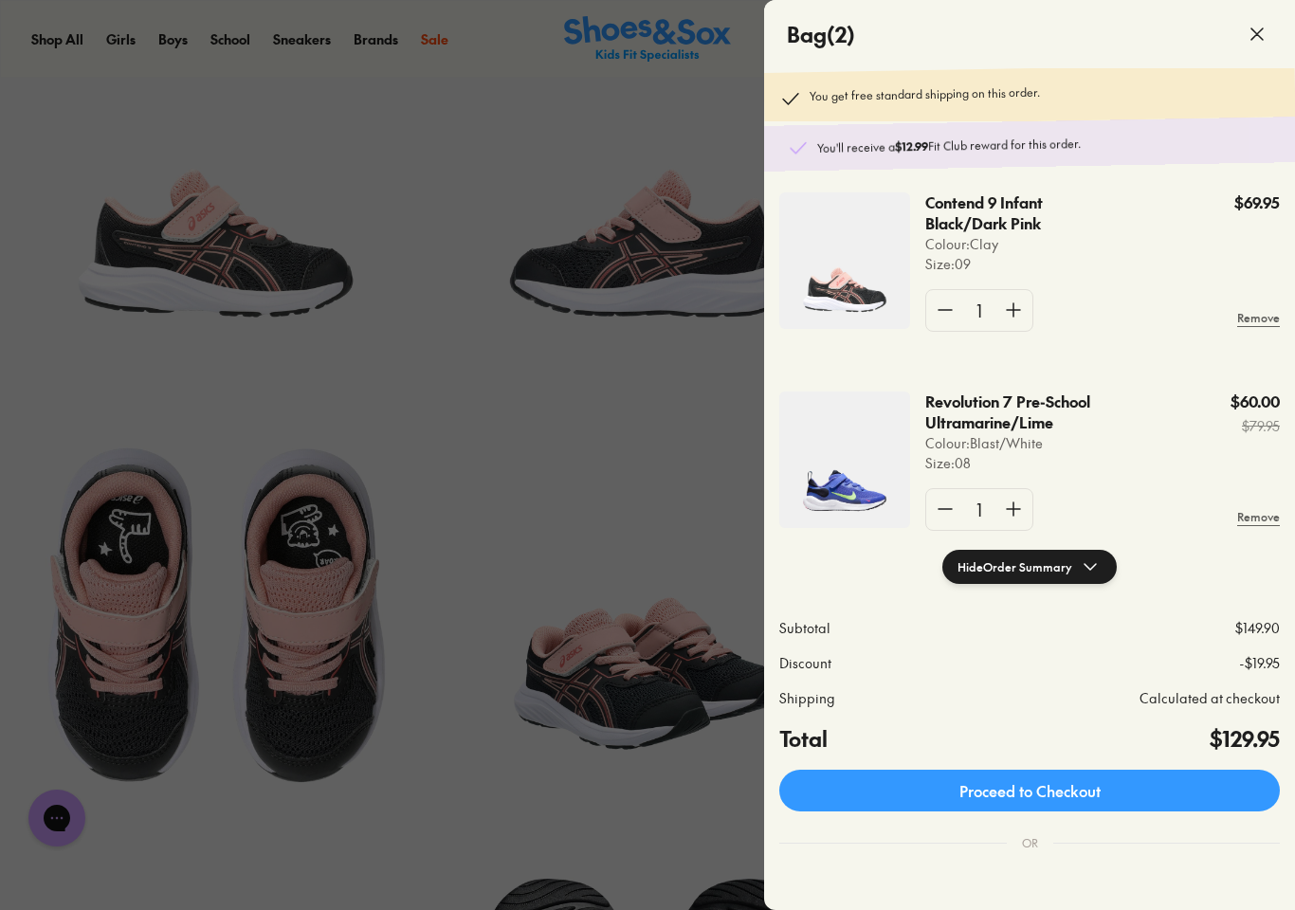
click at [1019, 411] on p "Revolution 7 Pre-School Ultramarine/Lime" at bounding box center [1043, 413] width 237 height 42
click at [856, 480] on img at bounding box center [844, 460] width 131 height 137
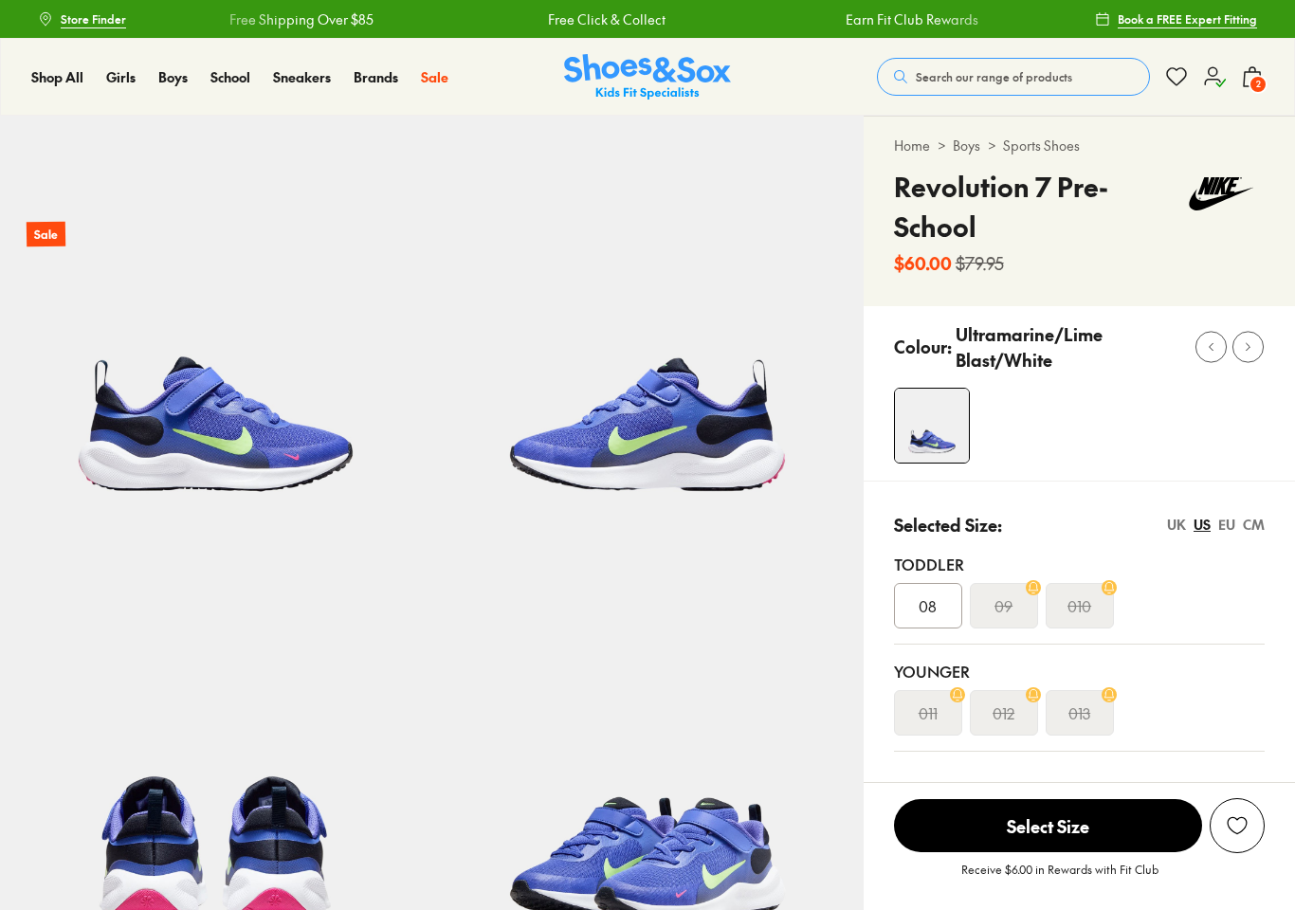
select select "*"
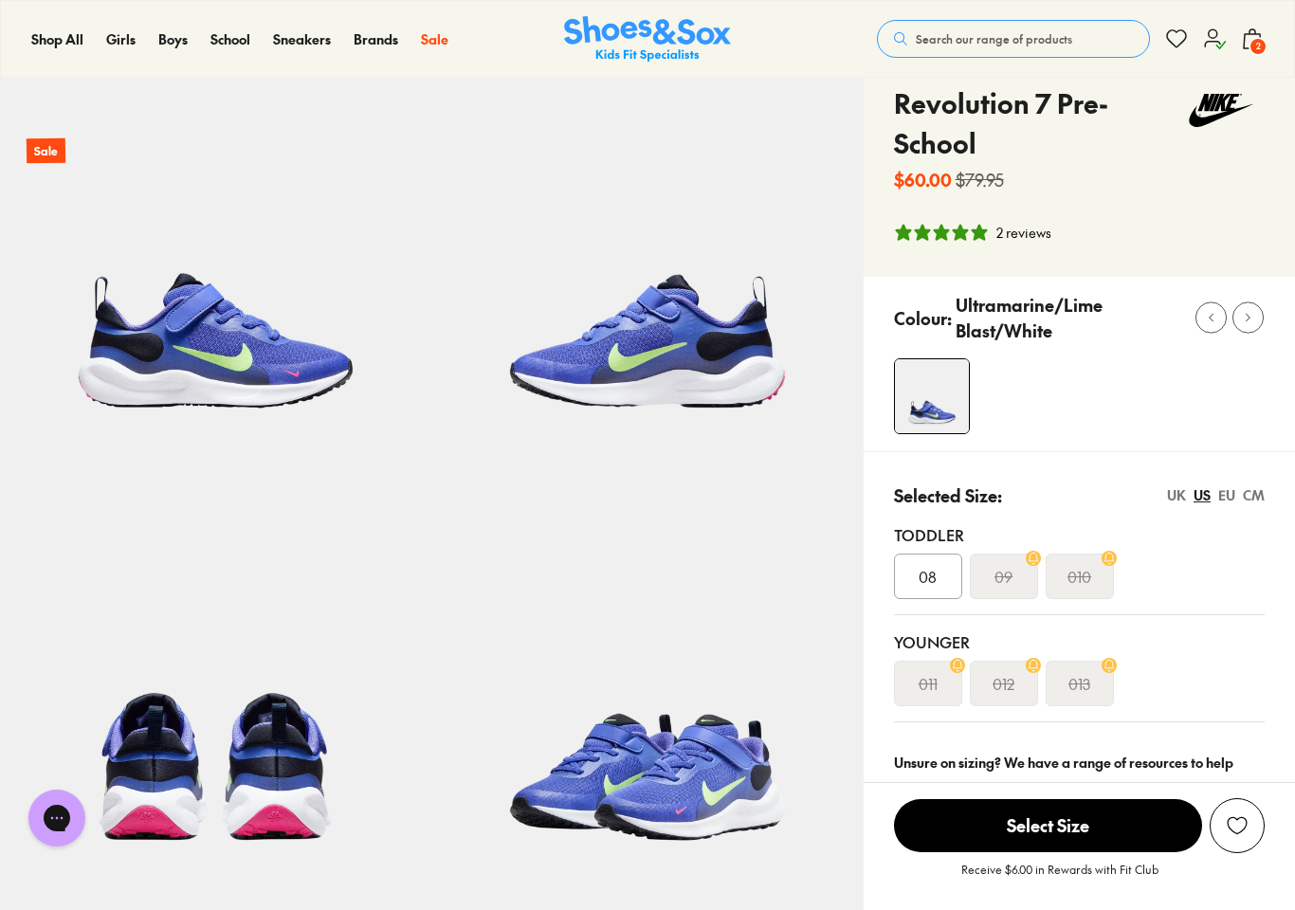
click at [1256, 495] on div "CM" at bounding box center [1254, 495] width 22 height 20
click at [1203, 501] on div "US" at bounding box center [1202, 495] width 17 height 20
click at [1251, 497] on div "CM" at bounding box center [1254, 495] width 22 height 20
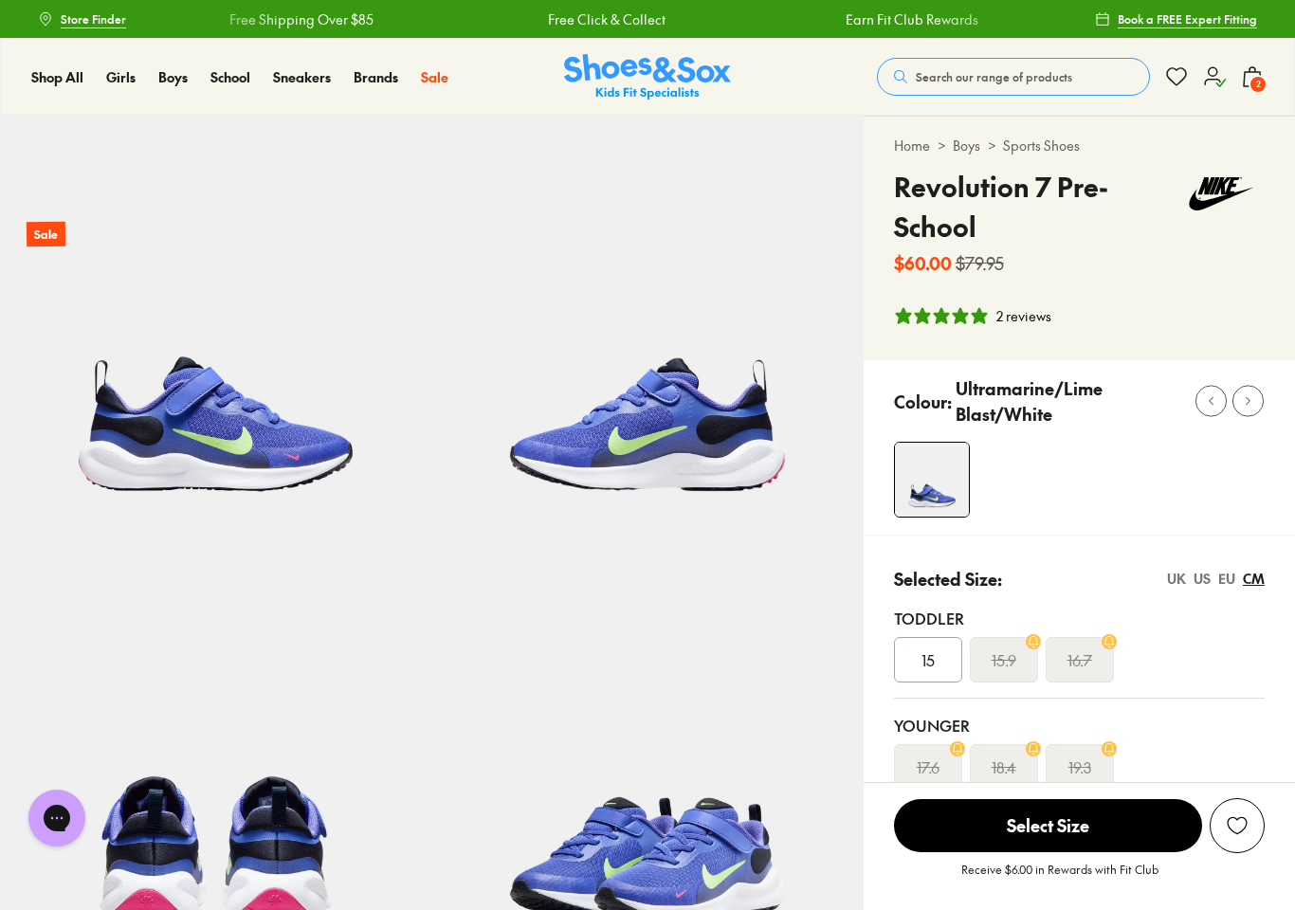
click at [1263, 73] on icon at bounding box center [1252, 76] width 23 height 23
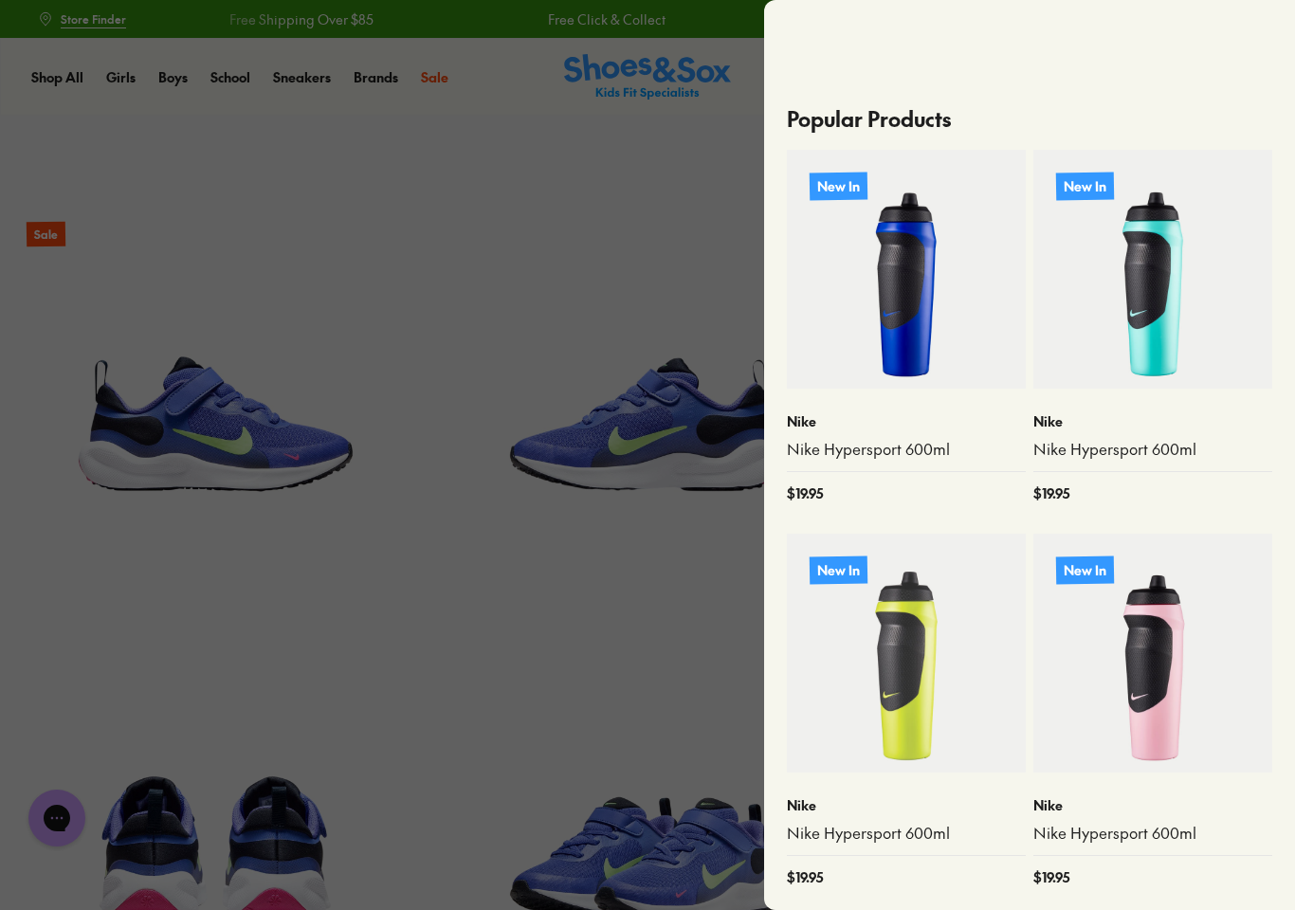
scroll to position [899, 0]
click at [664, 664] on div at bounding box center [647, 455] width 1295 height 910
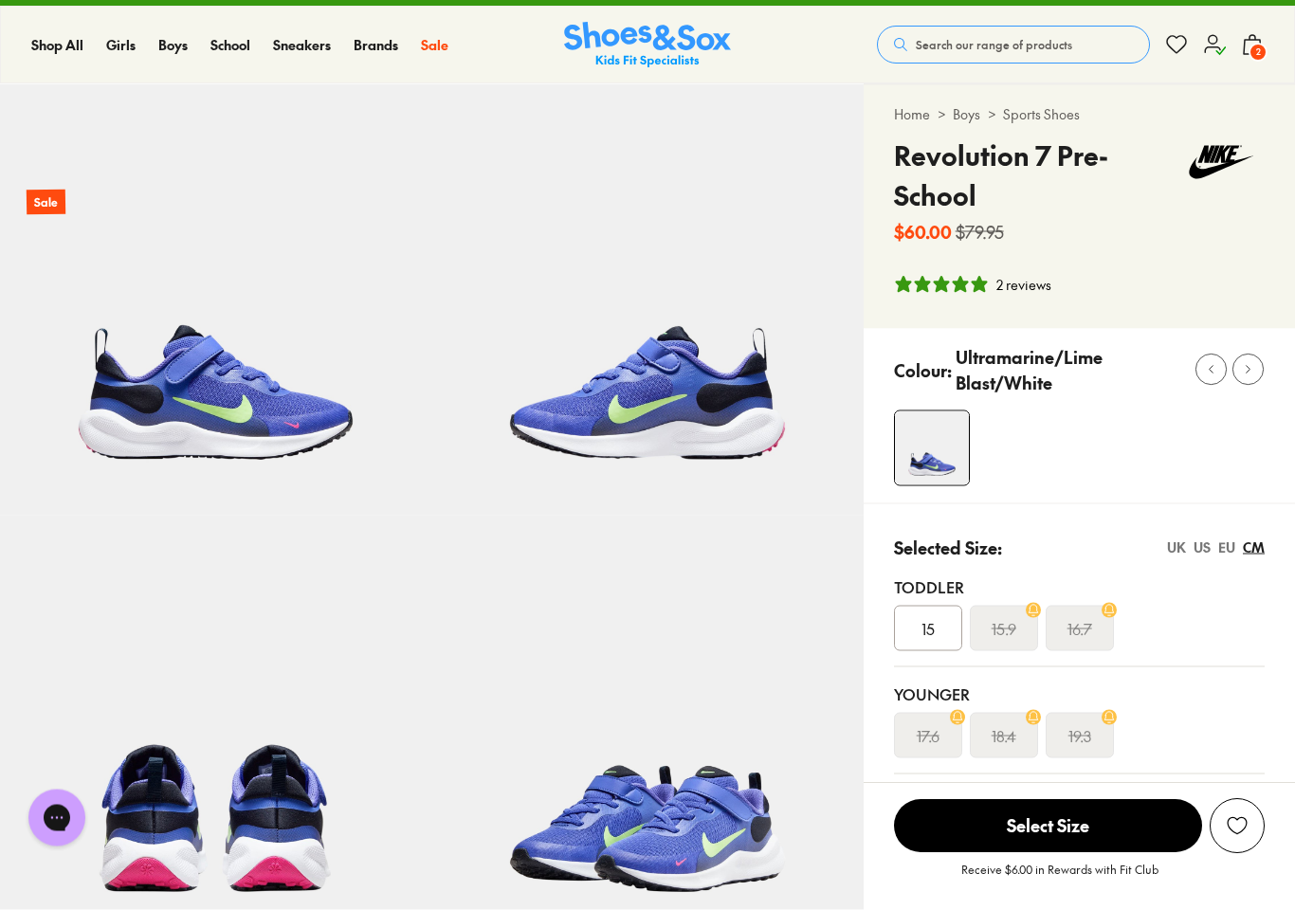
scroll to position [0, 0]
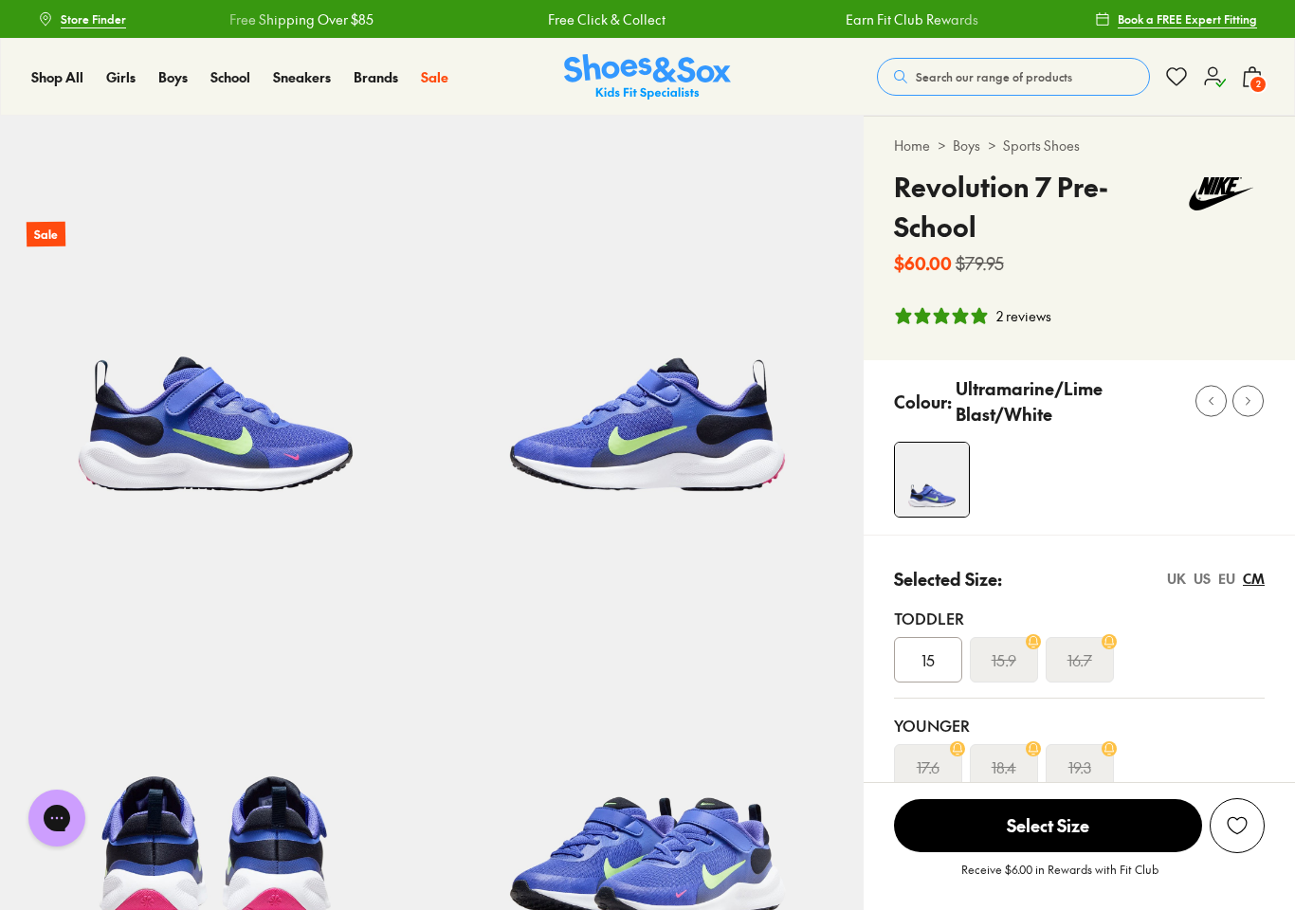
click at [1247, 89] on button "2" at bounding box center [1252, 77] width 23 height 42
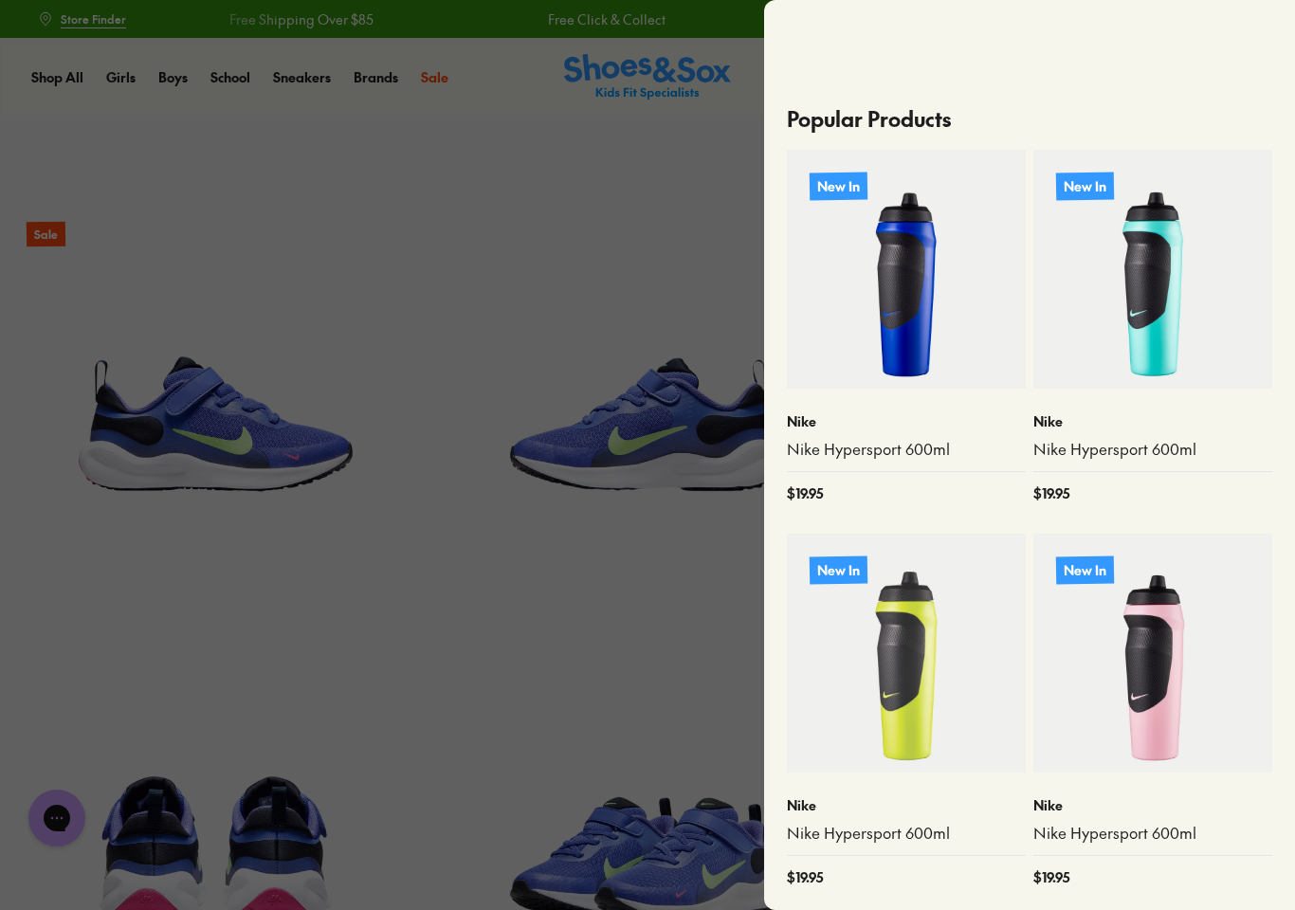
click at [630, 553] on div at bounding box center [647, 455] width 1295 height 910
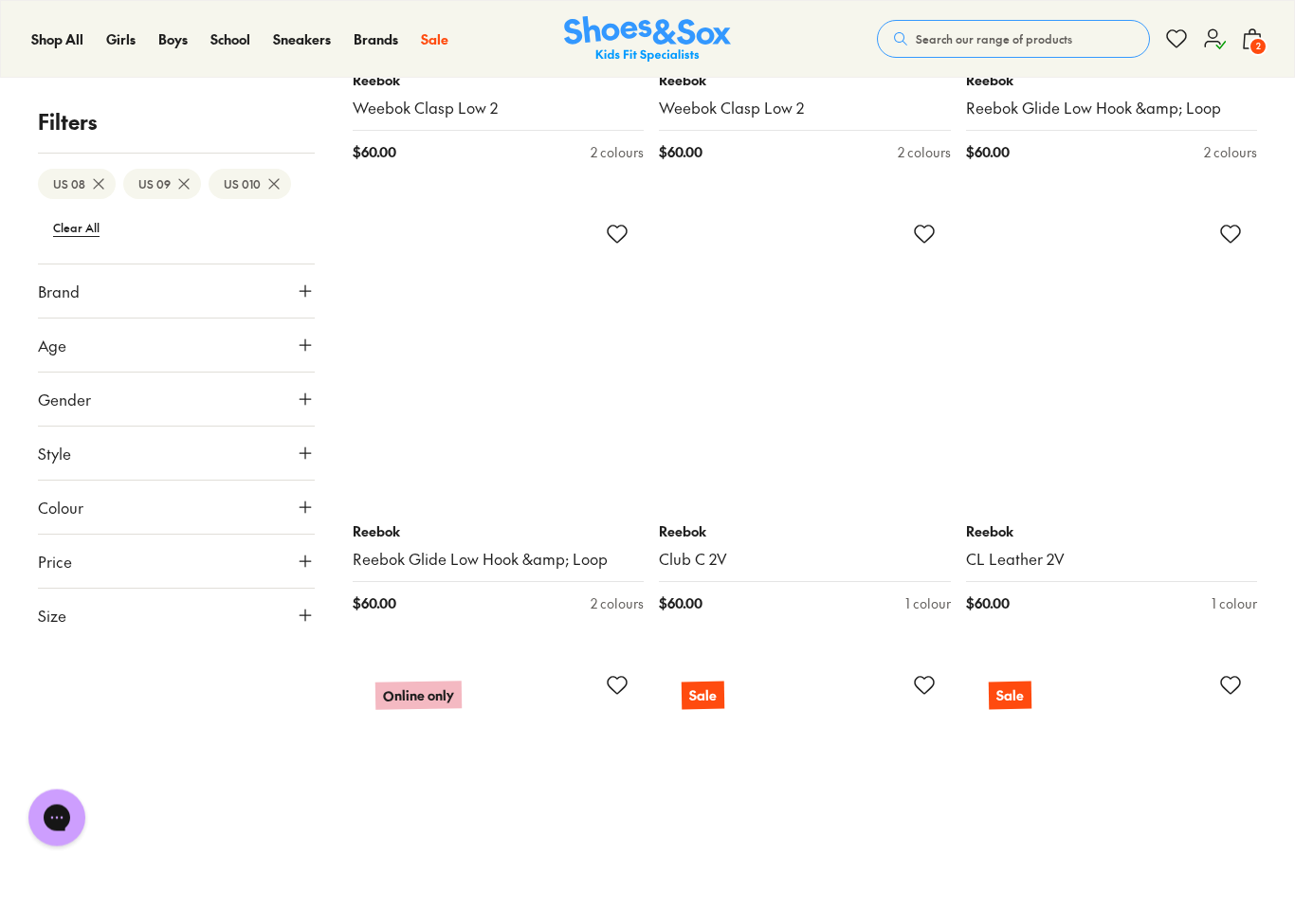
scroll to position [8424, 0]
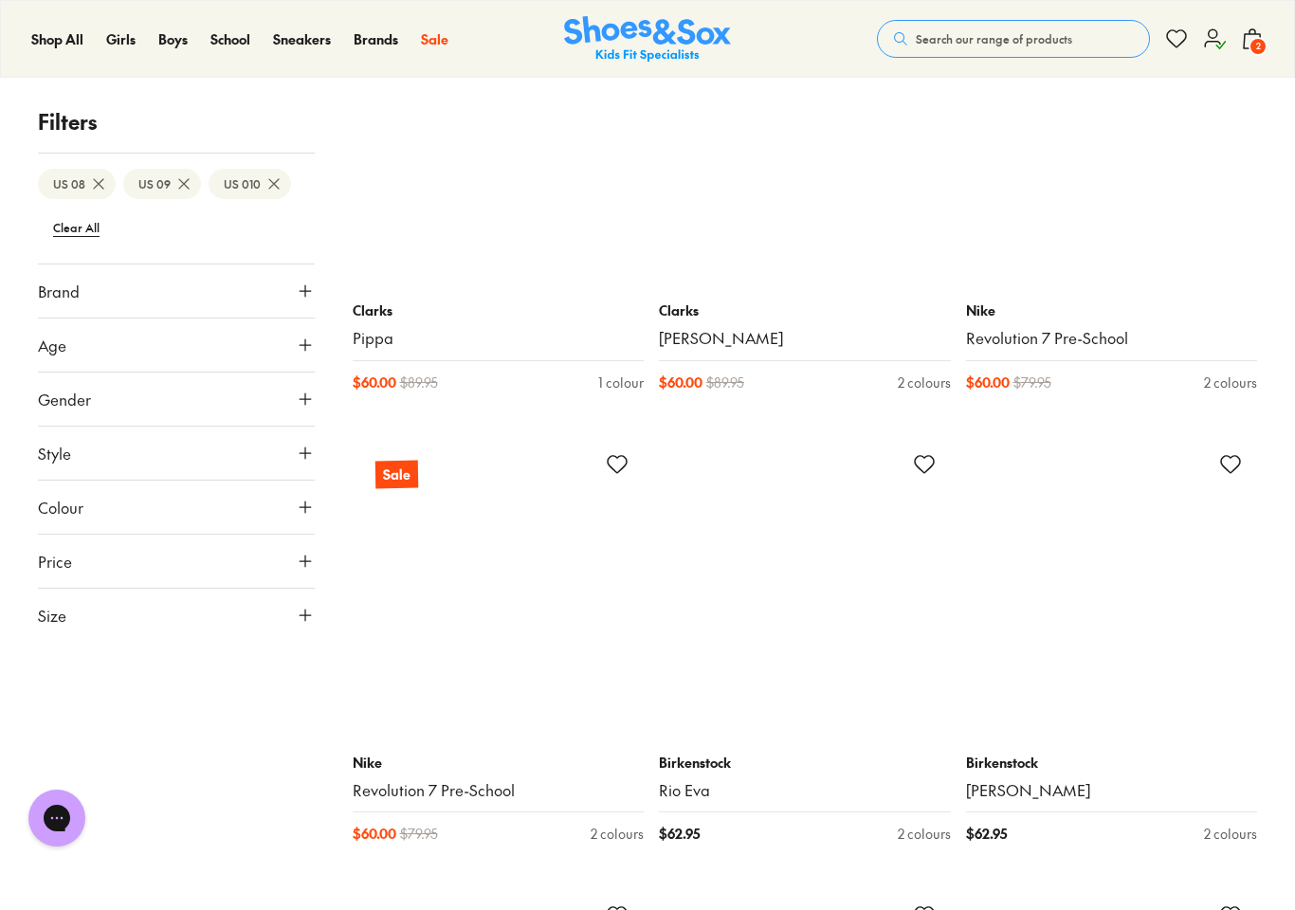
scroll to position [10895, 0]
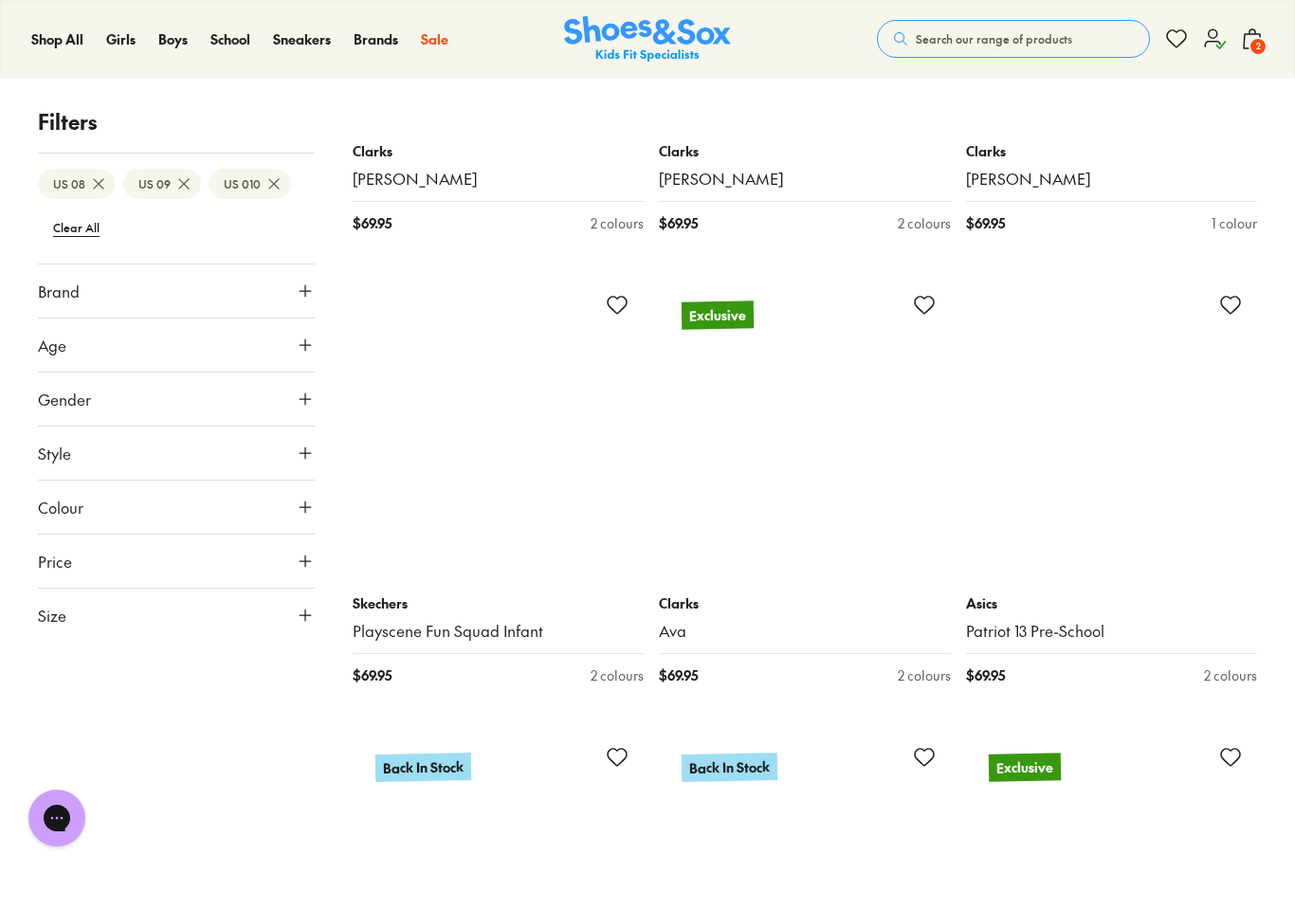
scroll to position [15612, 0]
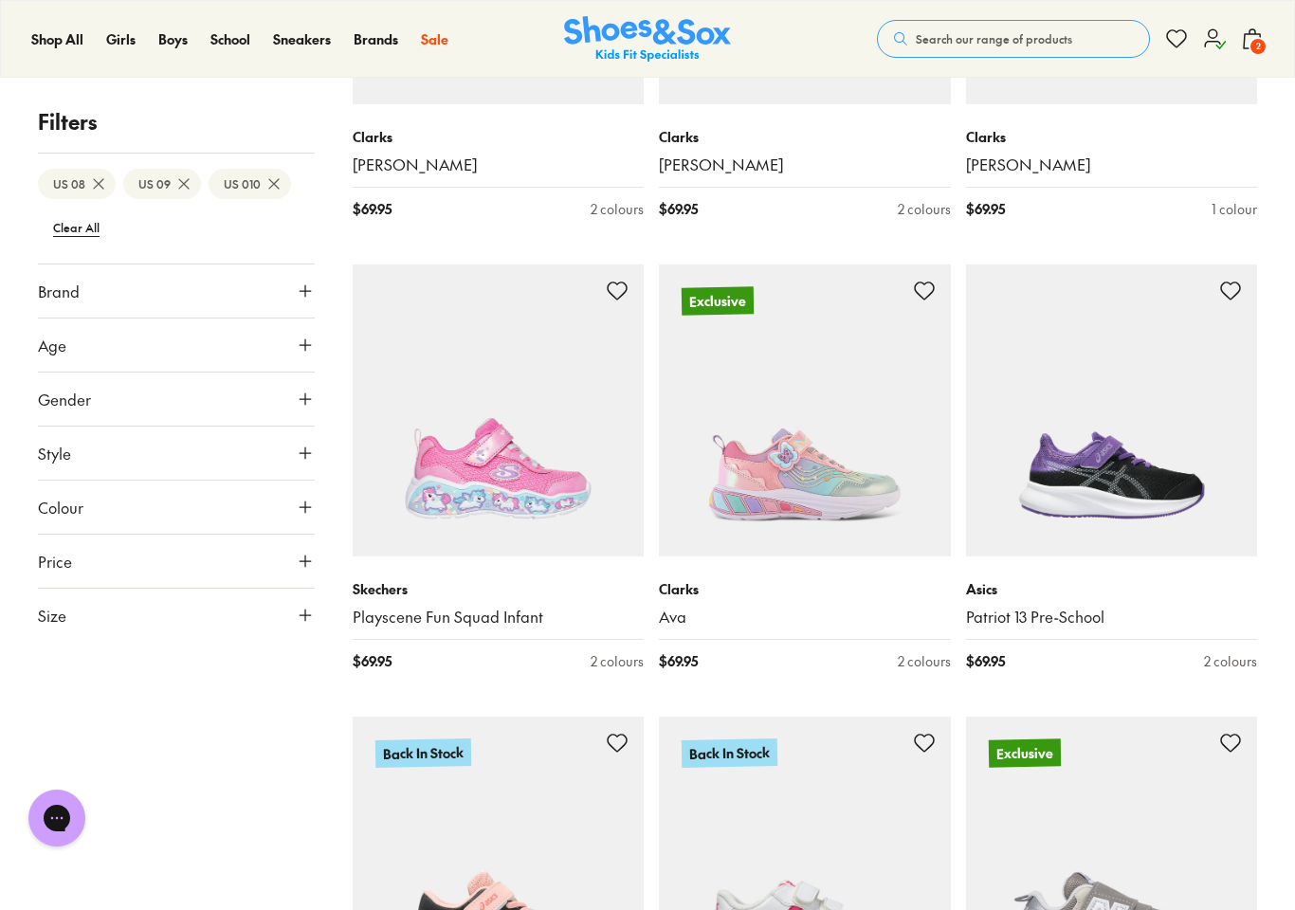
click at [1154, 475] on img at bounding box center [1112, 411] width 292 height 292
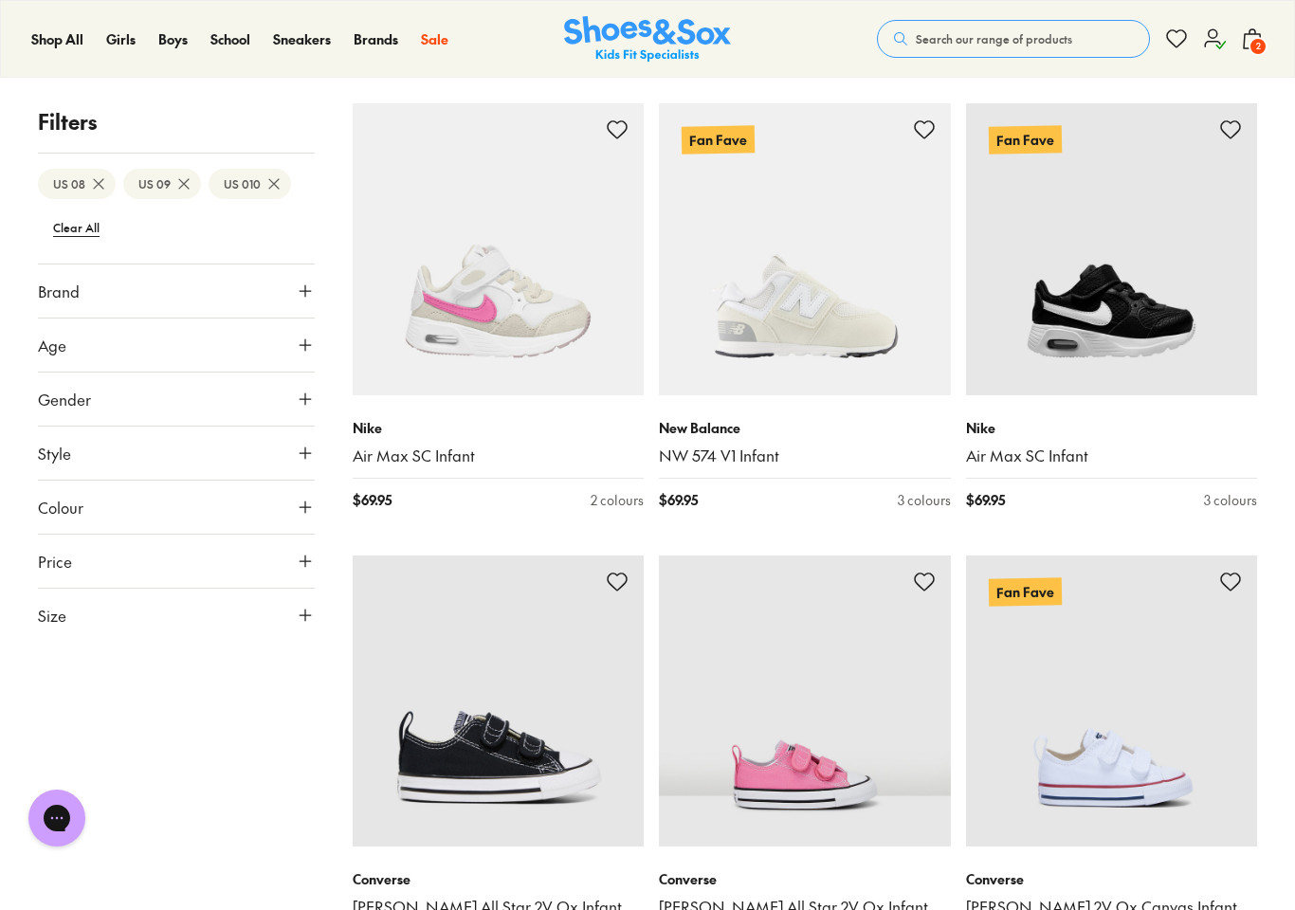
scroll to position [17161, 0]
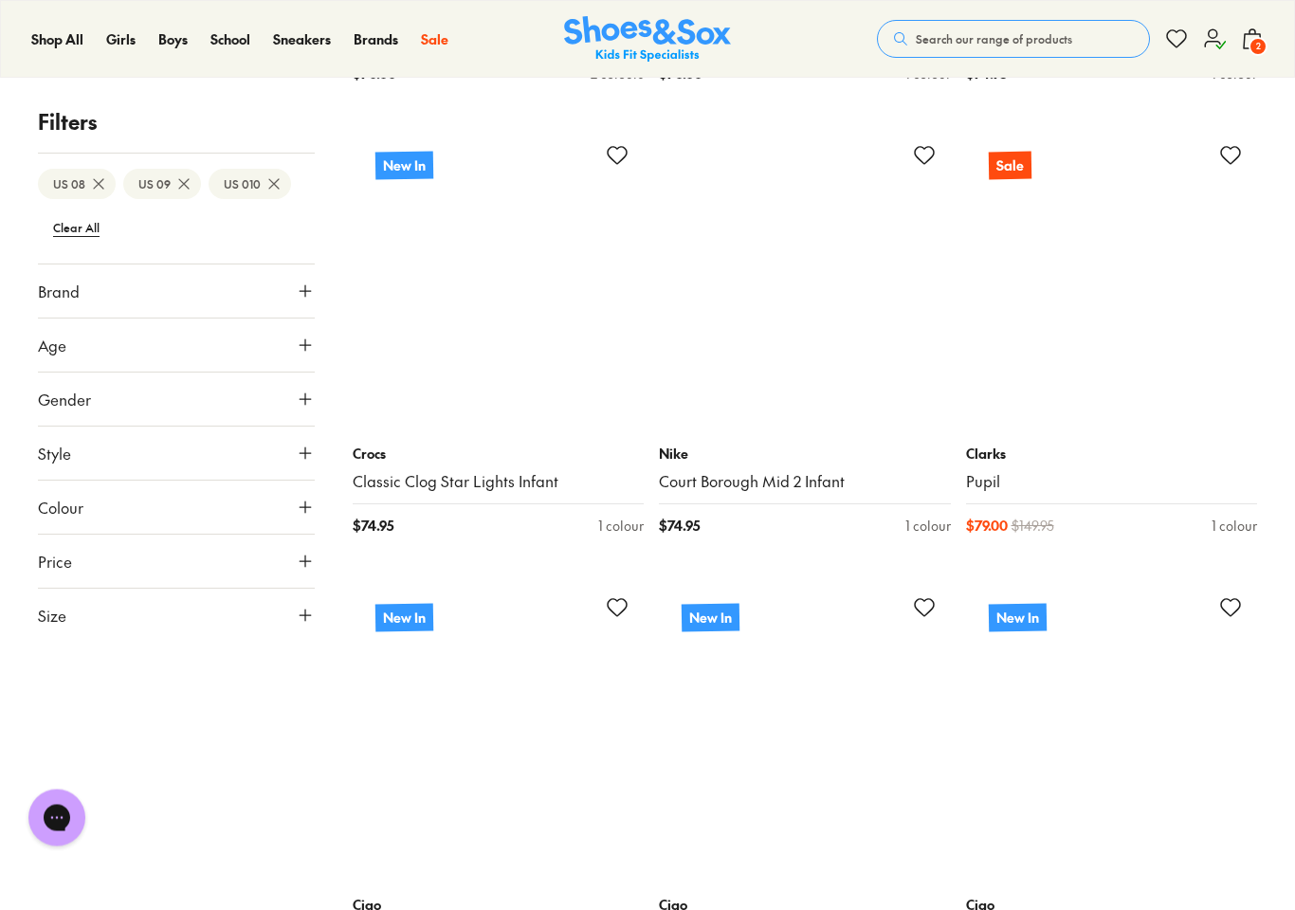
scroll to position [20293, 0]
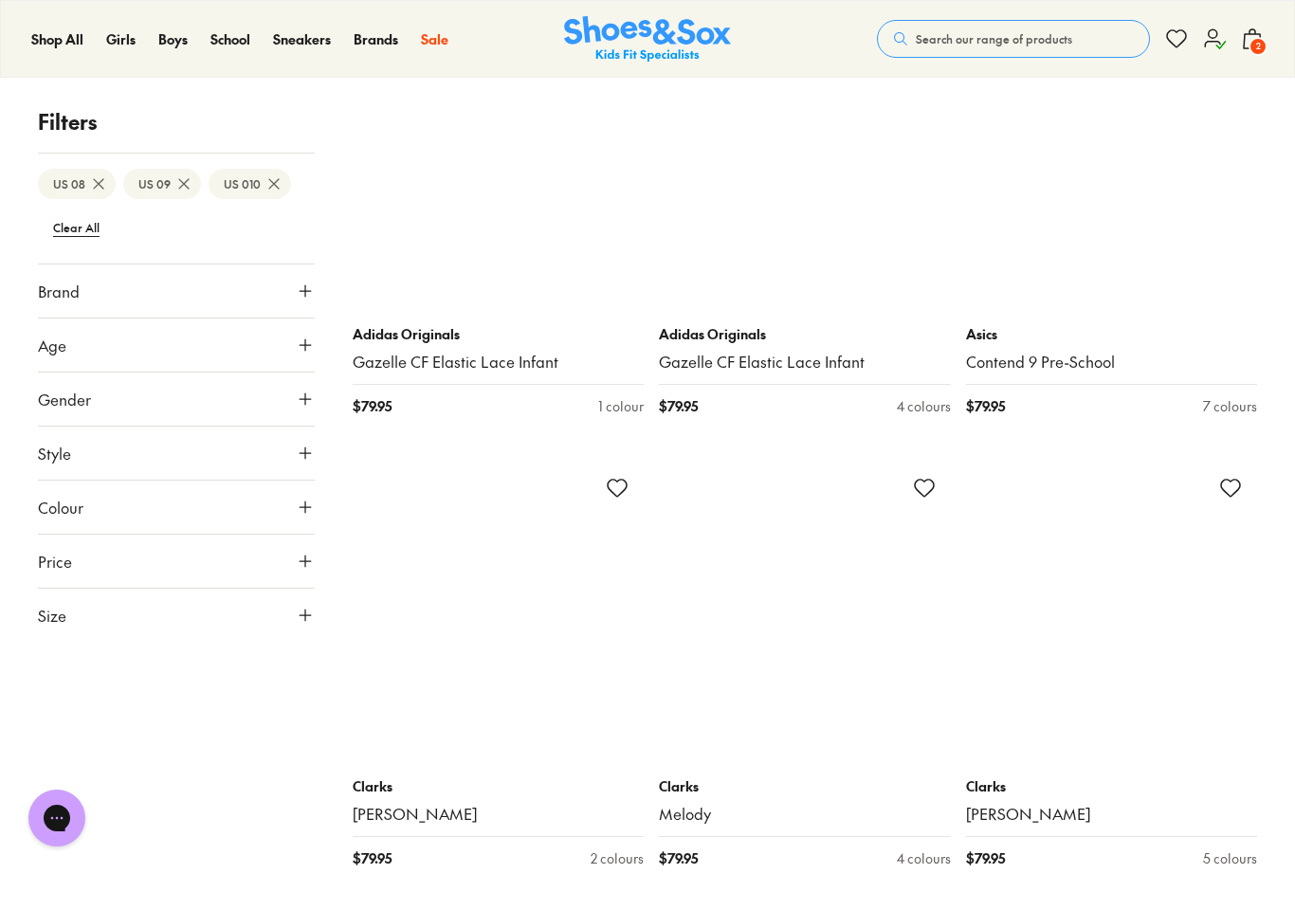
scroll to position [26253, 0]
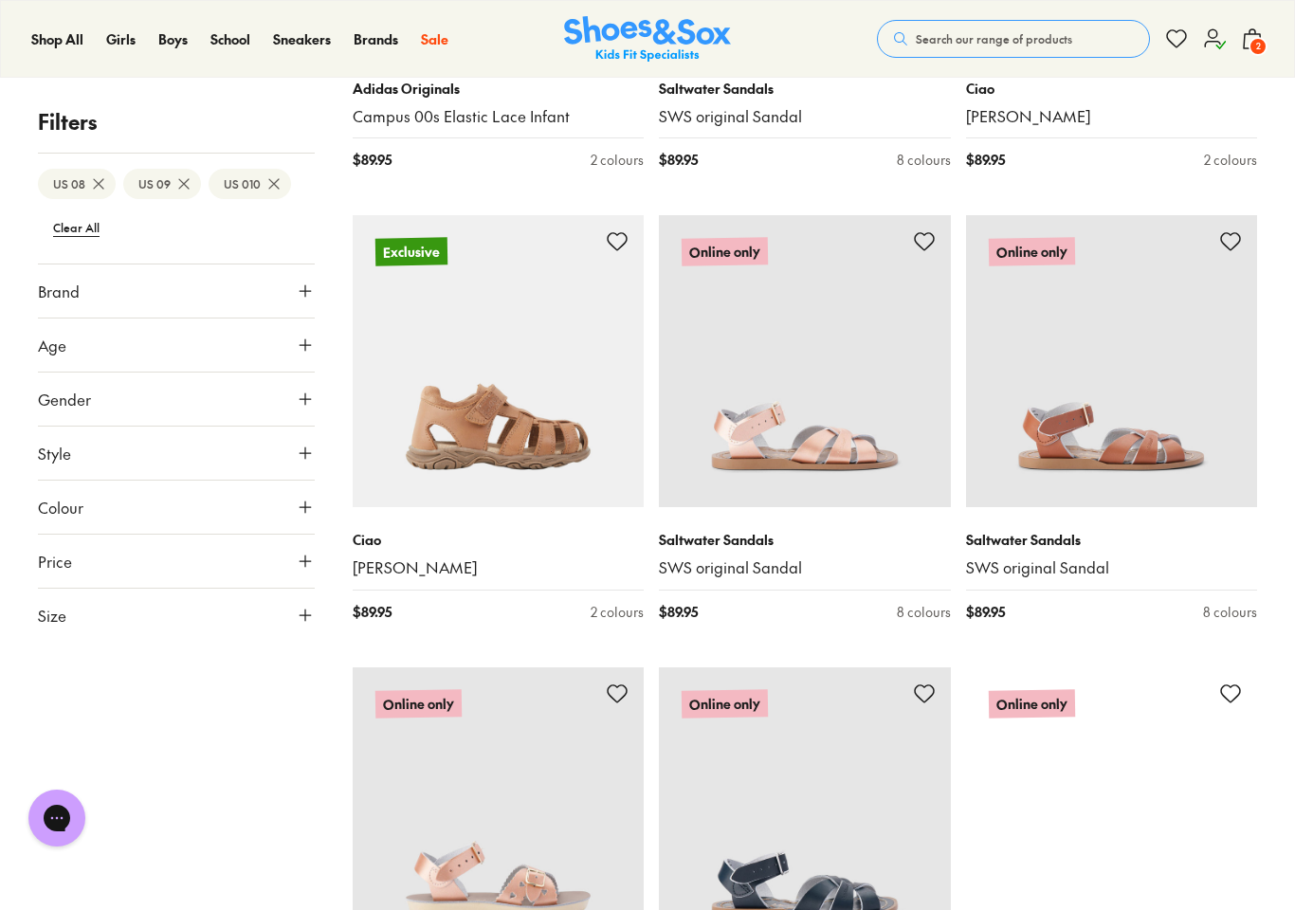
scroll to position [34088, 0]
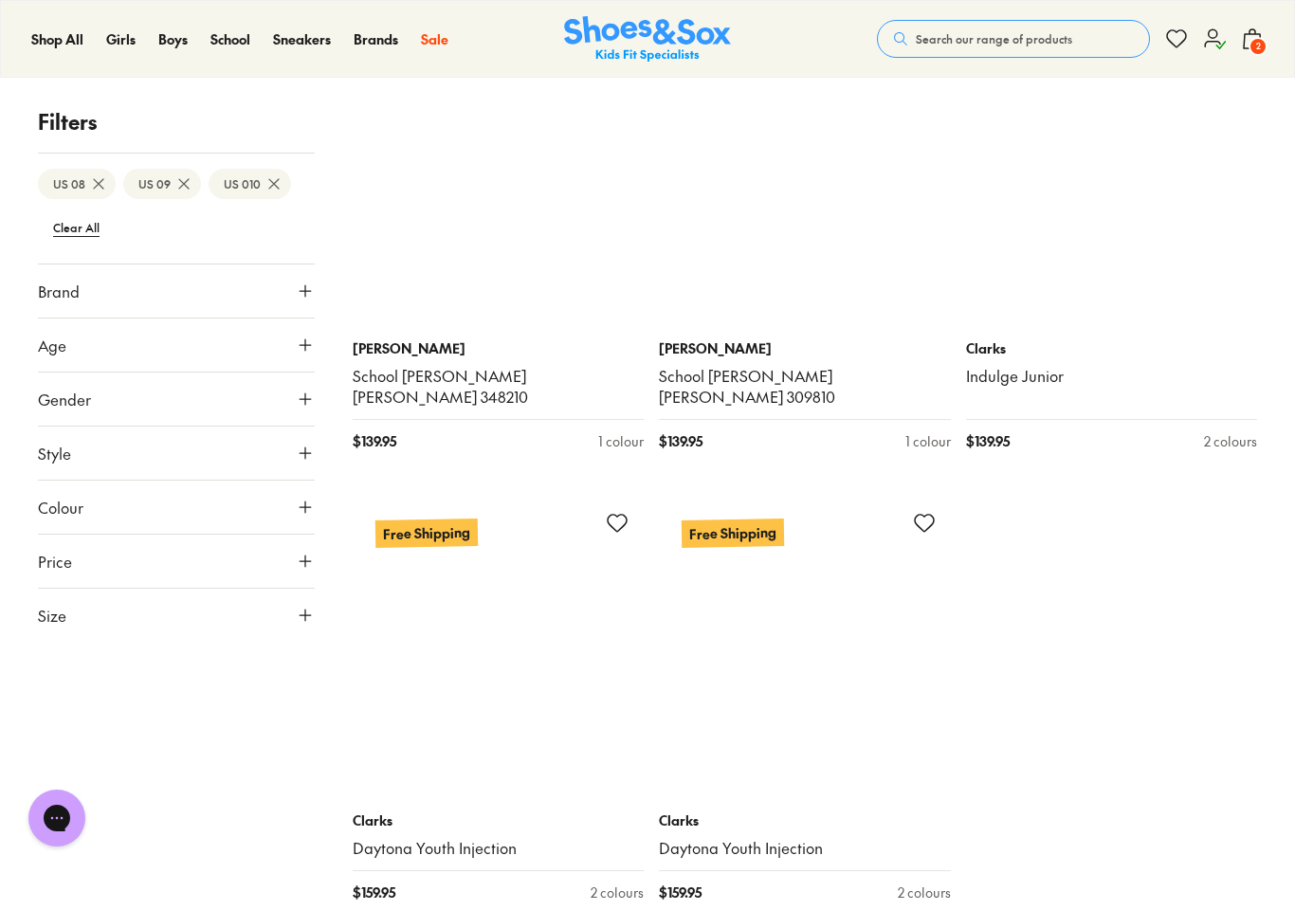
scroll to position [42048, 0]
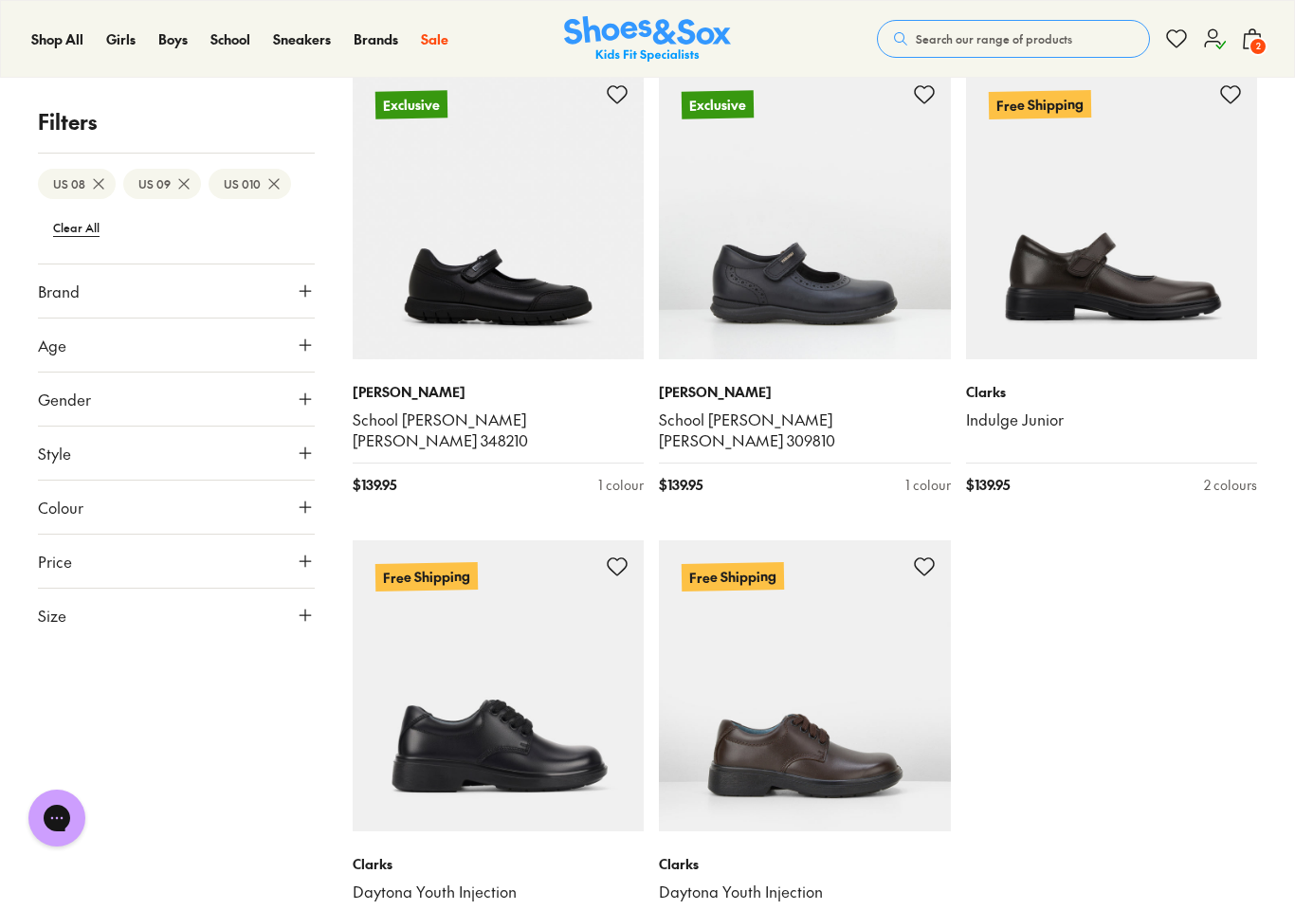
click at [1248, 30] on icon at bounding box center [1252, 38] width 23 height 23
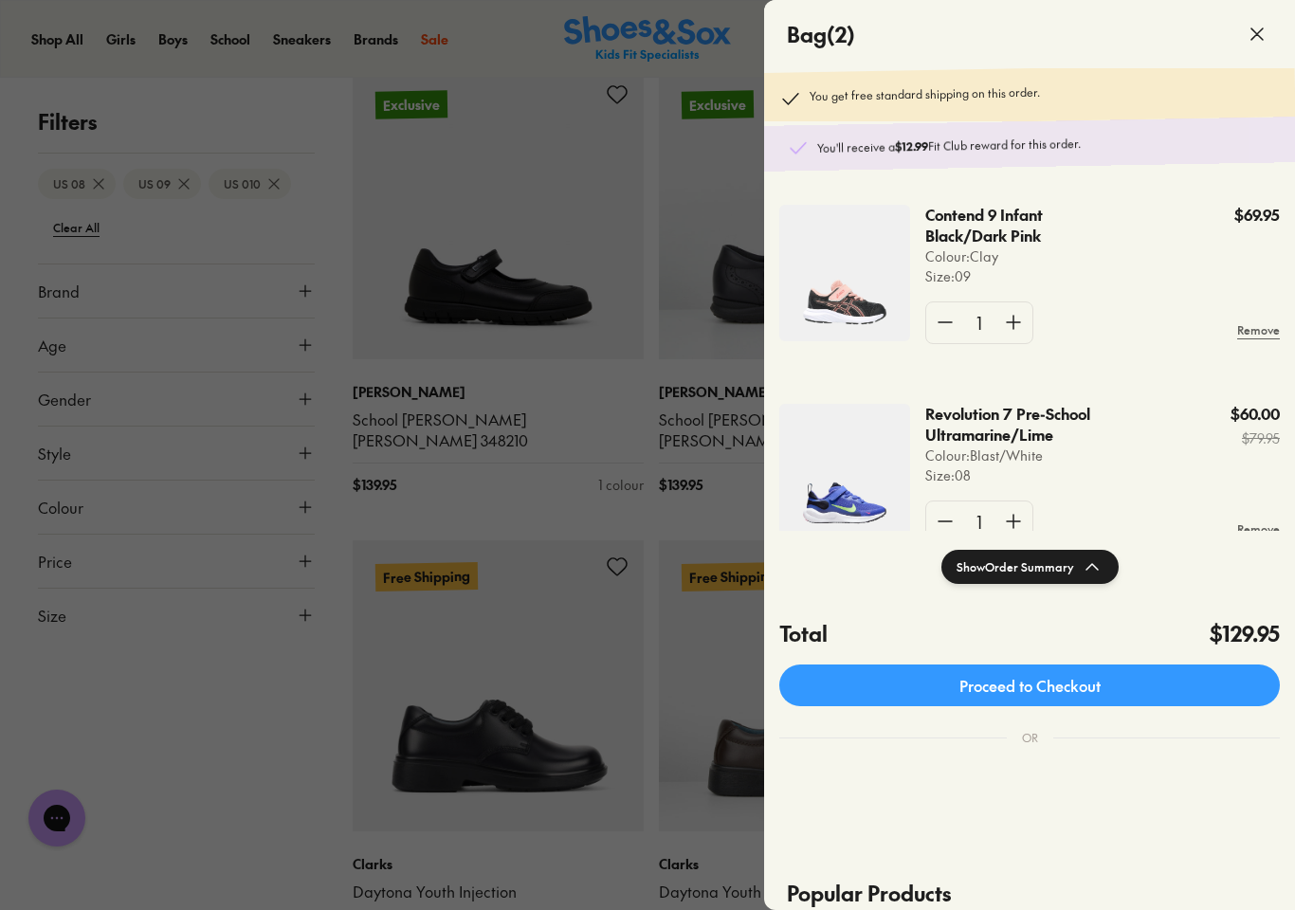
click at [1070, 684] on link "Proceed to Checkout" at bounding box center [1029, 686] width 501 height 42
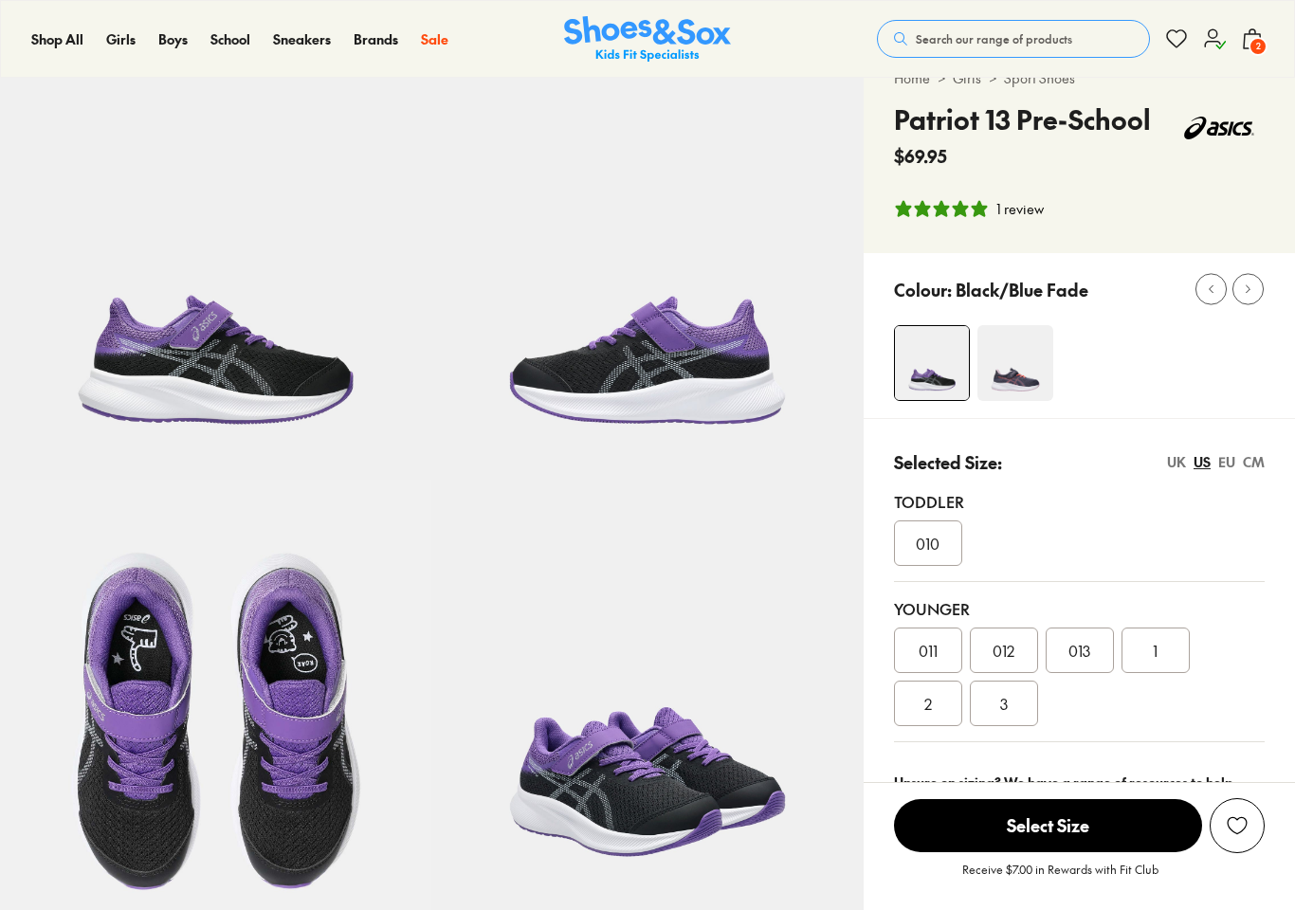
select select "*"
click at [1256, 457] on div "CM" at bounding box center [1254, 462] width 22 height 20
click at [1201, 465] on div "US" at bounding box center [1202, 462] width 17 height 20
click at [1028, 372] on img at bounding box center [1015, 363] width 76 height 76
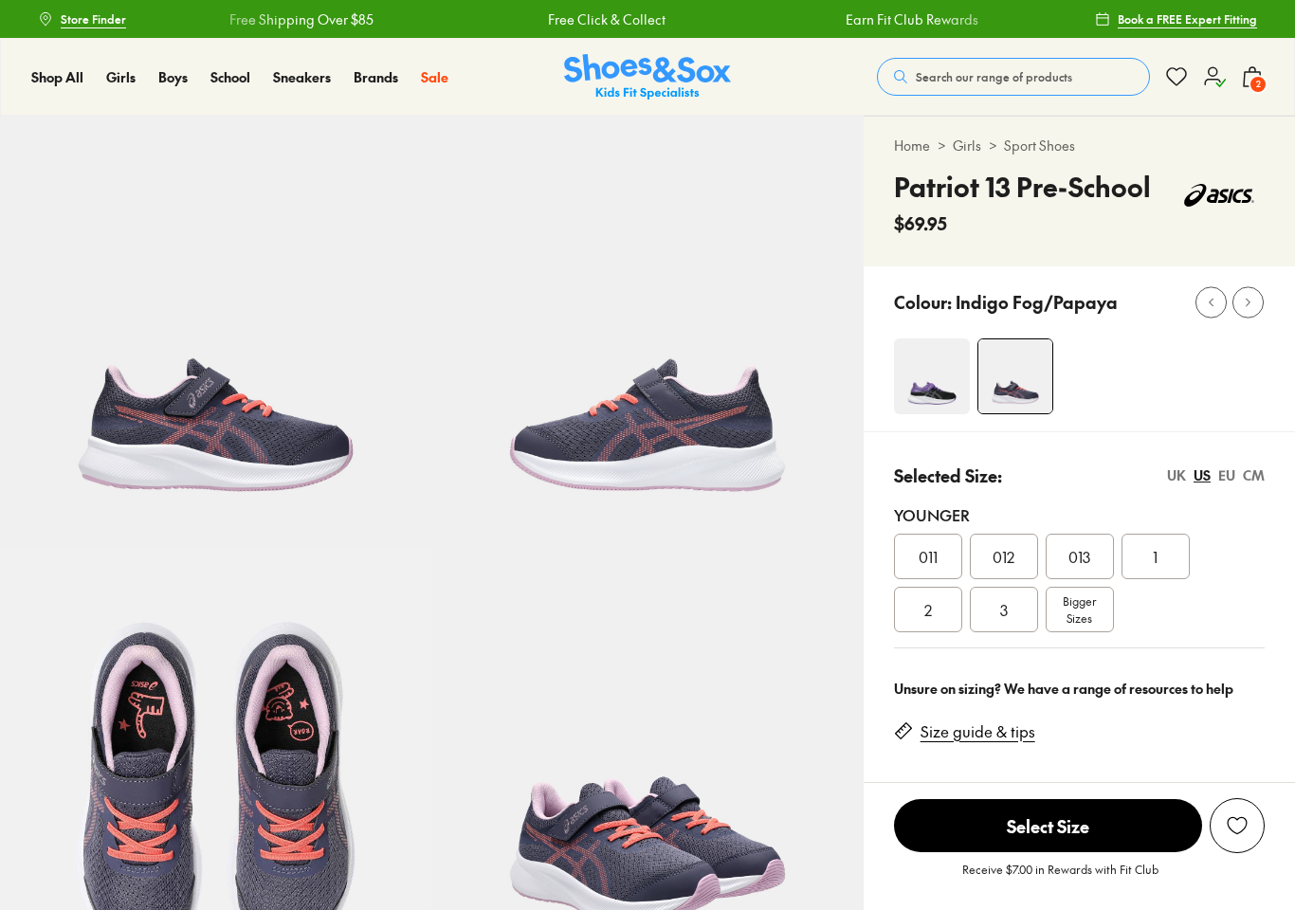
select select "*"
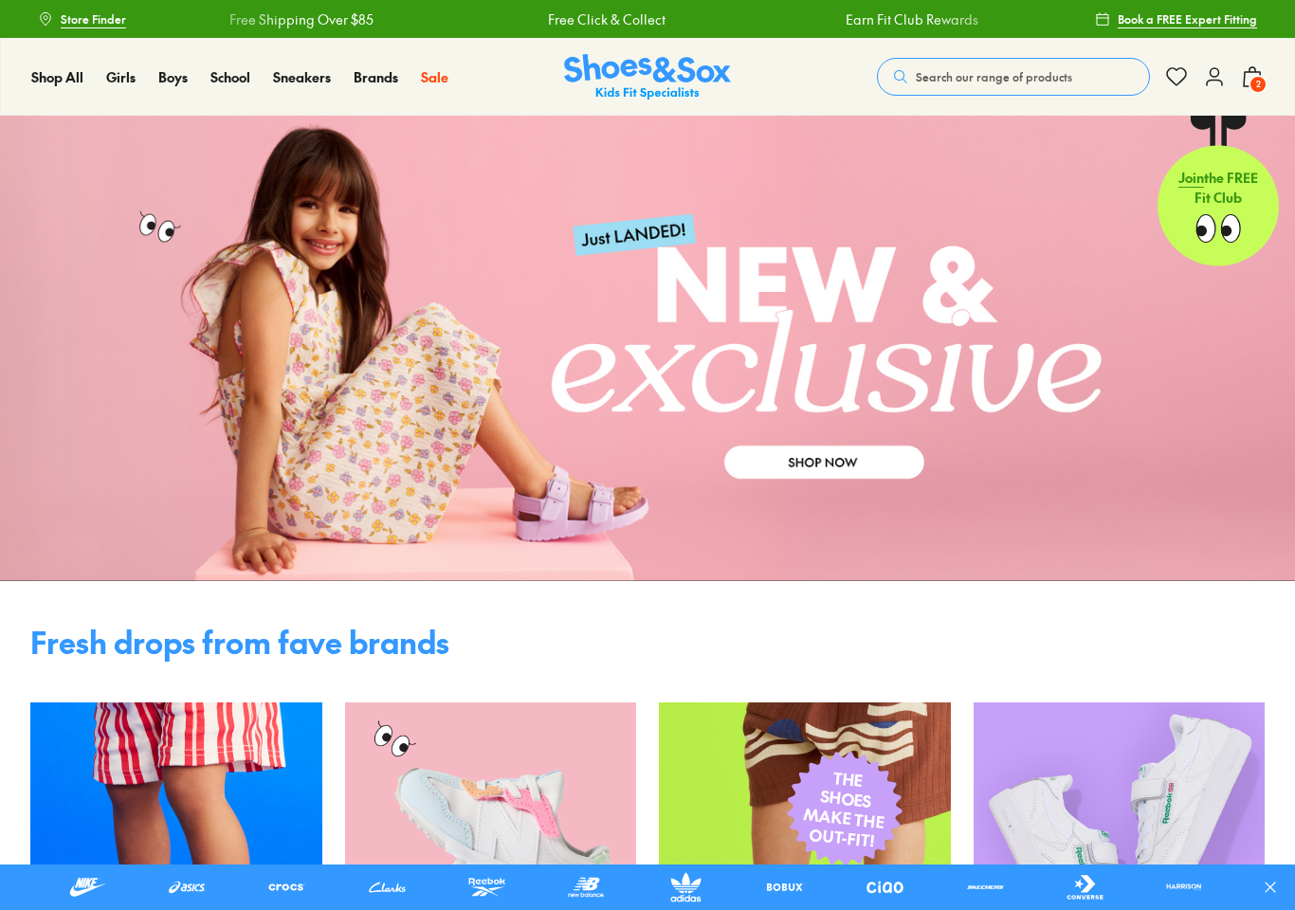
click at [1259, 81] on span "2" at bounding box center [1258, 84] width 19 height 19
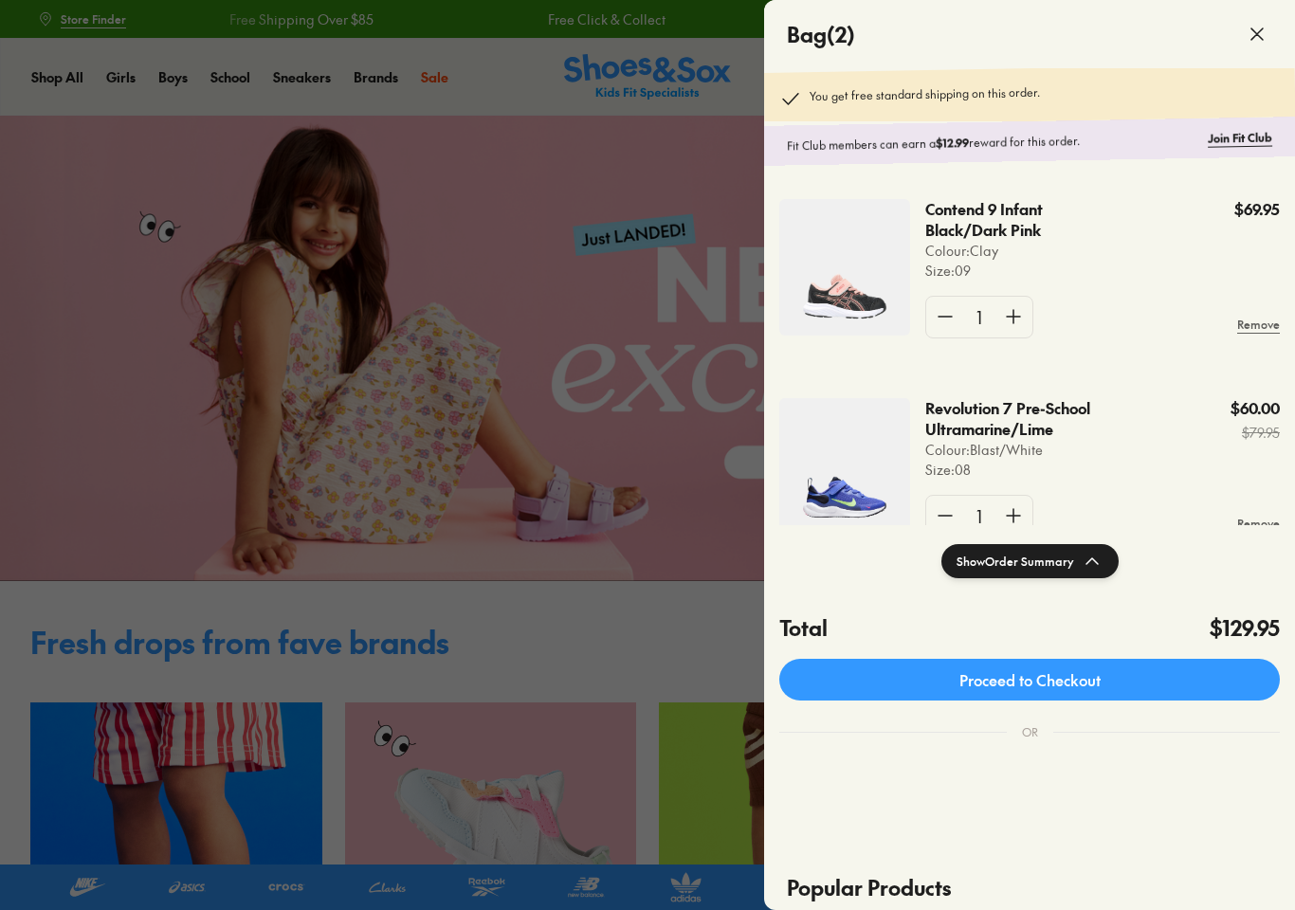
click at [874, 487] on img at bounding box center [844, 466] width 131 height 137
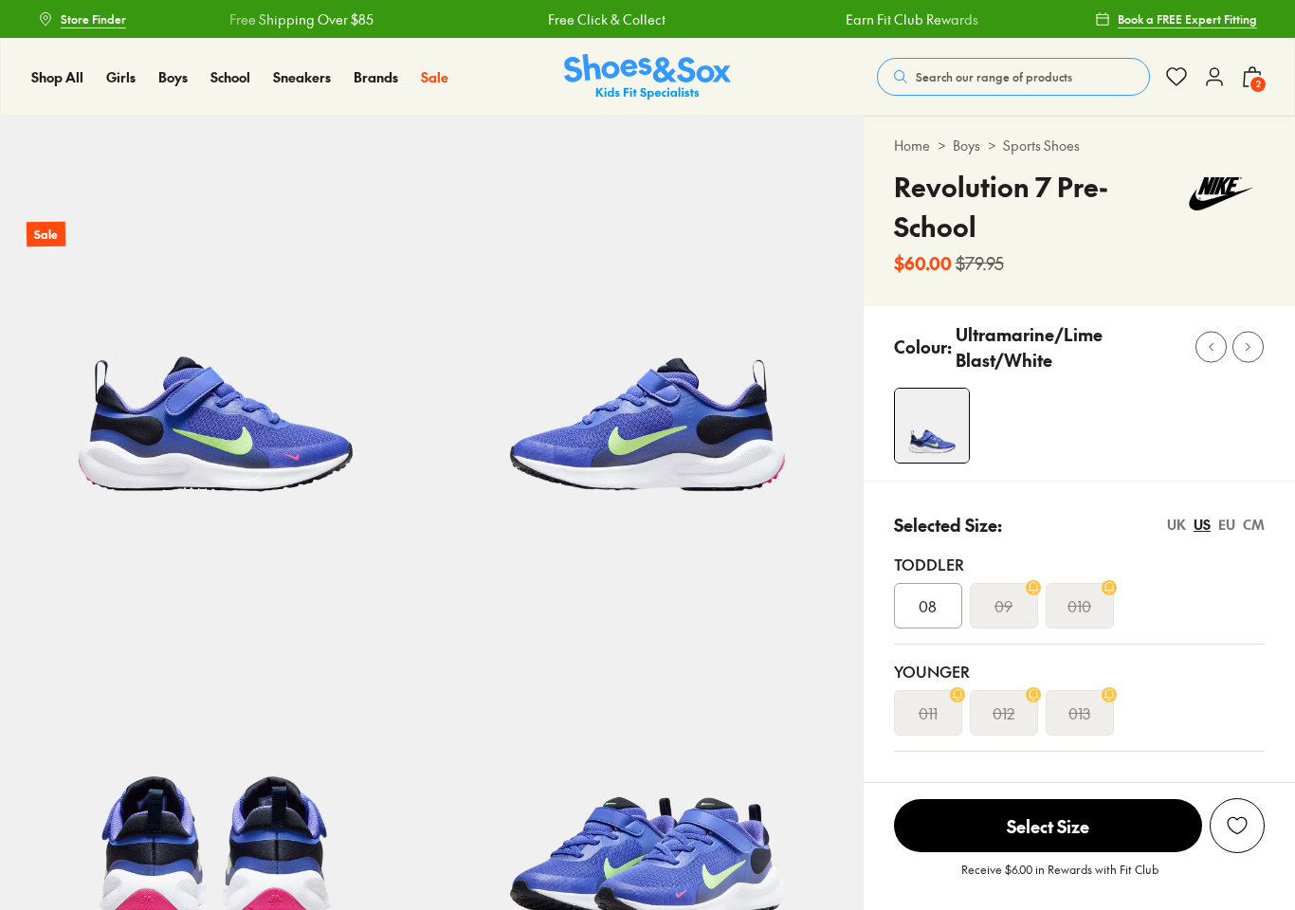
select select "*"
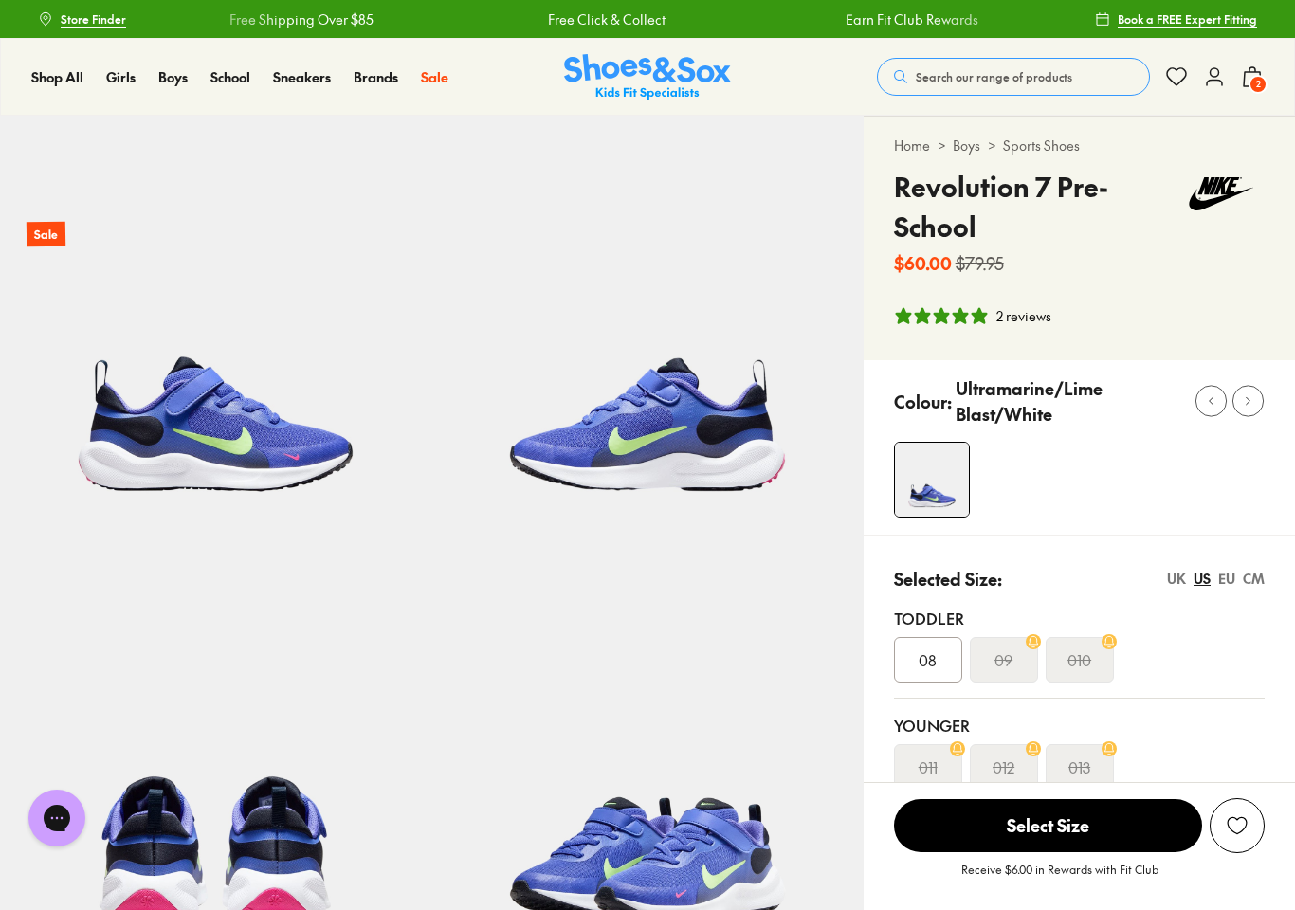
click at [1251, 85] on span "2" at bounding box center [1258, 84] width 19 height 19
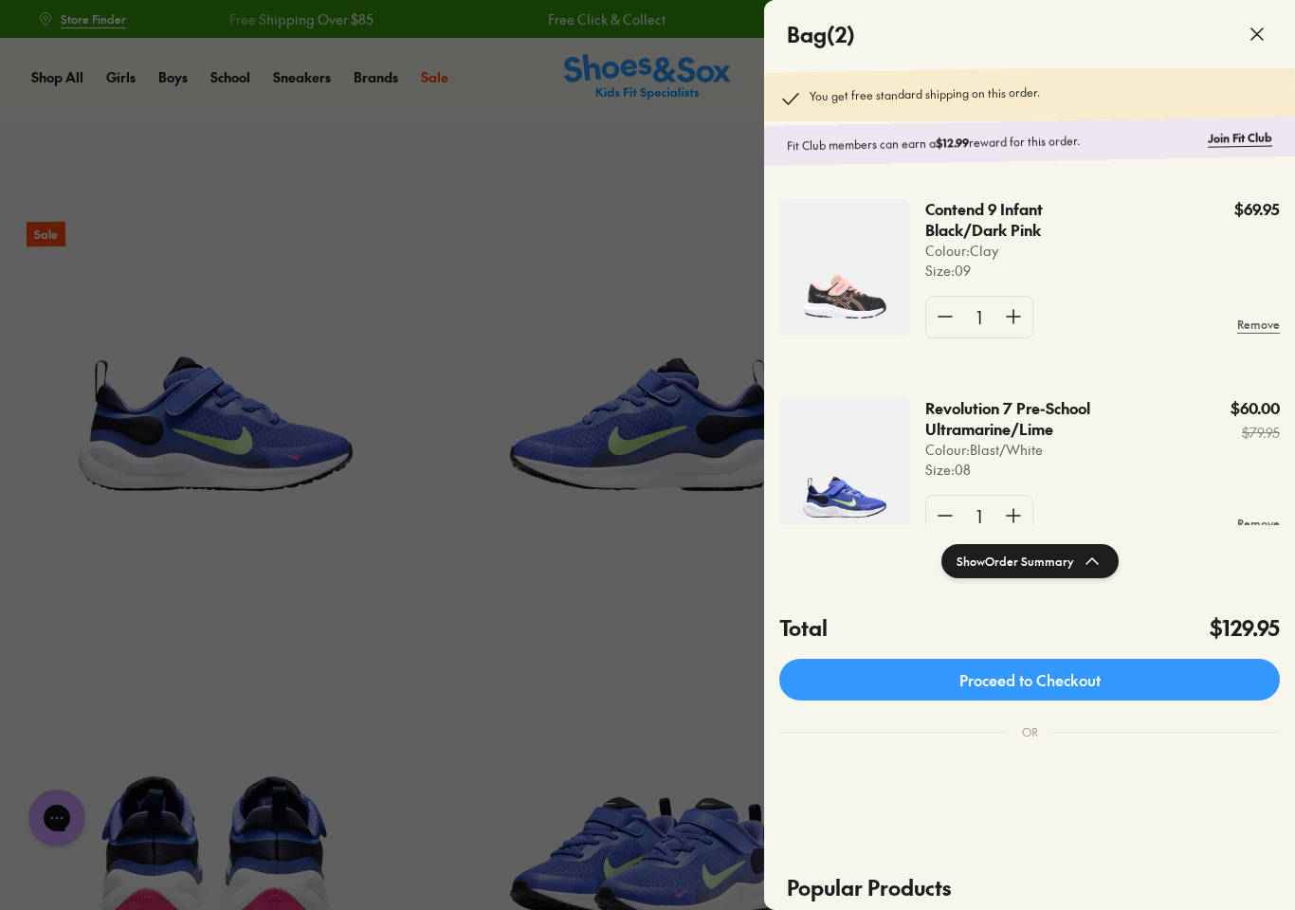
click at [855, 326] on img at bounding box center [844, 267] width 131 height 137
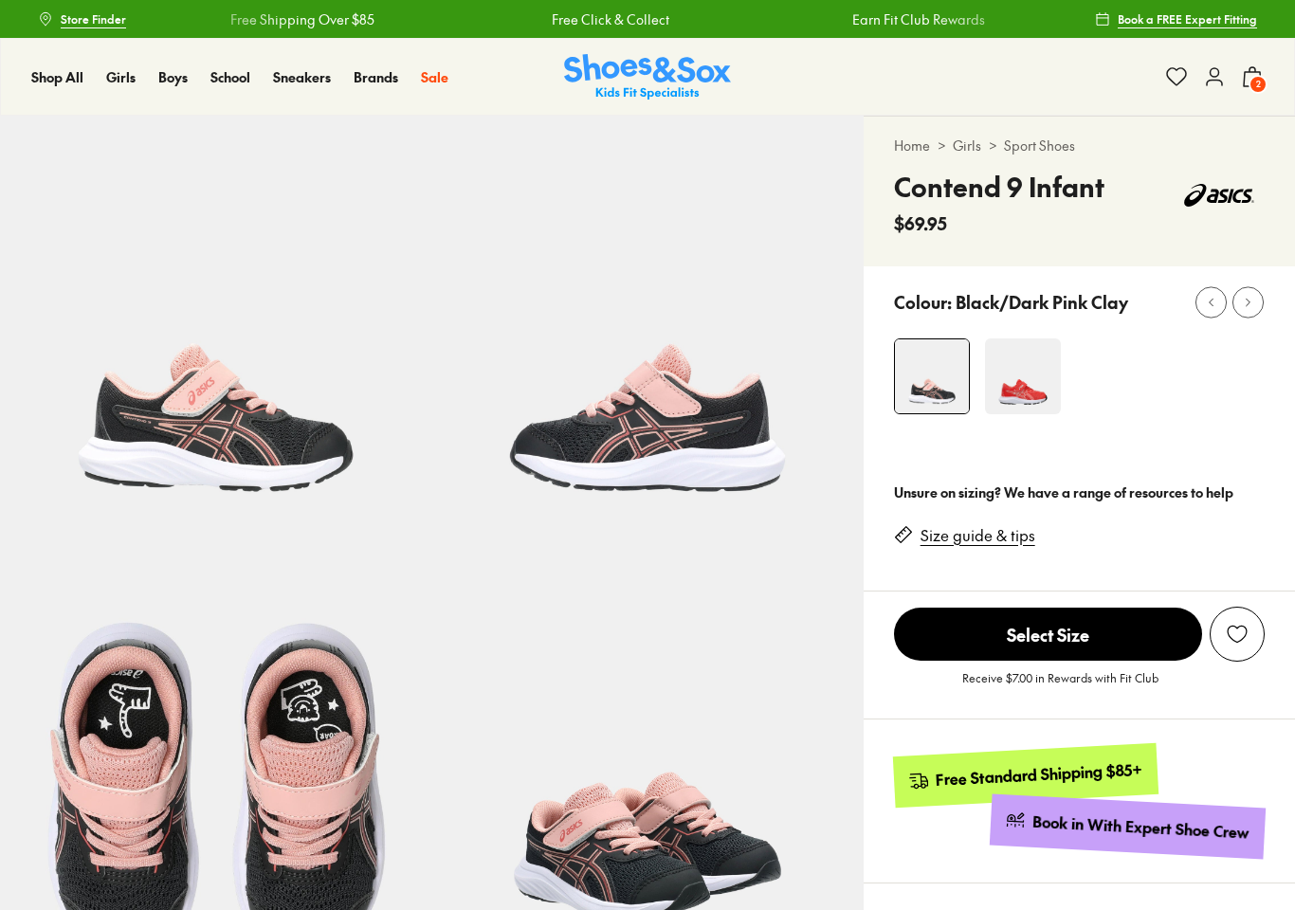
select select "*"
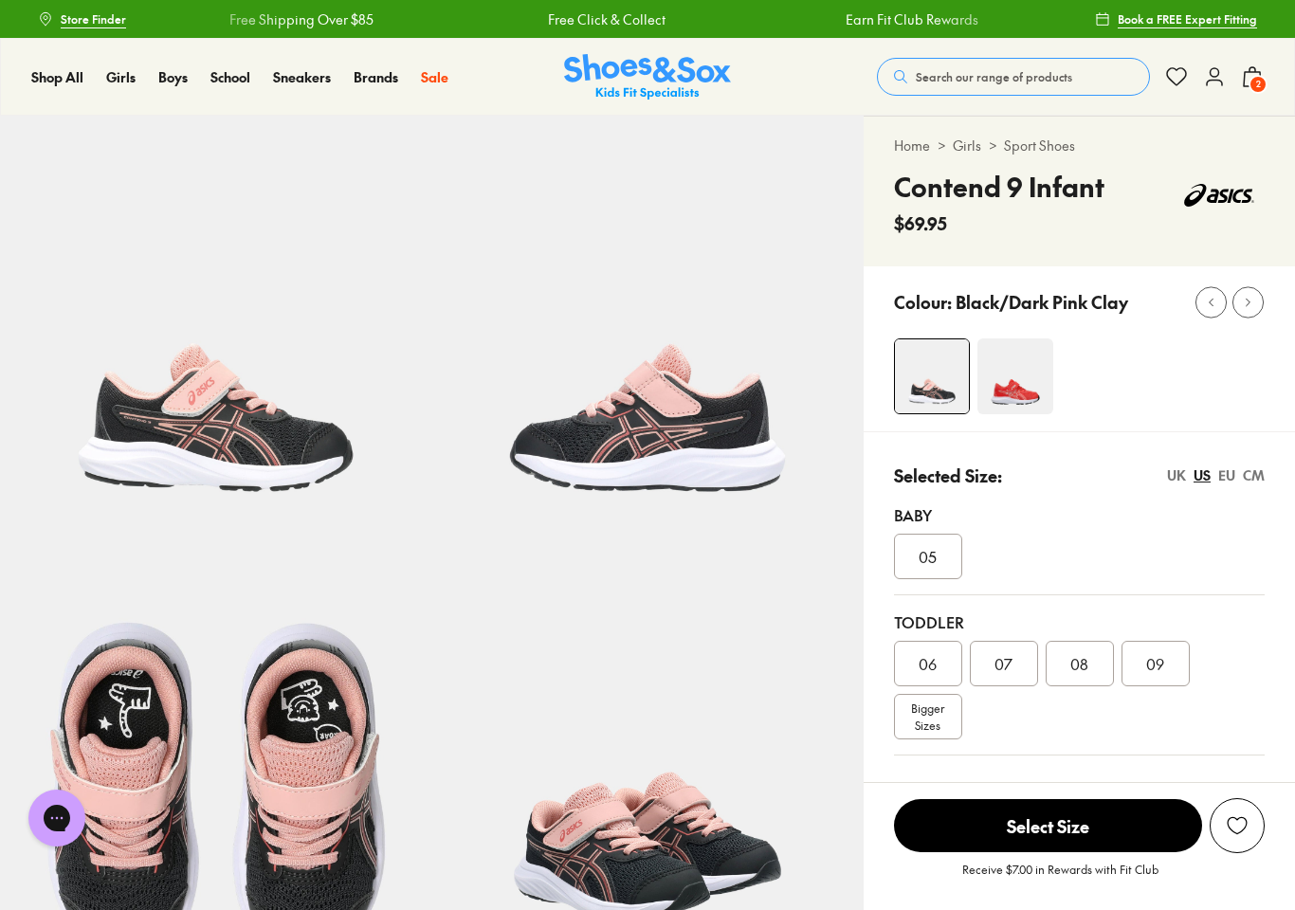
click at [1256, 83] on span "2" at bounding box center [1258, 84] width 19 height 19
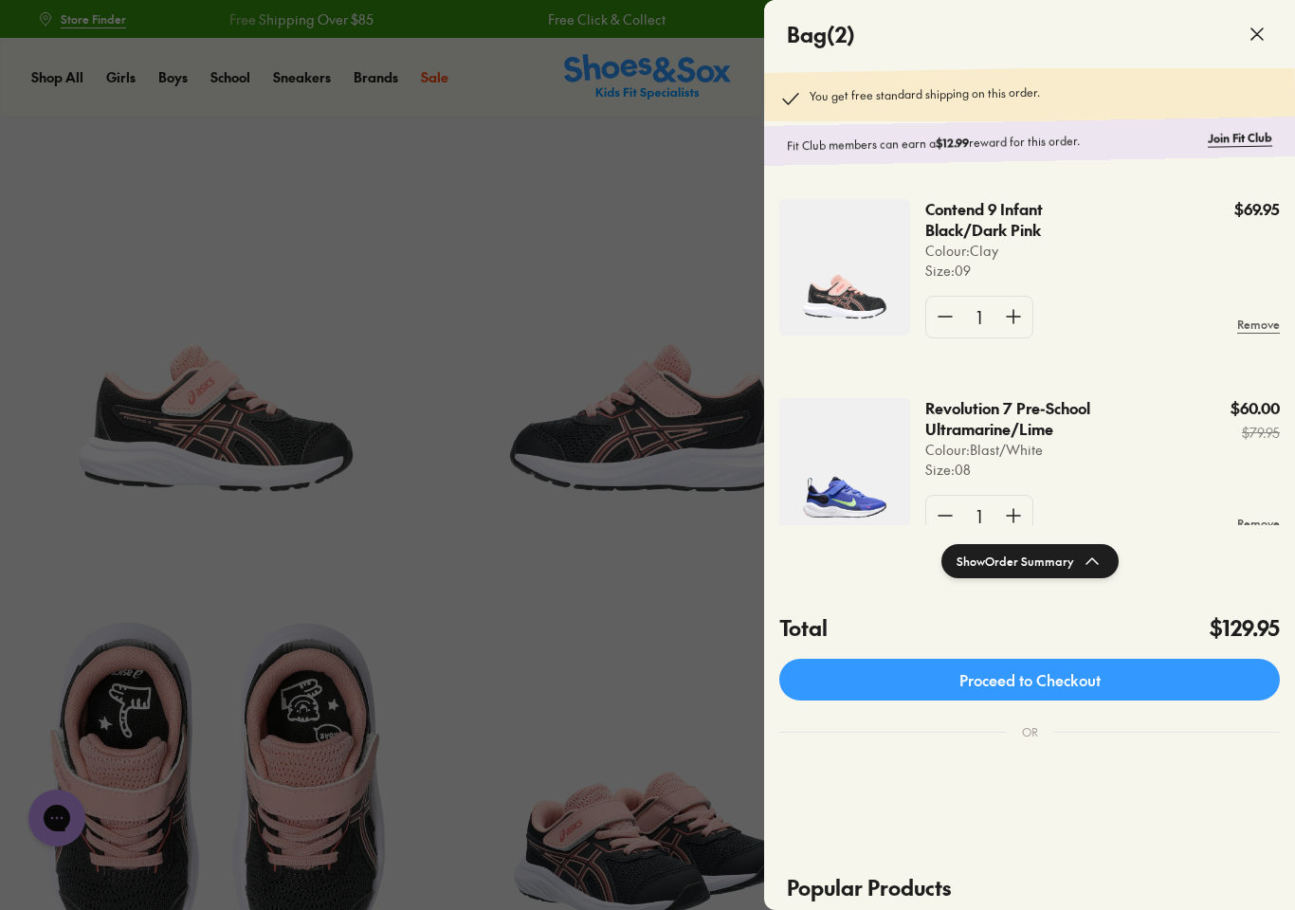
click at [617, 588] on div at bounding box center [647, 455] width 1295 height 910
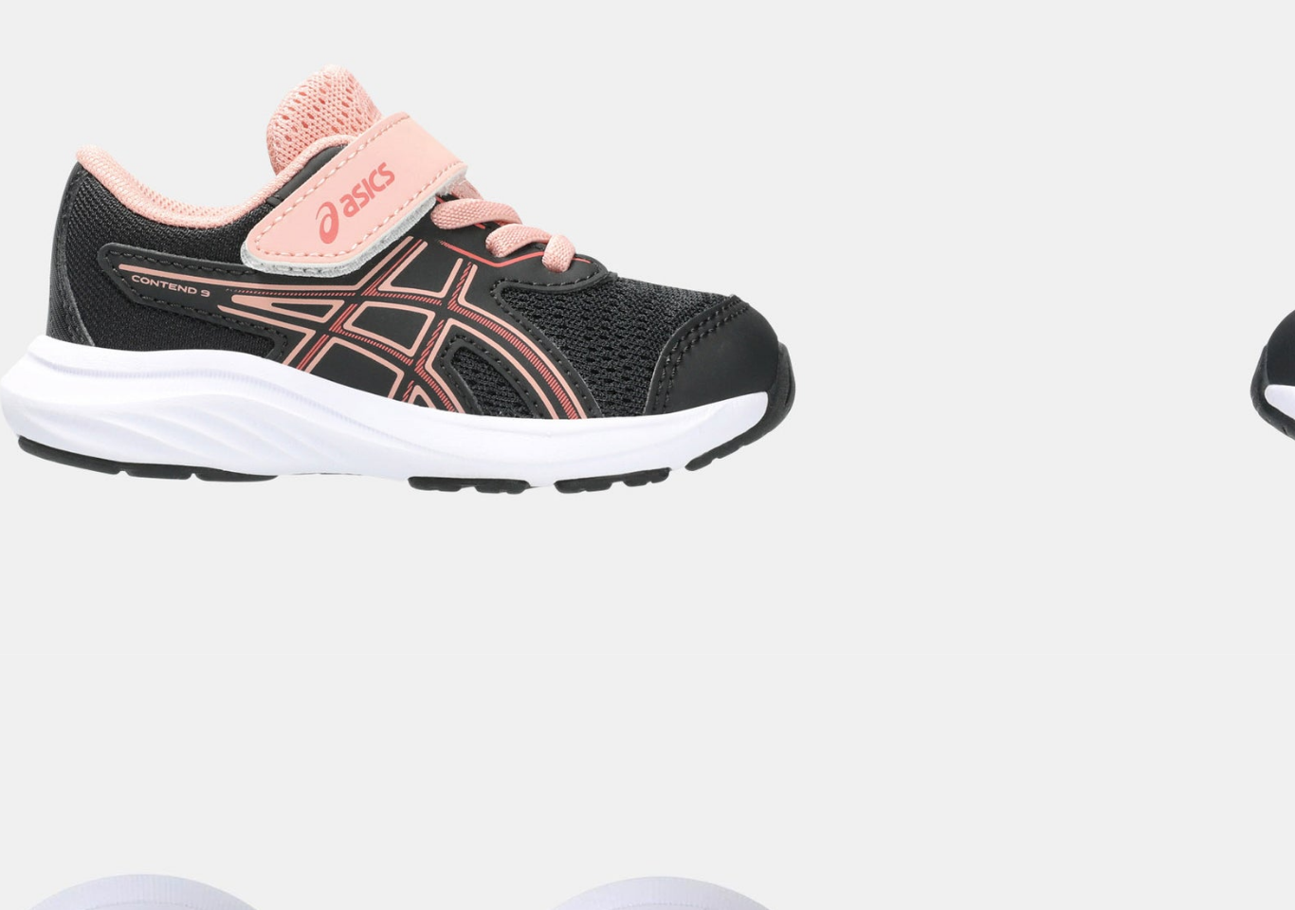
scroll to position [50, 0]
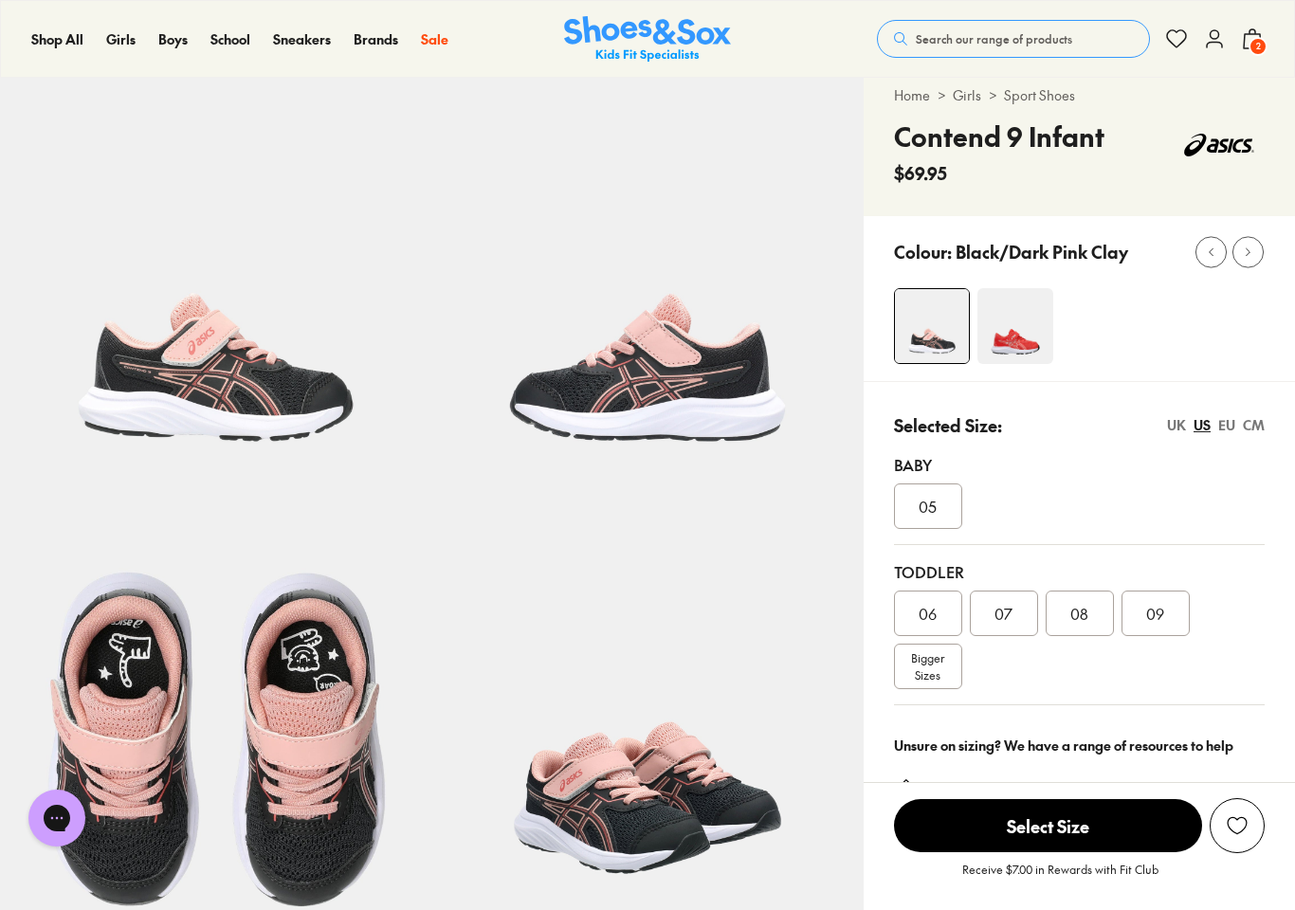
click at [1251, 43] on span "2" at bounding box center [1258, 46] width 19 height 19
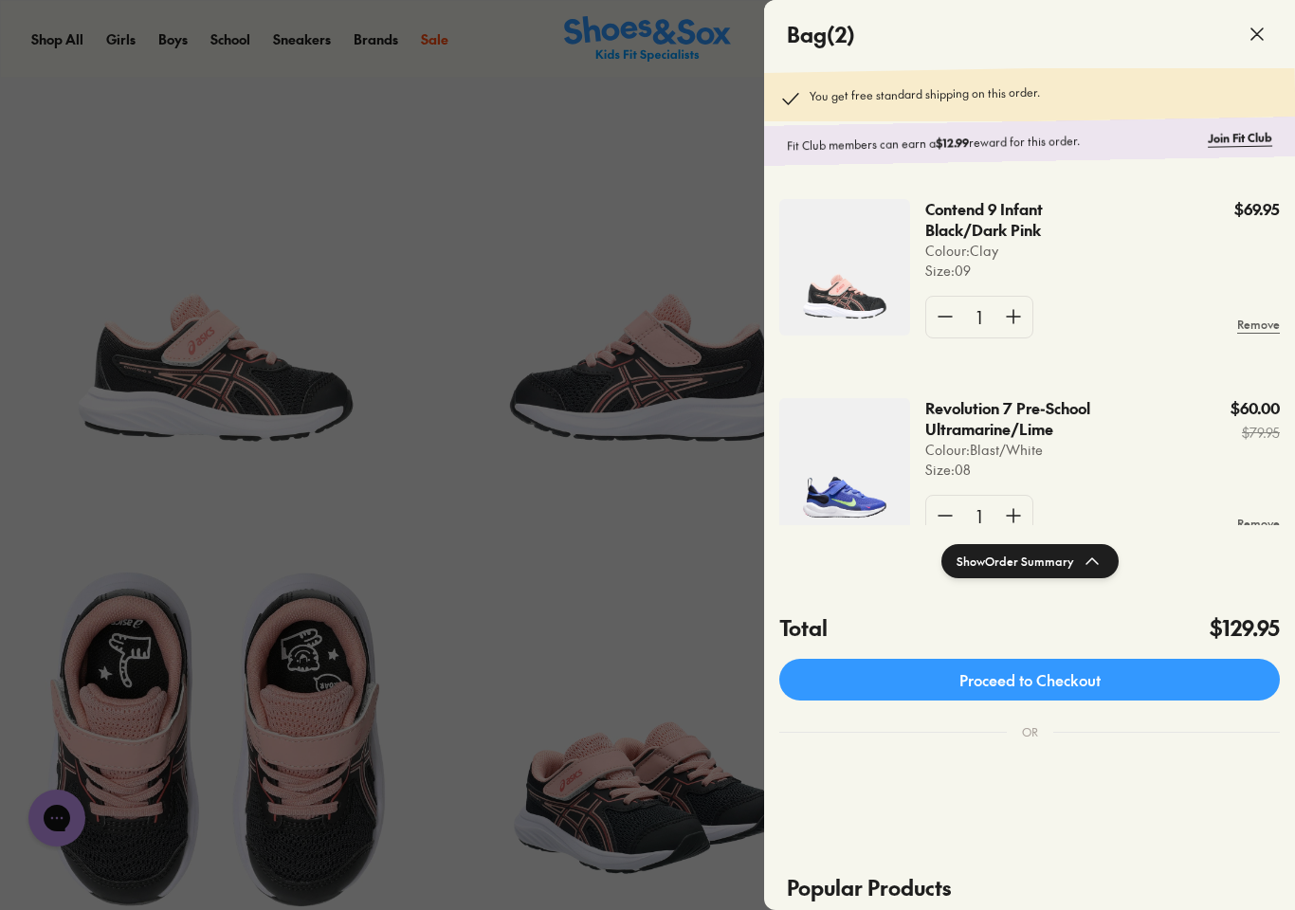
click at [1205, 681] on link "Proceed to Checkout" at bounding box center [1029, 680] width 501 height 42
